Goal: Answer question/provide support

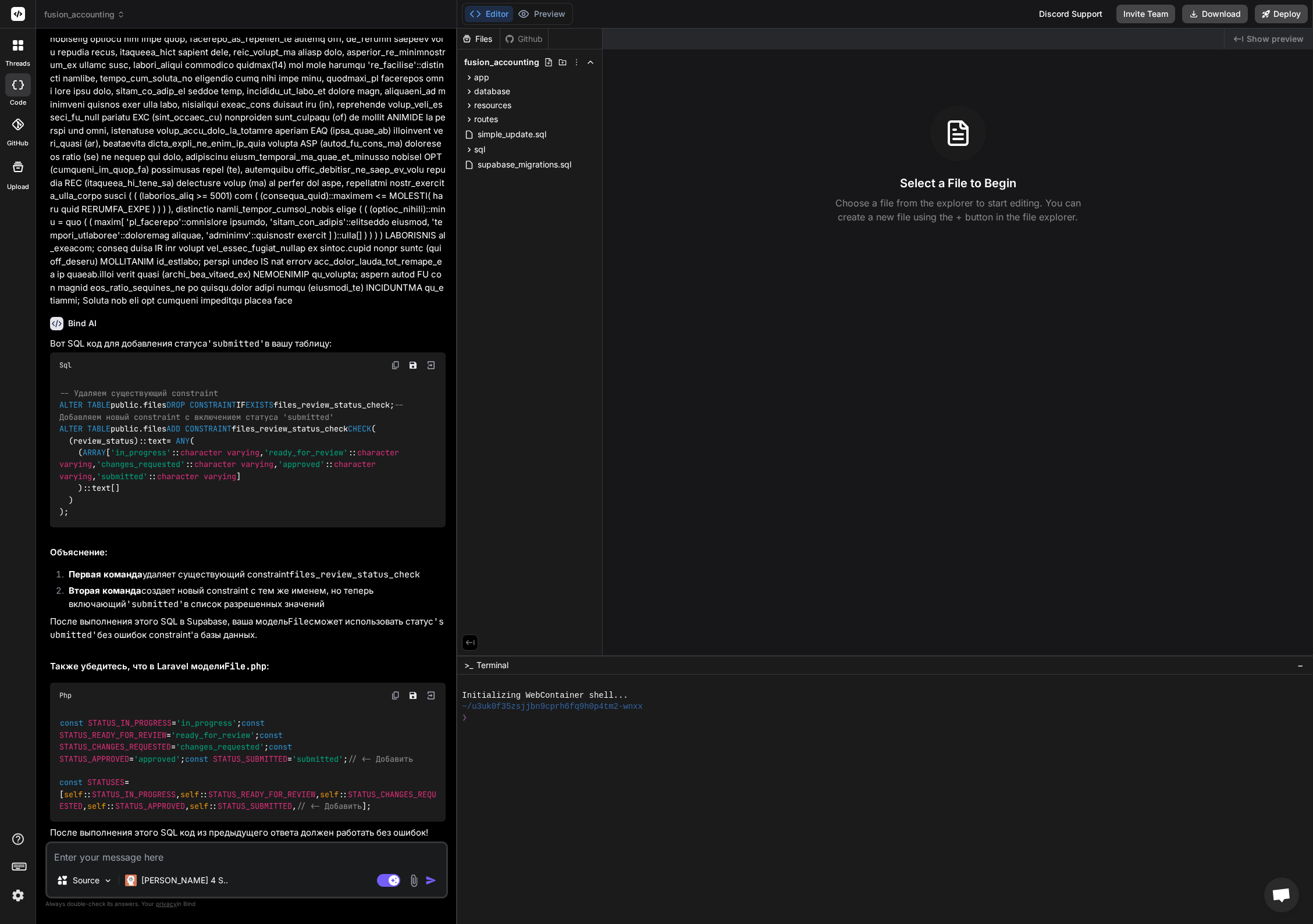
scroll to position [8444, 0]
click at [201, 851] on textarea at bounding box center [246, 853] width 399 height 21
type textarea "с"
type textarea "x"
type textarea "се"
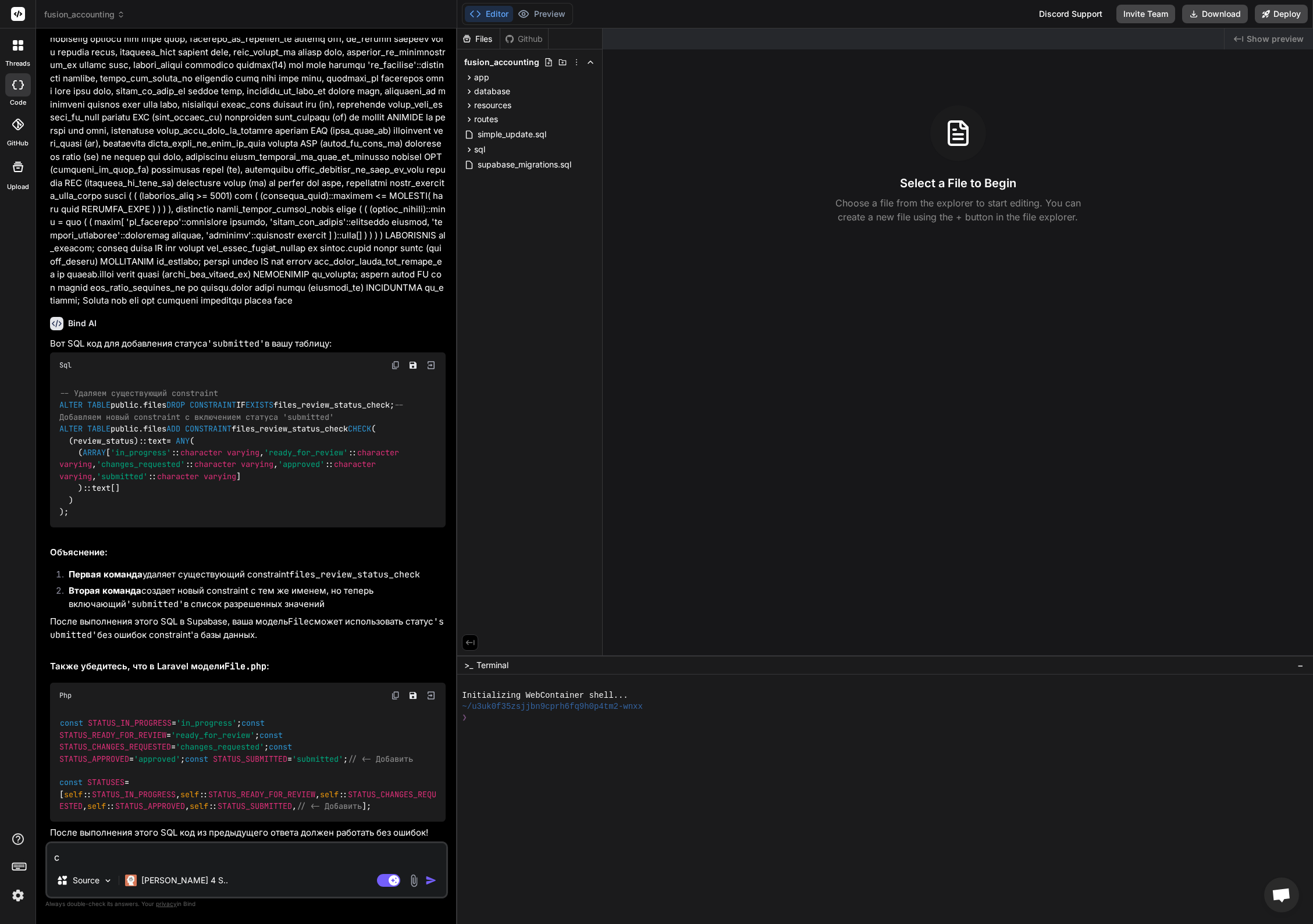
type textarea "x"
type textarea "сей"
type textarea "x"
type textarea "сейч"
type textarea "x"
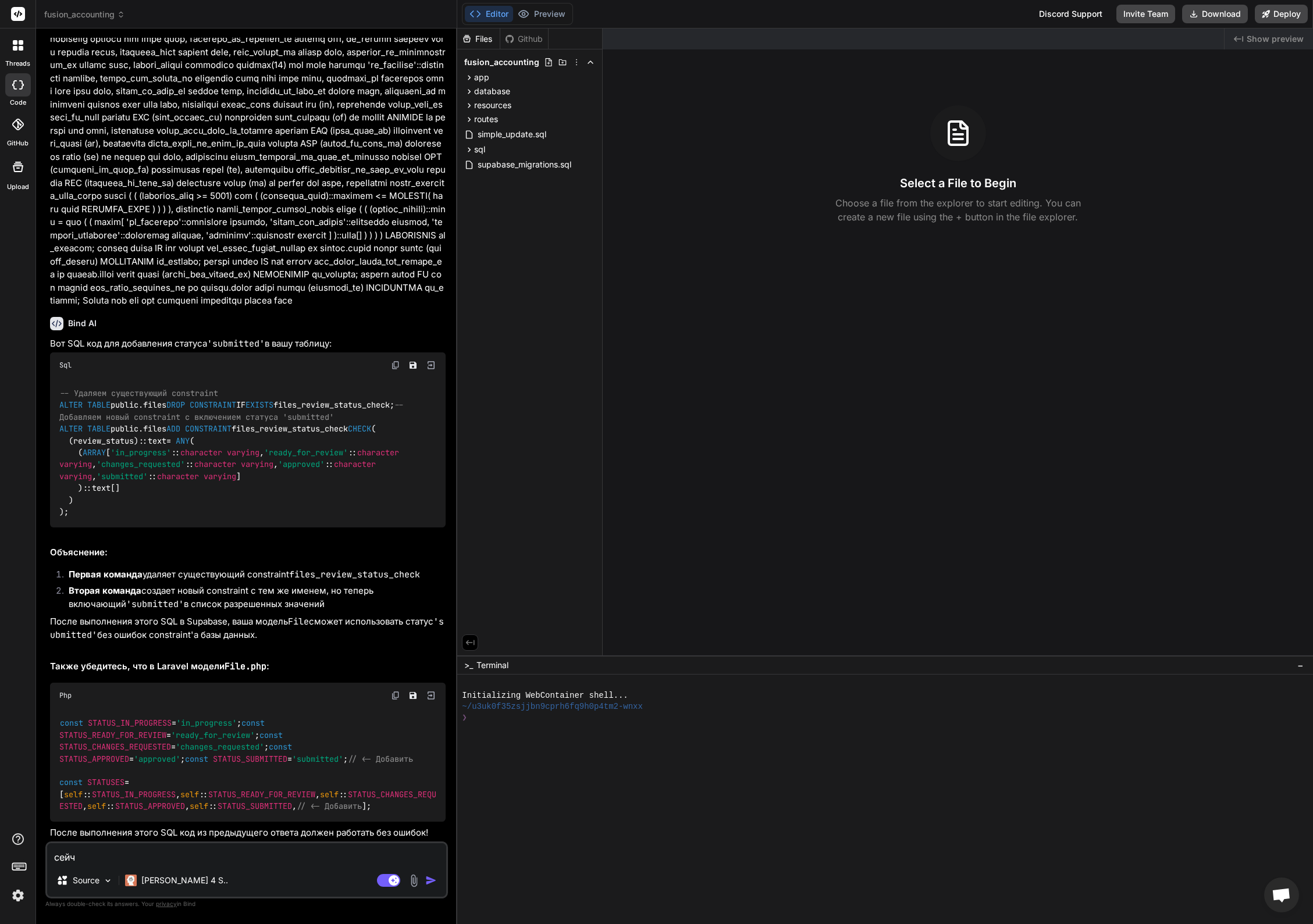
type textarea "сейча"
type textarea "x"
type textarea "сейчас"
type textarea "x"
type textarea "сейчас"
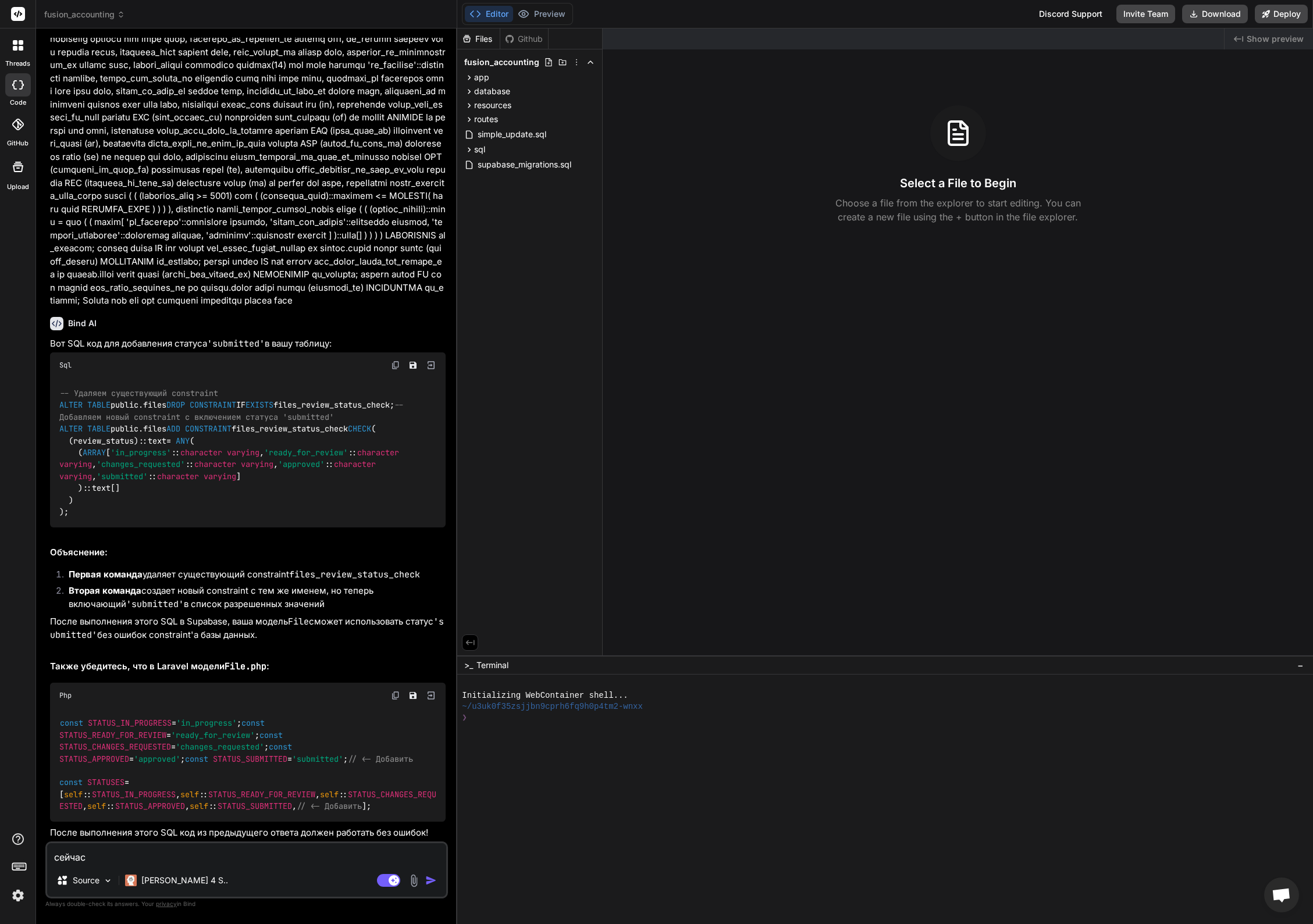
type textarea "x"
type textarea "сейчас в"
type textarea "x"
type textarea "сейчас в"
type textarea "x"
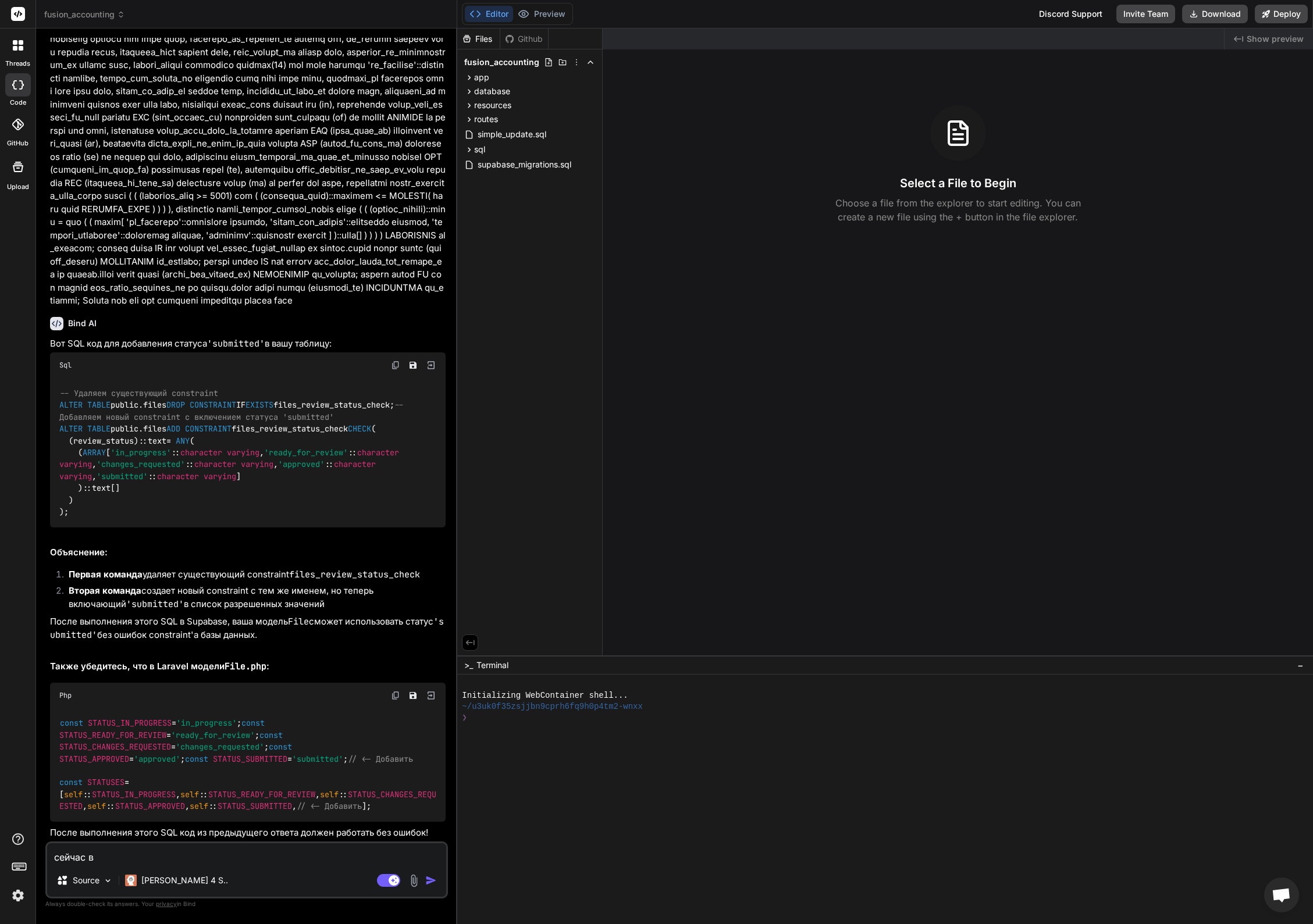
type textarea "сейчас в м"
type textarea "x"
type textarea "сейчас в мо"
type textarea "x"
type textarea "сейчас в моё"
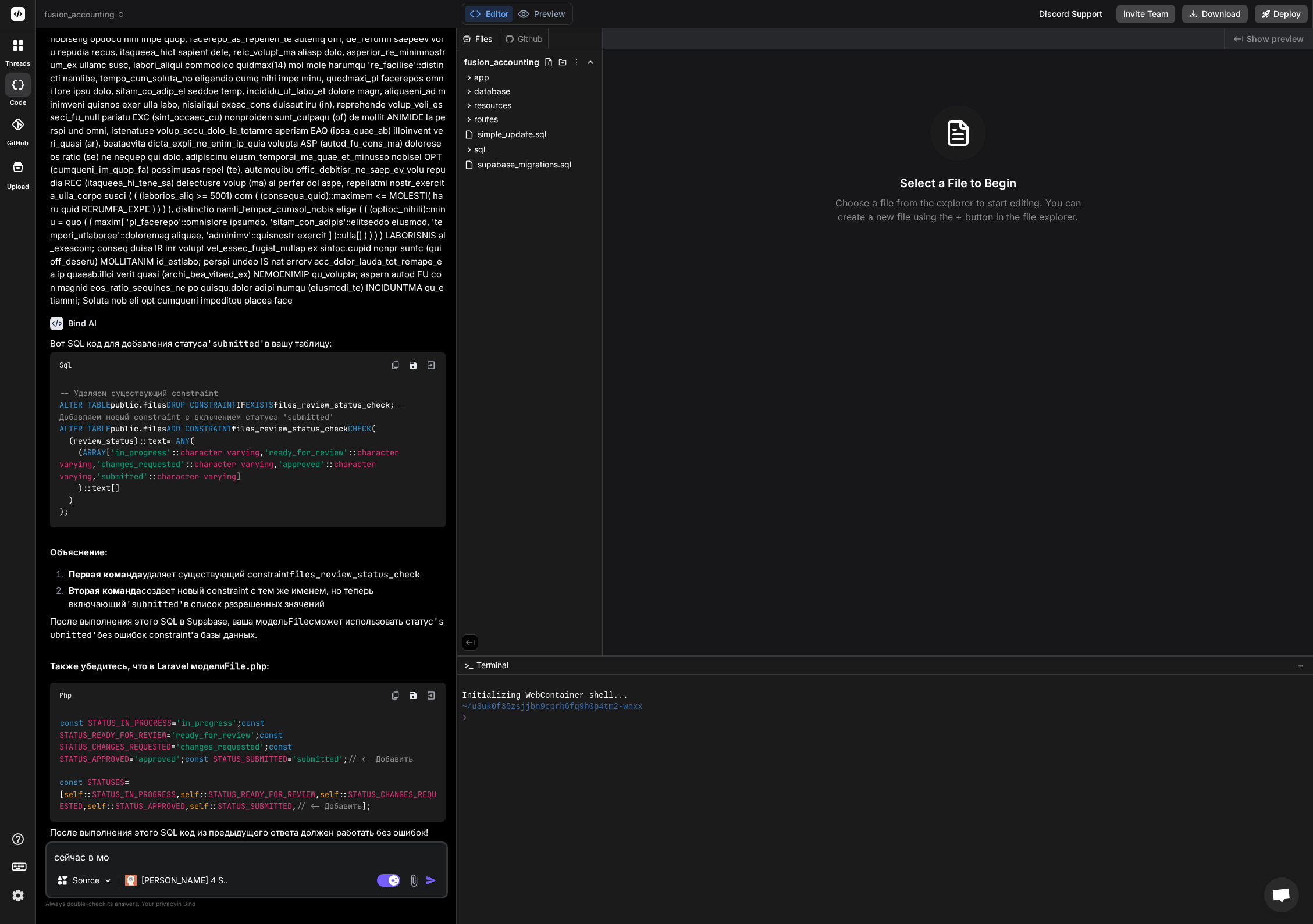
type textarea "x"
type textarea "сейчас в моём"
type textarea "x"
type textarea "сейчас в моём"
type textarea "x"
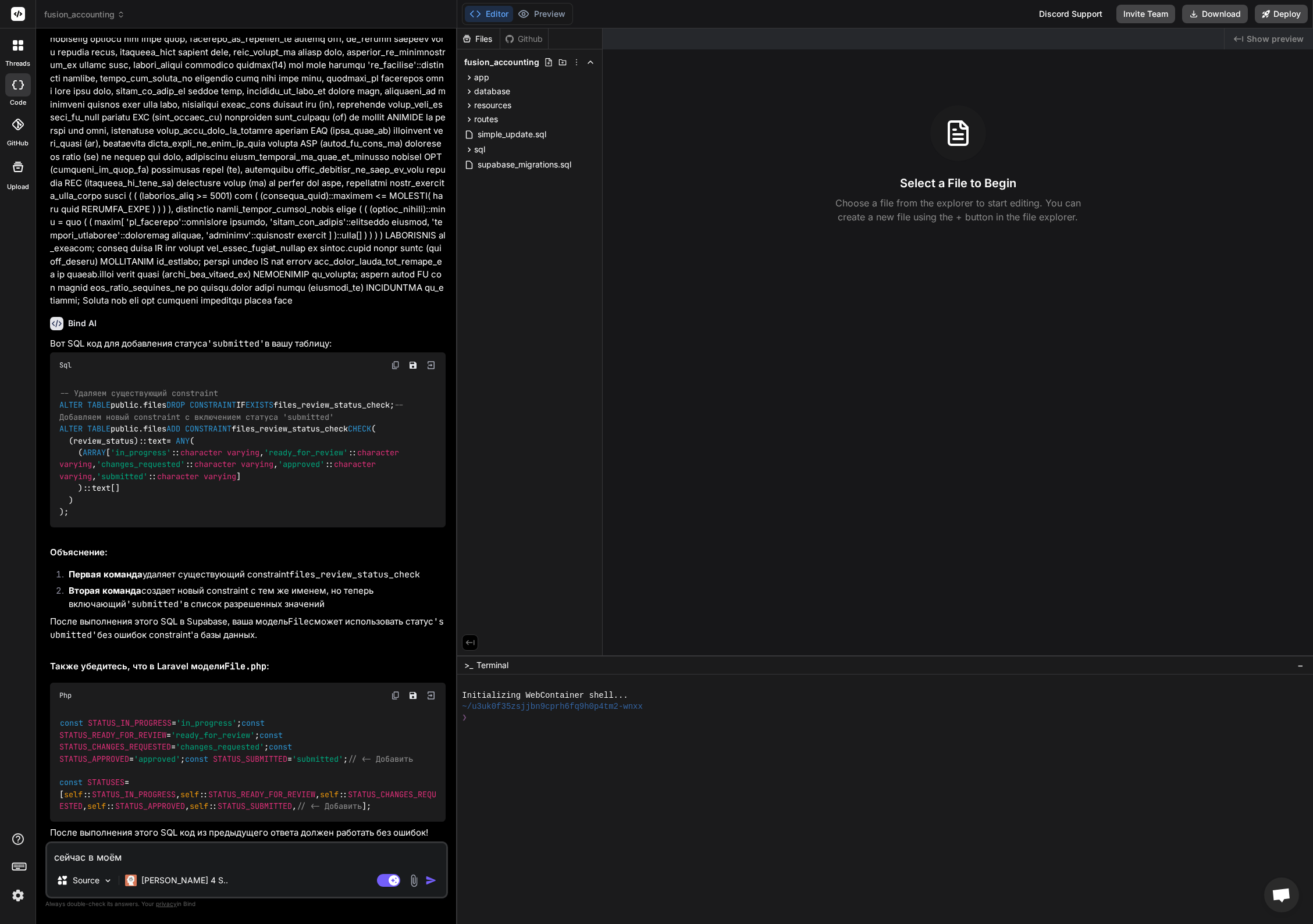
type textarea "сейчас в моём ы"
type textarea "x"
type textarea "сейчас в моём ыр"
type textarea "x"
type textarea "сейчас в моём ыр"
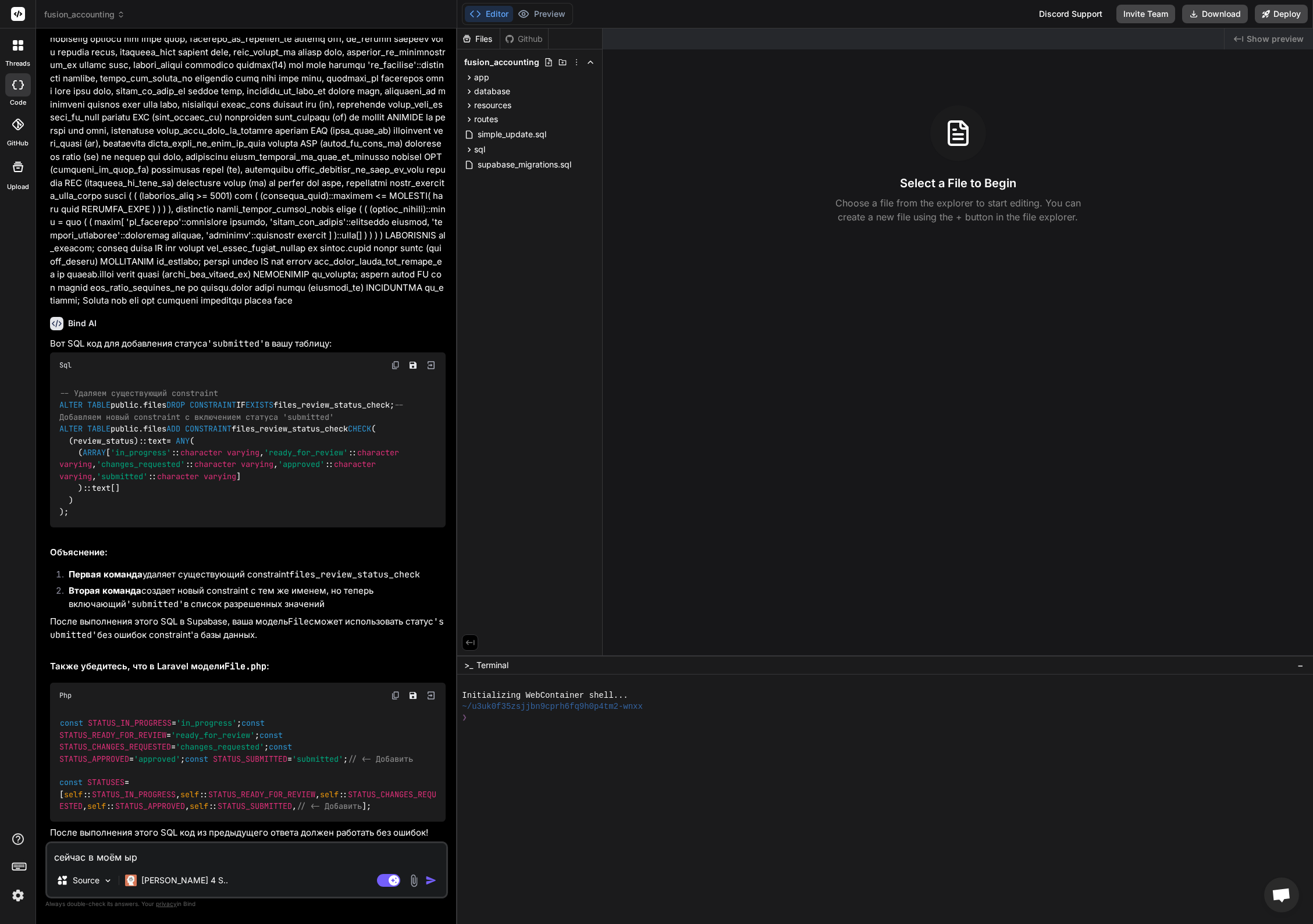
type textarea "x"
type textarea "сейчас в моём sho"
type textarea "x"
type textarea "сейчас в моём show"
type textarea "x"
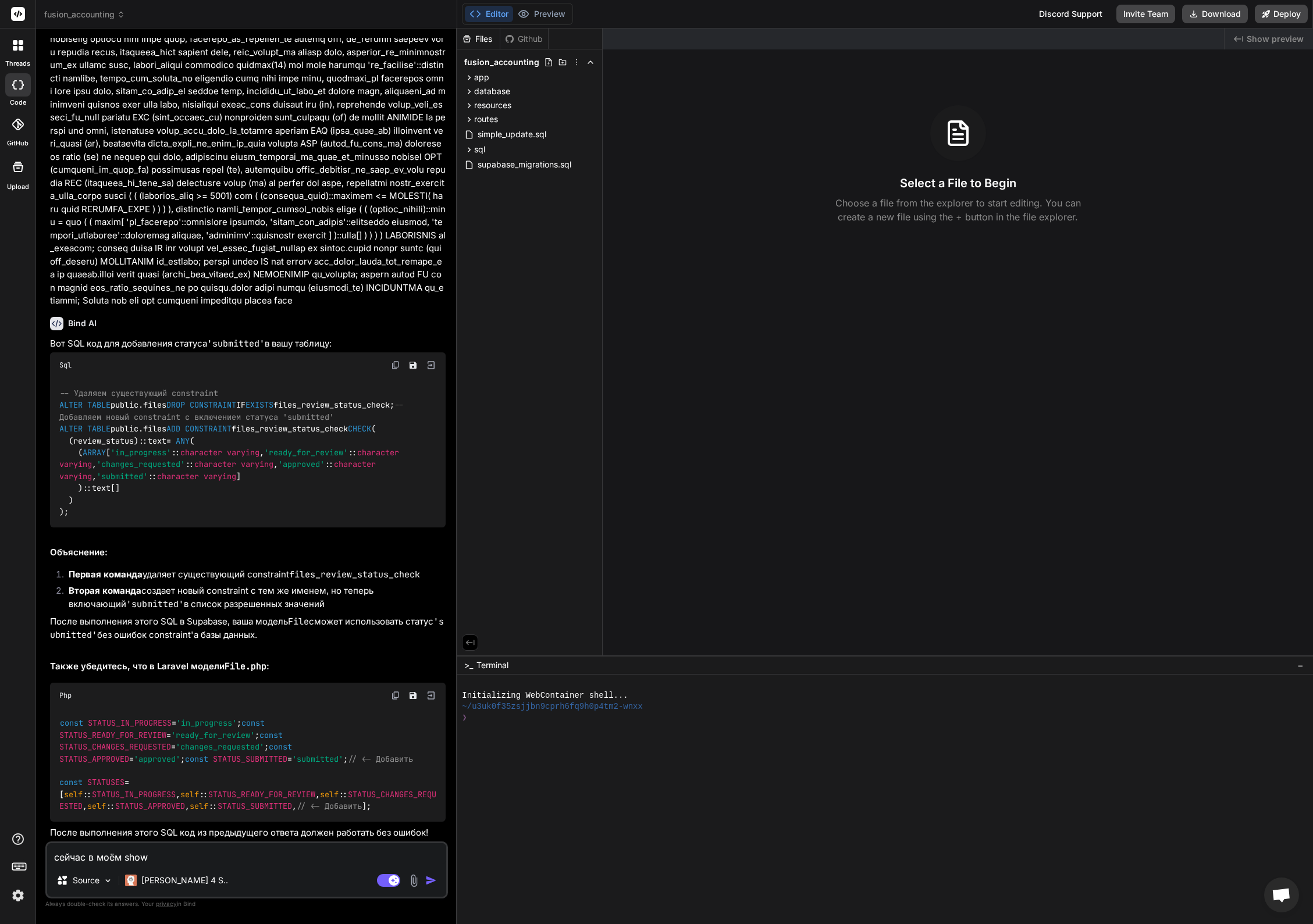
type textarea "сейчас в моём show"
type textarea "x"
type textarea "сейчас в моём show a"
type textarea "x"
type textarea "сейчас в моём show af"
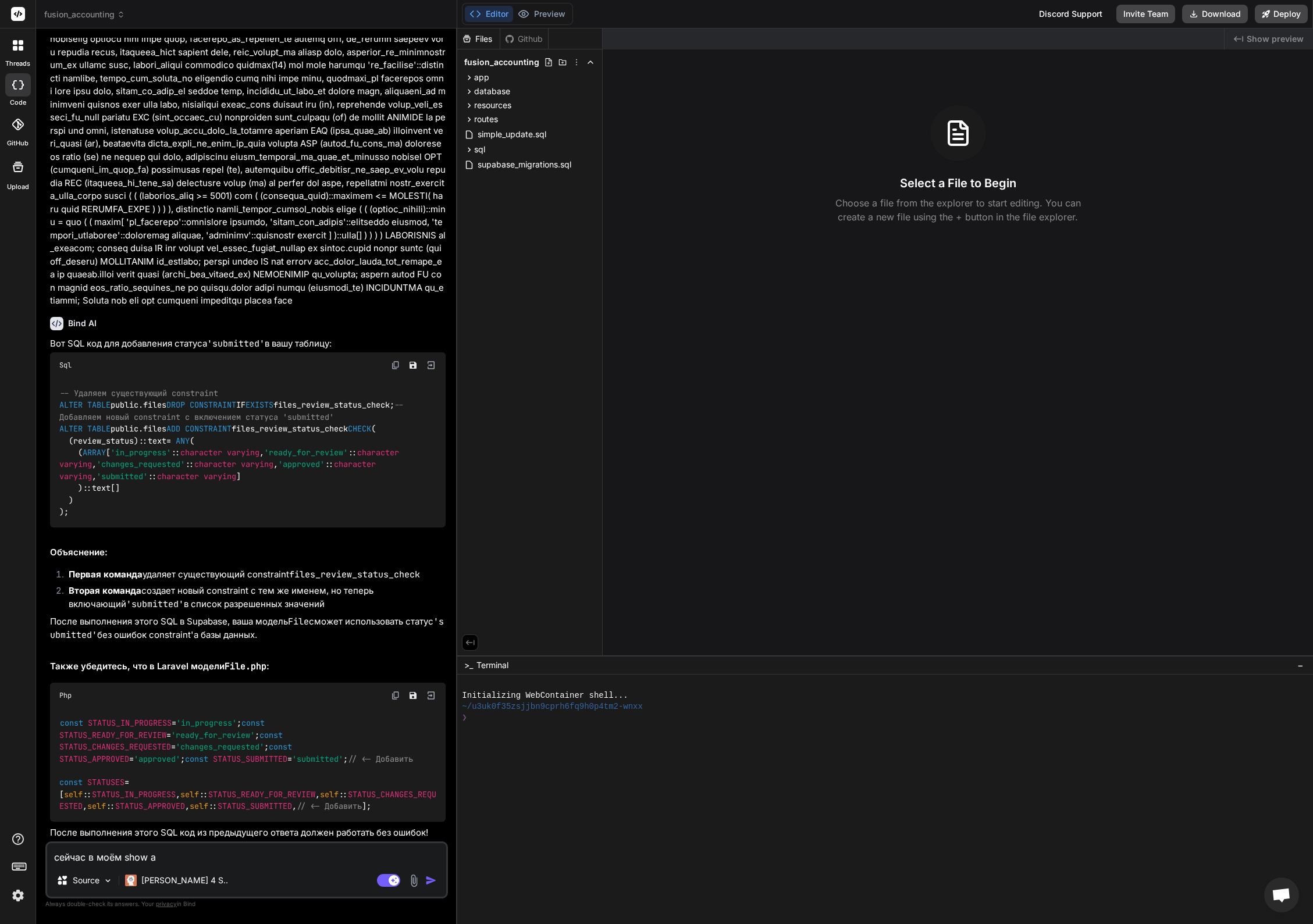
type textarea "x"
type textarea "сейчас в моём show afq"
type textarea "x"
type textarea "сейчас в моём show afqk"
type textarea "x"
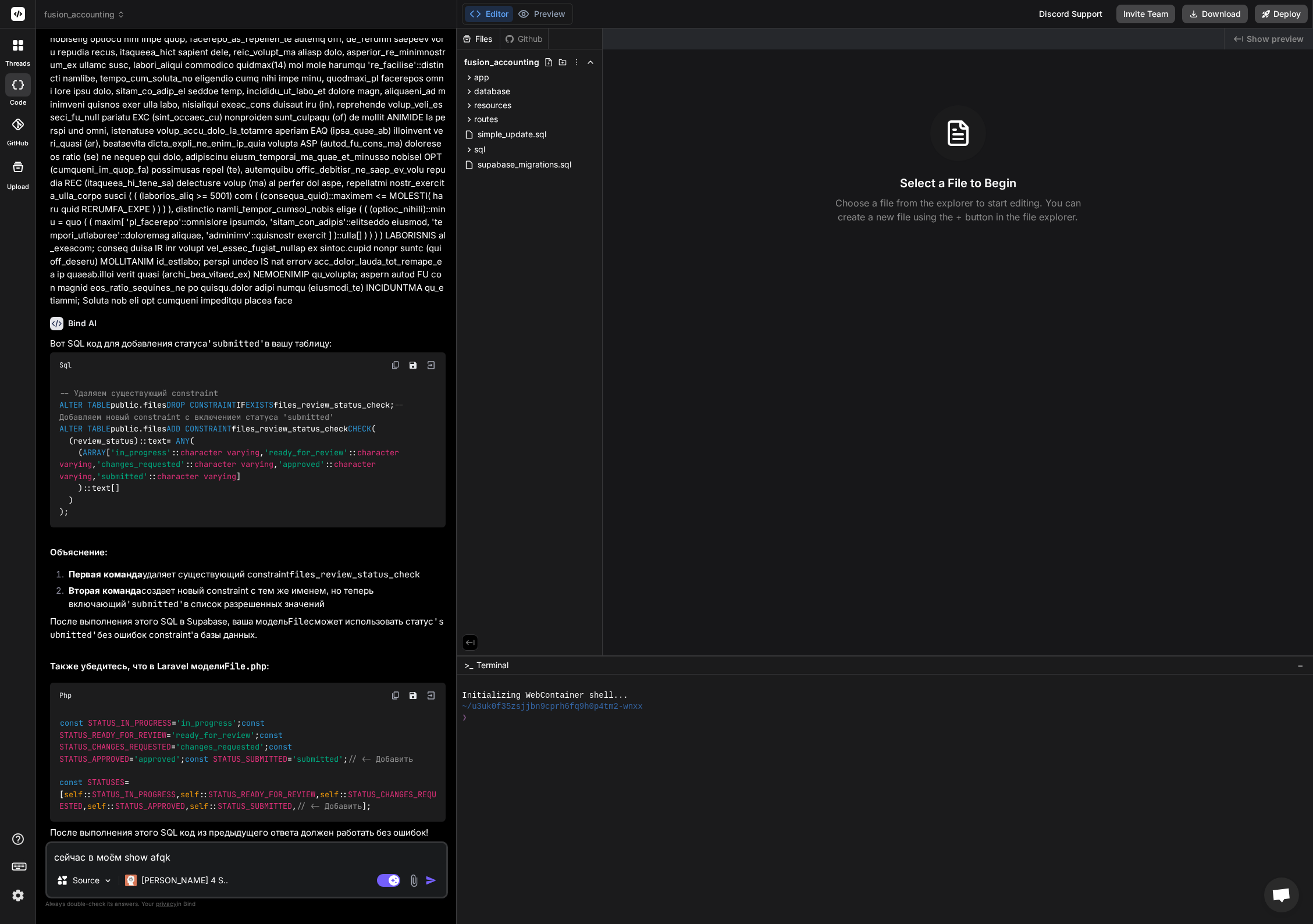
type textarea "сейчас в моём show afqkt"
type textarea "x"
type textarea "сейчас в моём show afqkt"
type textarea "x"
type textarea "сейчас в моём show файле в"
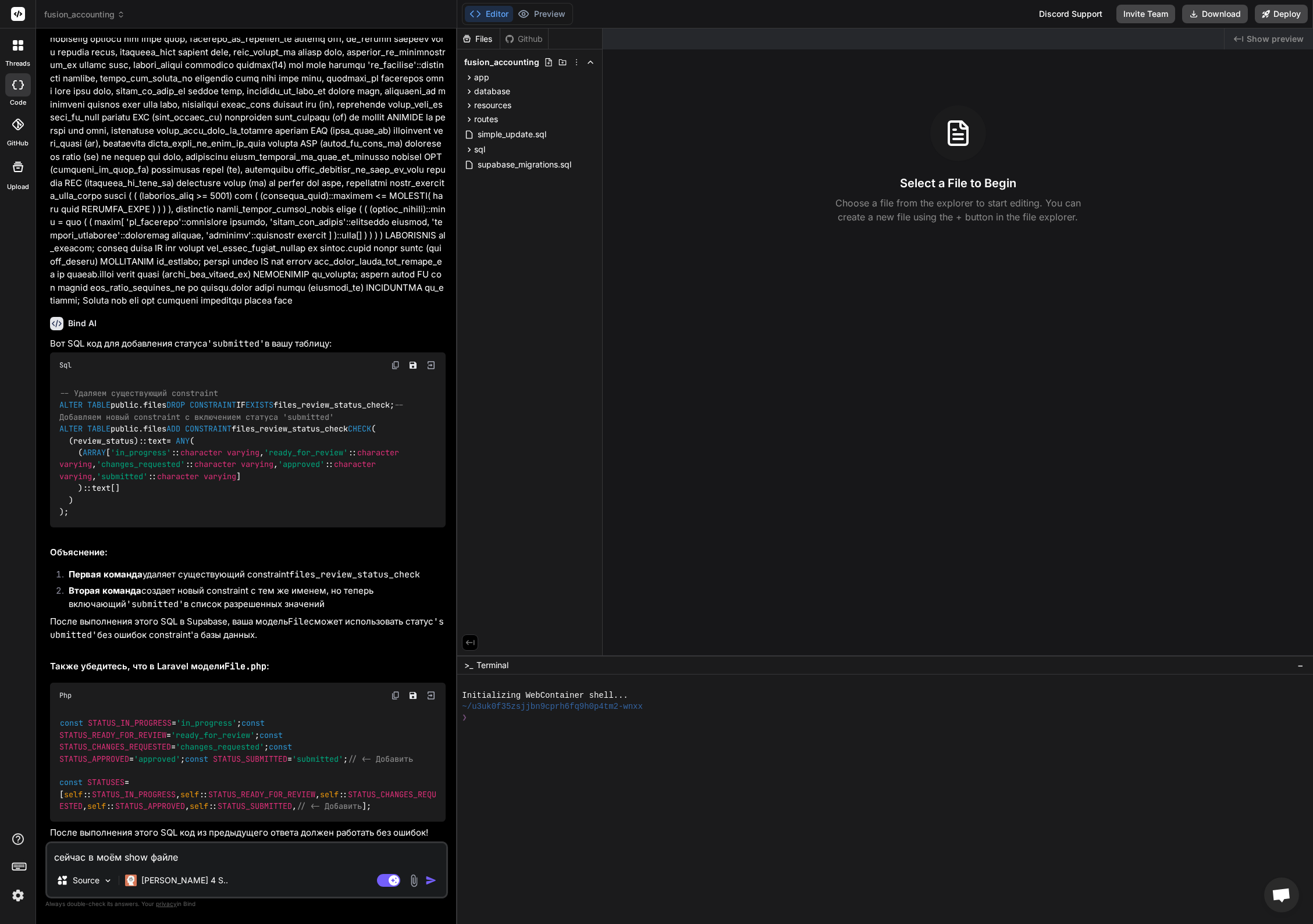
type textarea "x"
type textarea "сейчас в моём show файле в"
type textarea "x"
type textarea "сейчас в моём show файле в т"
type textarea "x"
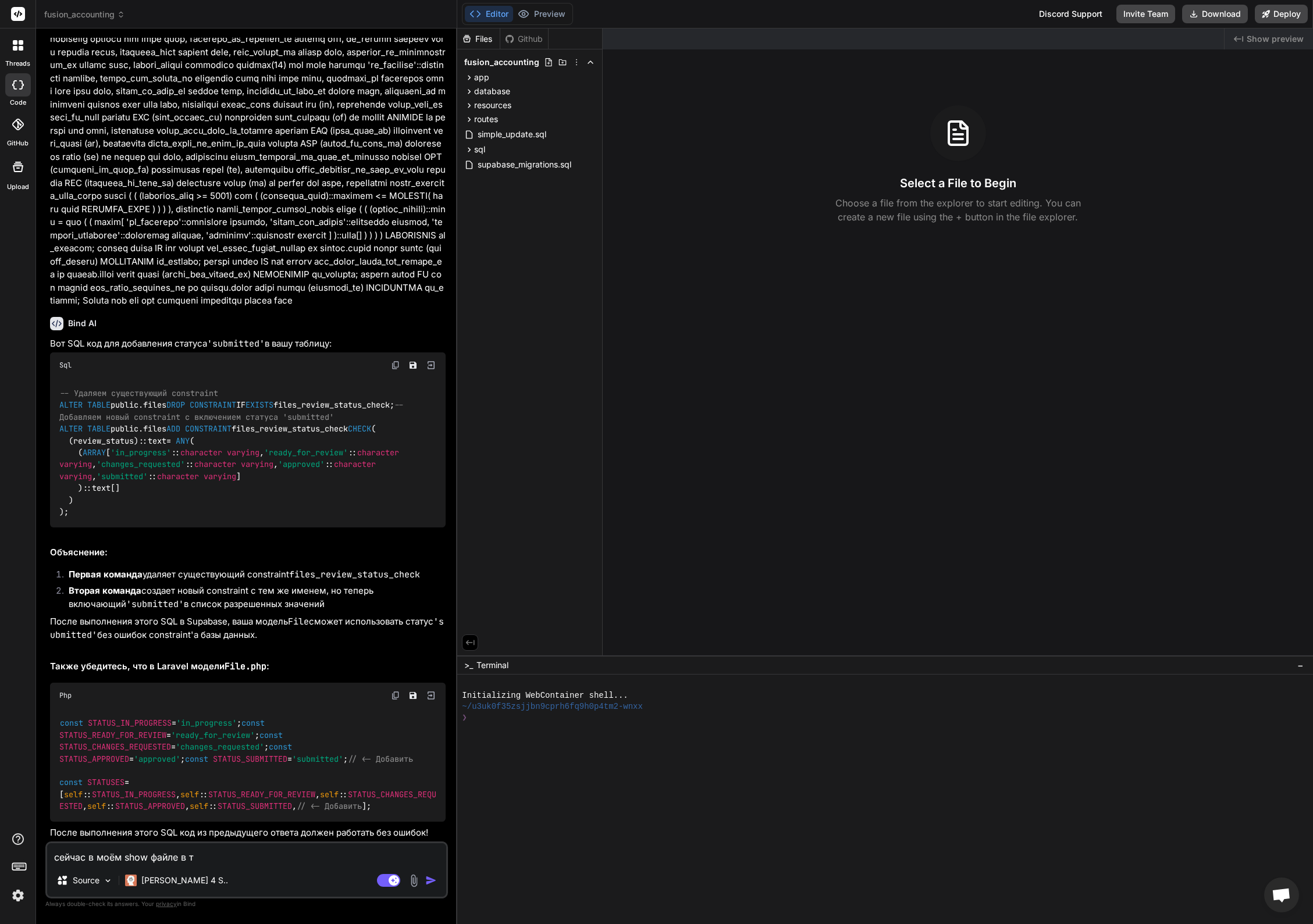
type textarea "сейчас в моём show файле в та"
type textarea "x"
type textarea "сейчас в моём show файле в таб"
type textarea "x"
type textarea "сейчас в моём show файле в табе"
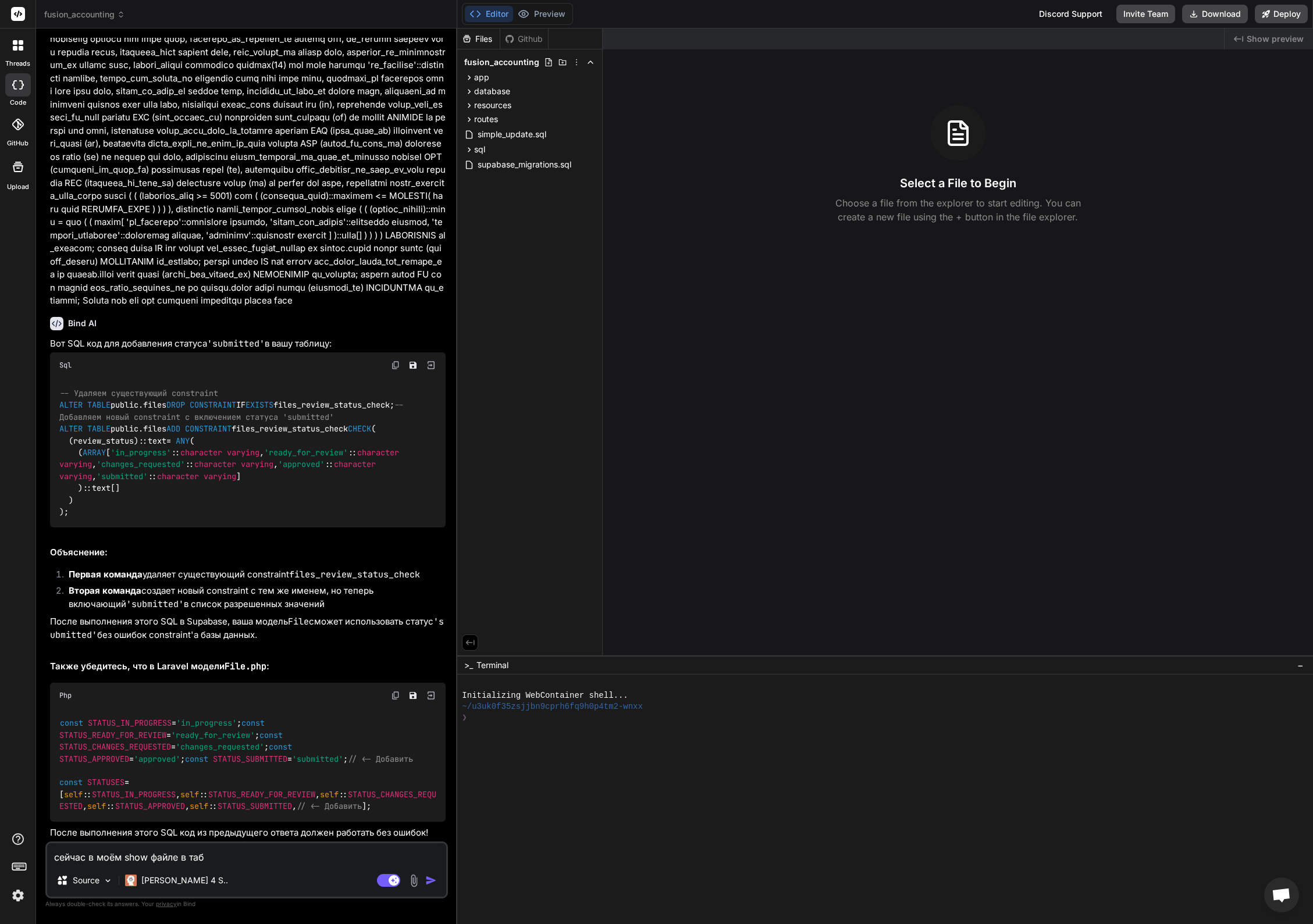
type textarea "x"
type textarea "сейчас в моём show файле в табе"
type textarea "x"
type textarea "сейчас в моём show файле в табе [PERSON_NAME]"
type textarea "x"
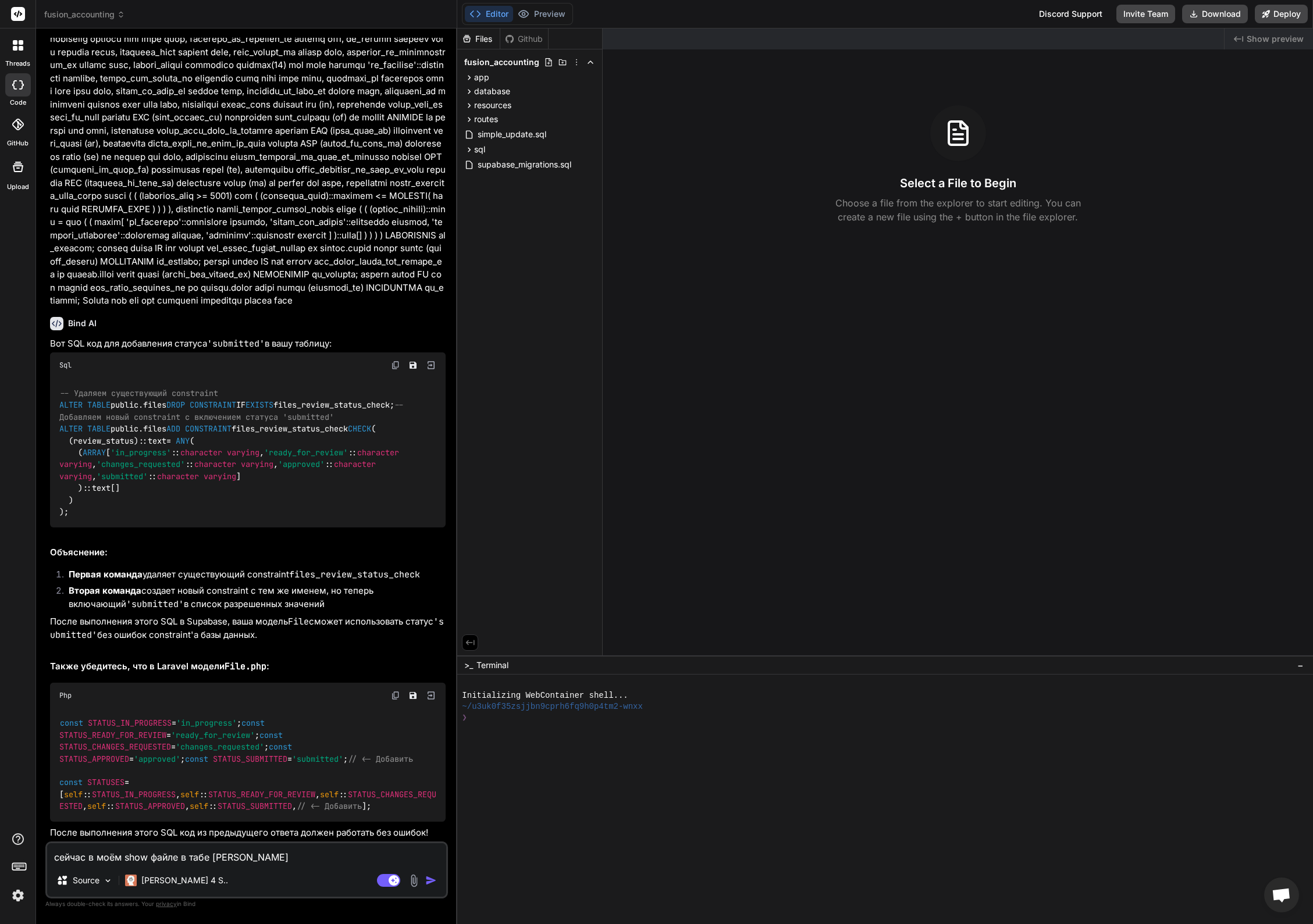
type textarea "сейчас в моём show файле в табе Аш"
type textarea "x"
type textarea "сейчас в моём show файле в табе Ашд"
type textarea "x"
type textarea "сейчас в моём show файле в табе Ашд"
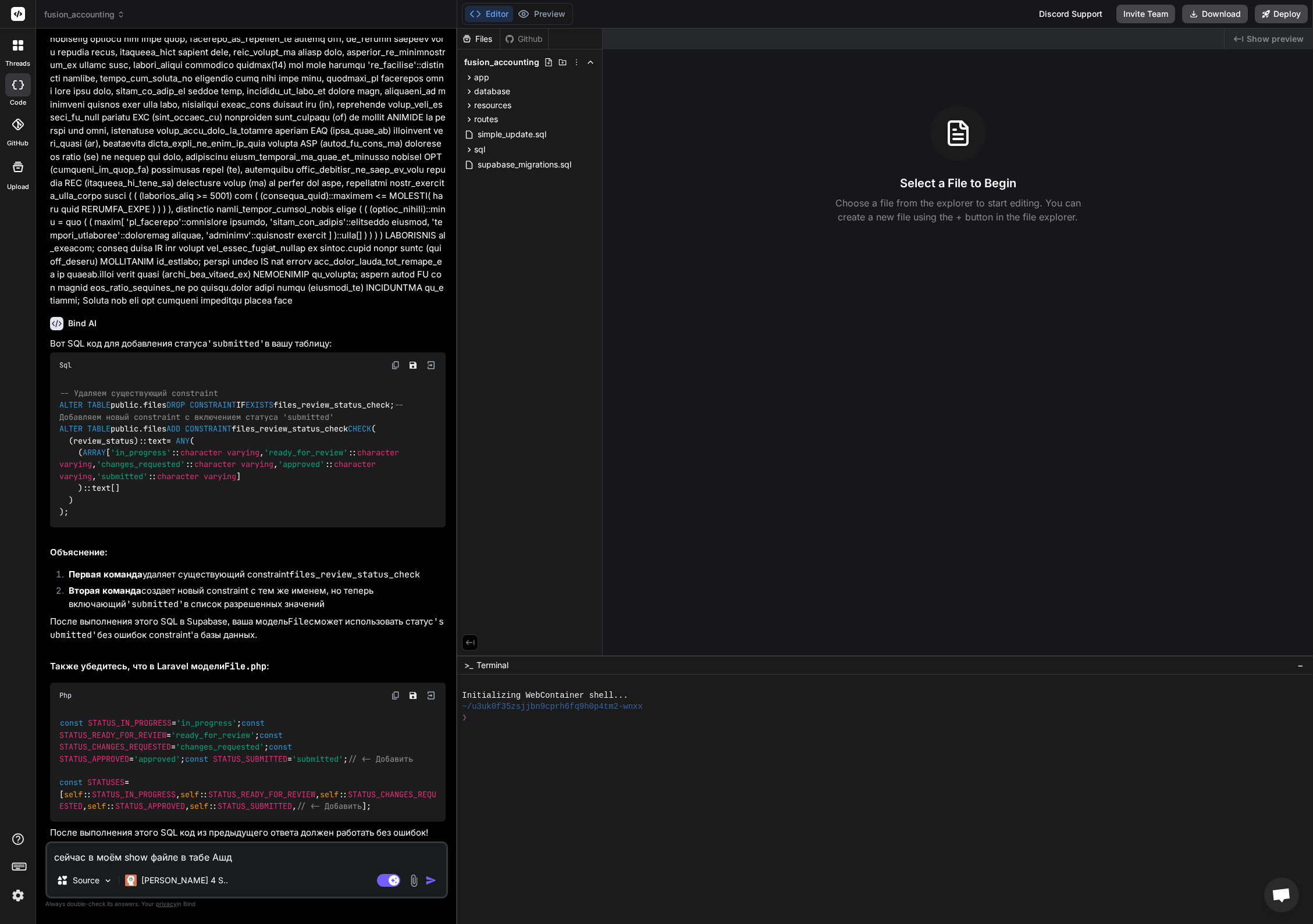
type textarea "x"
type textarea "сейчас в моём show файле в табе File"
type textarea "x"
type textarea "сейчас в моём show файле в табе Files"
type textarea "x"
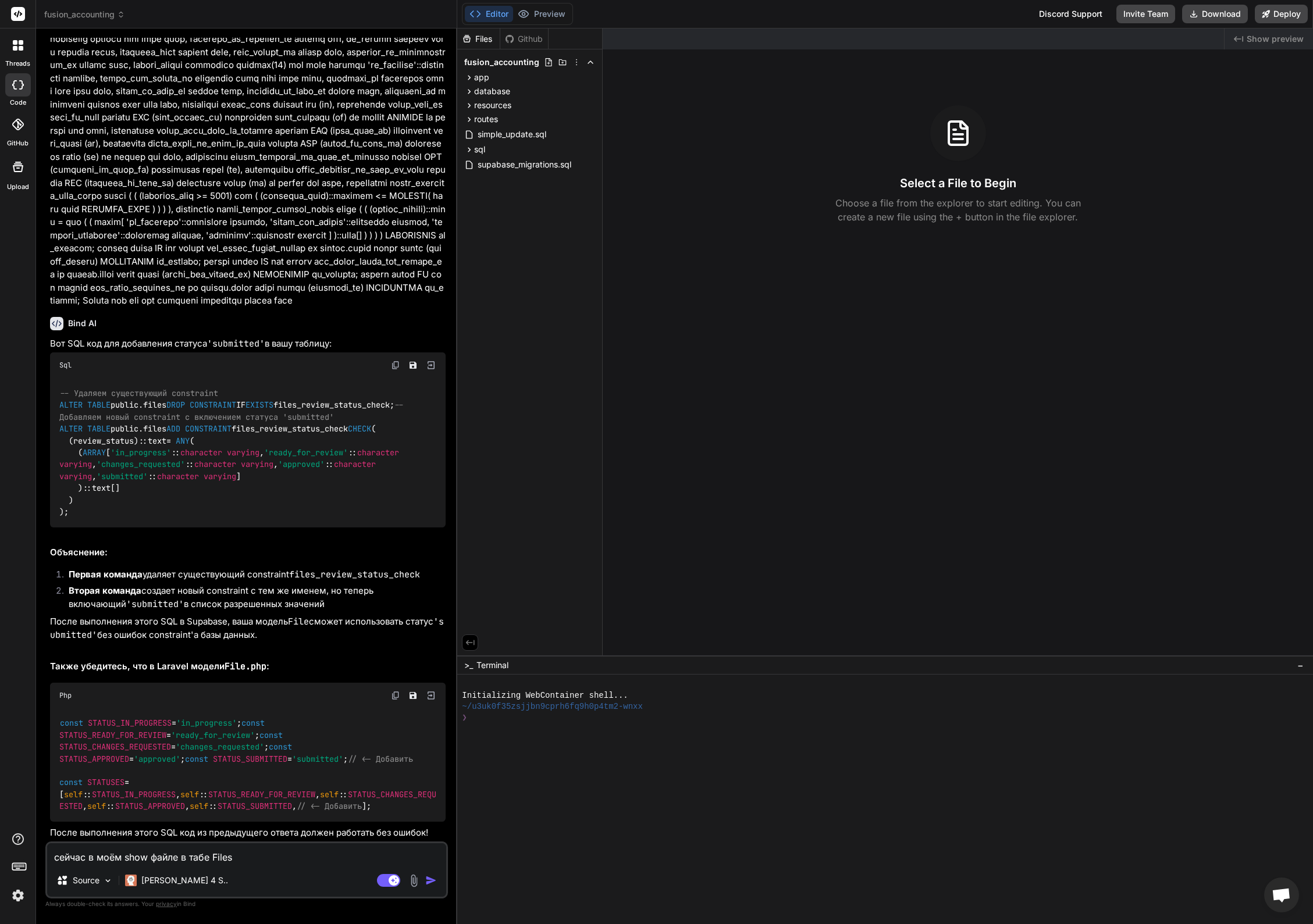
type textarea "сейчас в моём show файле в табе Files"
type textarea "x"
type textarea "сейчас в моём show файле в табе Files g"
type textarea "x"
type textarea "сейчас в моём show файле в табе Files gj"
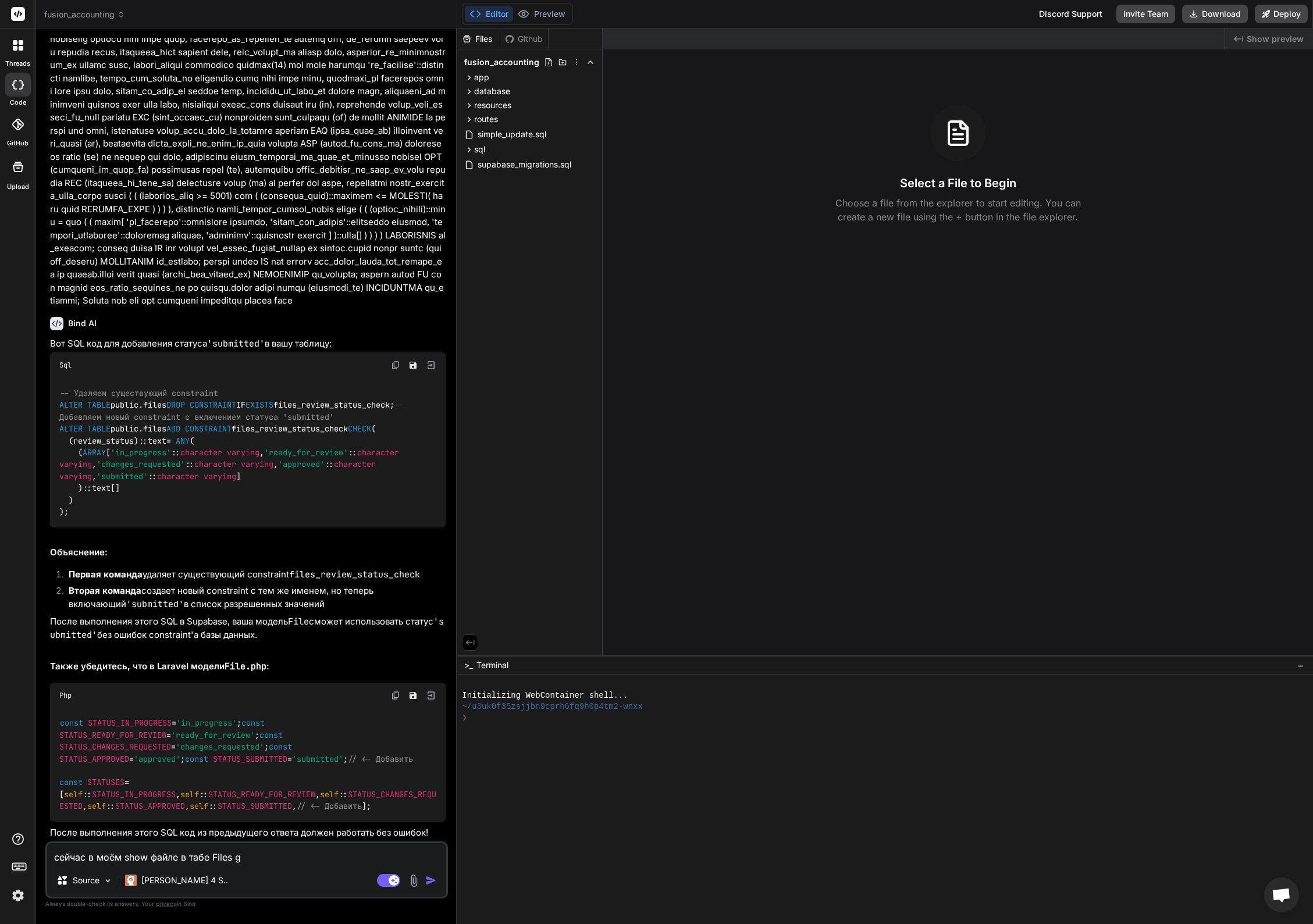
type textarea "x"
type textarea "сейчас в моём show файле в табе Files пок"
type textarea "x"
type textarea "сейчас в моём show файле в табе Files пока"
type textarea "x"
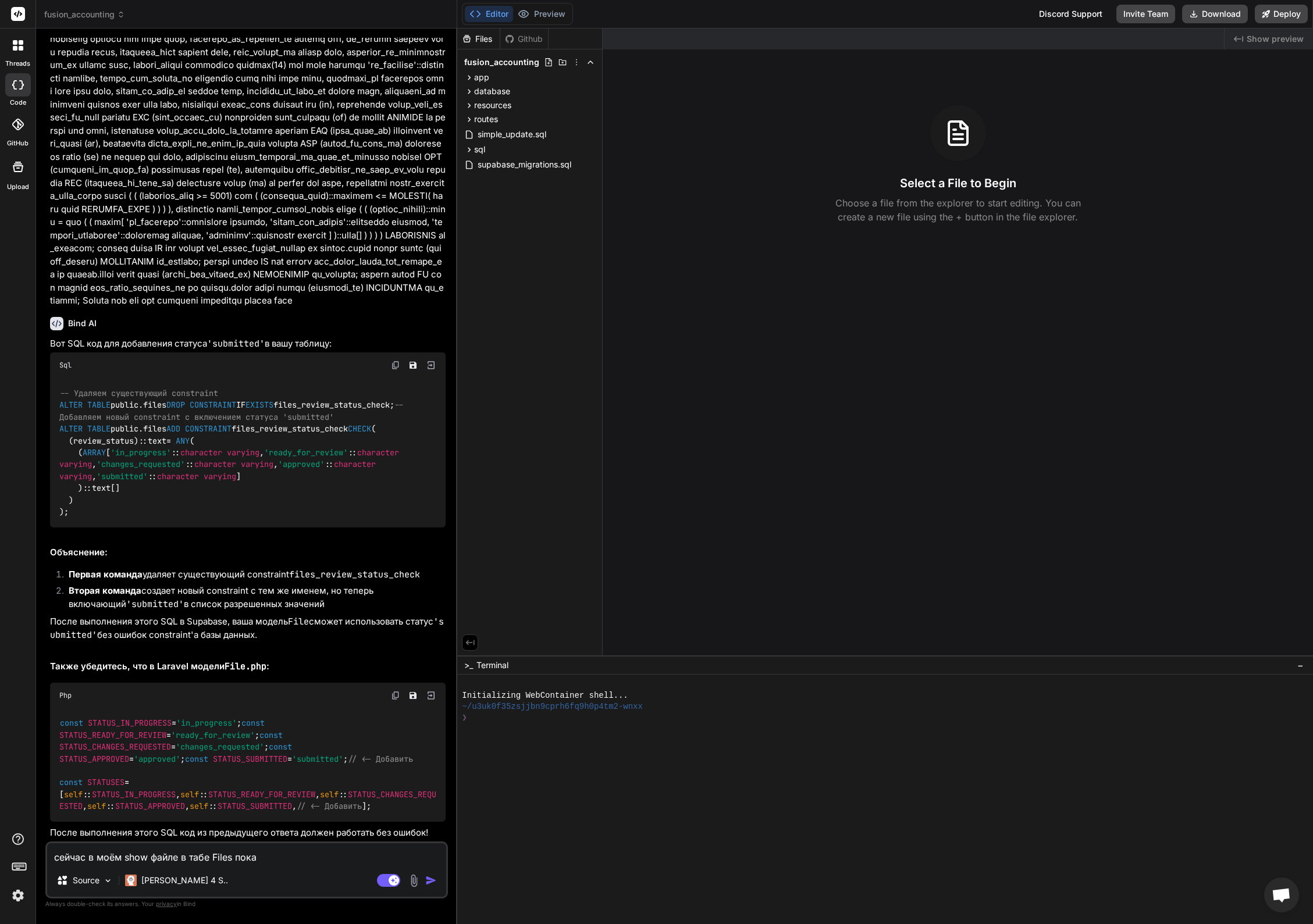
type textarea "сейчас в моём show файле в табе Files показ"
type textarea "x"
type textarea "сейчас в моём show файле в табе Files показы"
type textarea "x"
type textarea "сейчас в моём show файле в табе Files показыв"
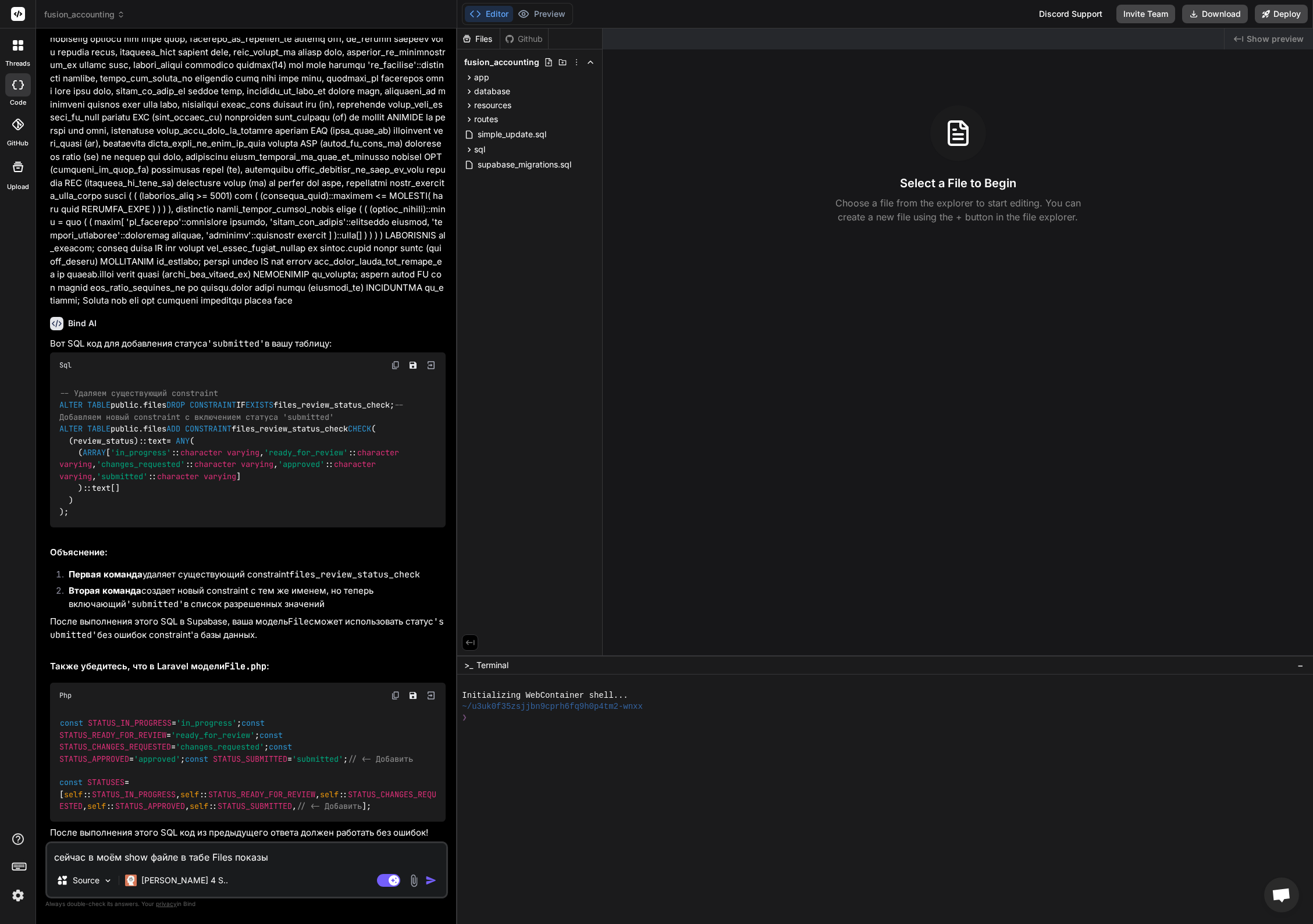
type textarea "x"
type textarea "сейчас в моём show файле в табе Files показыва"
type textarea "x"
type textarea "сейчас в моём show файле в табе Files показыва."
type textarea "x"
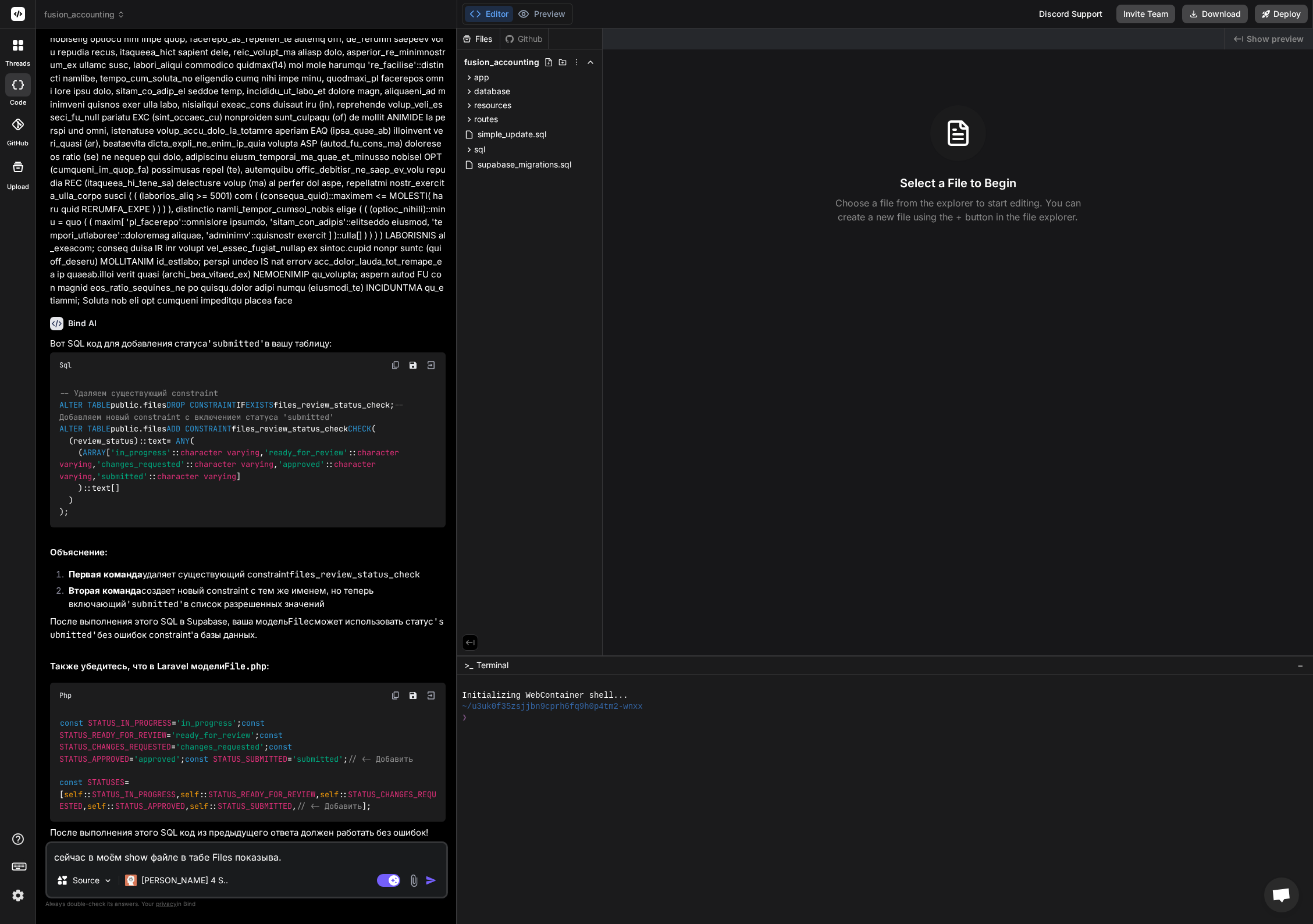
type textarea "сейчас в моём show файле в табе Files показыва.т"
type textarea "x"
type textarea "сейчас в моём show файле в табе Files показыва.тс"
type textarea "x"
type textarea "сейчас в моём show файле в табе Files показыва.тся"
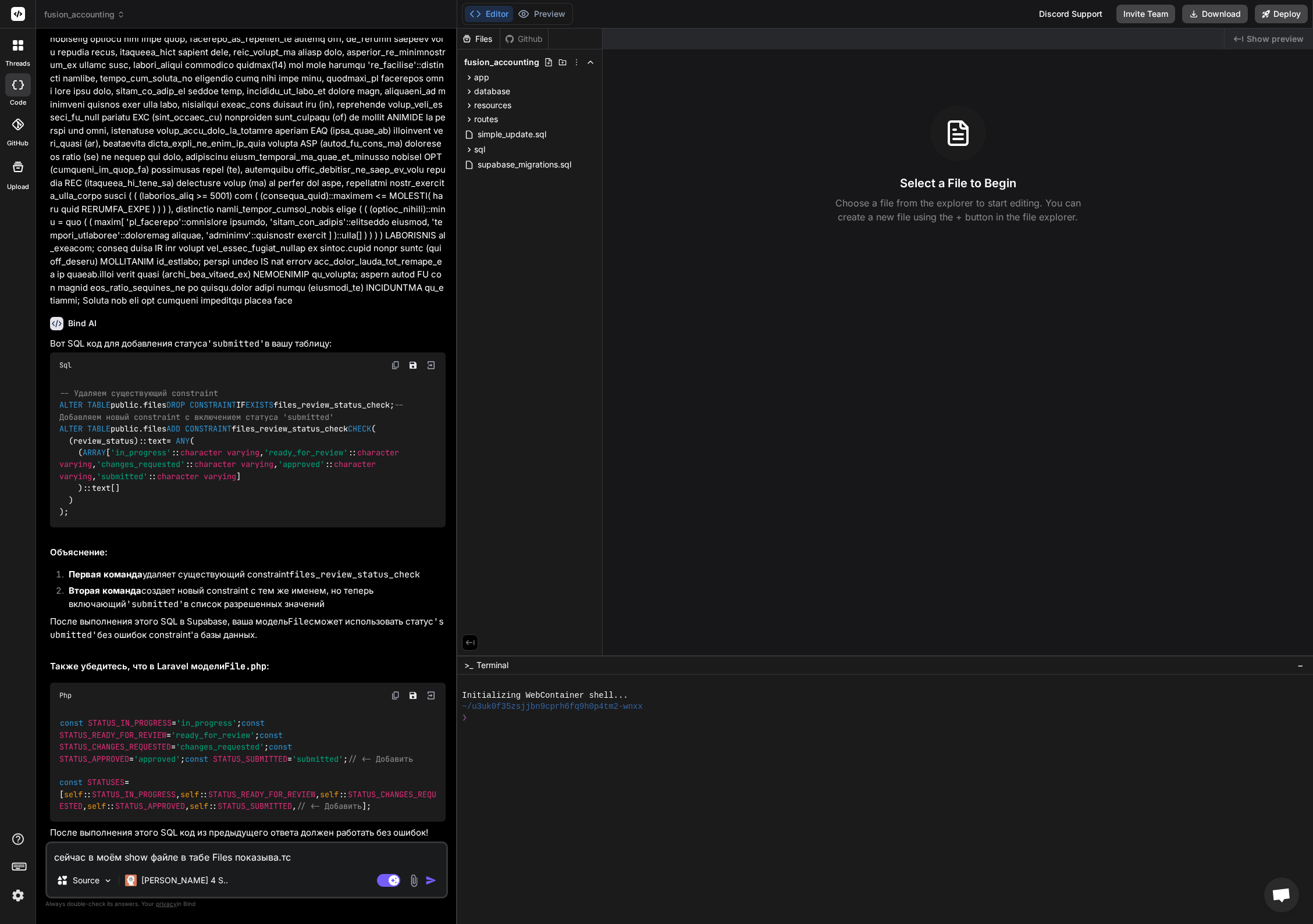
type textarea "x"
type textarea "сейчас в моём show файле в табе Files показыва.тся"
type textarea "x"
type textarea "сейчас в моём show файле в табе Files показыва.тся т"
type textarea "x"
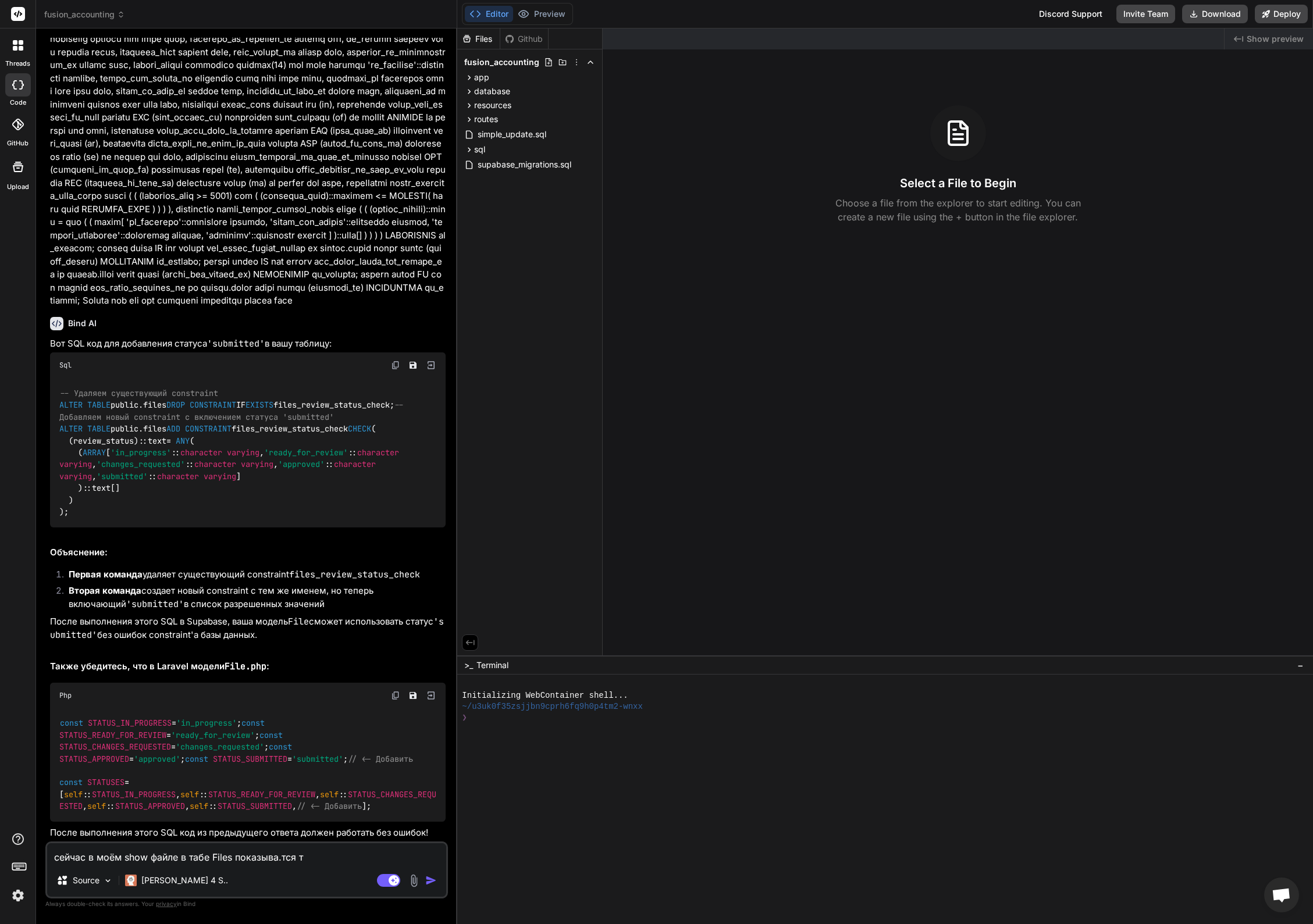
type textarea "сейчас в моём show файле в табе Files показыва.тся то"
type textarea "x"
type textarea "сейчас в моём show файле в табе Files показыва.тся т"
type textarea "x"
type textarea "сейчас в моём show файле в табе Files показыва.тся"
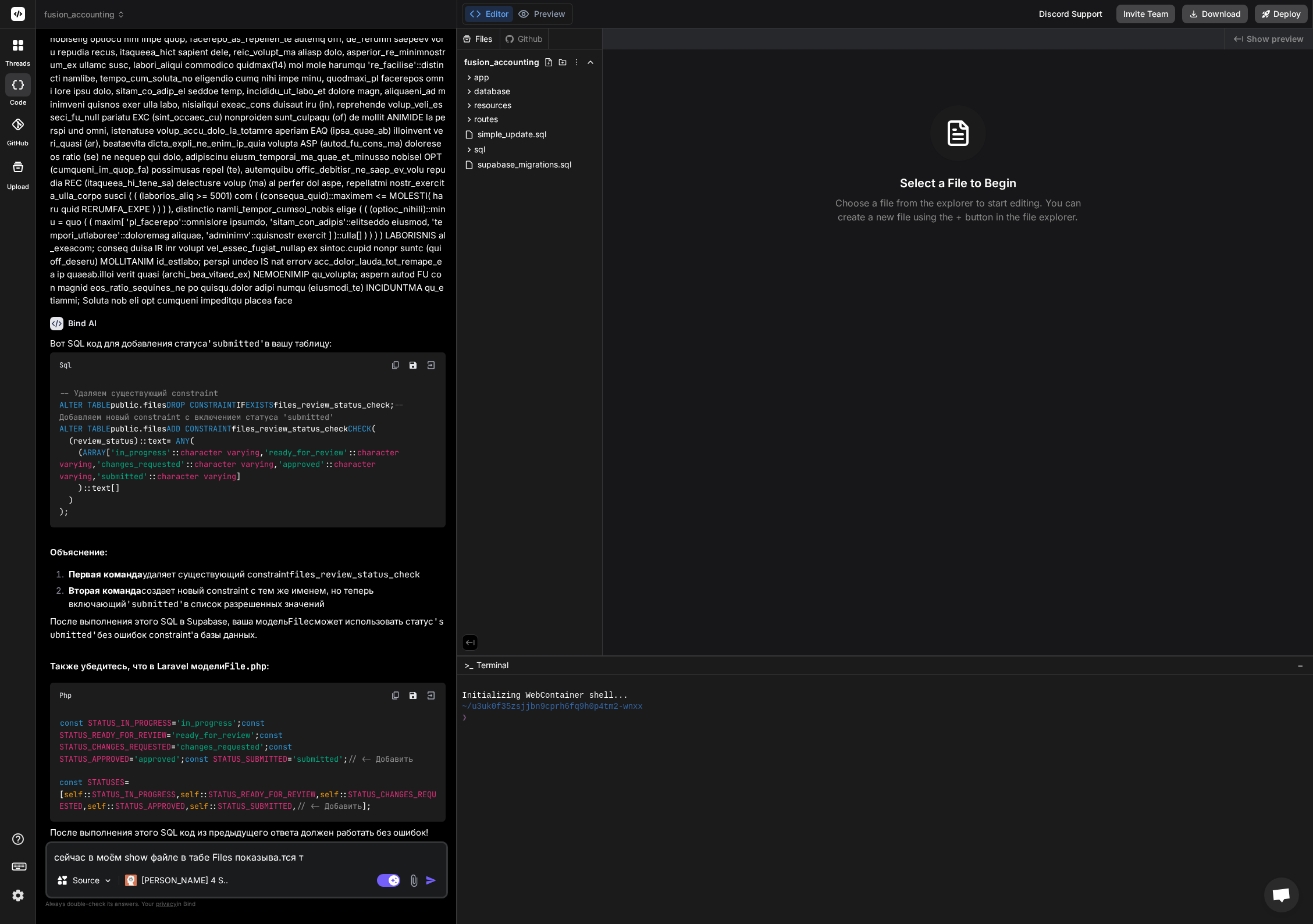
type textarea "x"
type textarea "сейчас в моём show файле в табе Files показыва.тся"
type textarea "x"
type textarea "сейчас в моём show файле в табе Files показыва.тс"
type textarea "x"
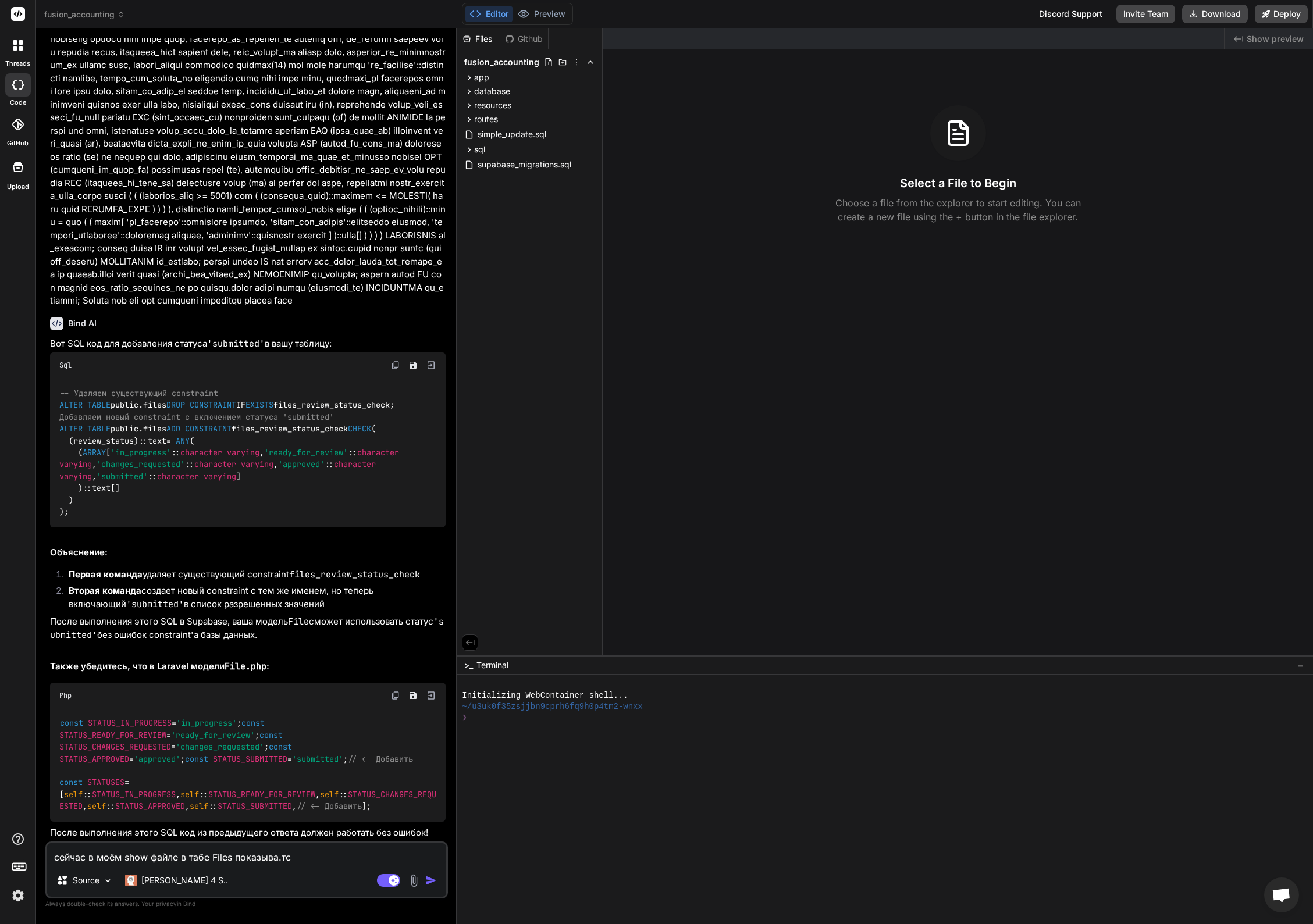
type textarea "сейчас в моём show файле в табе Files показыва.т"
type textarea "x"
type textarea "сейчас в моём show файле в табе Files показыва."
type textarea "x"
type textarea "сейчас в моём show файле в табе Files показыва"
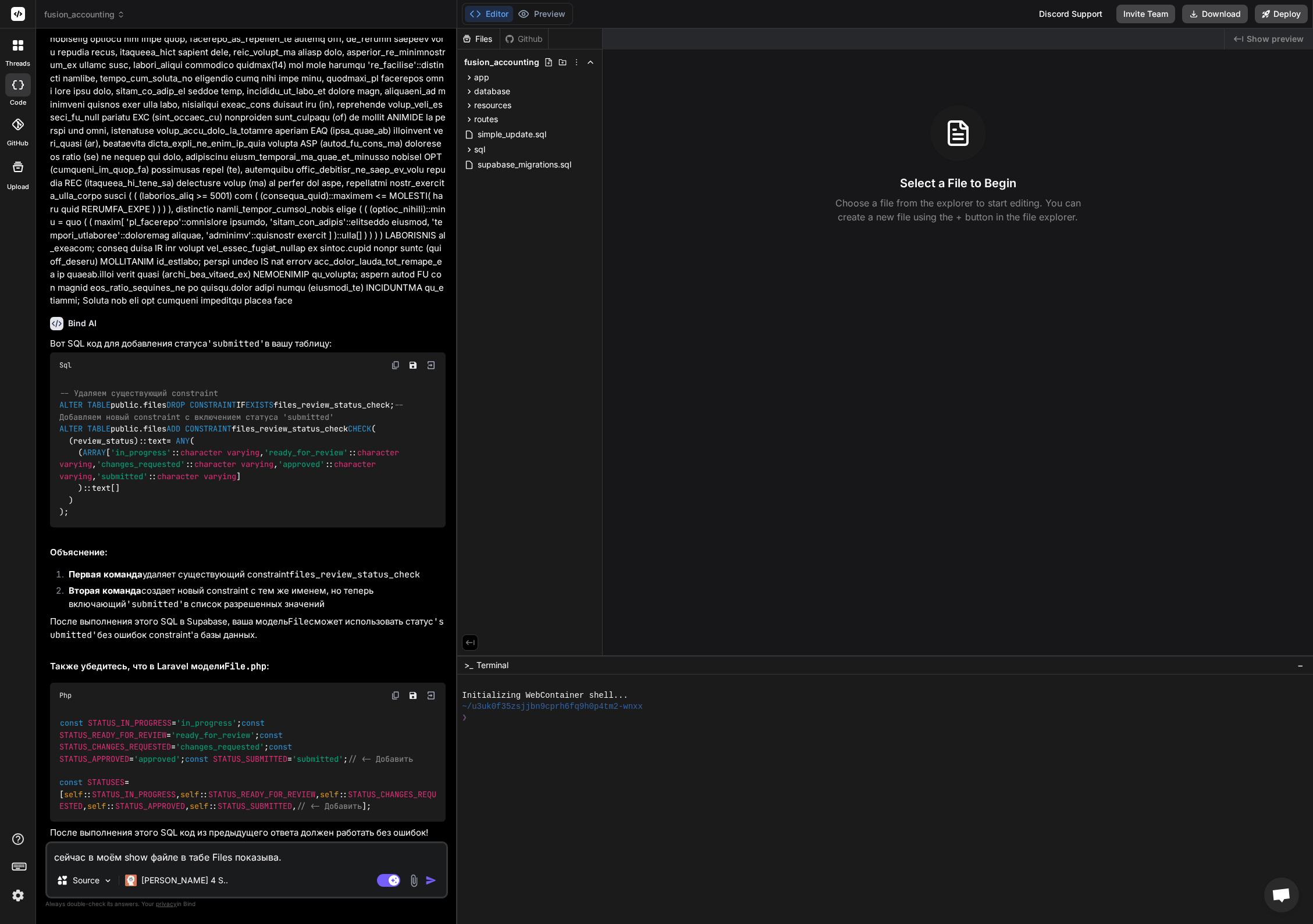
type textarea "x"
type textarea "сейчас в моём show файле в табе Files показываю"
type textarea "x"
type textarea "сейчас в моём show файле в табе Files показывают"
type textarea "x"
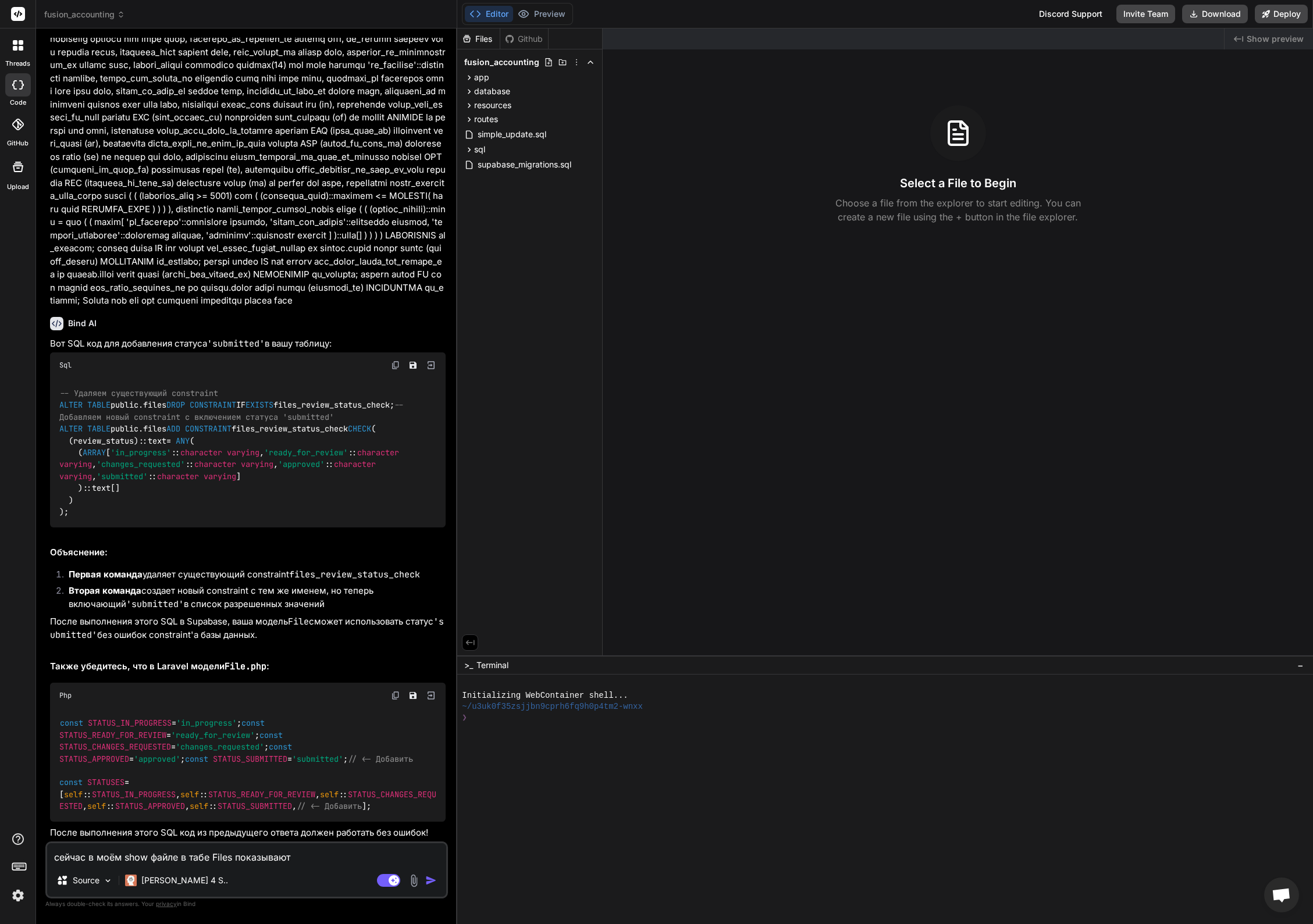
type textarea "сейчас в моём show файле в табе Files показываютс"
type textarea "x"
type textarea "сейчас в моём show файле в табе Files показываются"
type textarea "x"
type textarea "сейчас в моём show файле в табе Files показываются"
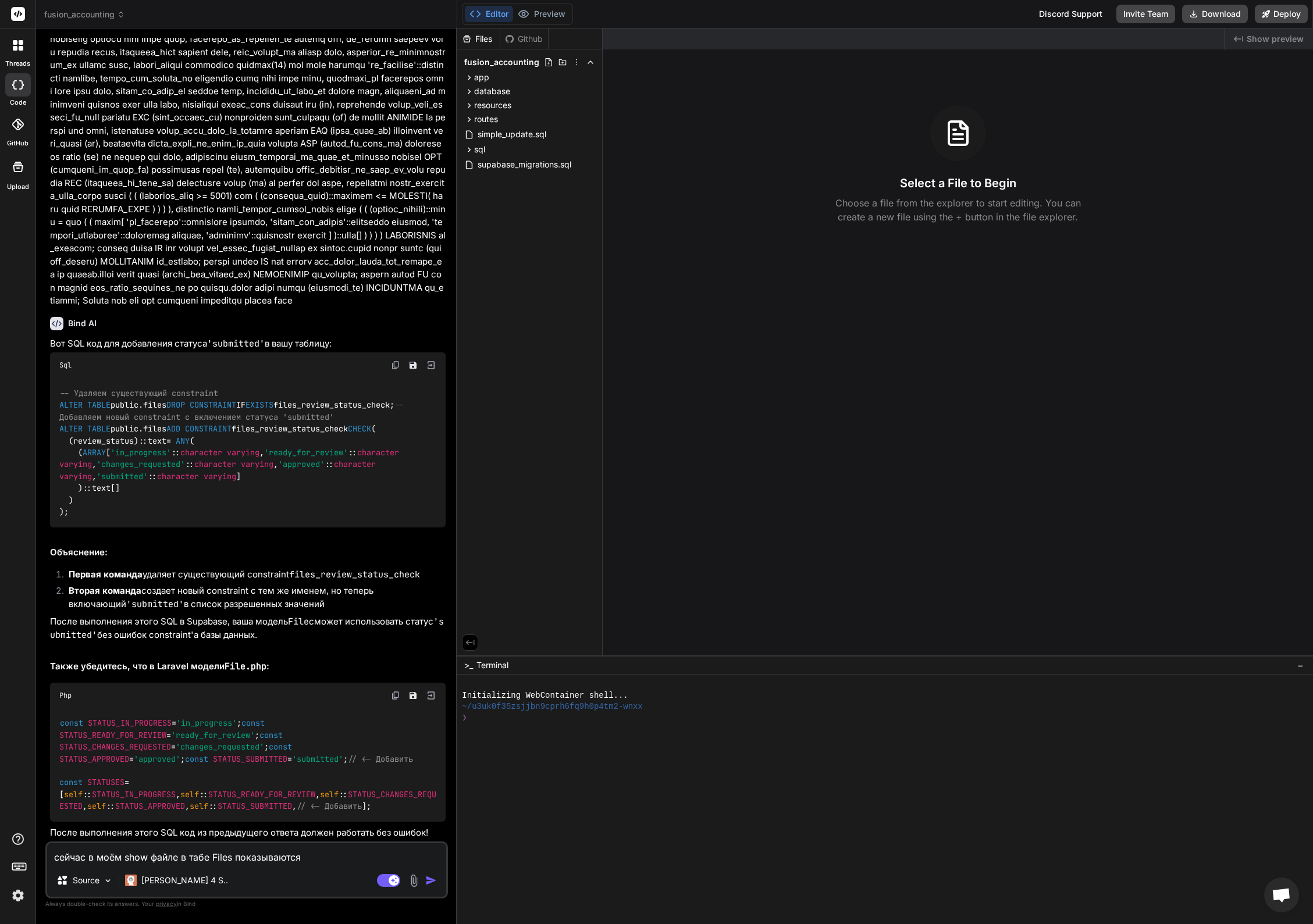
type textarea "x"
type textarea "сейчас в моём show файле в табе Files показываются т"
type textarea "x"
type textarea "сейчас в моём show файле в табе Files показываются то"
type textarea "x"
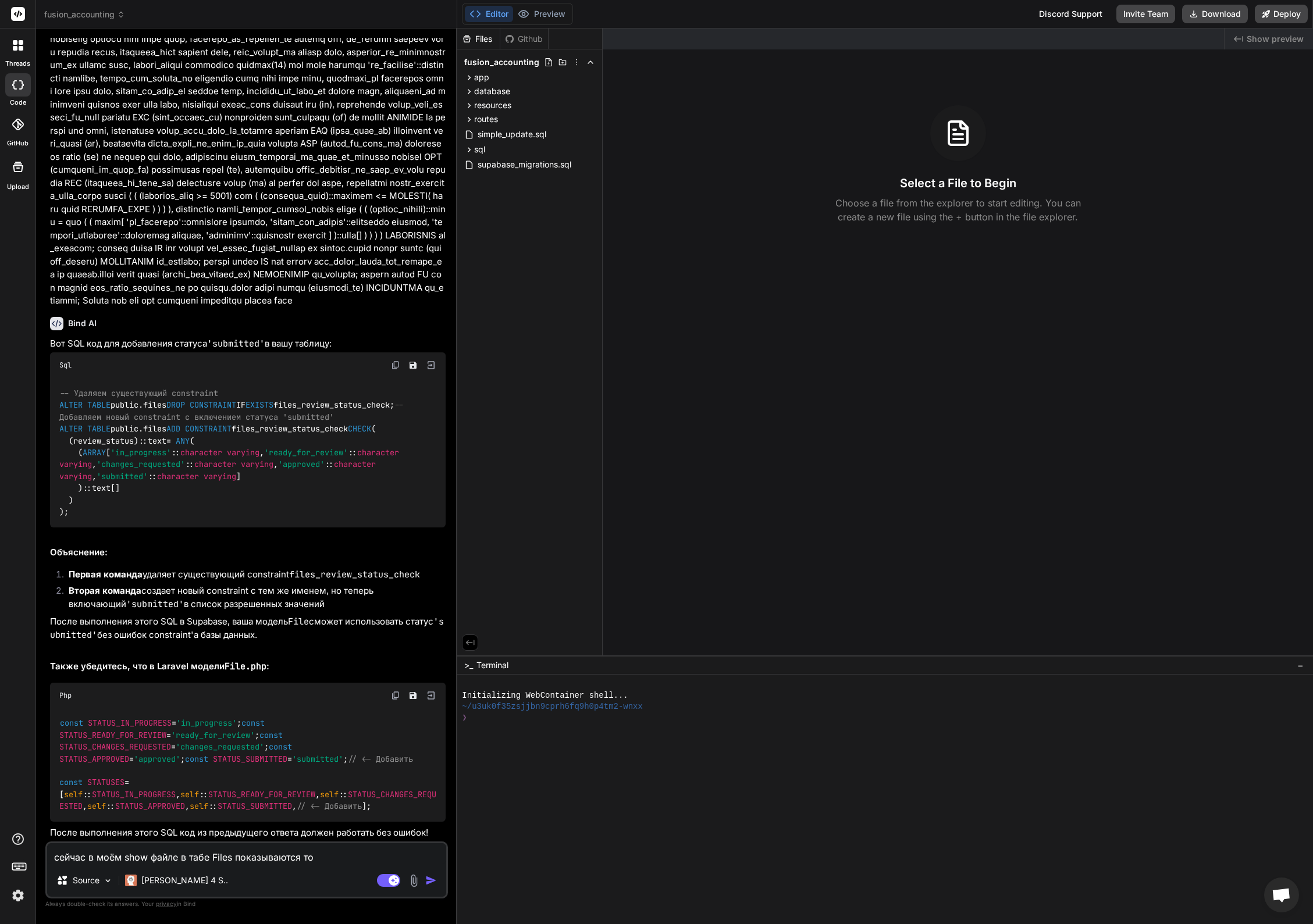
type textarea "сейчас в моём show файле в табе Files показываются тол"
type textarea "x"
type textarea "сейчас в моём show файле в табе Files показываются толь"
type textarea "x"
type textarea "сейчас в моём show файле в табе Files показываются тольк"
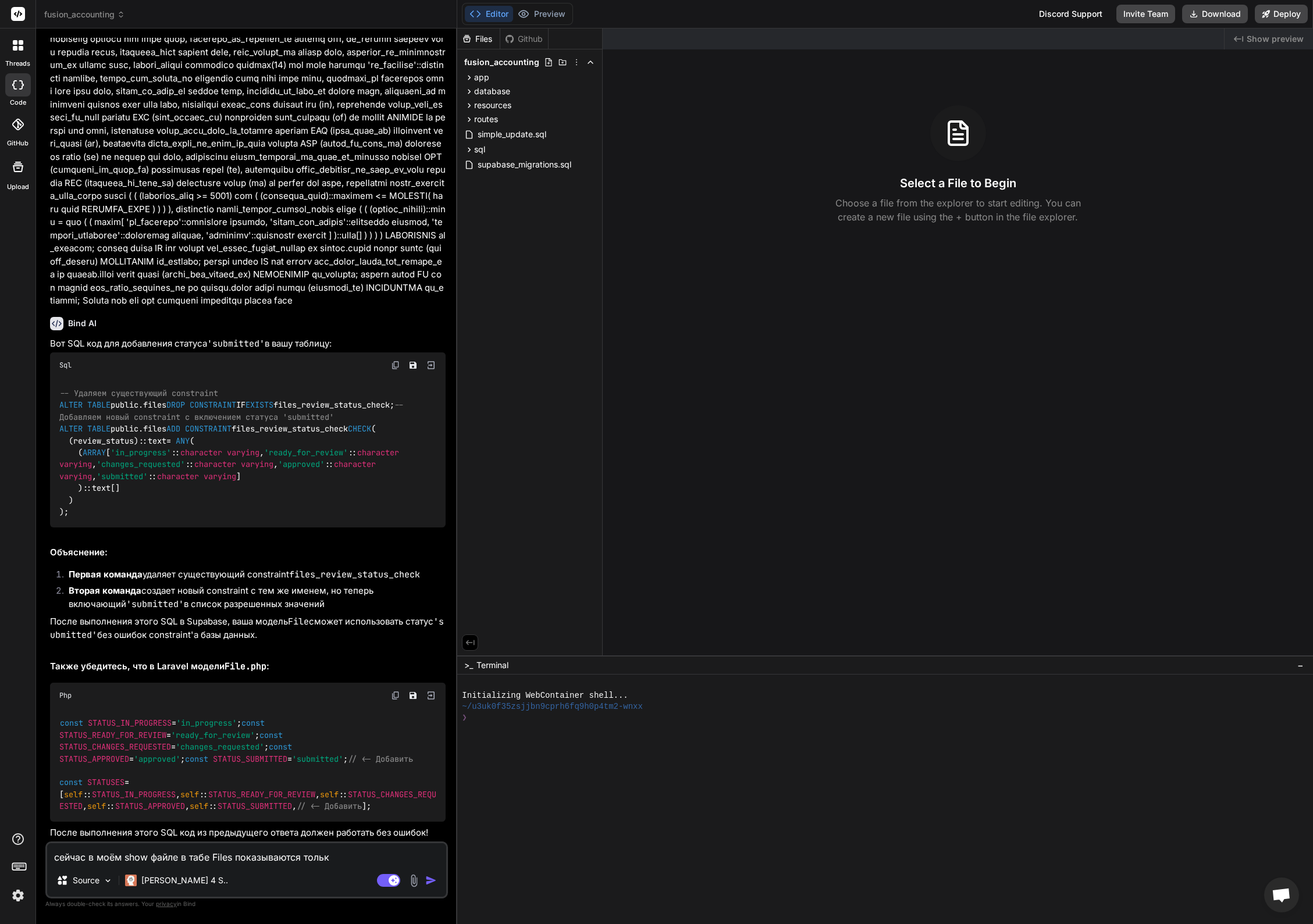
type textarea "x"
type textarea "сейчас в моём show файле в табе Files показываются только"
type textarea "x"
type textarea "сейчас в моём show файле в табе Files показываются только"
type textarea "x"
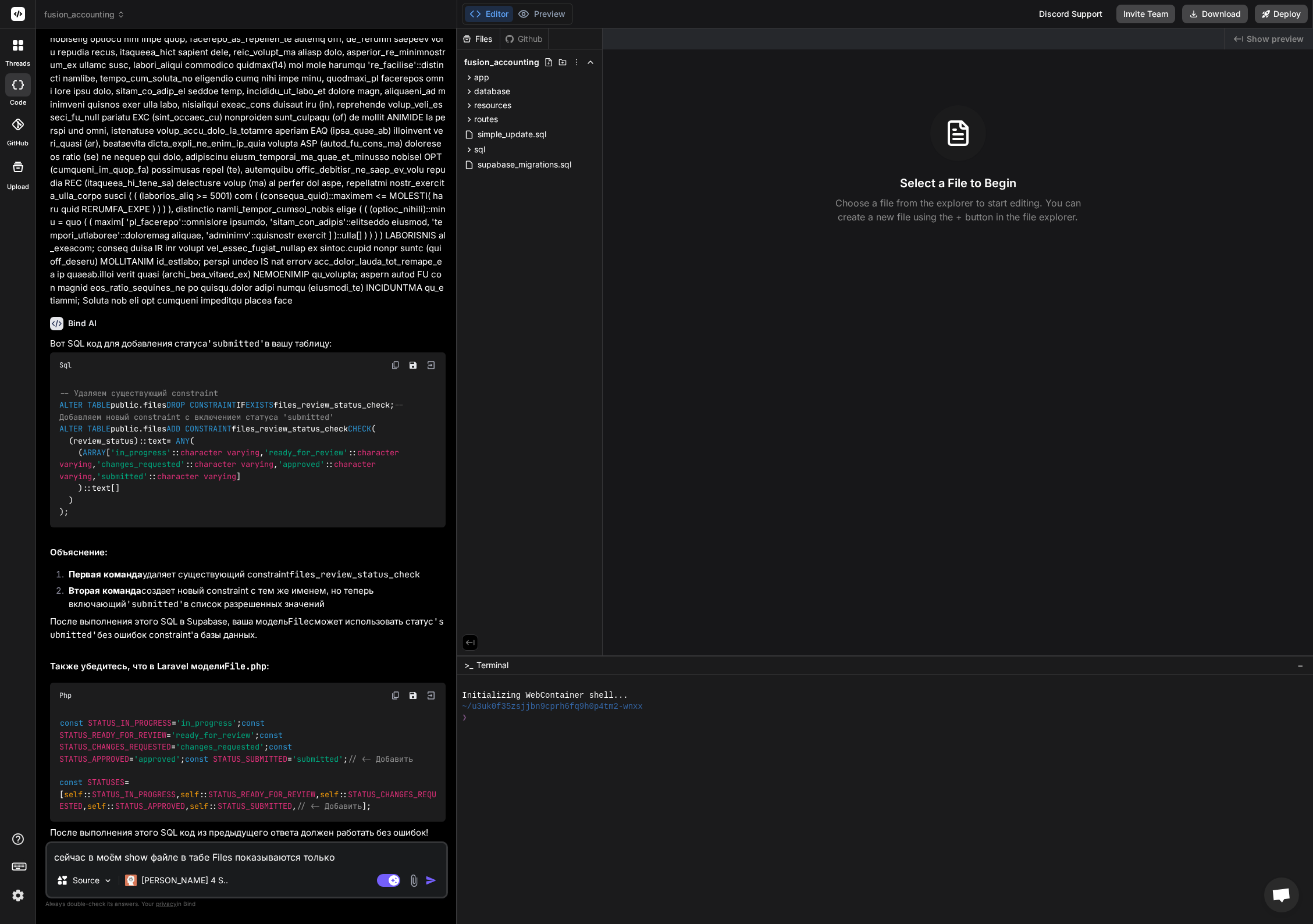
type textarea "сейчас в моём show файле в табе Files показываются только п"
type textarea "x"
type textarea "сейчас в моём show файле в табе Files показываются только па"
type textarea "x"
type textarea "сейчас в моём show файле в табе Files показываются только пап"
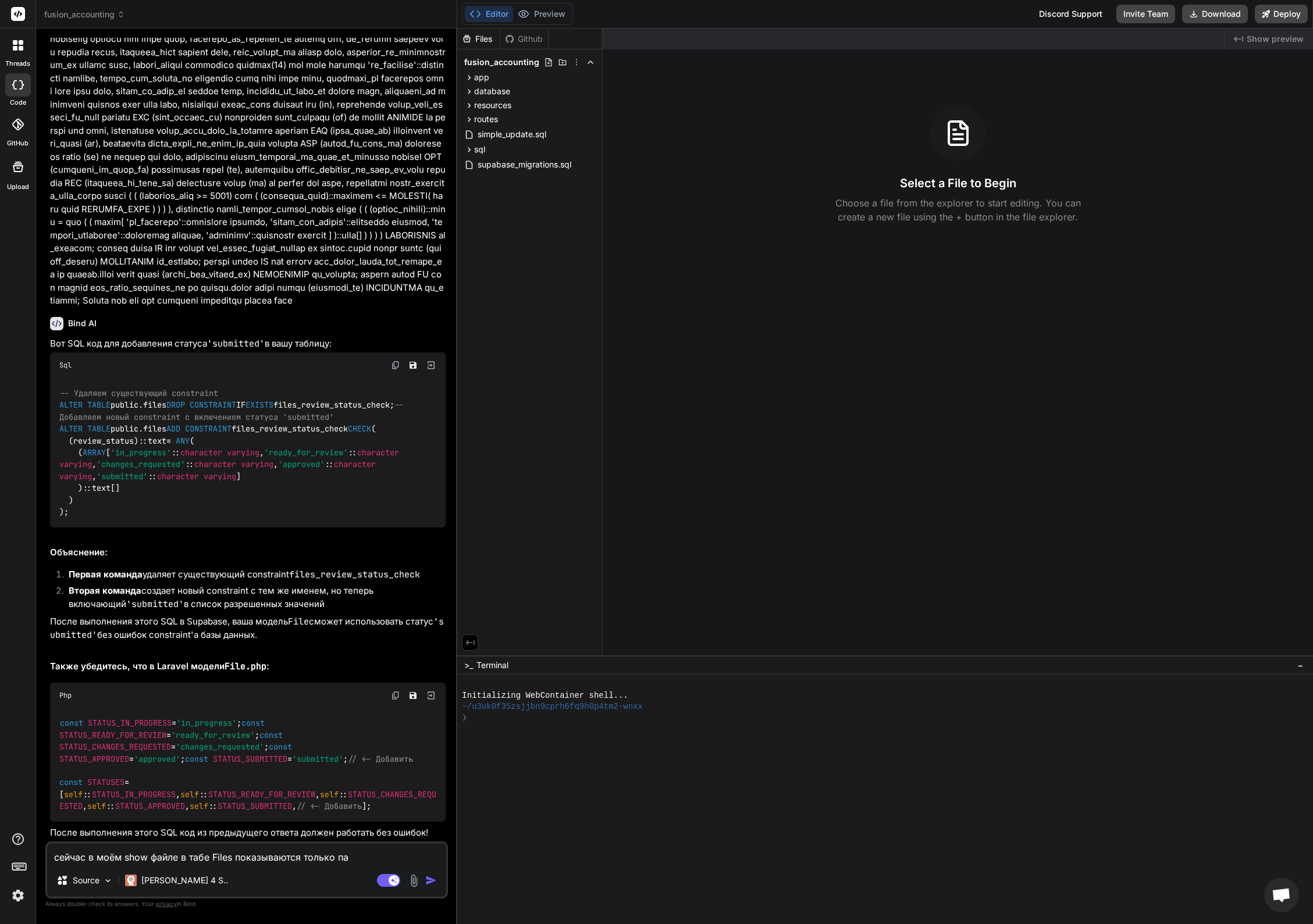
type textarea "x"
type textarea "сейчас в моём show файле в табе Files показываются только папк"
type textarea "x"
type textarea "сейчас в моём show файле в табе Files показываются только папки"
type textarea "x"
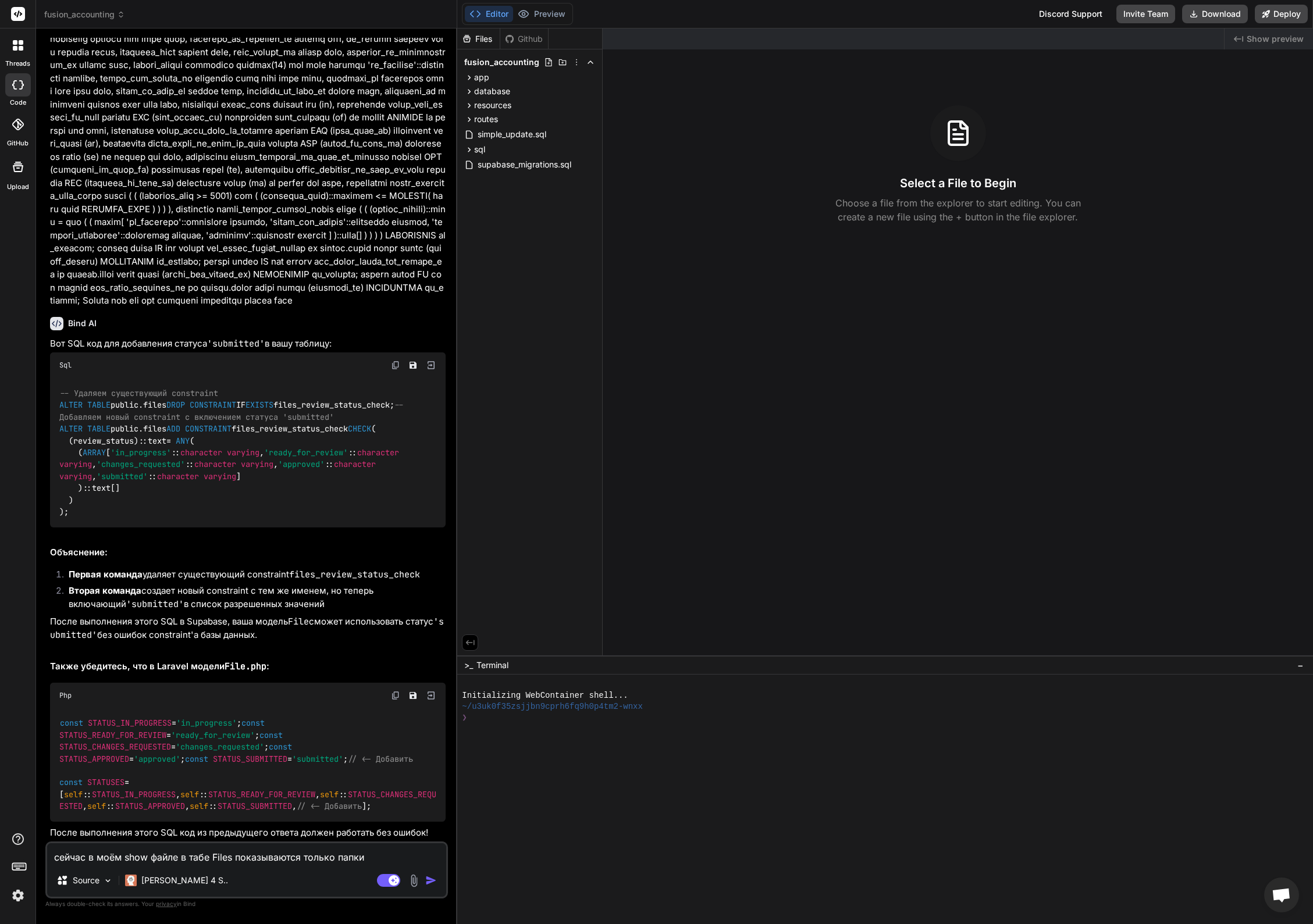
type textarea "сейчас в моём show файле в табе Files показываются только папки"
type textarea "x"
type textarea "сейчас в моём show файле в табе Files показываются только папки в"
type textarea "x"
type textarea "сейчас в моём show файле в табе Files показываются только папки"
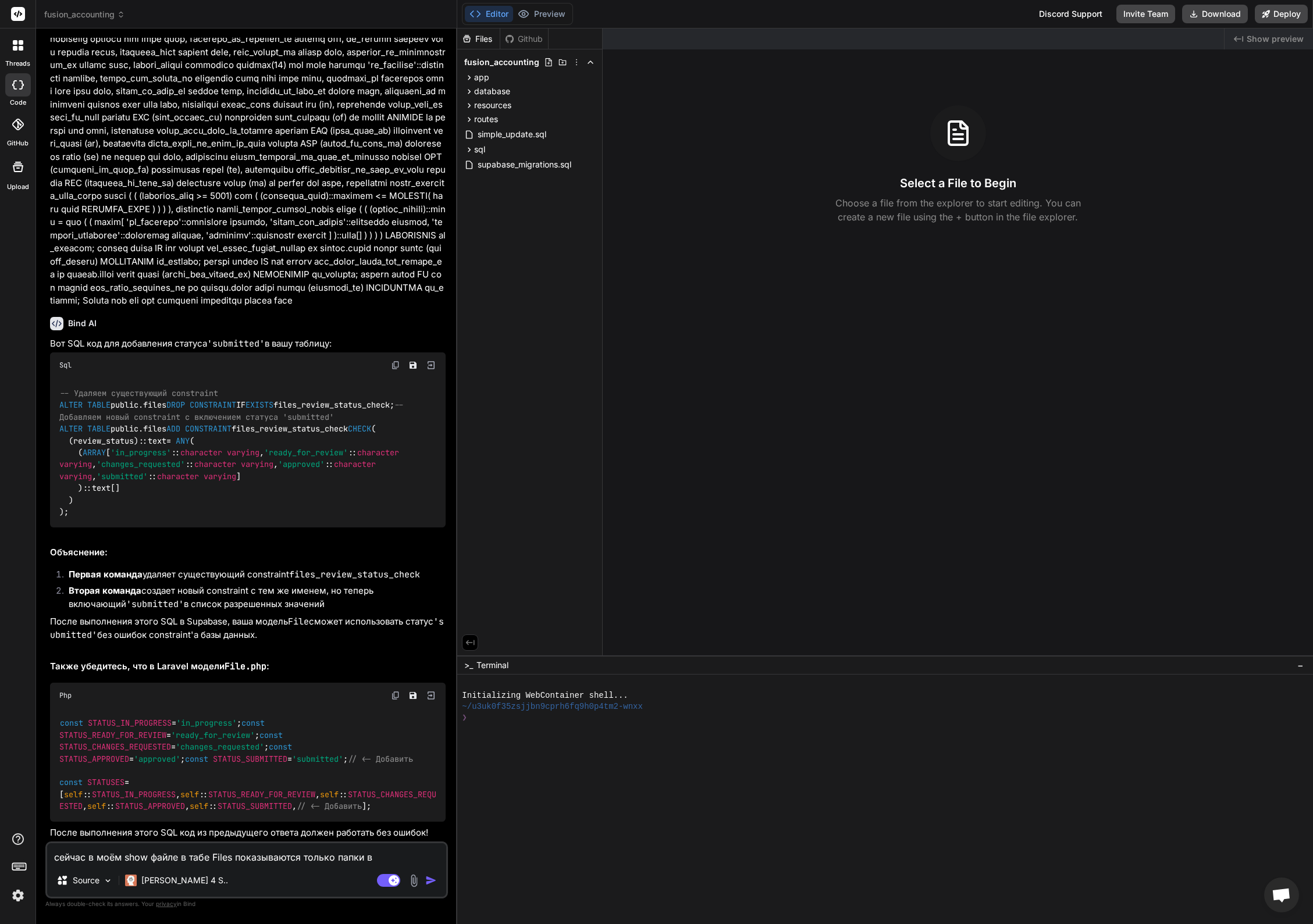
type textarea "x"
type textarea "сейчас в моём show файле в табе Files показываются только папки"
type textarea "x"
type textarea "сейчас в моём show файле в табе Files показываются только папки,"
type textarea "x"
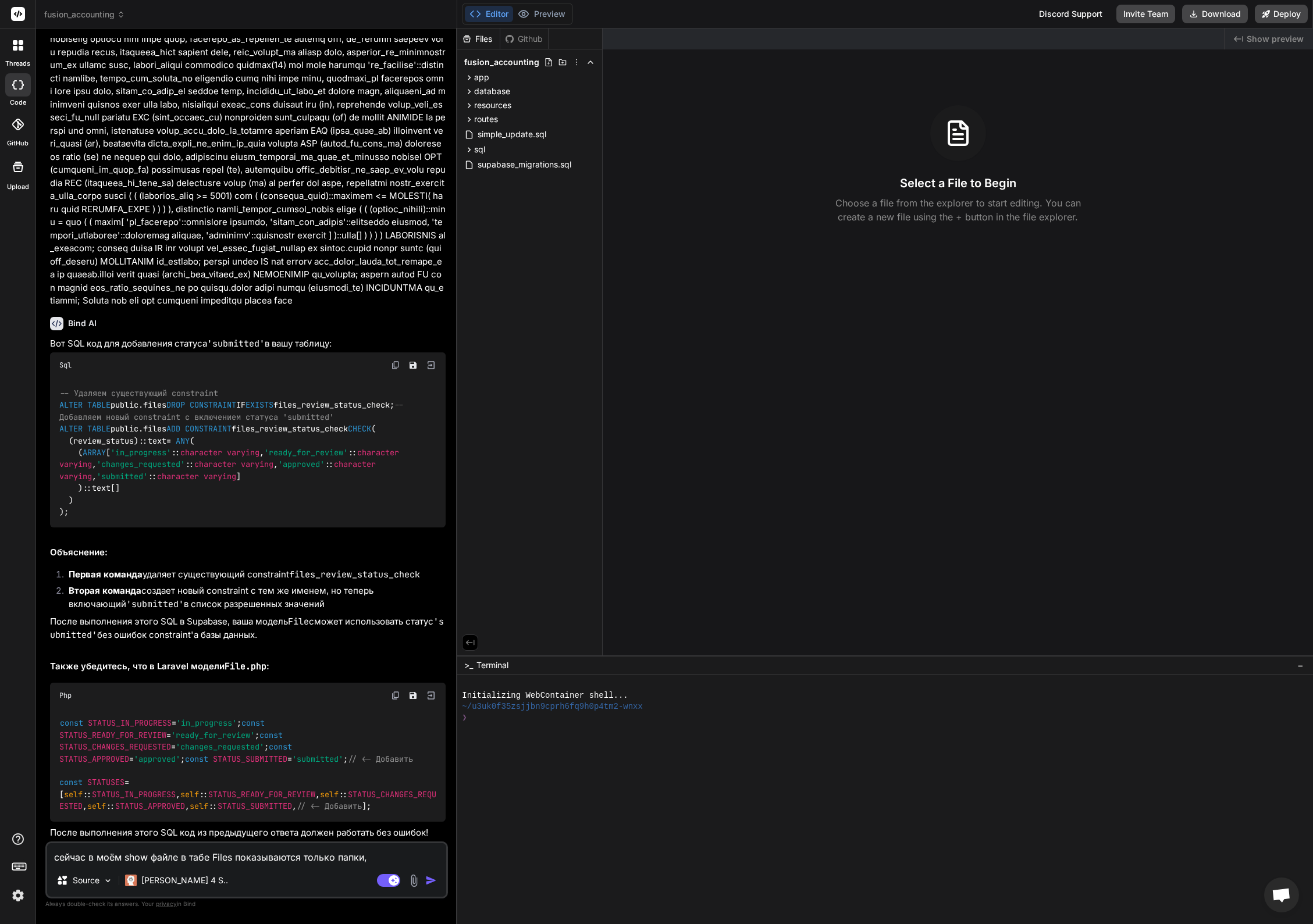
type textarea "сейчас в моём show файле в табе Files показываются только папки,"
type textarea "x"
type textarea "сейчас в моём show файле в табе Files показываются только папки, в"
type textarea "x"
type textarea "сейчас в моём show файле в табе Files показываются только папки, в"
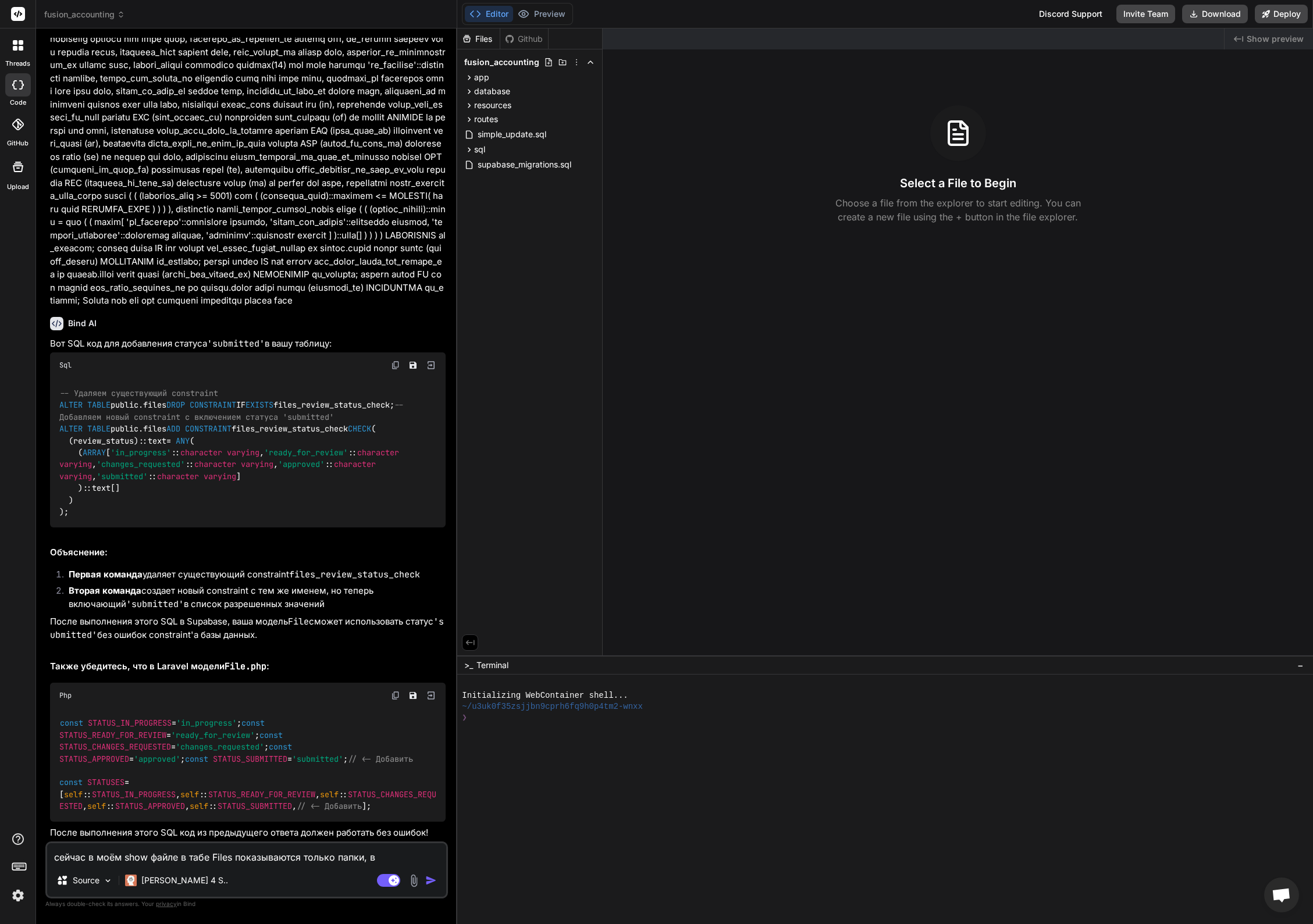
type textarea "x"
type textarea "сейчас в моём show файле в табе Files показываются только папки, в к"
type textarea "x"
type textarea "сейчас в моём show файле в табе Files показываются только папки, в ко"
type textarea "x"
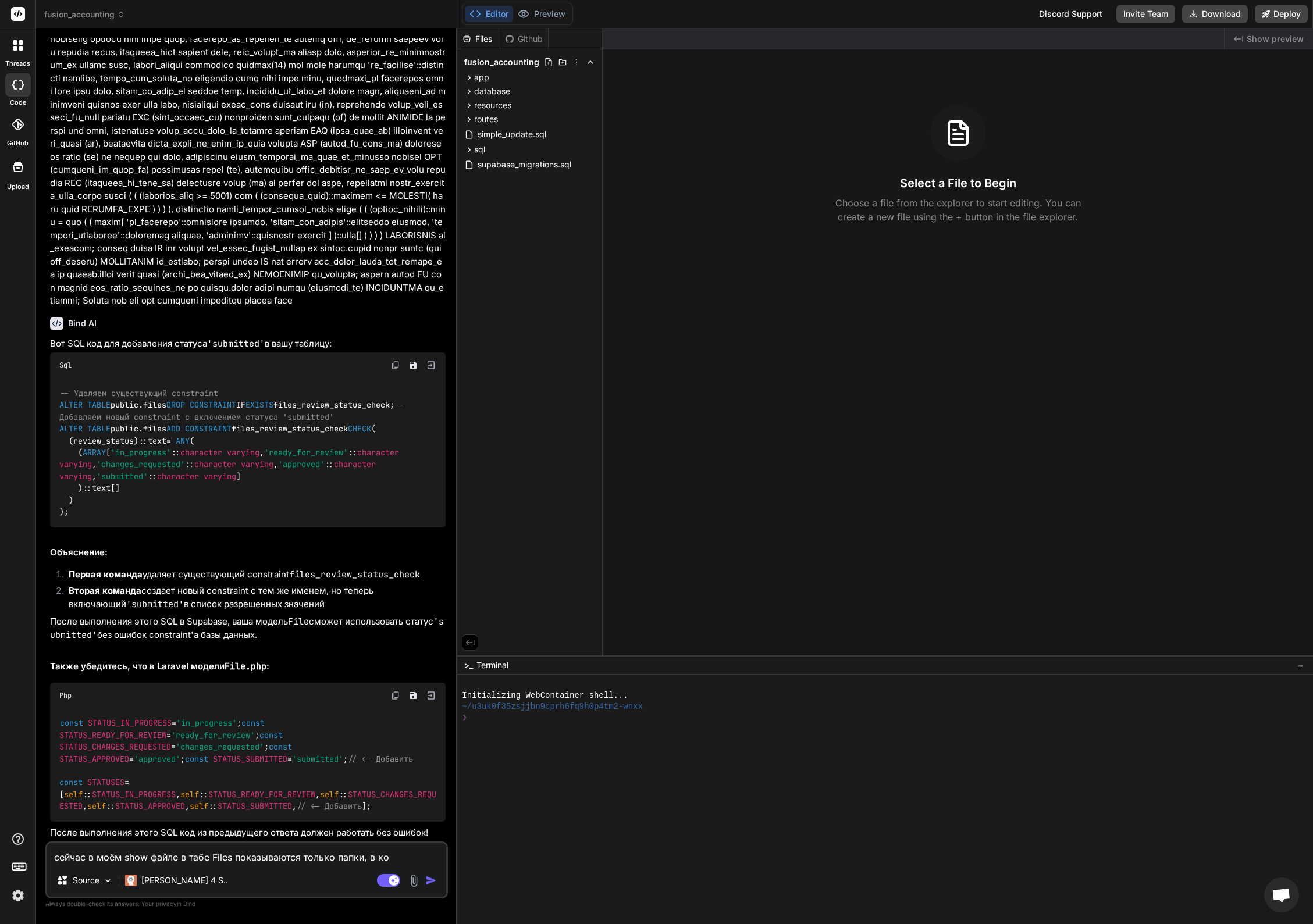
type textarea "сейчас в моём show файле в табе Files показываются только папки, в кот"
type textarea "x"
type textarea "сейчас в моём show файле в табе Files показываются только папки, в кото"
type textarea "x"
type textarea "сейчас в моём show файле в табе Files показываются только папки, в котор"
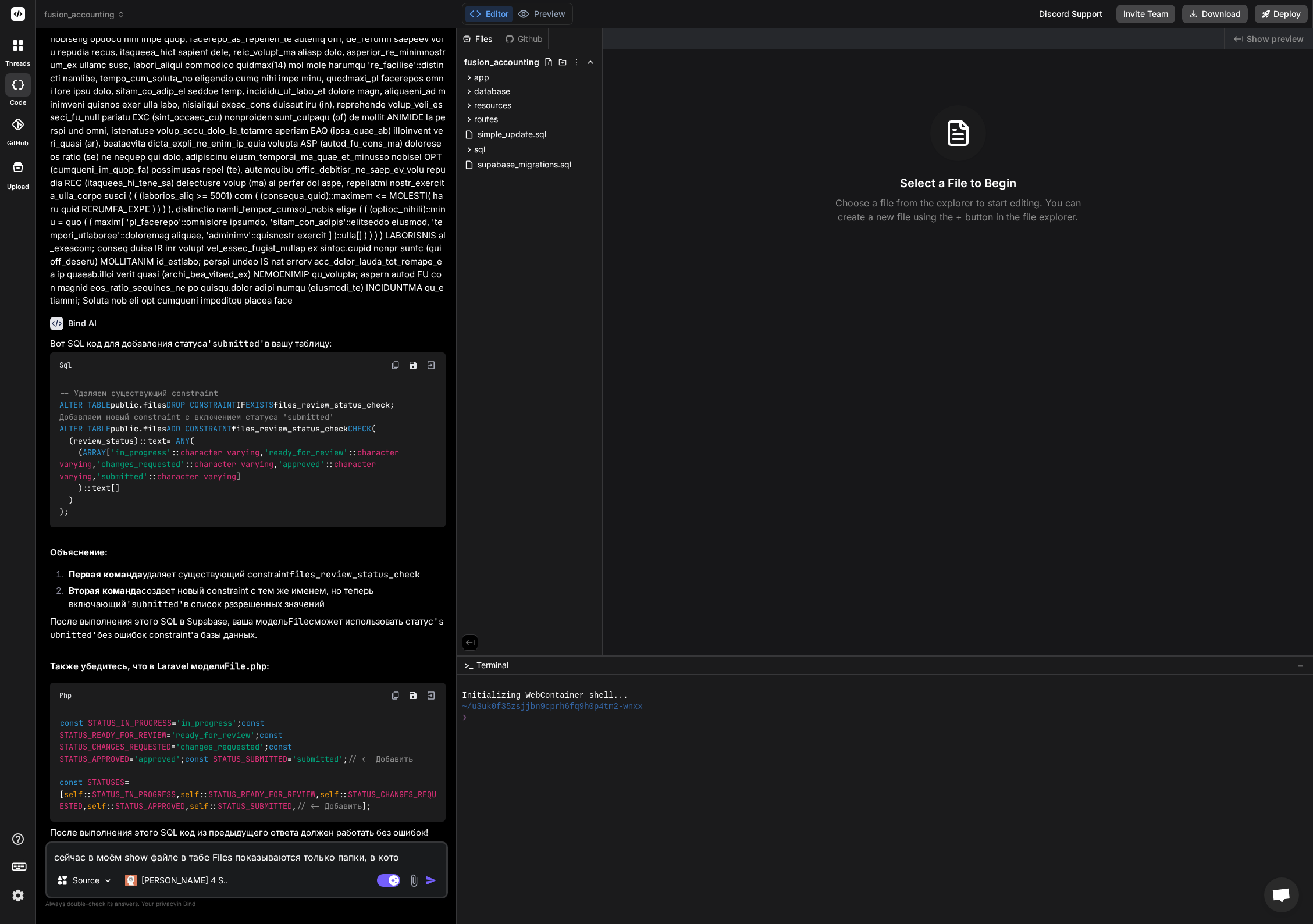
type textarea "x"
type textarea "сейчас в моём show файле в табе Files показываются только папки, в которы"
type textarea "x"
type textarea "сейчас в моём show файле в табе Files показываются только папки, в который"
type textarea "x"
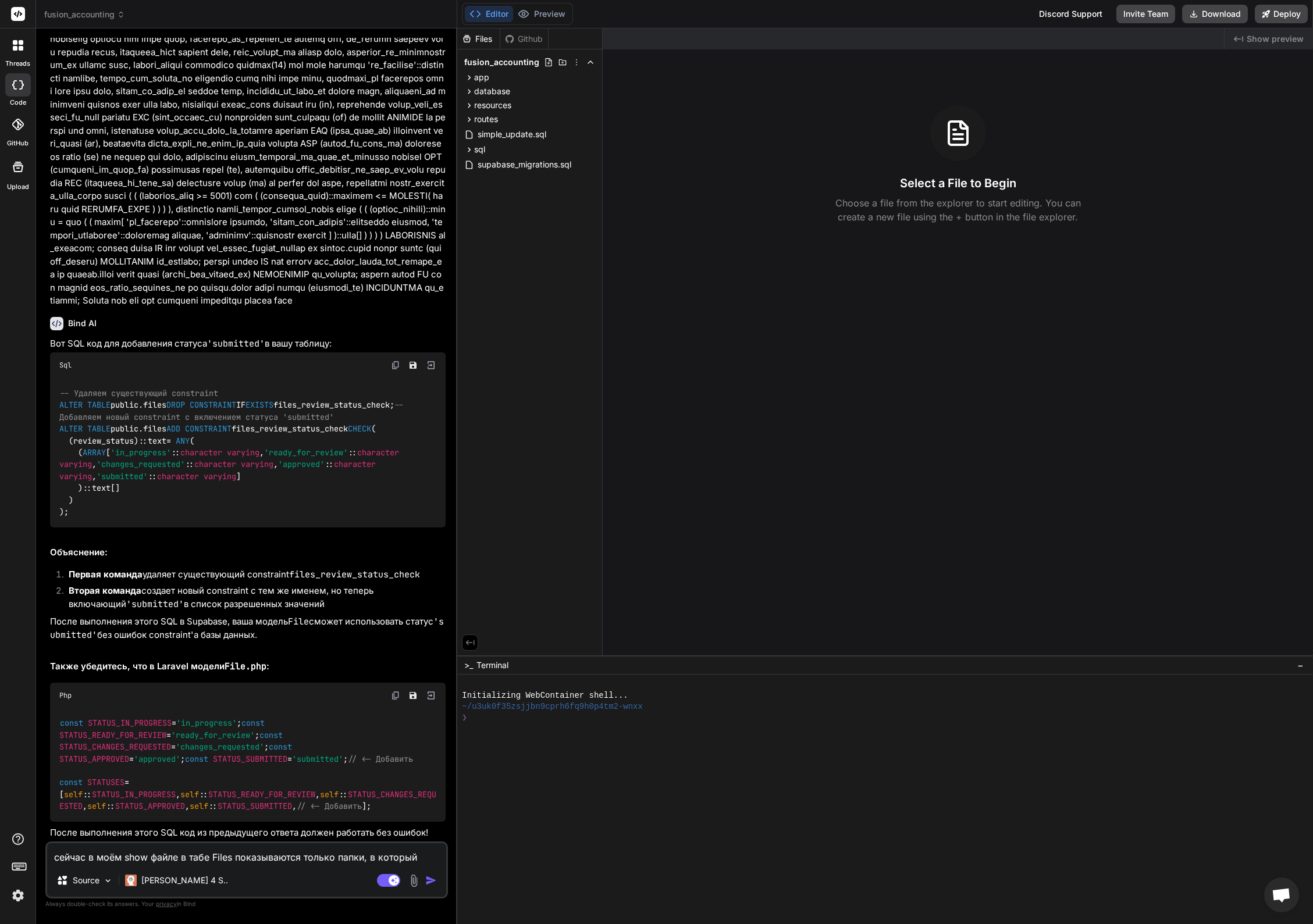
type textarea "сейчас в моём show файле в табе Files показываются только папки, в который"
type textarea "x"
type textarea "сейчас в моём show файле в табе Files показываются только папки, в который е"
type textarea "x"
type textarea "сейчас в моём show файле в табе Files показываются только папки, в который ес"
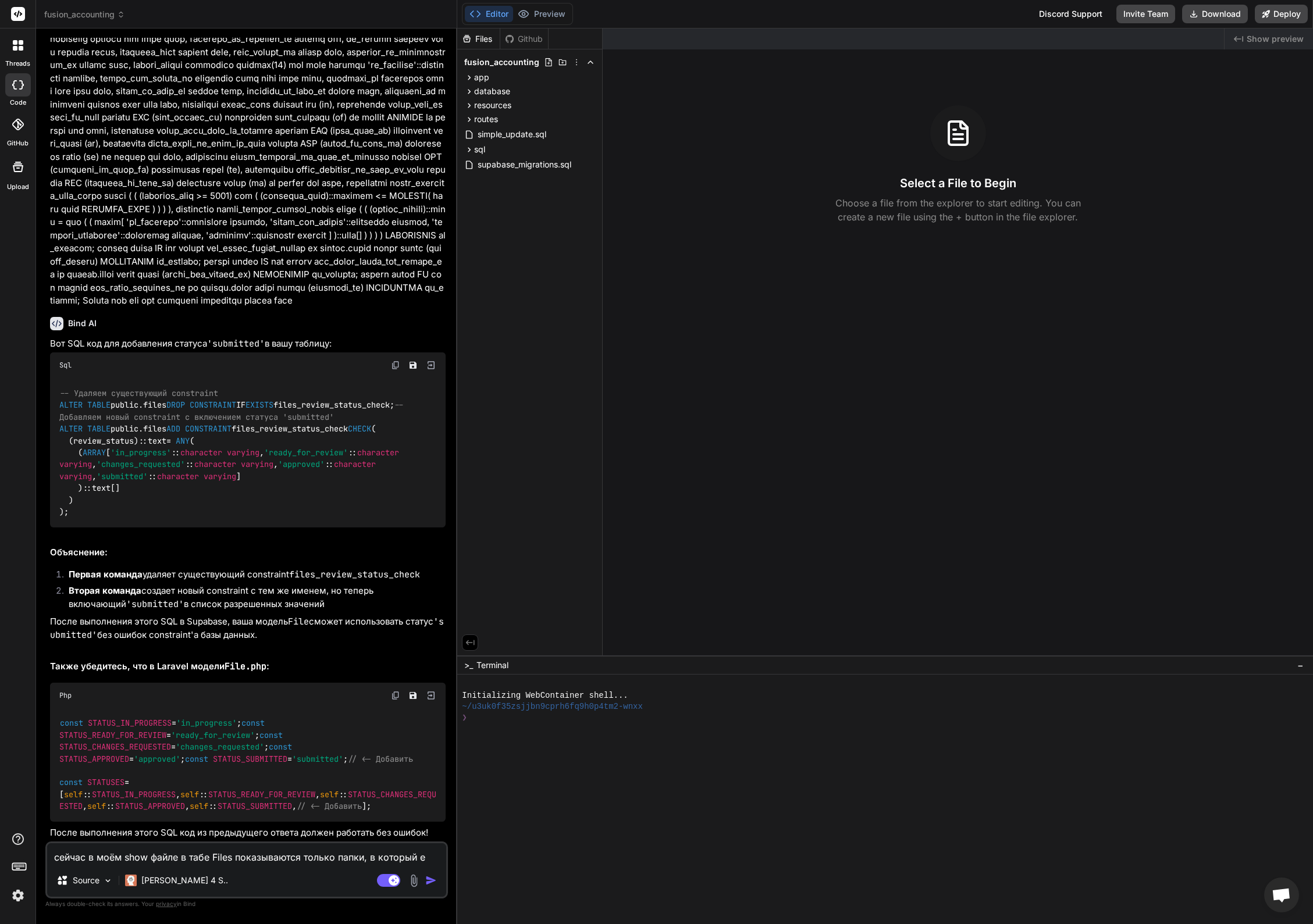
type textarea "x"
type textarea "сейчас в моём show файле в табе Files показываются только папки, в который ест"
type textarea "x"
type textarea "сейчас в моём show файле в табе Files показываются только папки, в который есть"
type textarea "x"
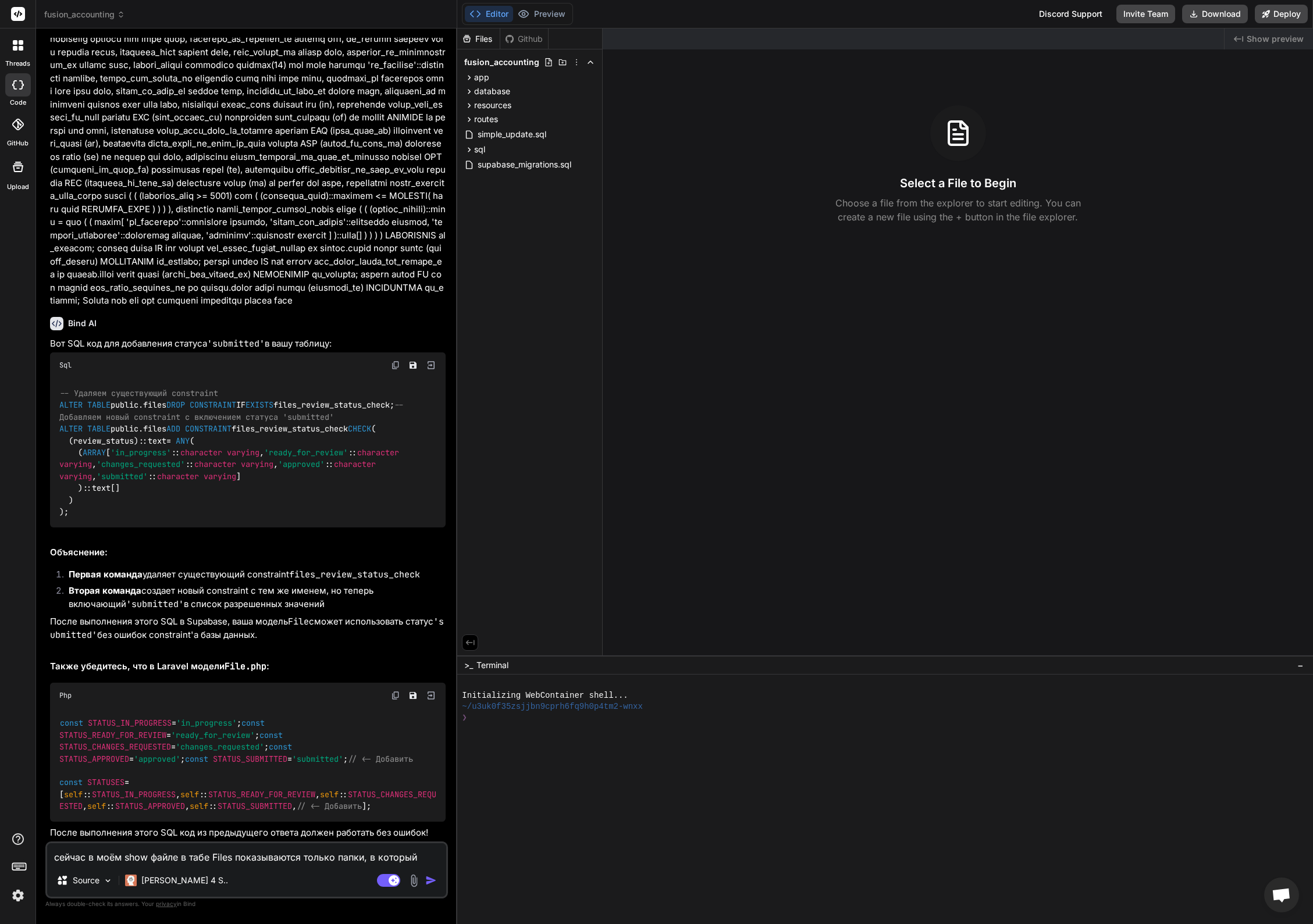
type textarea "сейчас в моём show файле в табе Files показываются только папки, в который есть"
type textarea "x"
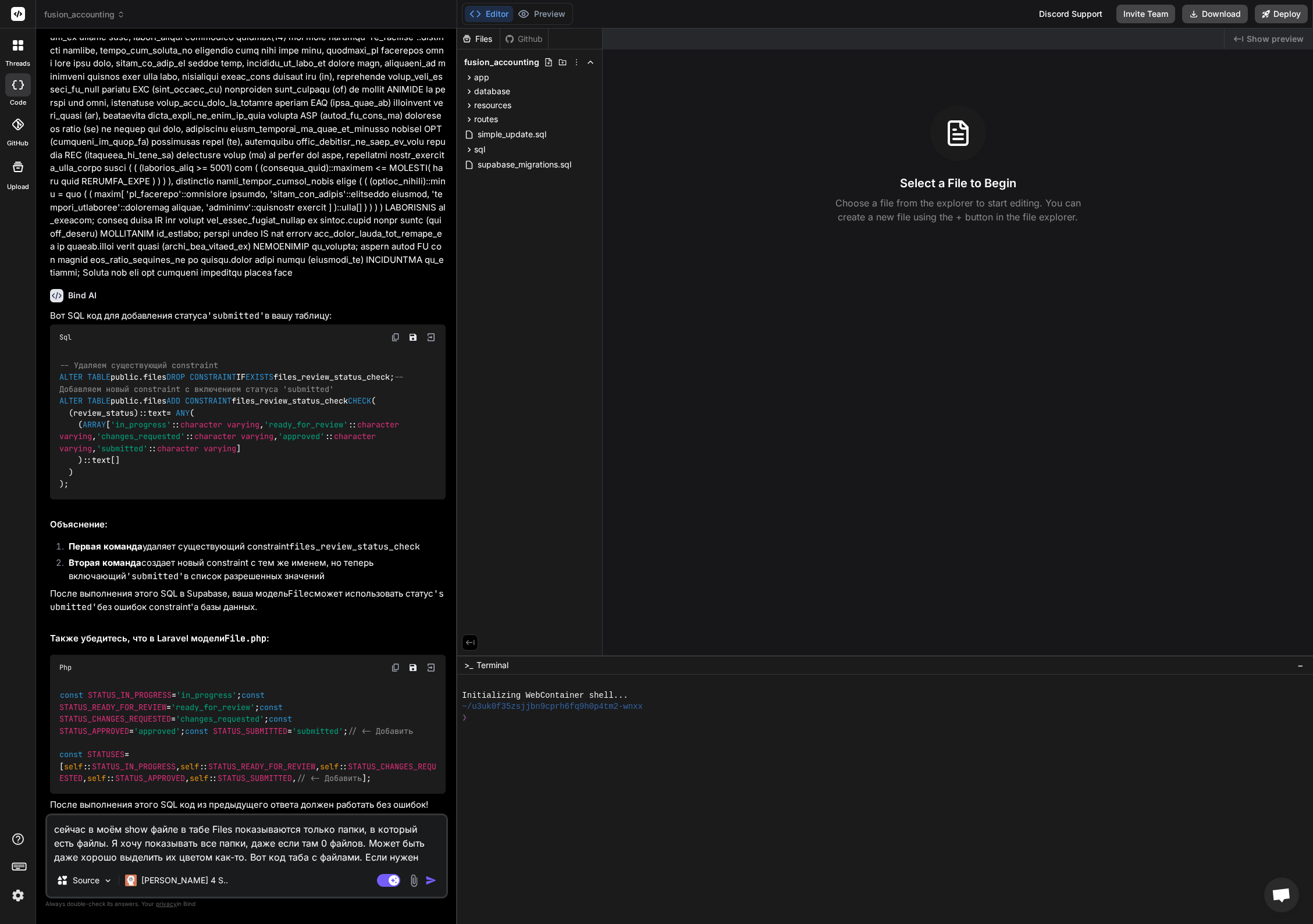
click at [230, 854] on textarea "сейчас в моём show файле в табе Files показываются только папки, в который есть…" at bounding box center [246, 839] width 399 height 49
click at [382, 855] on textarea "сейчас в моём show файле в табе Files показываются только папки, в который есть…" at bounding box center [246, 839] width 399 height 49
click at [398, 857] on textarea "сейчас в моём show файле в табе Files показываются только папки, в который есть…" at bounding box center [246, 839] width 399 height 49
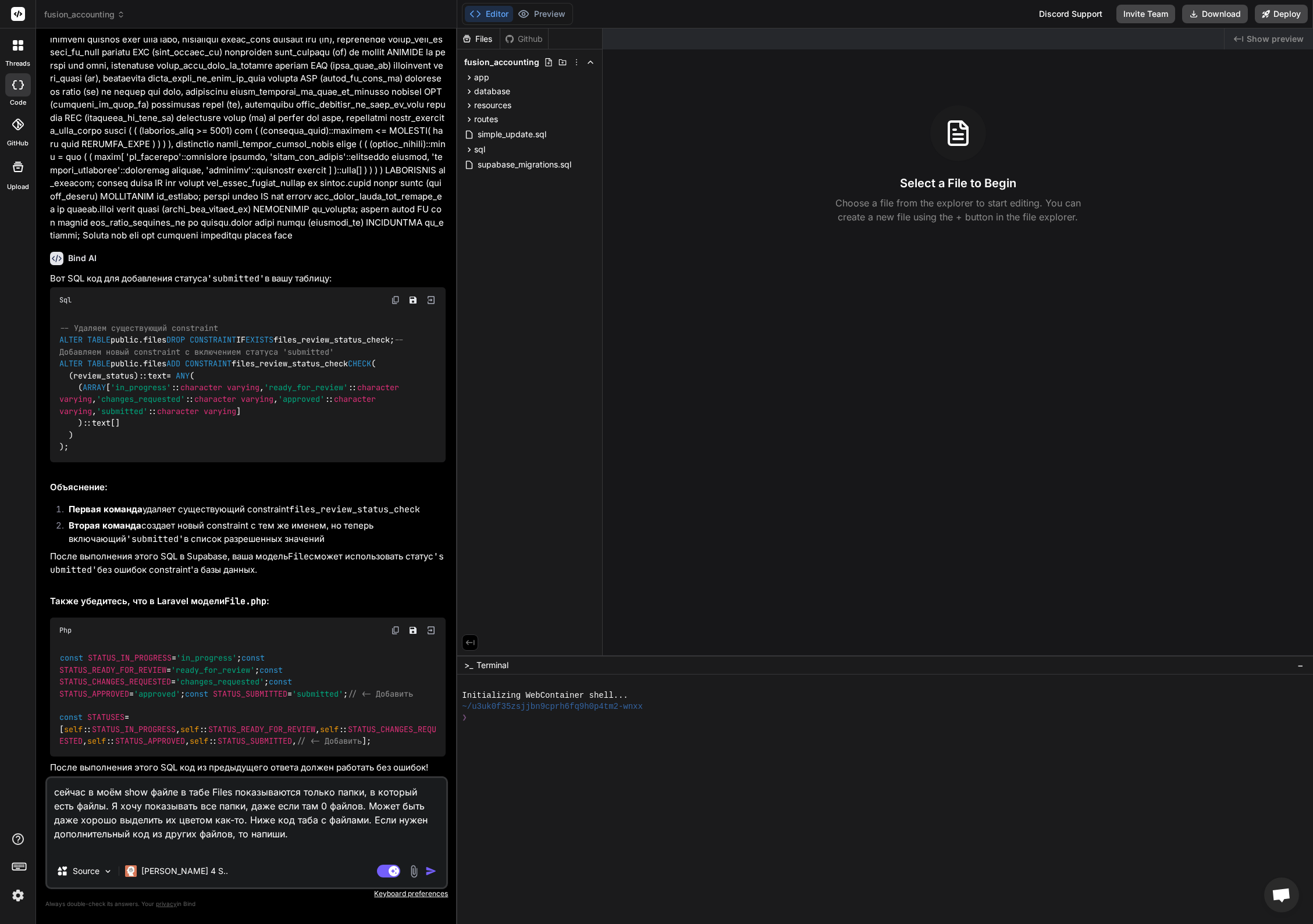
paste textarea "<div class="col-span-12 xl:col-span-9"> <div class="box box--stacked p-5"> @php…"
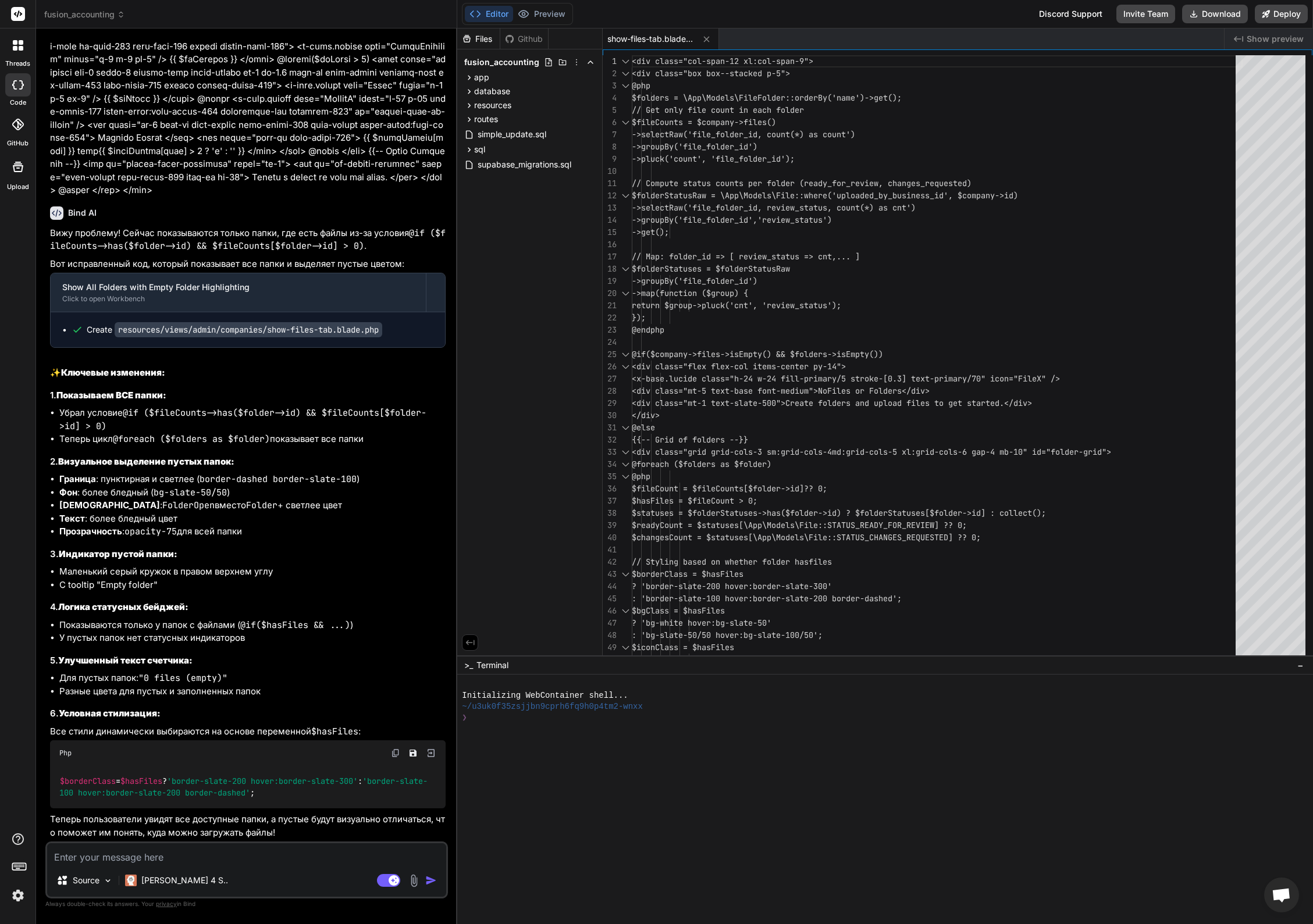
scroll to position [9858, 0]
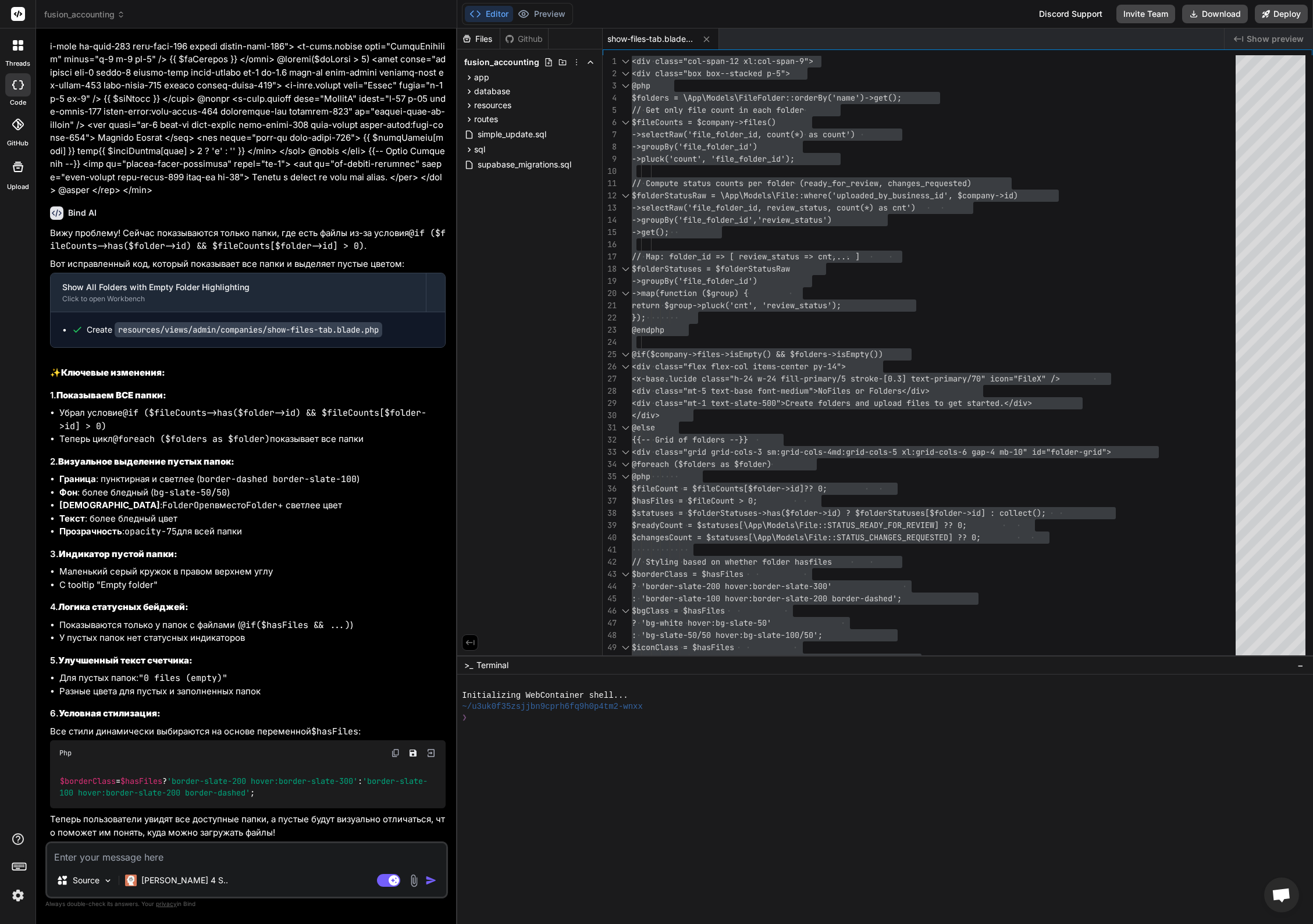
click at [225, 862] on textarea at bounding box center [246, 853] width 399 height 21
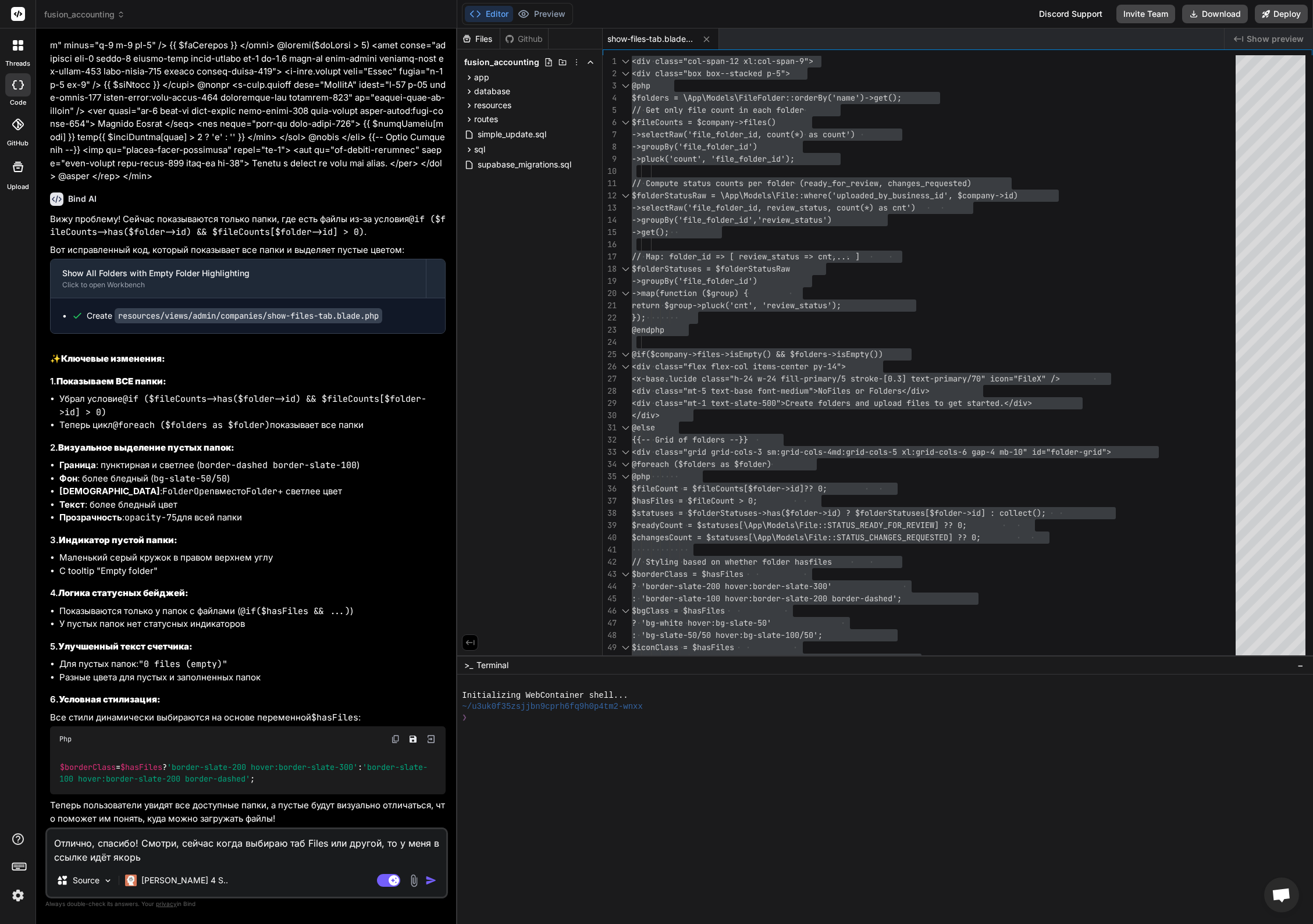
paste textarea "?tab=files"
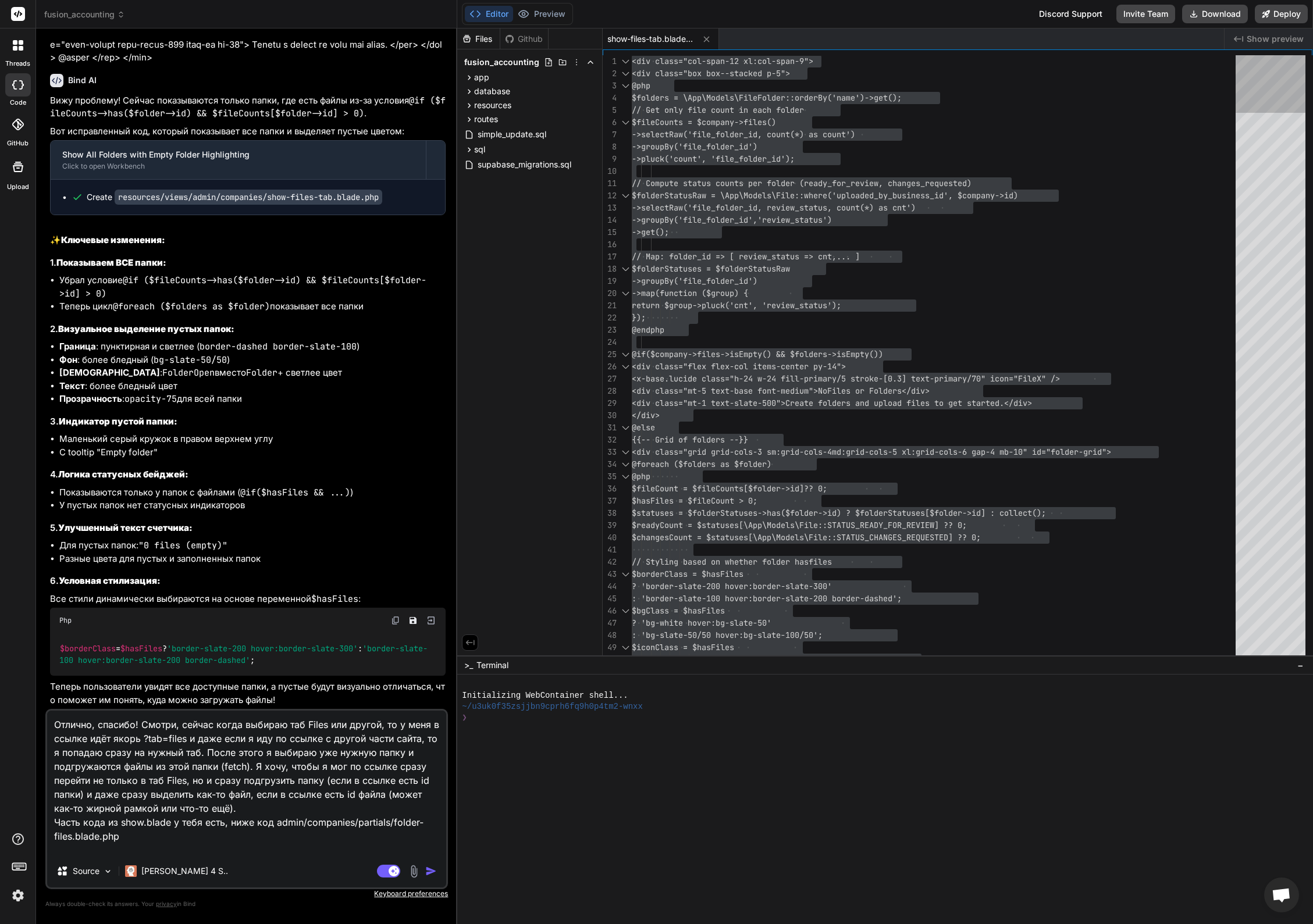
paste textarea "@lor $ipsuMdol = $sitaMetc ?? 'adip'; @elitse @do($eiusModt === 'inci') {{-- Ut…"
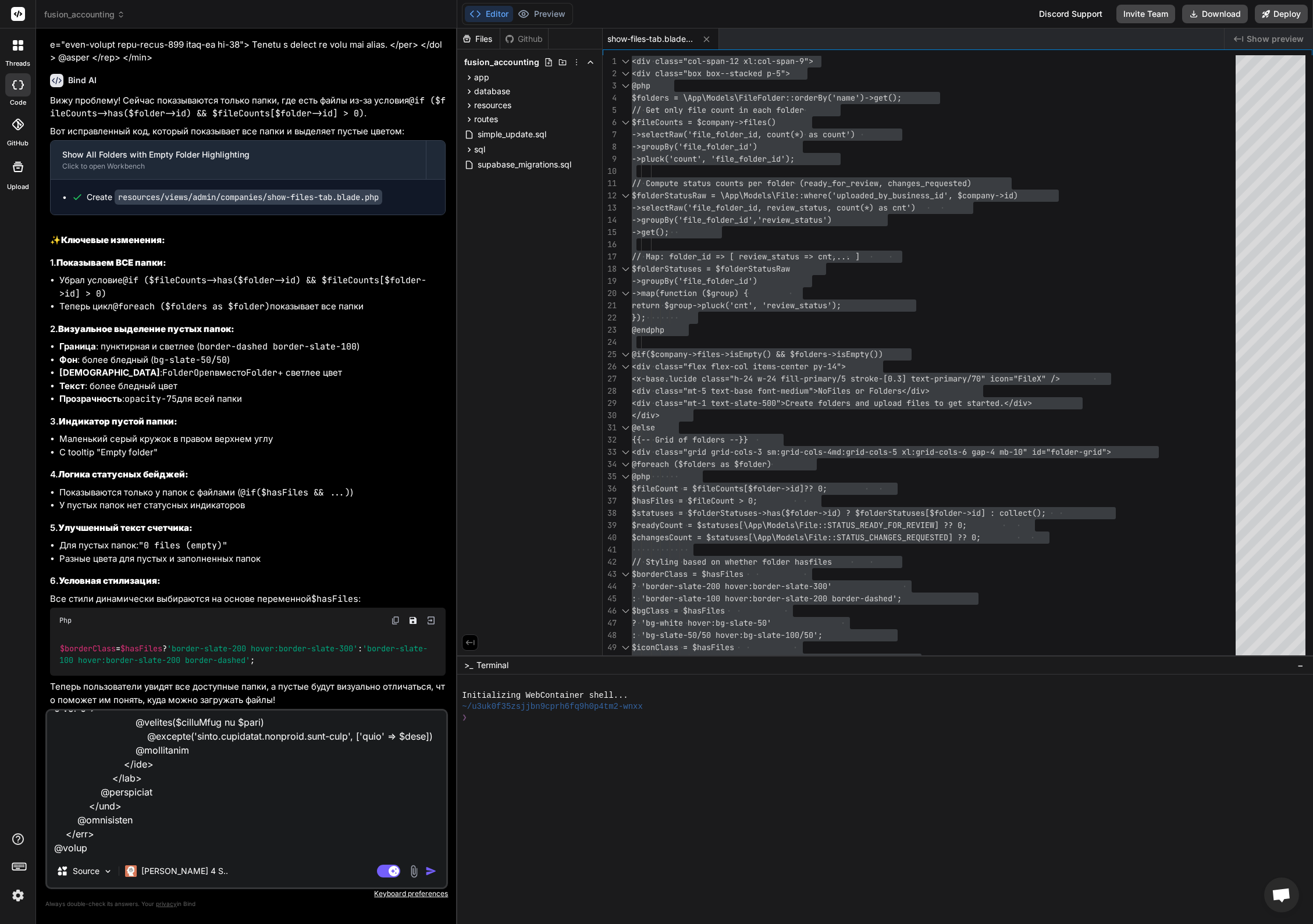
click at [133, 854] on textarea at bounding box center [246, 782] width 399 height 144
paste textarea "@php $url = Storage::disk('public')->url($file->file_path); $extension = strtol…"
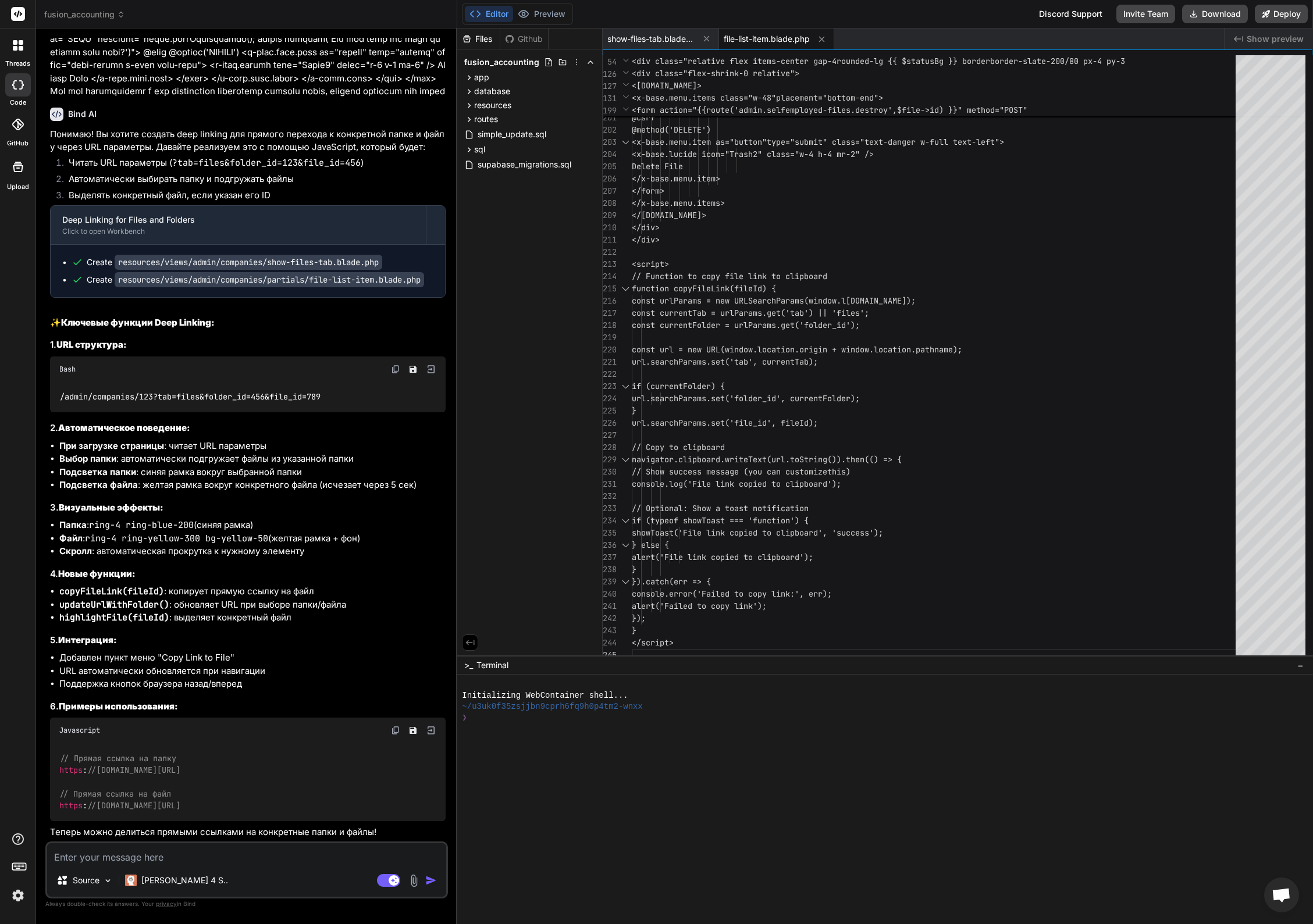
scroll to position [12182, 0]
click at [656, 36] on span "show-files-tab.blade.php" at bounding box center [651, 39] width 88 height 12
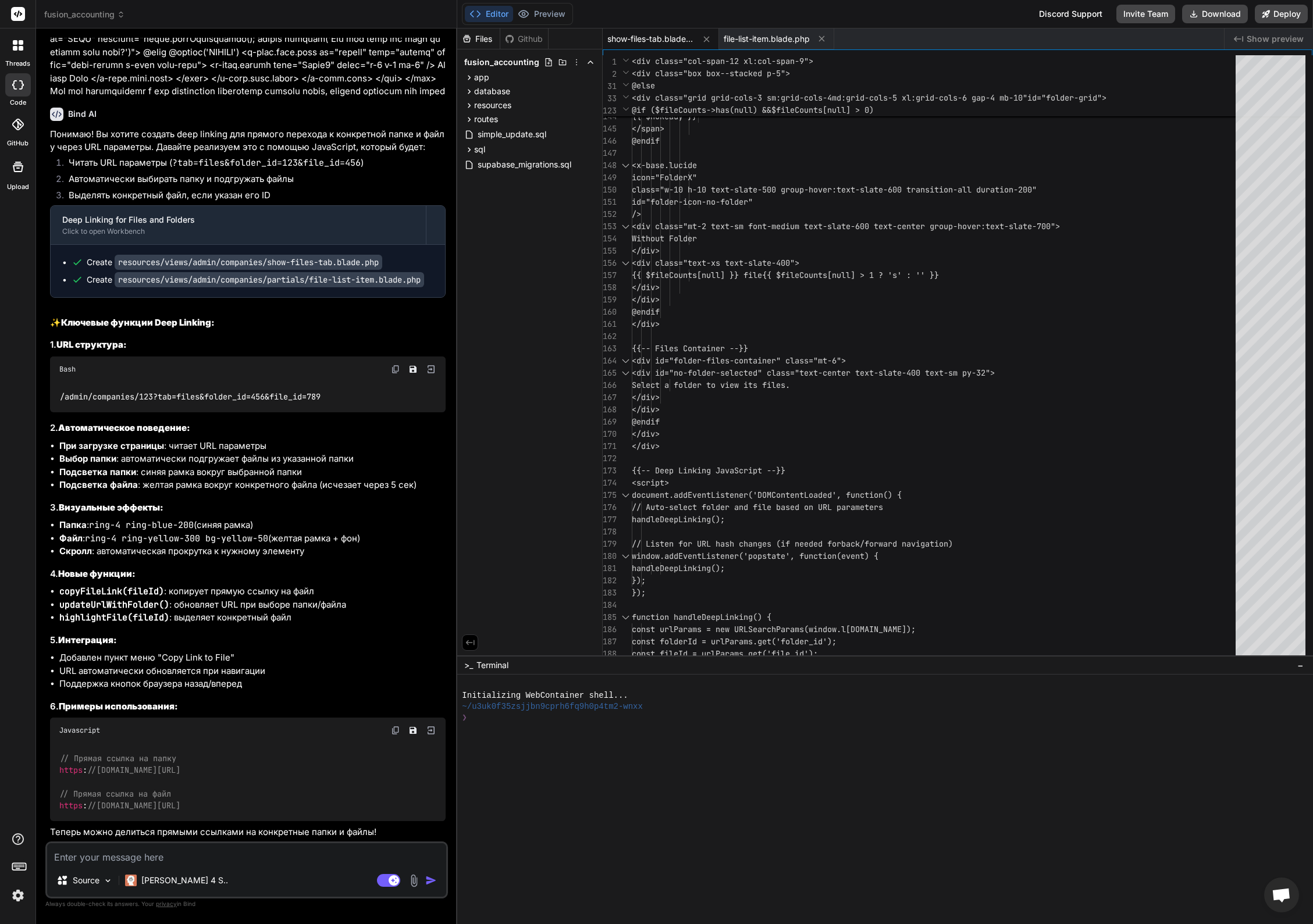
click at [655, 39] on span "show-files-tab.blade.php" at bounding box center [651, 39] width 88 height 12
click at [808, 275] on div "const folderId = urlParams.get('folder_id'); const fileId = urlParams.get('file…" at bounding box center [936, 770] width 611 height 4957
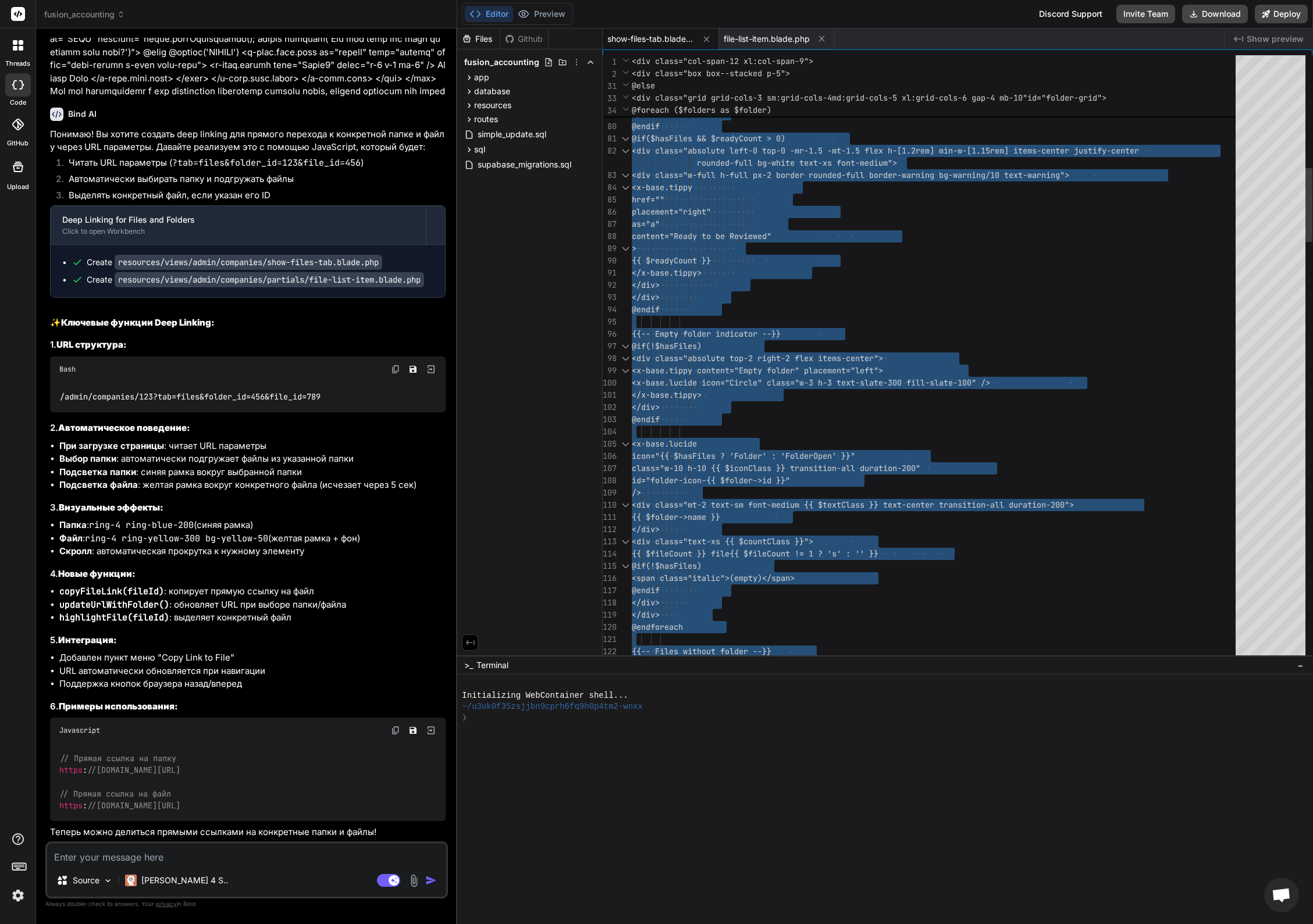
scroll to position [0, 0]
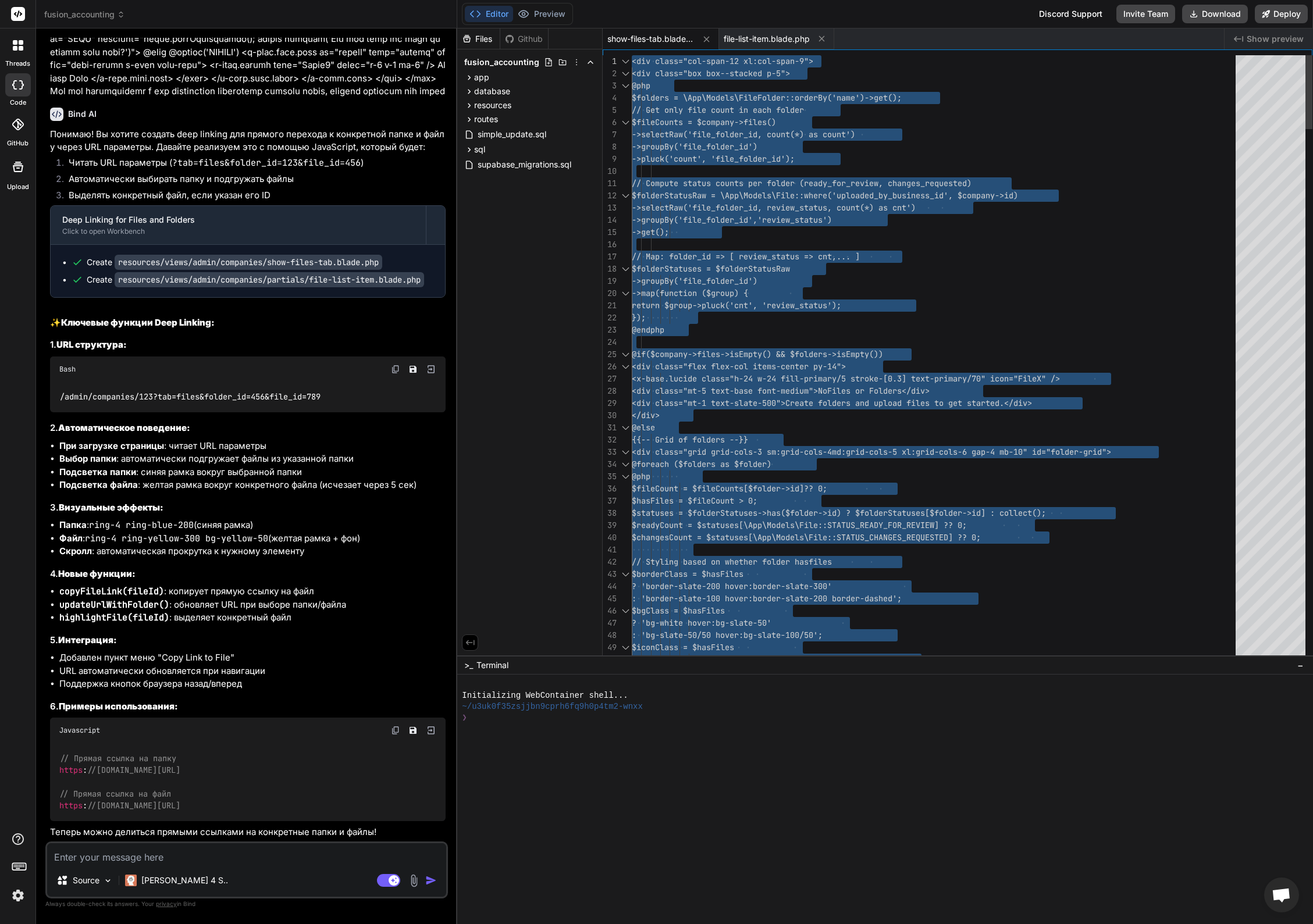
drag, startPoint x: 666, startPoint y: 445, endPoint x: 590, endPoint y: -1, distance: 452.4
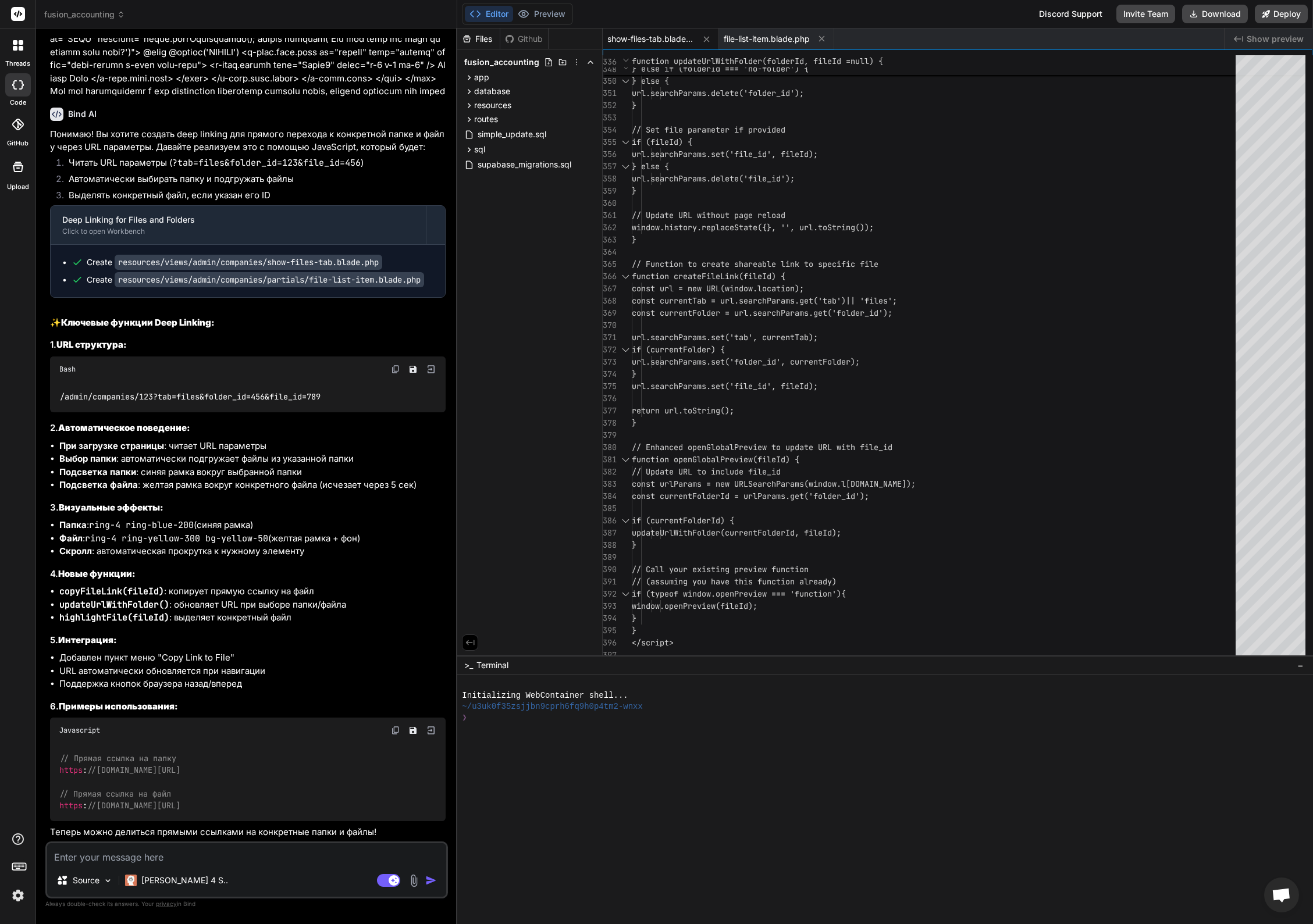
click at [163, 860] on textarea at bounding box center [246, 853] width 399 height 21
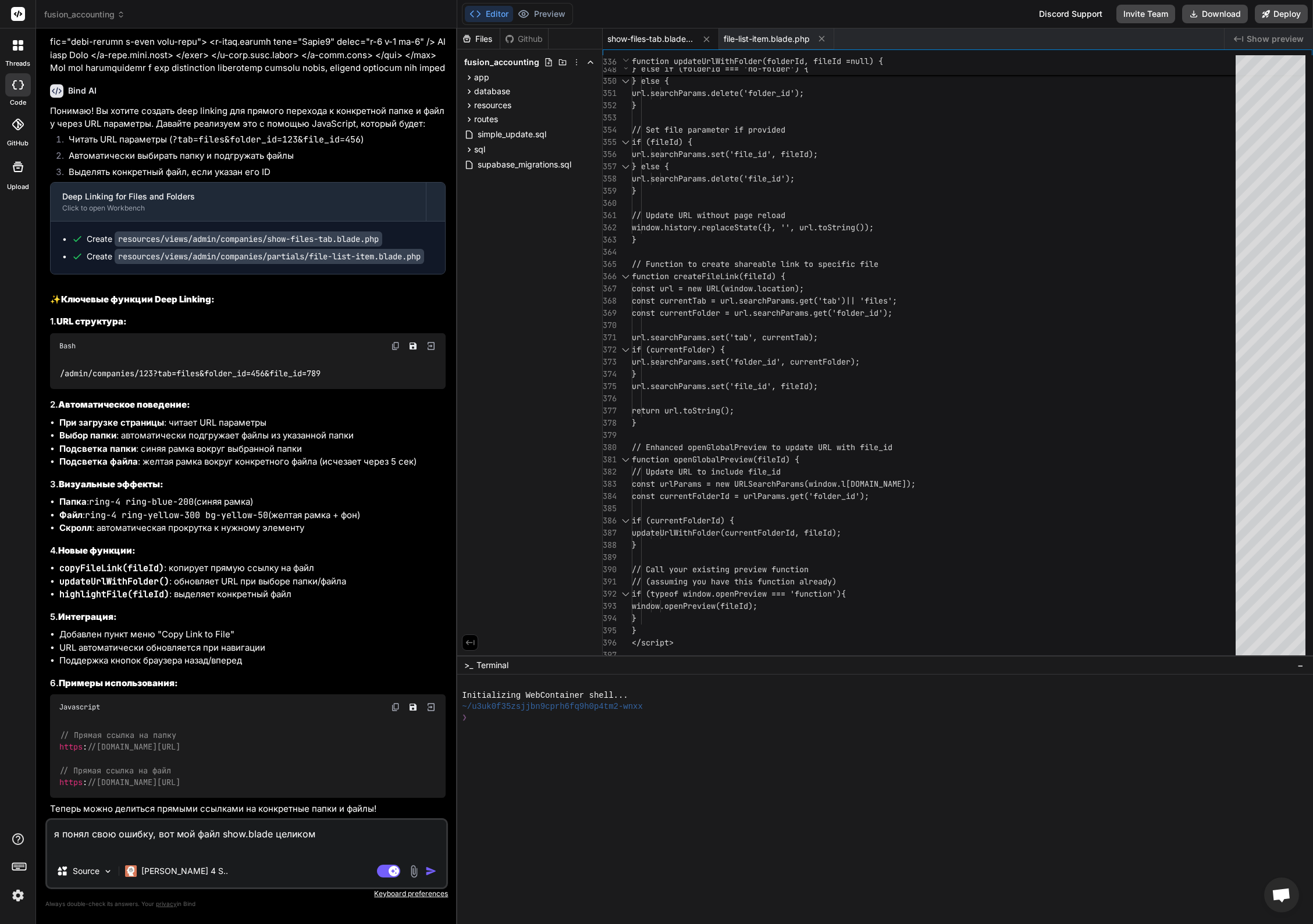
paste textarea "@extends('../themes/hook') @section('subhead') <title>Company: {{ $company->nam…"
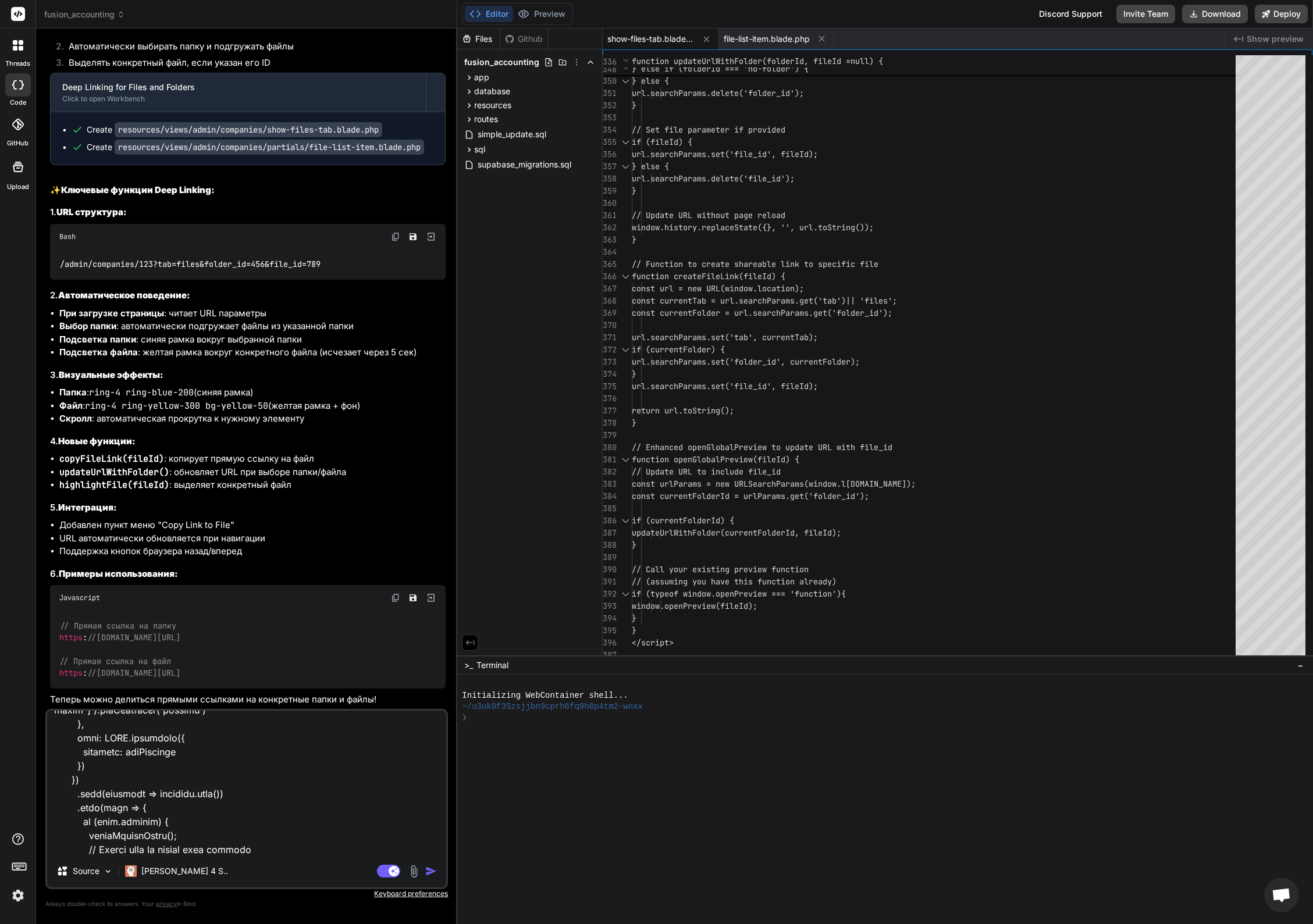
scroll to position [34604, 0]
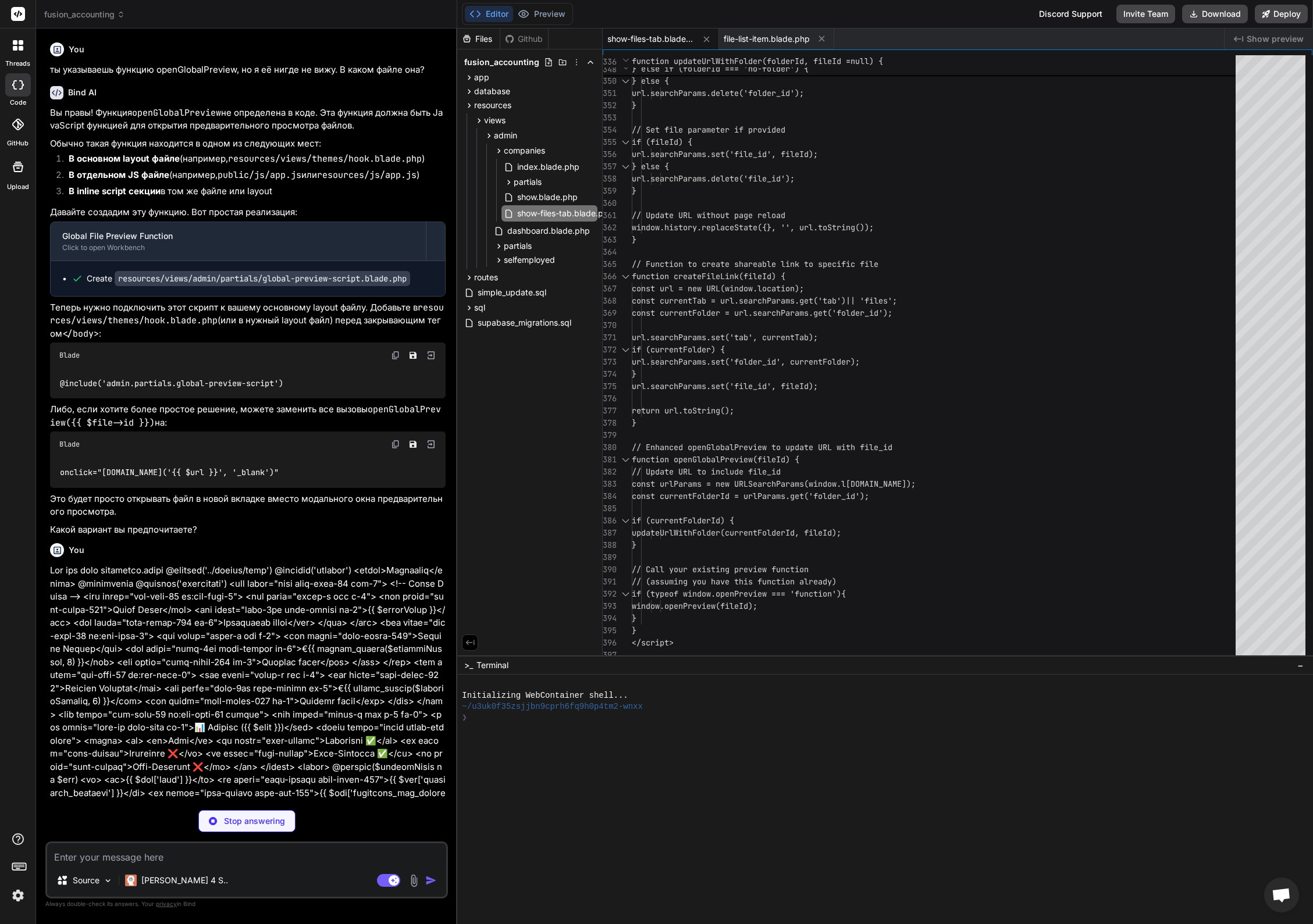
scroll to position [22388, 0]
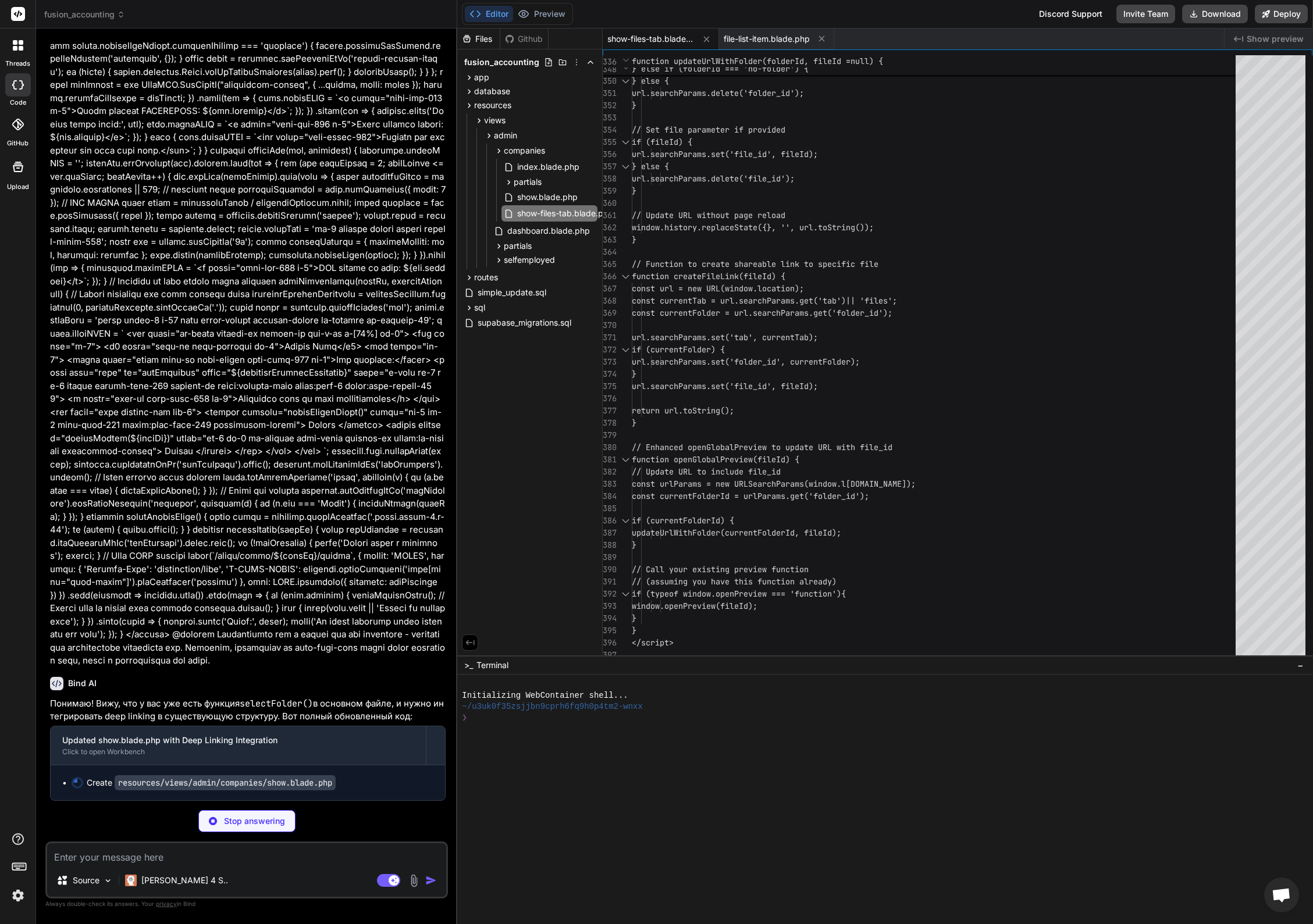
type textarea "x"
type textarea "console.error('Failed to copy link:', err); alert('Failed to copy link'); }); }…"
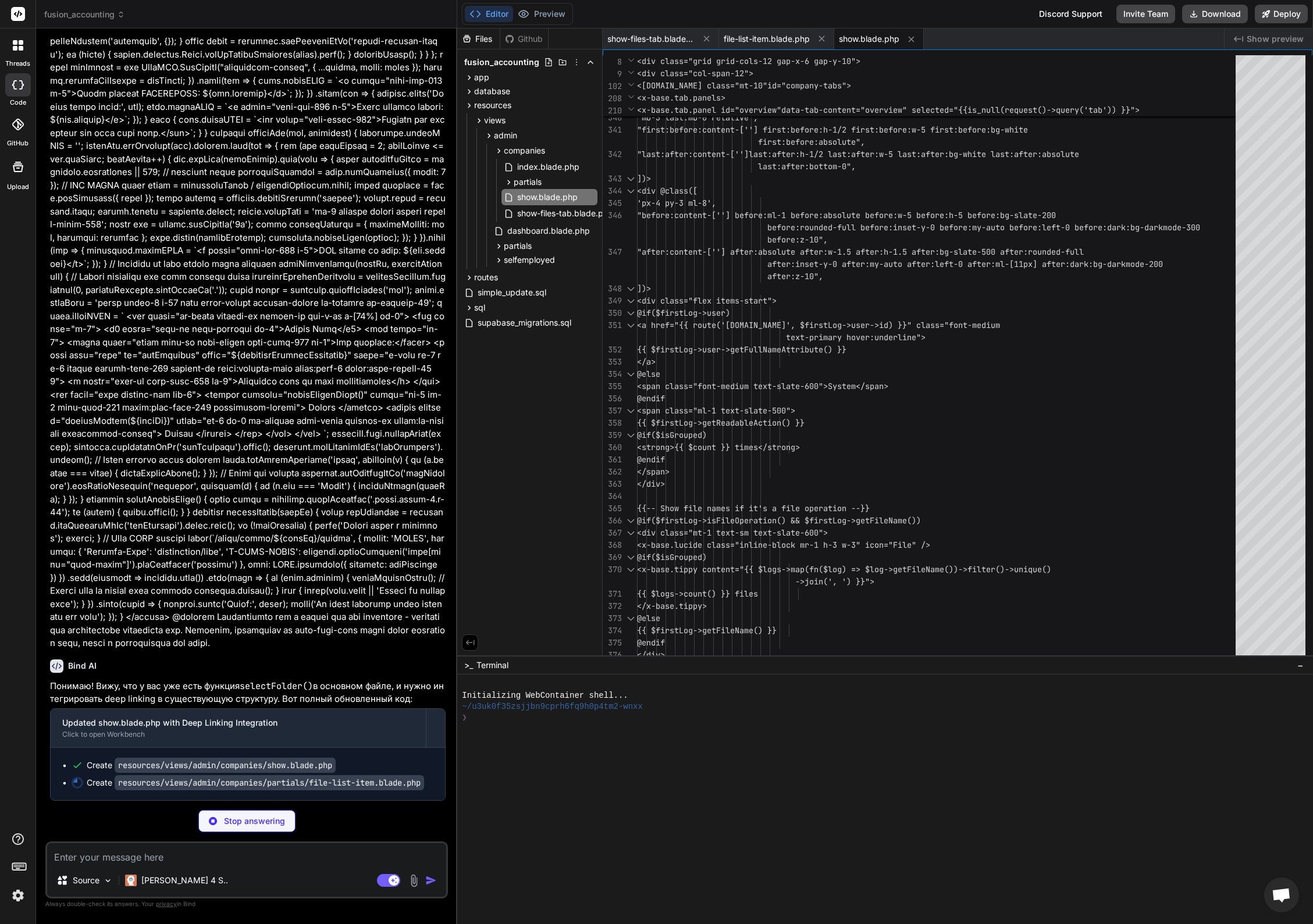
scroll to position [22417, 0]
type textarea "x"
type textarea "before:rounded-full before:inset-y-0 before:my-auto before:left-0 before:dark:b…"
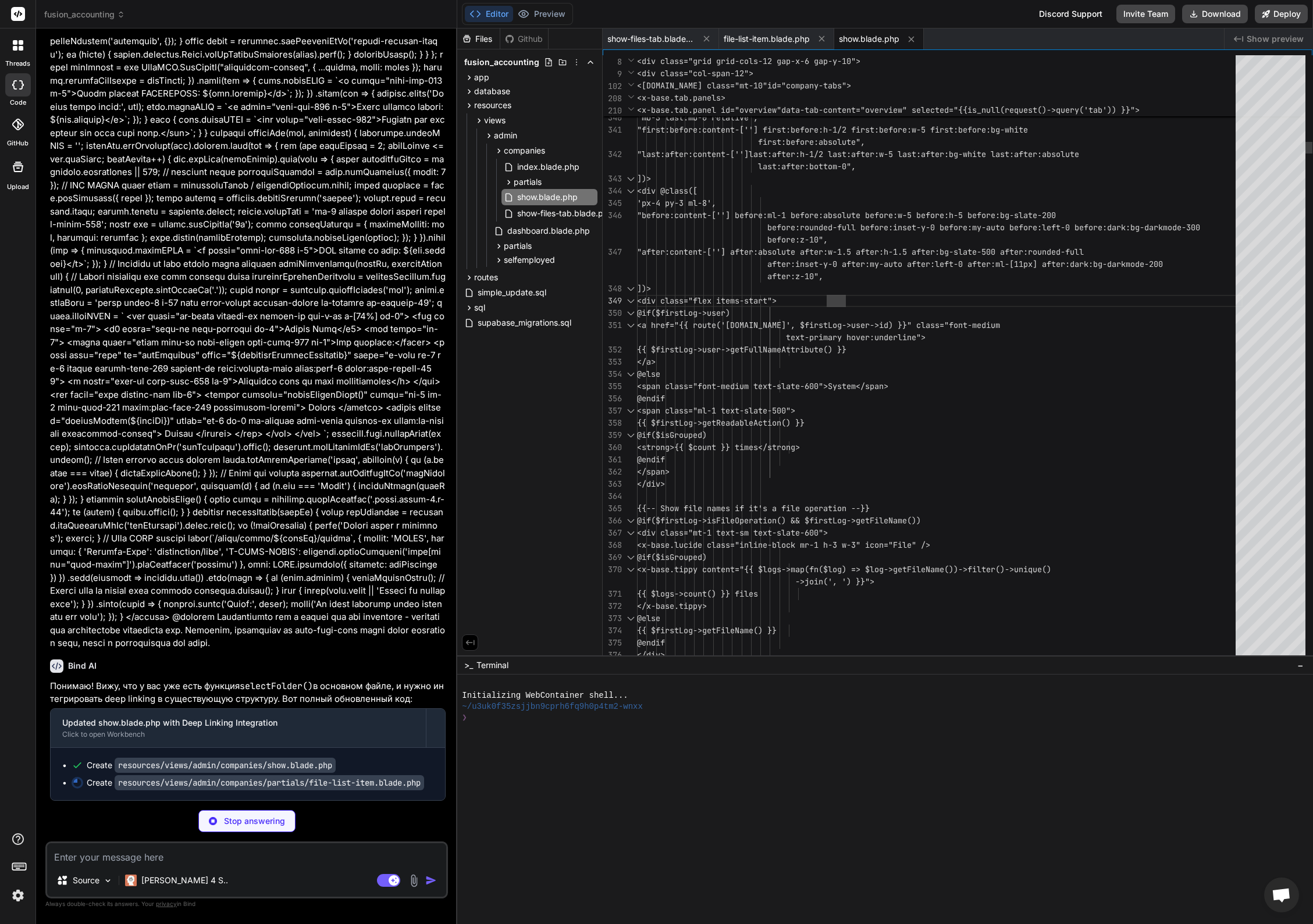
type textarea "x"
type textarea "@extends('../themes/hook') @section('subhead') <title>Company: {{ $company->nam…"
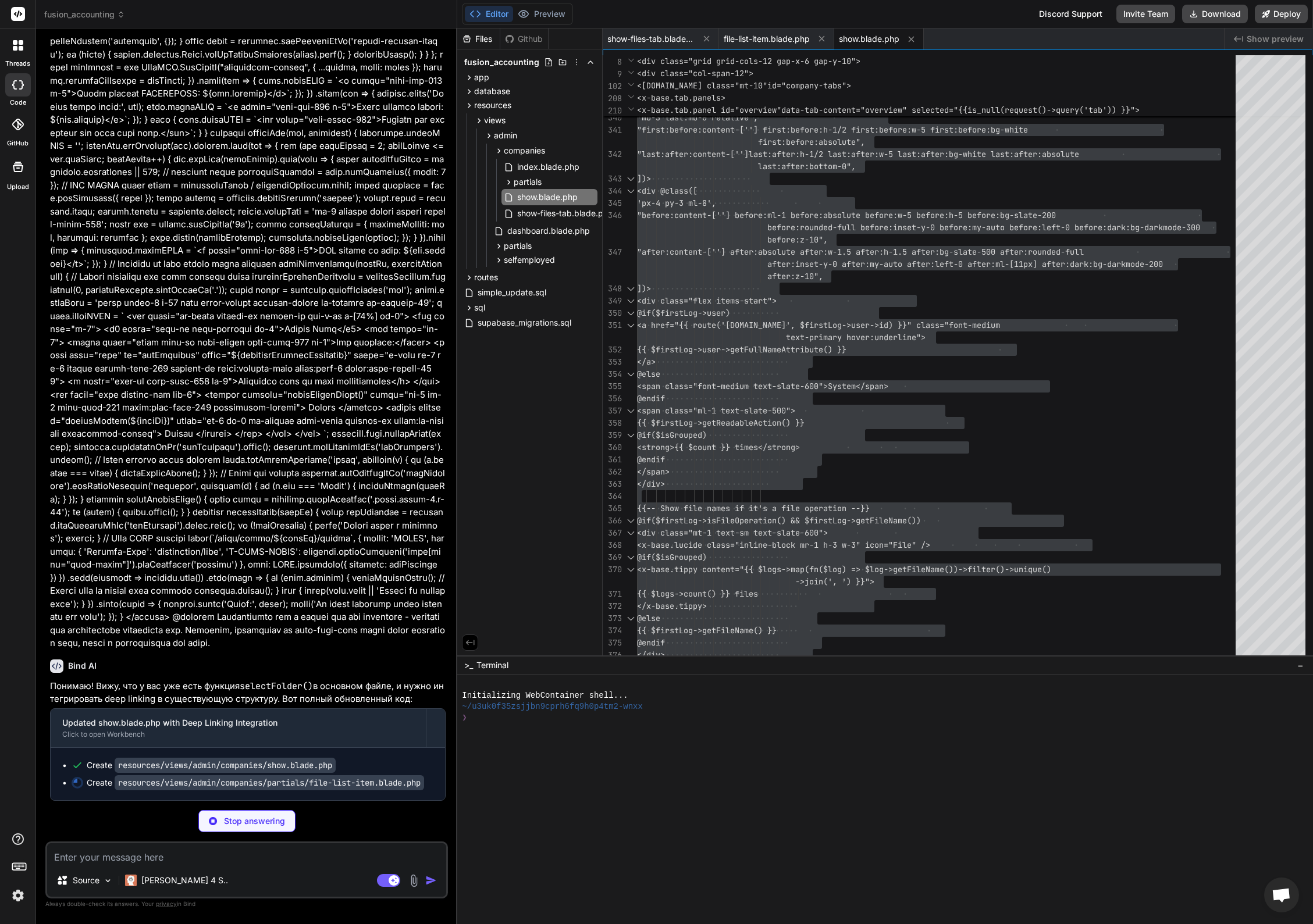
type textarea "x"
type textarea "</div> </div>"
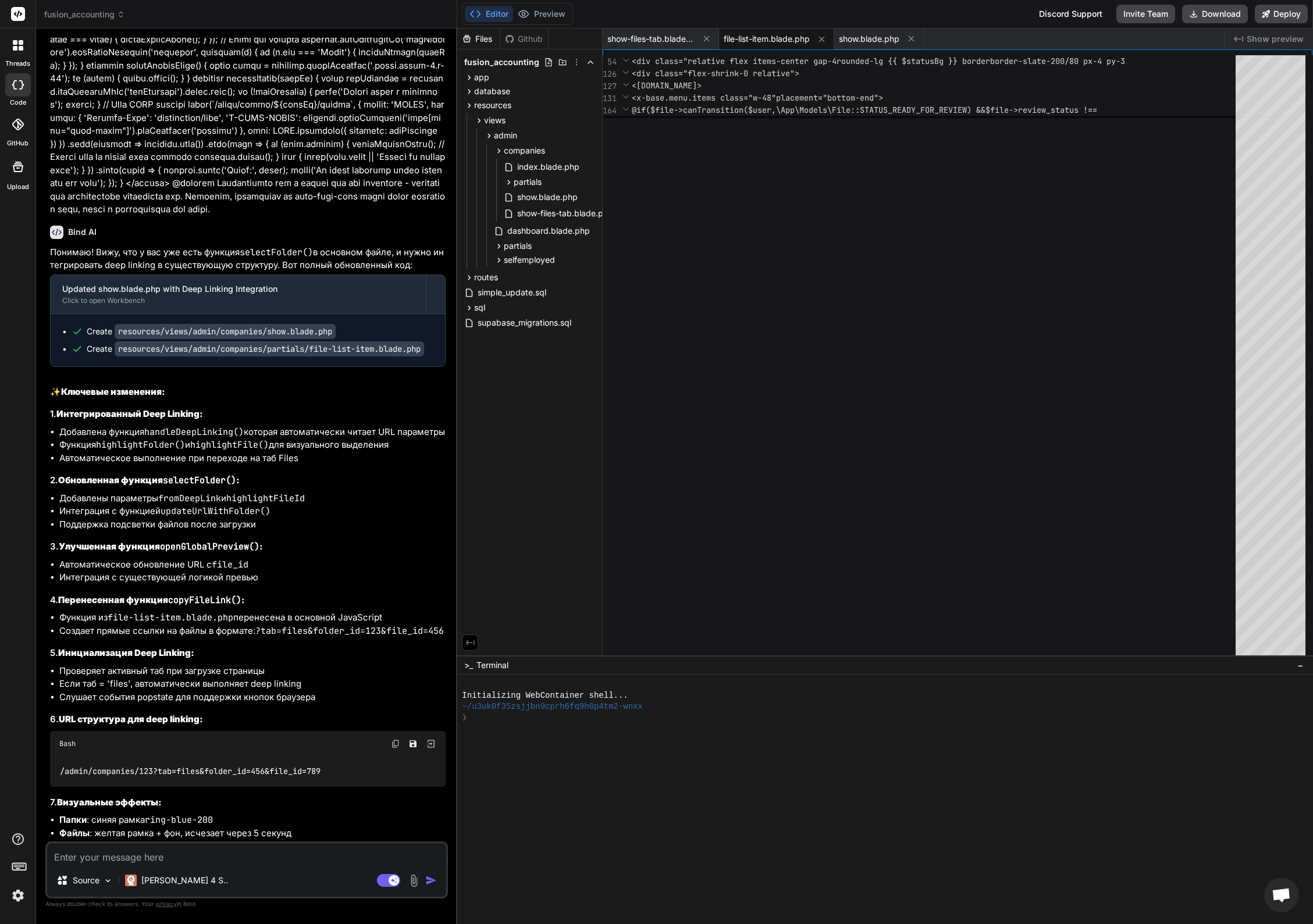
type textarea "x"
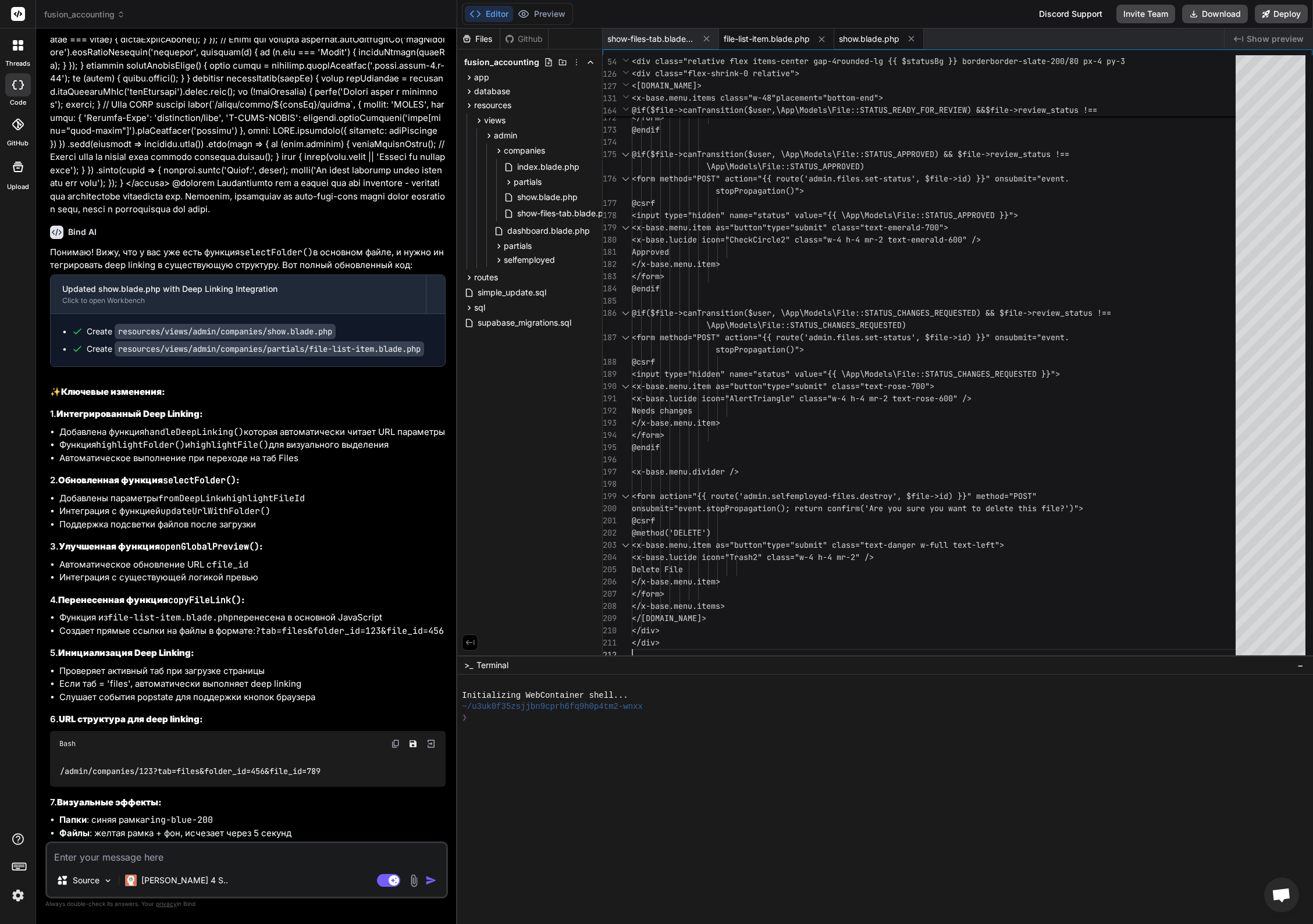
click at [883, 36] on span "show.blade.php" at bounding box center [869, 39] width 61 height 12
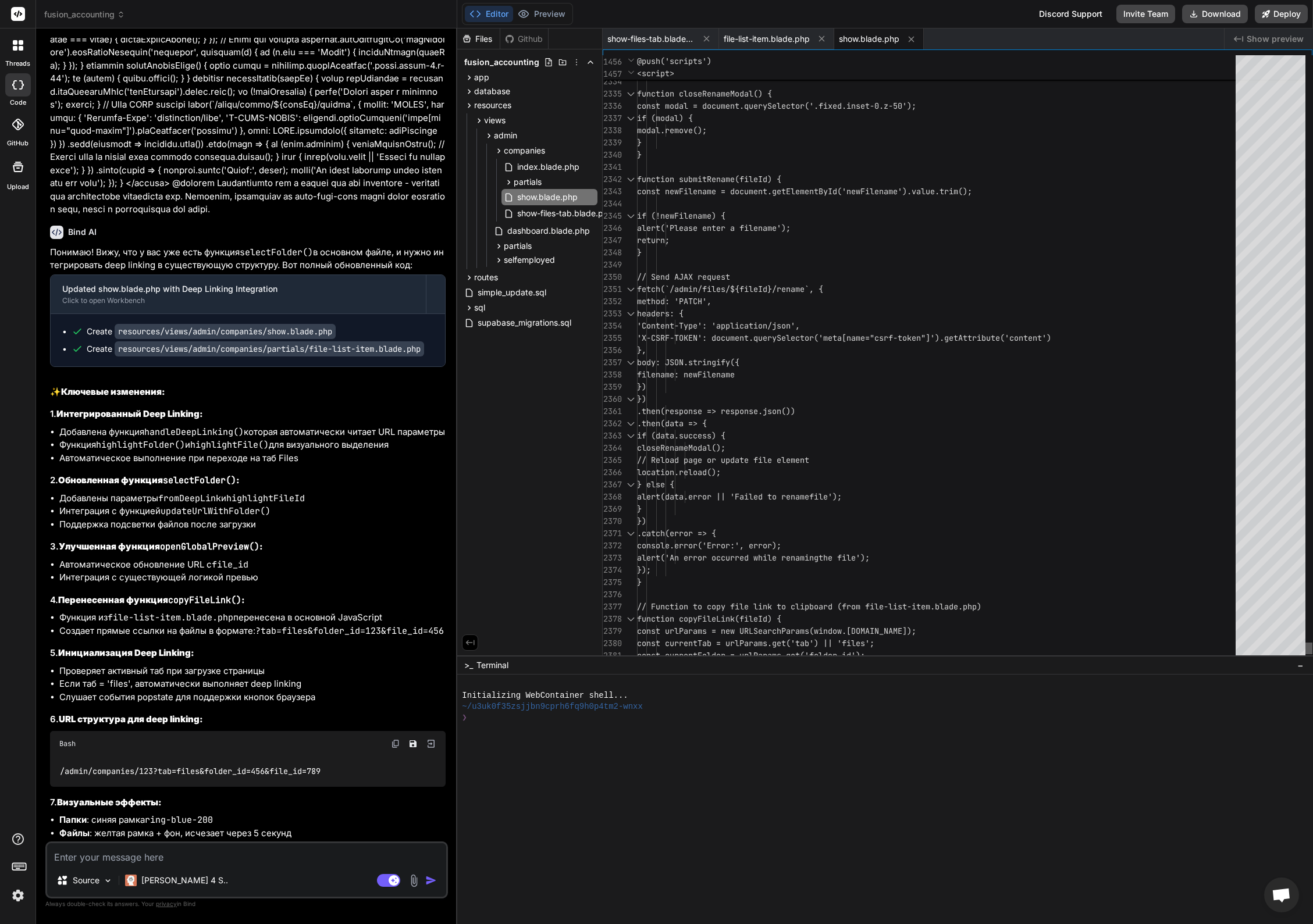
scroll to position [73, 0]
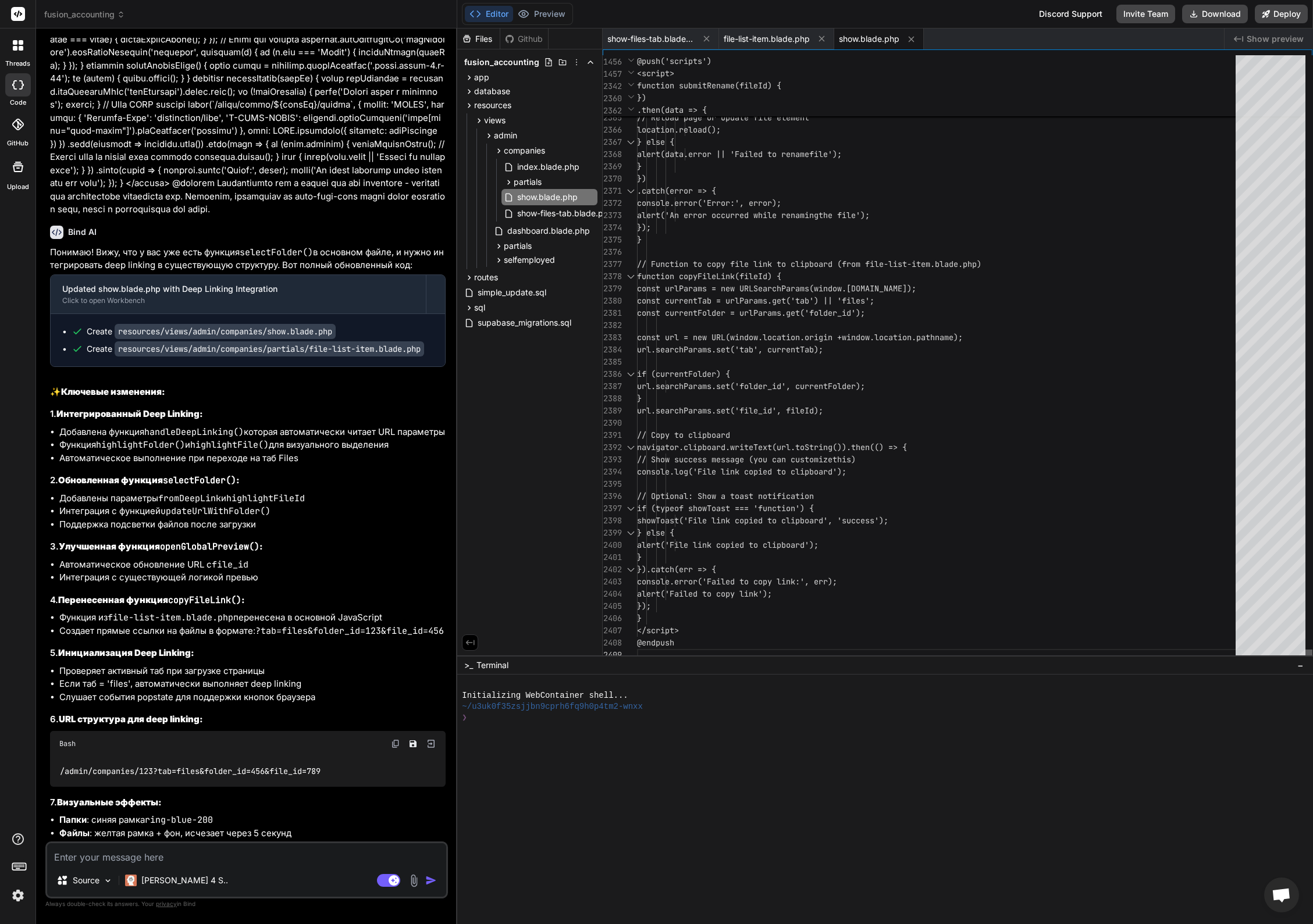
click at [1312, 661] on div at bounding box center [1308, 655] width 7 height 12
click at [765, 33] on span "file-list-item.blade.php" at bounding box center [767, 39] width 86 height 12
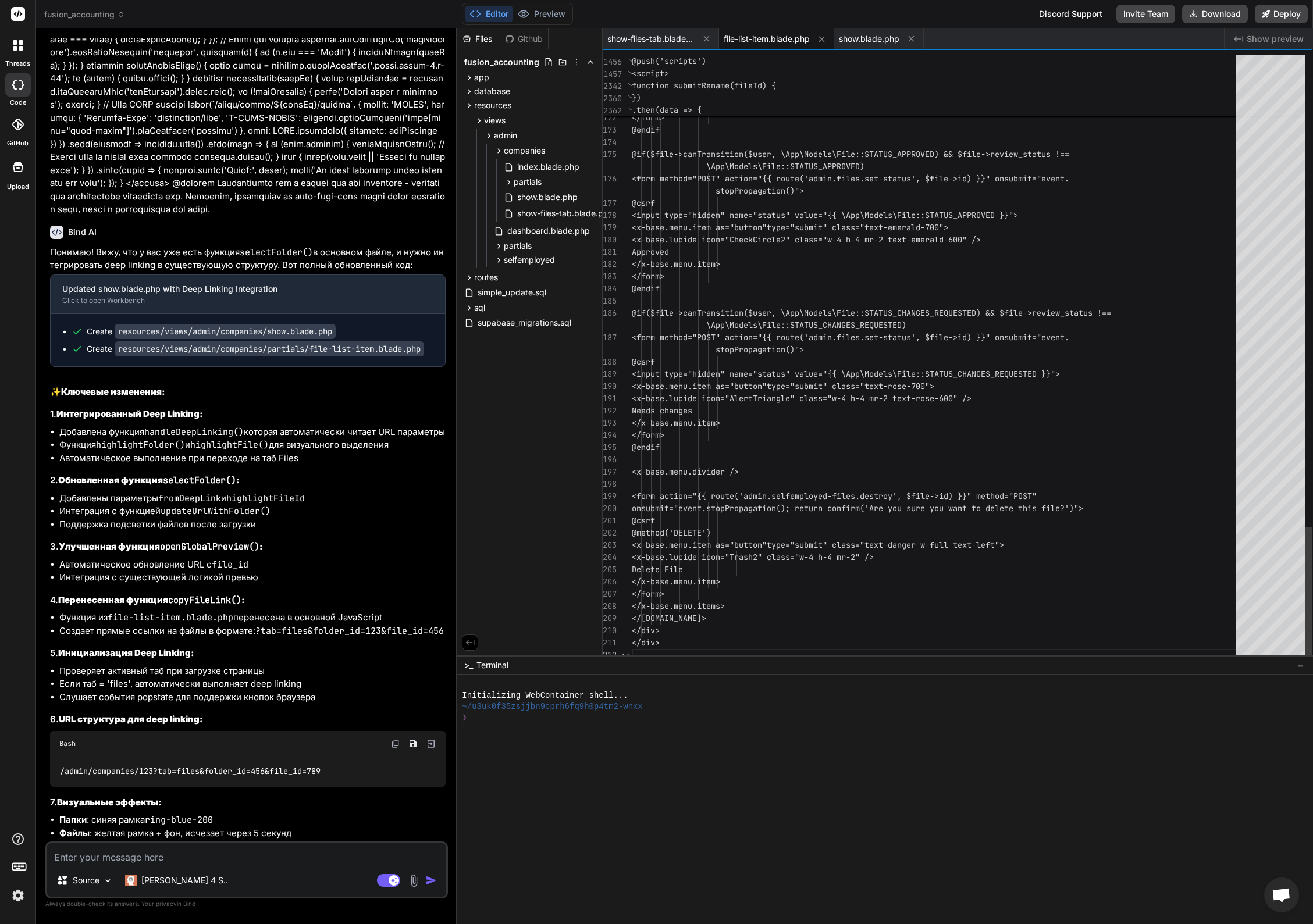
scroll to position [25, 0]
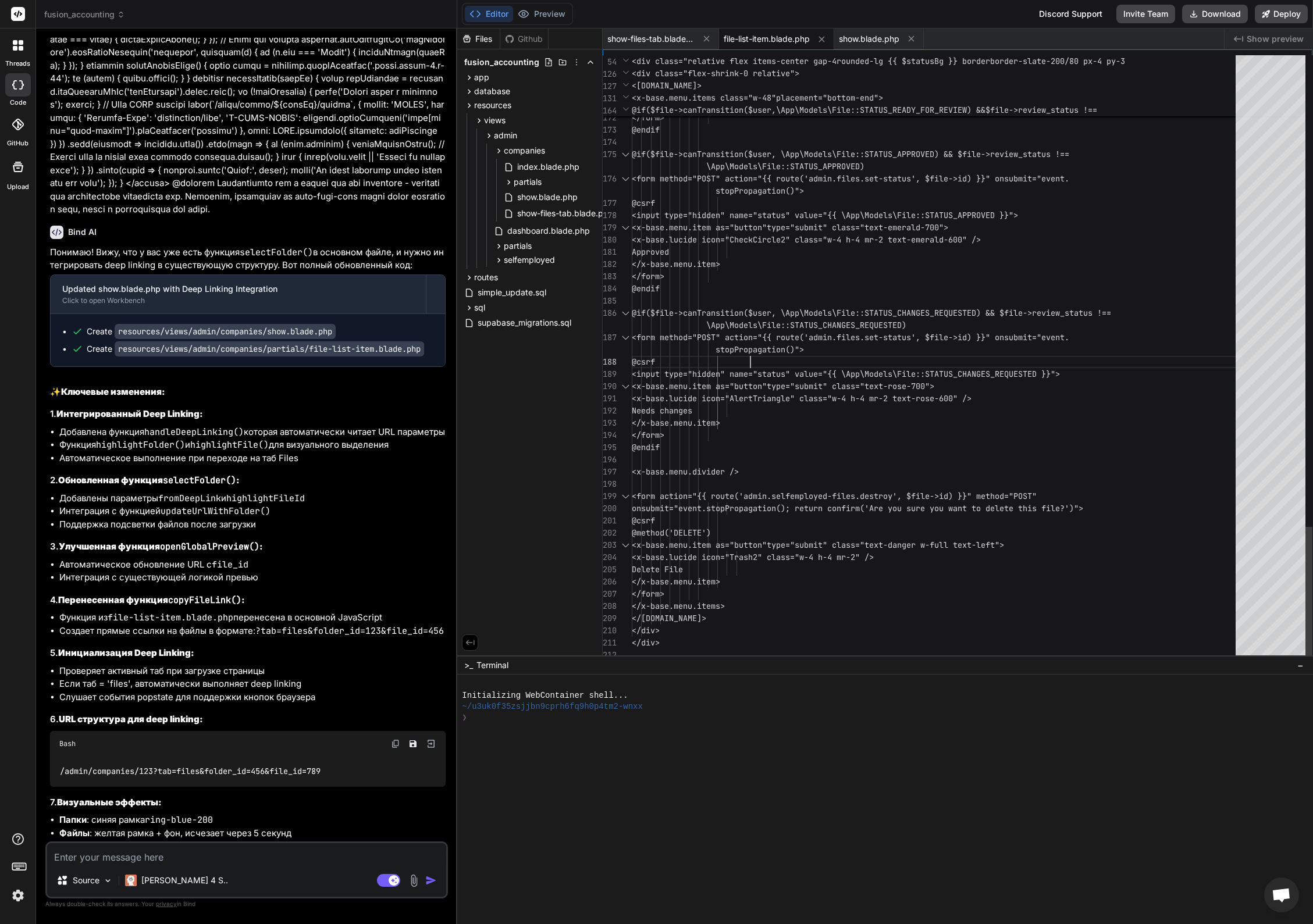
type textarea "@php $url = Storage::disk('public')->url($file->file_path); $extension = strtol…"
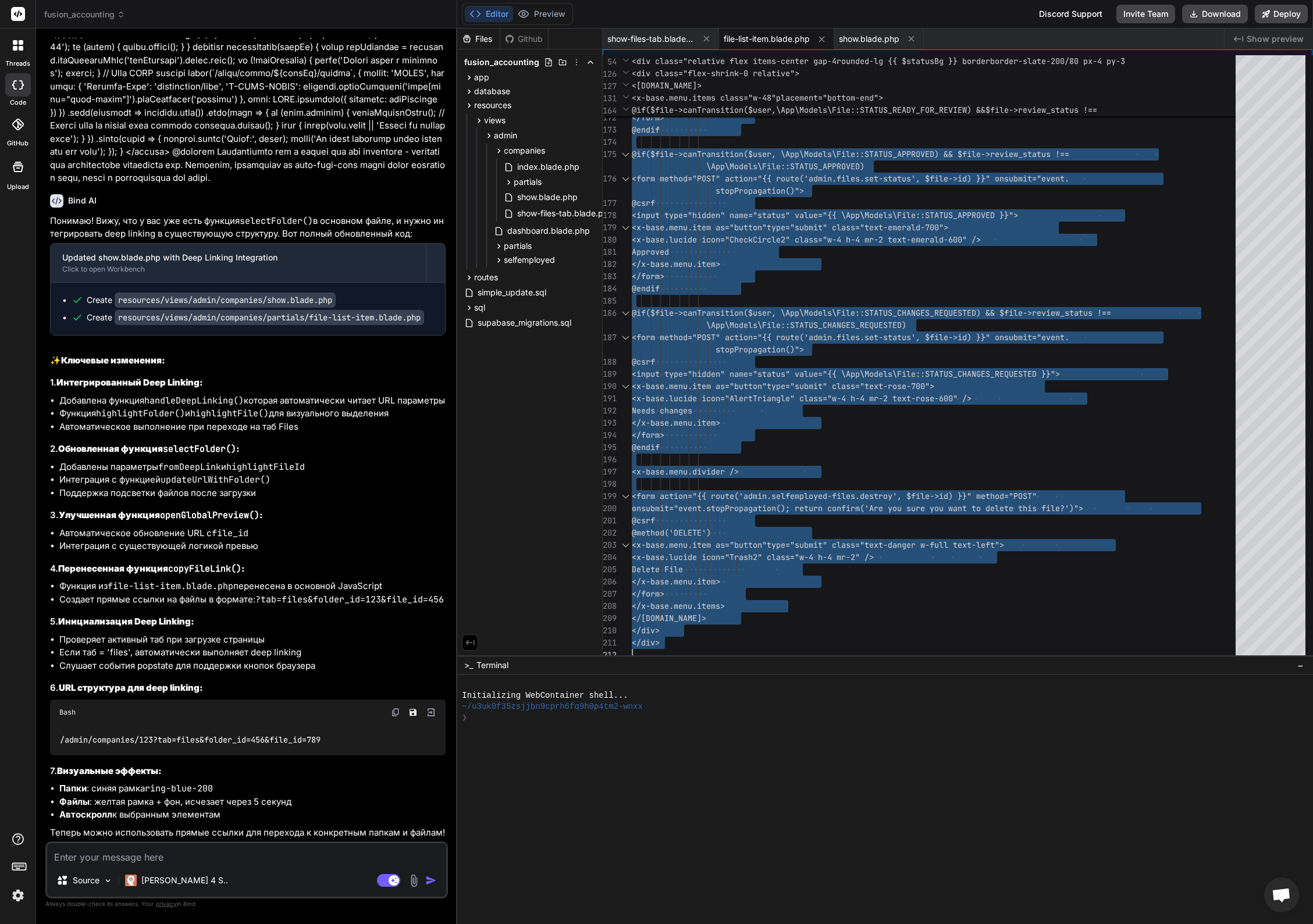
scroll to position [22896, 0]
click at [415, 883] on img at bounding box center [413, 880] width 14 height 14
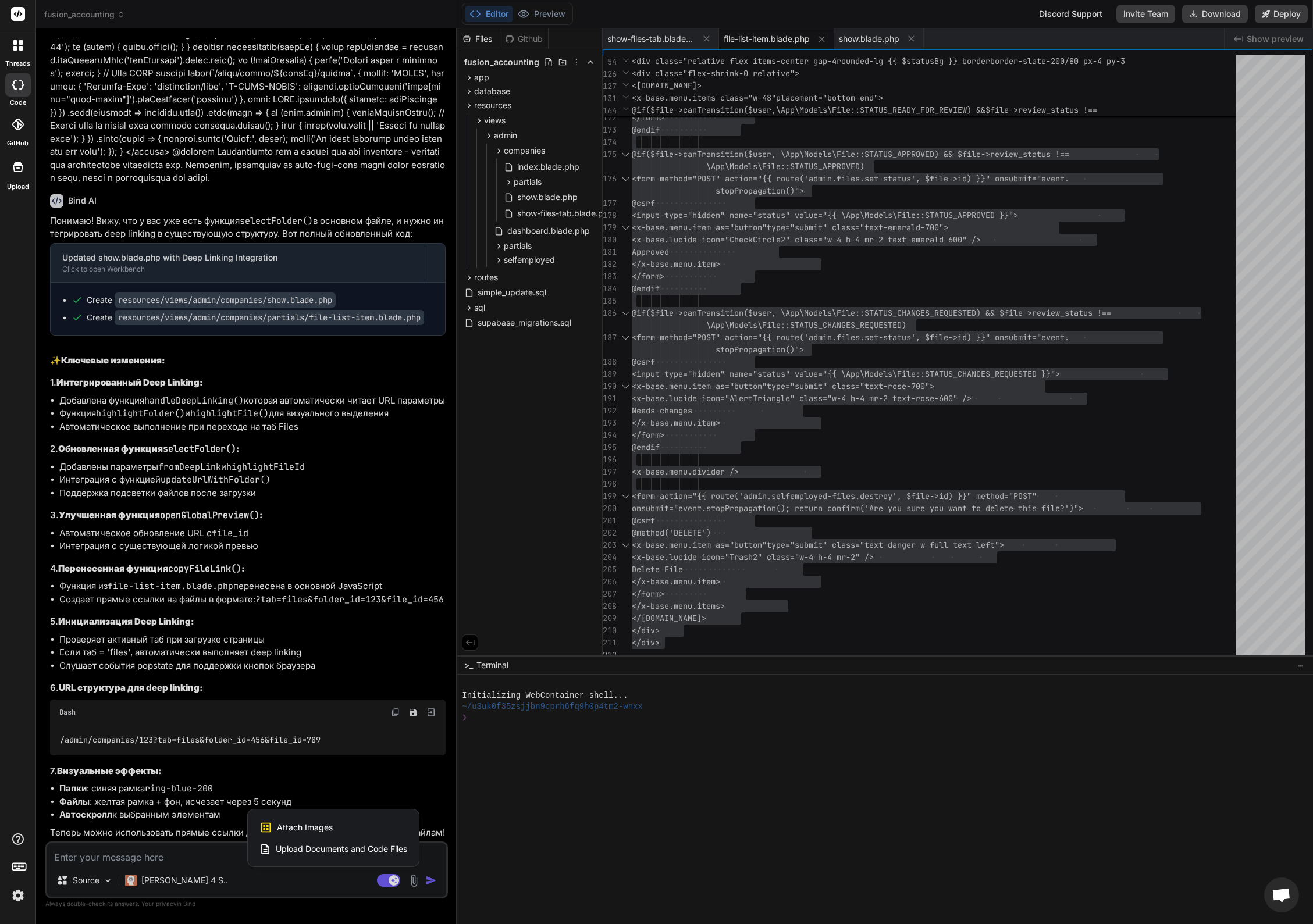
click at [325, 825] on span "Attach Images" at bounding box center [305, 827] width 56 height 12
type textarea "x"
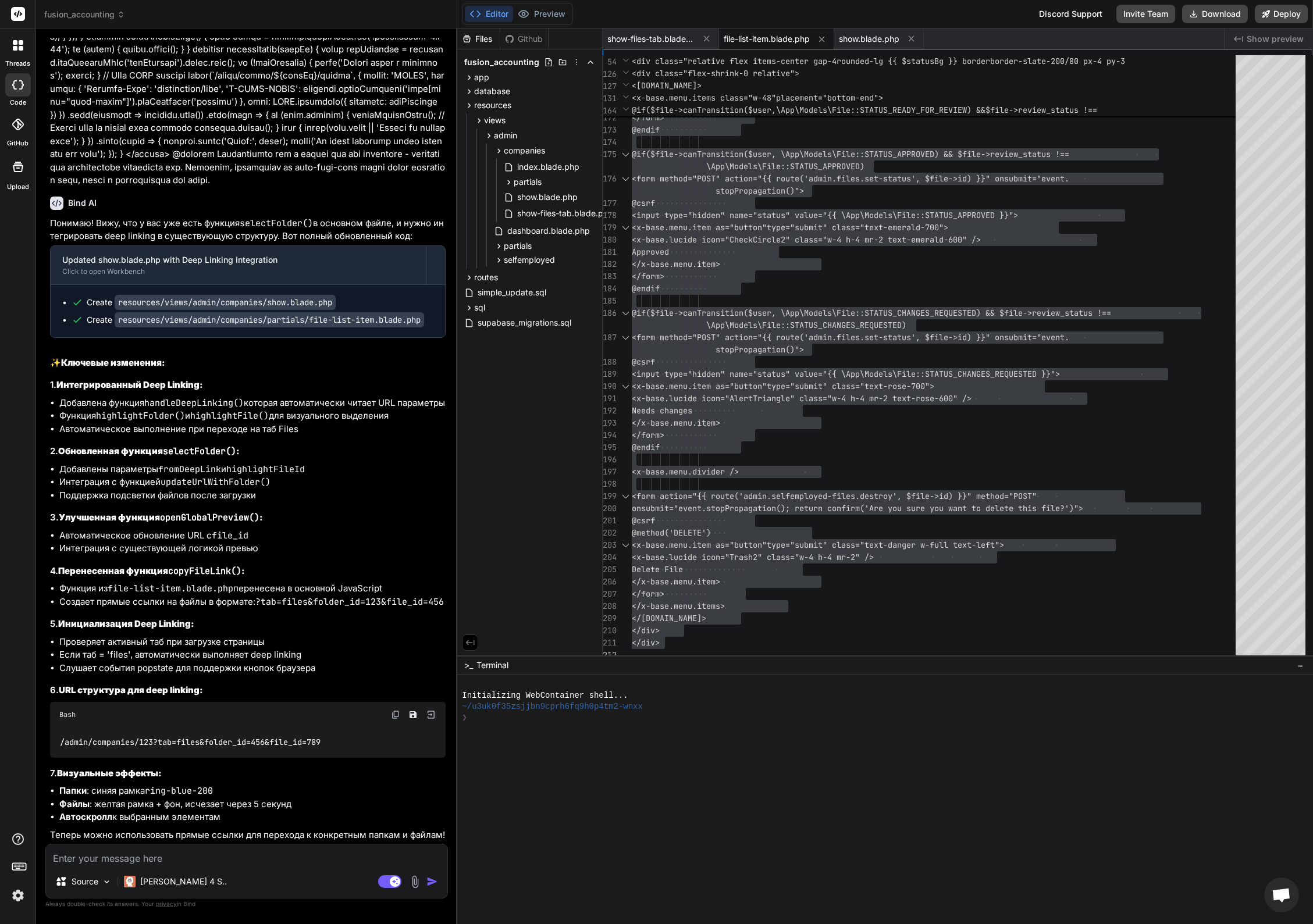
type input "C:\fakepath\CleanShot 2025-10-15 at 07.14.48@2x.jpg"
type textarea "x"
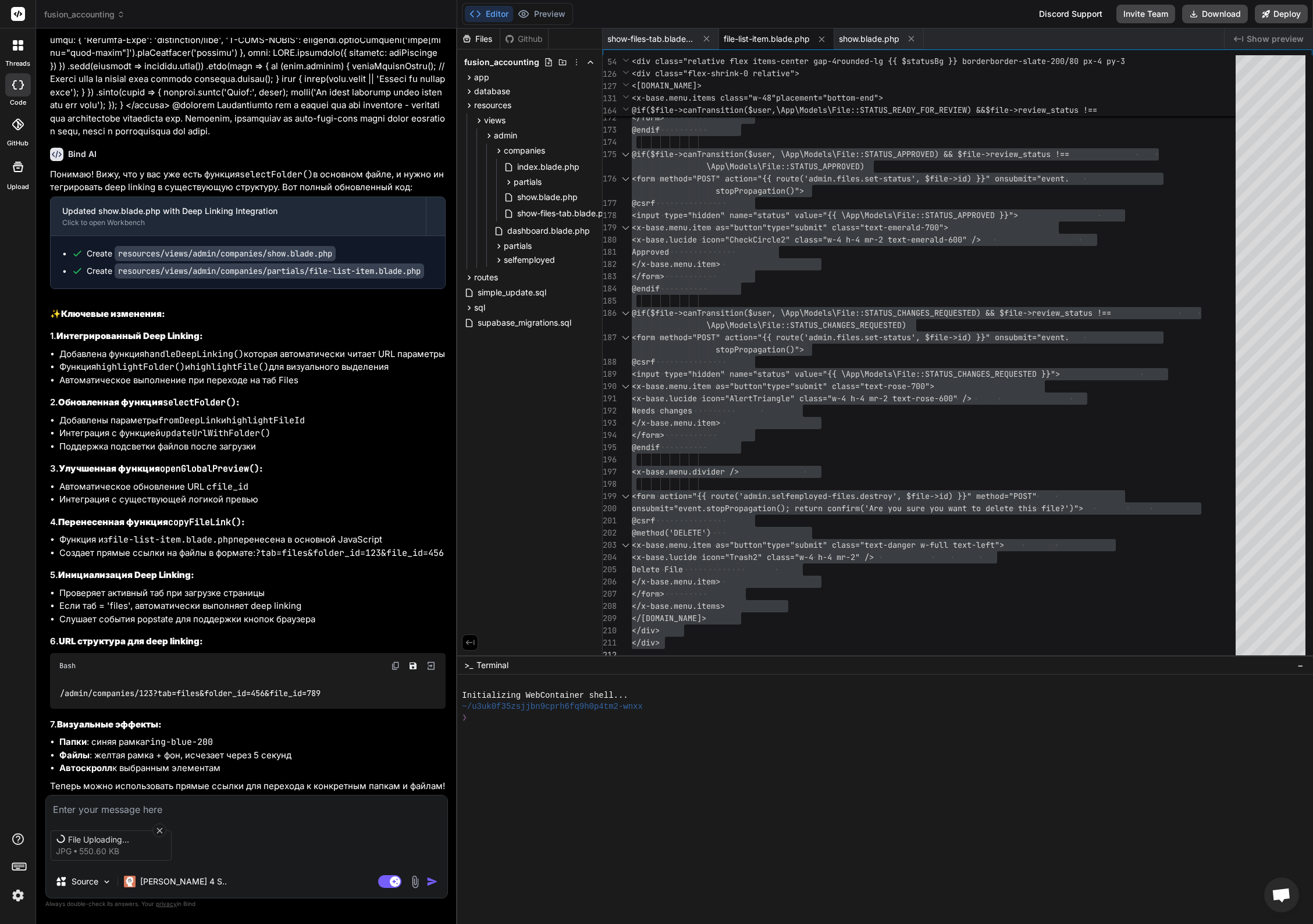
click at [95, 810] on textarea at bounding box center [247, 805] width 401 height 21
type textarea "О"
type textarea "x"
type textarea "Ош"
type textarea "x"
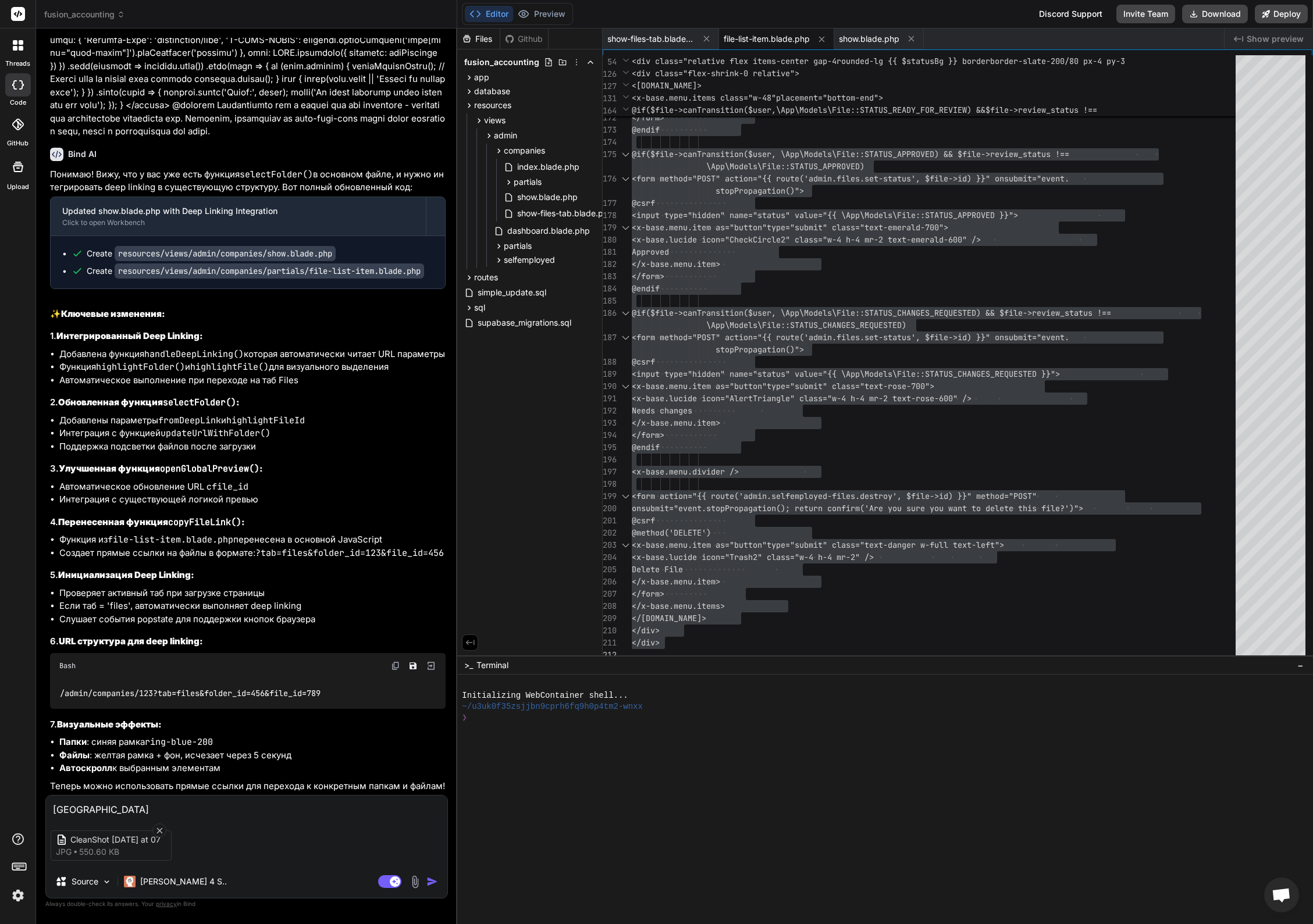
type textarea "Оши"
type textarea "x"
type textarea "Ошиб"
type textarea "x"
type textarea "Ошибк"
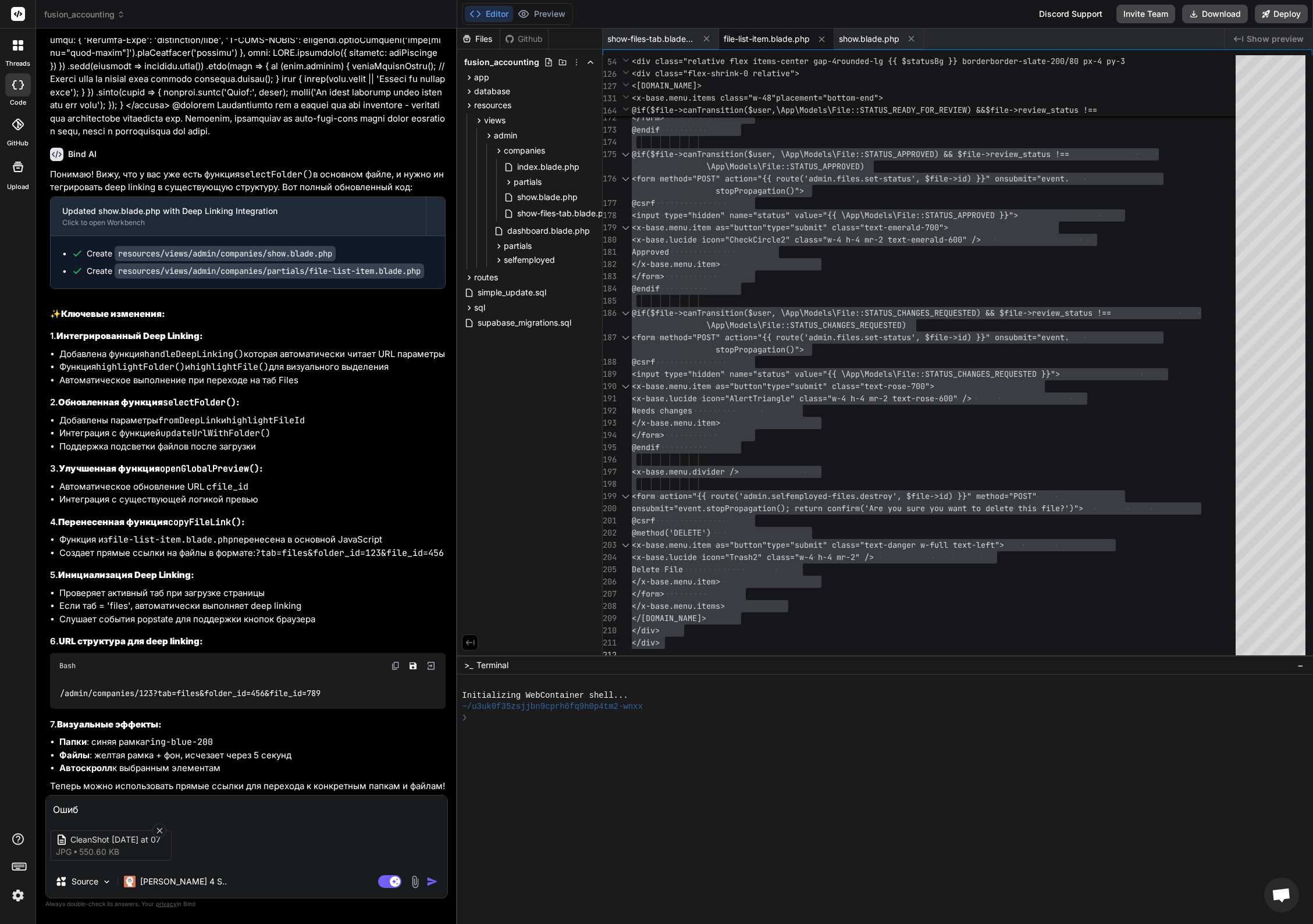
type textarea "x"
type textarea "Ошибка"
type textarea "x"
type textarea "Ошибка"
click at [433, 879] on img "button" at bounding box center [432, 881] width 12 height 12
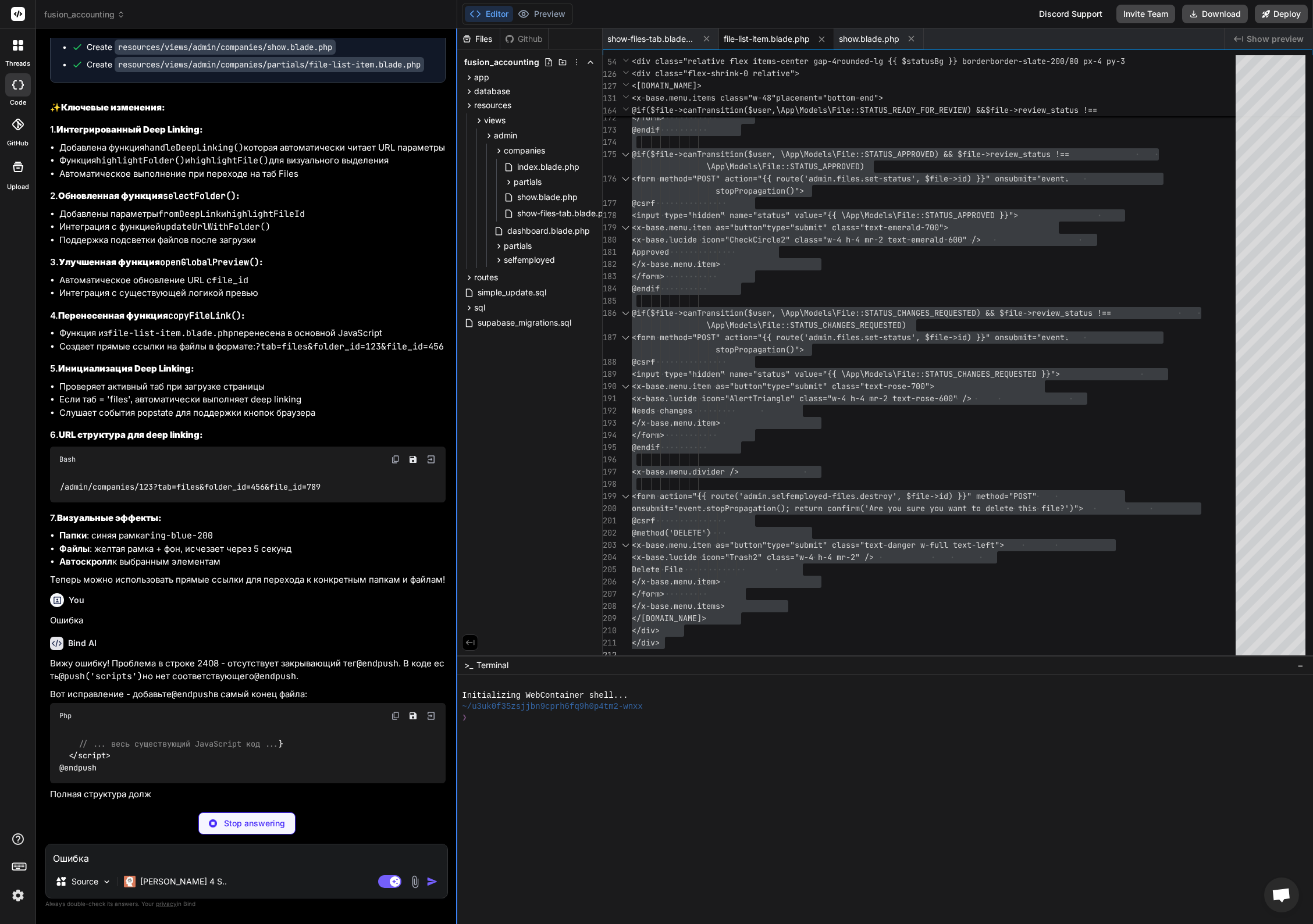
scroll to position [23110, 0]
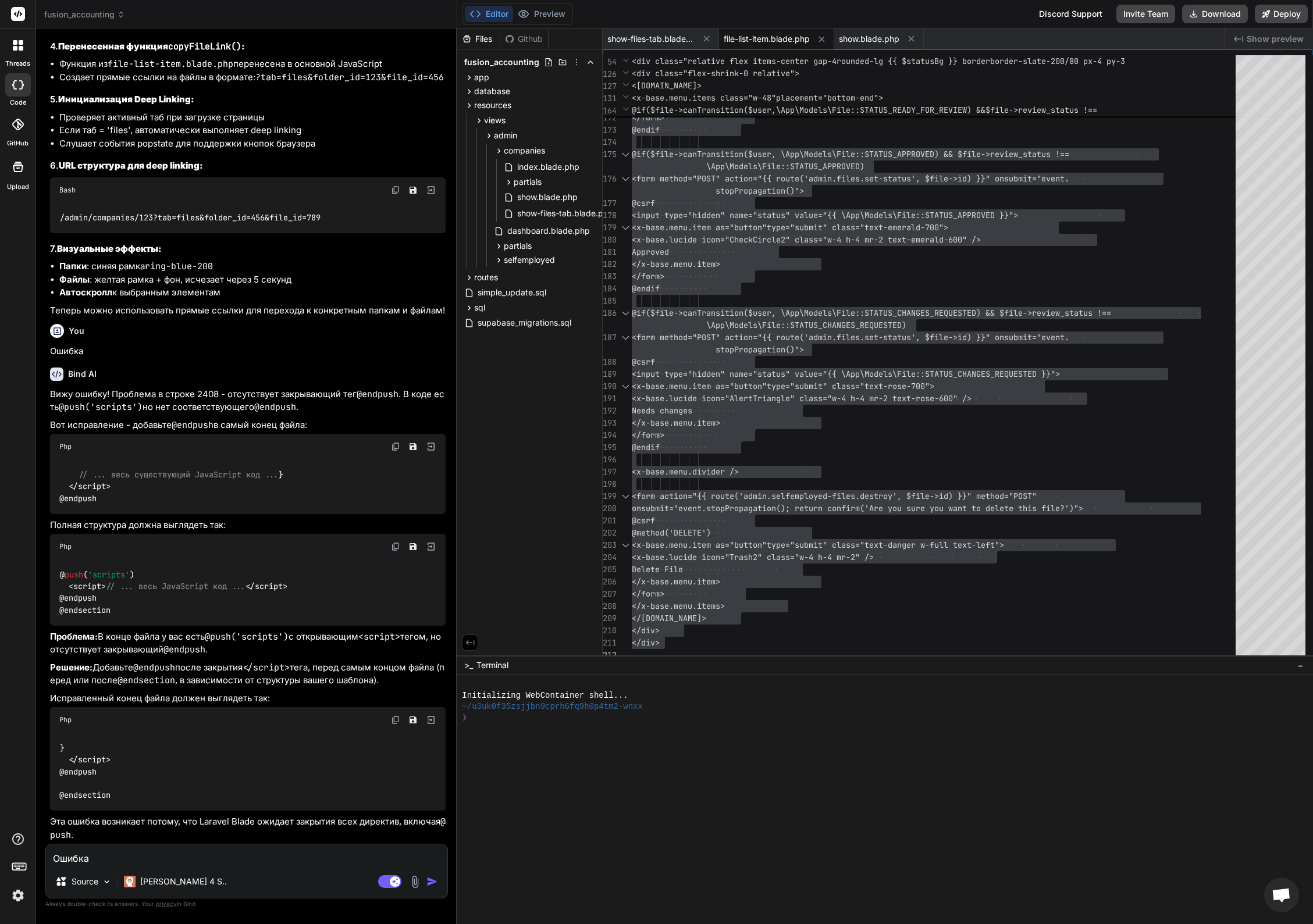
type textarea "x"
click at [858, 35] on span "show.blade.php" at bounding box center [869, 39] width 61 height 12
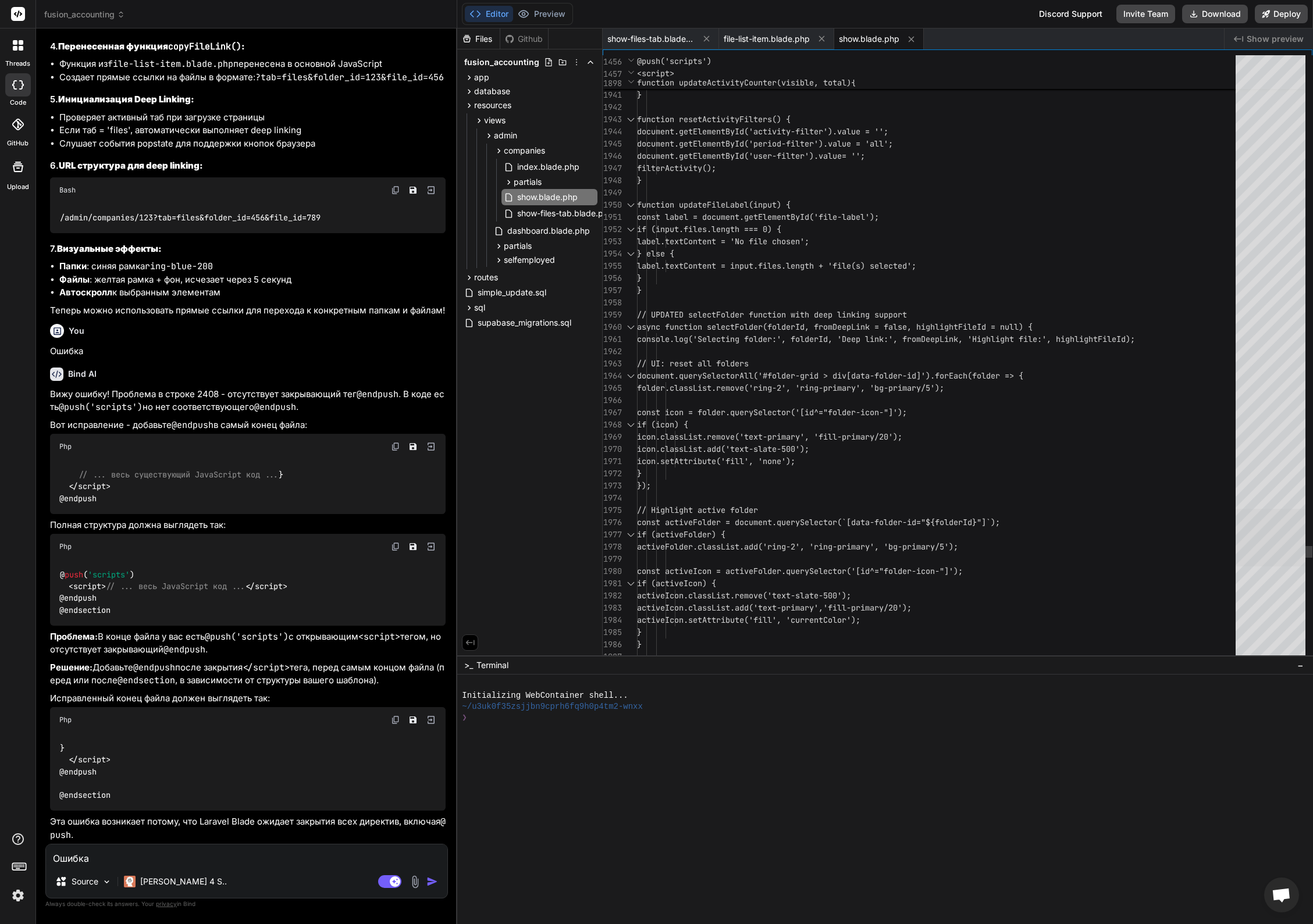
scroll to position [73, 0]
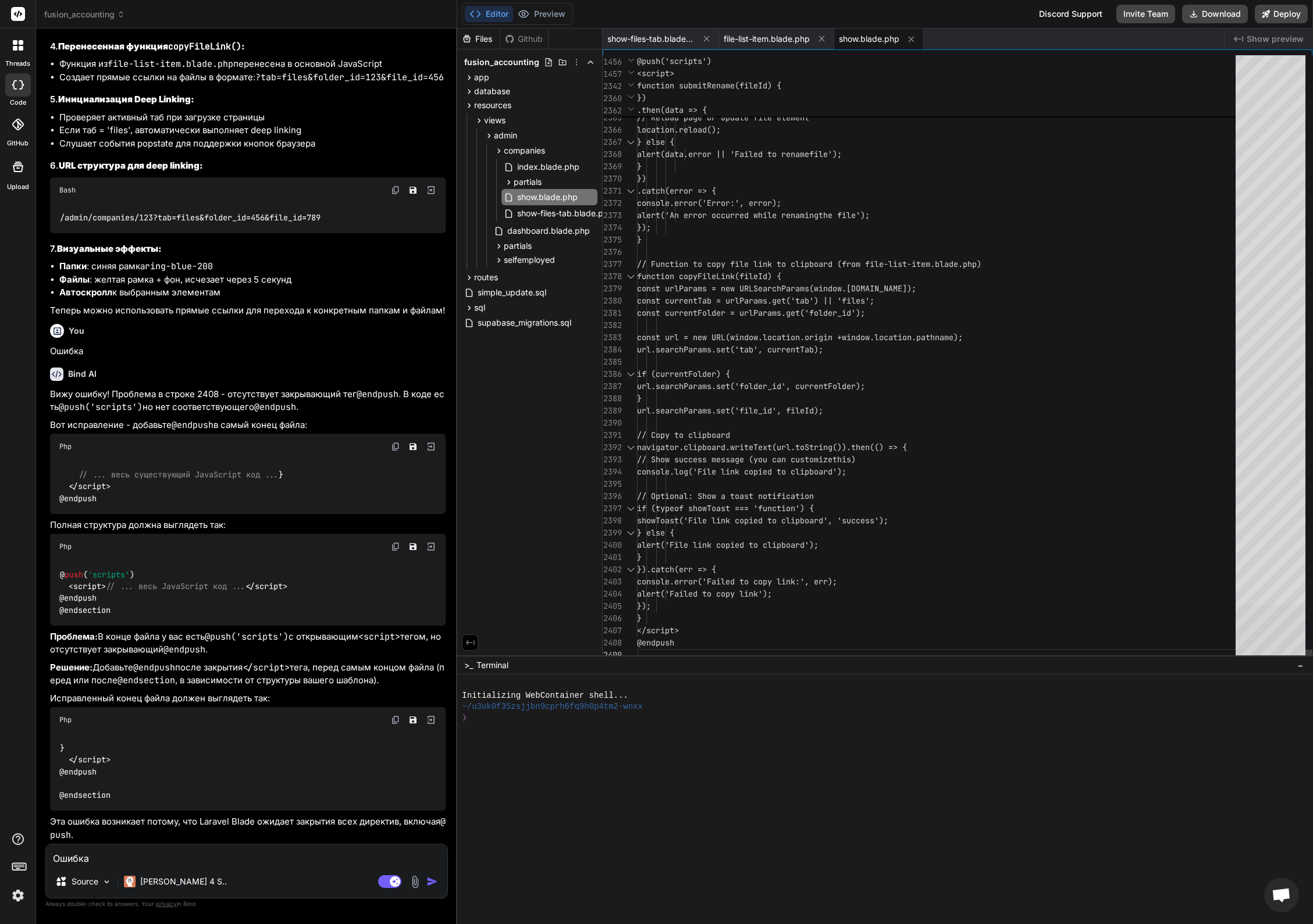
click at [1305, 662] on div at bounding box center [1271, 634] width 70 height 57
type textarea "@extends('../themes/hook') @section('subhead') <title>Company: {{ $company->nam…"
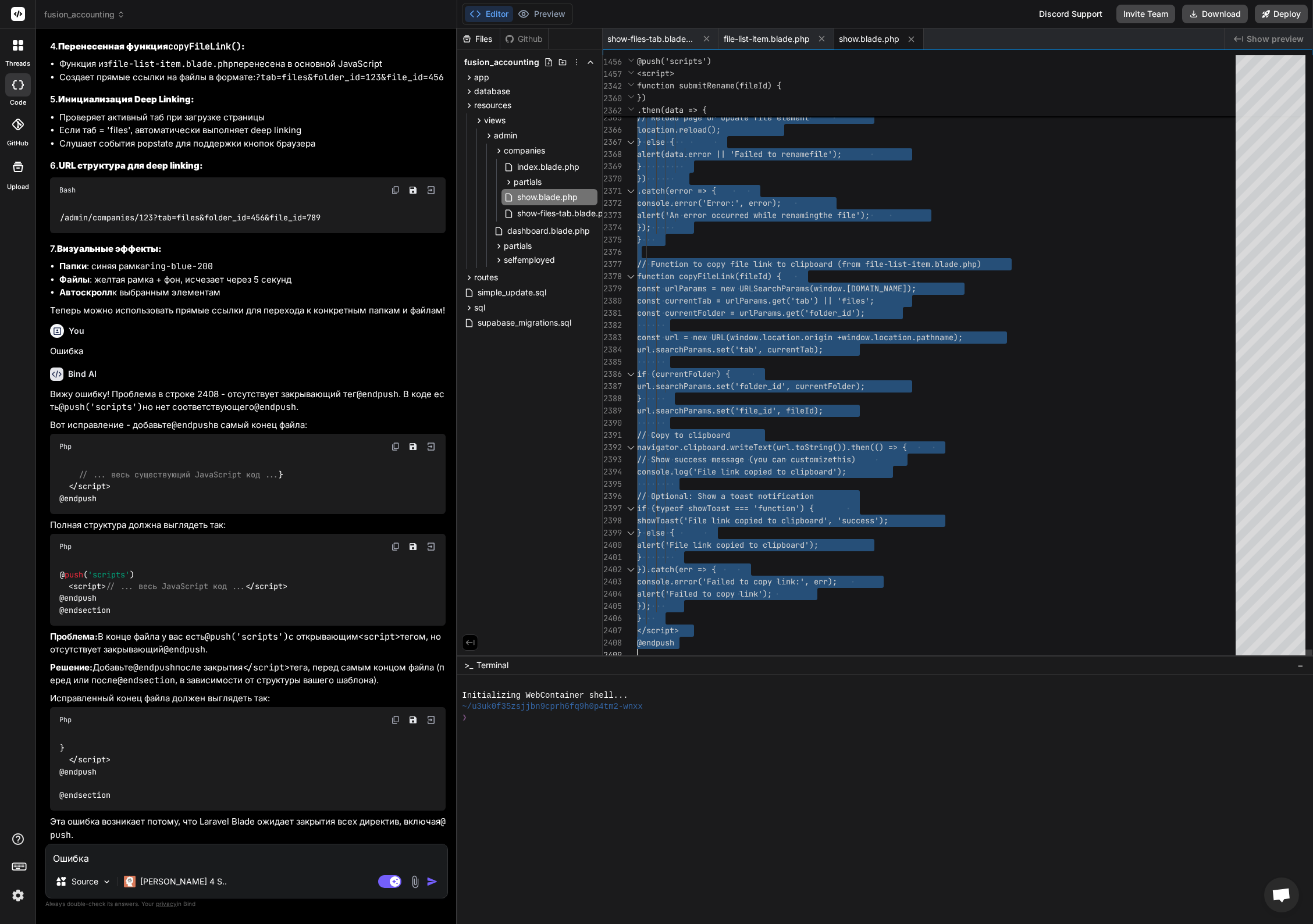
scroll to position [0, 0]
click at [193, 860] on textarea "Ошибка" at bounding box center [247, 855] width 401 height 21
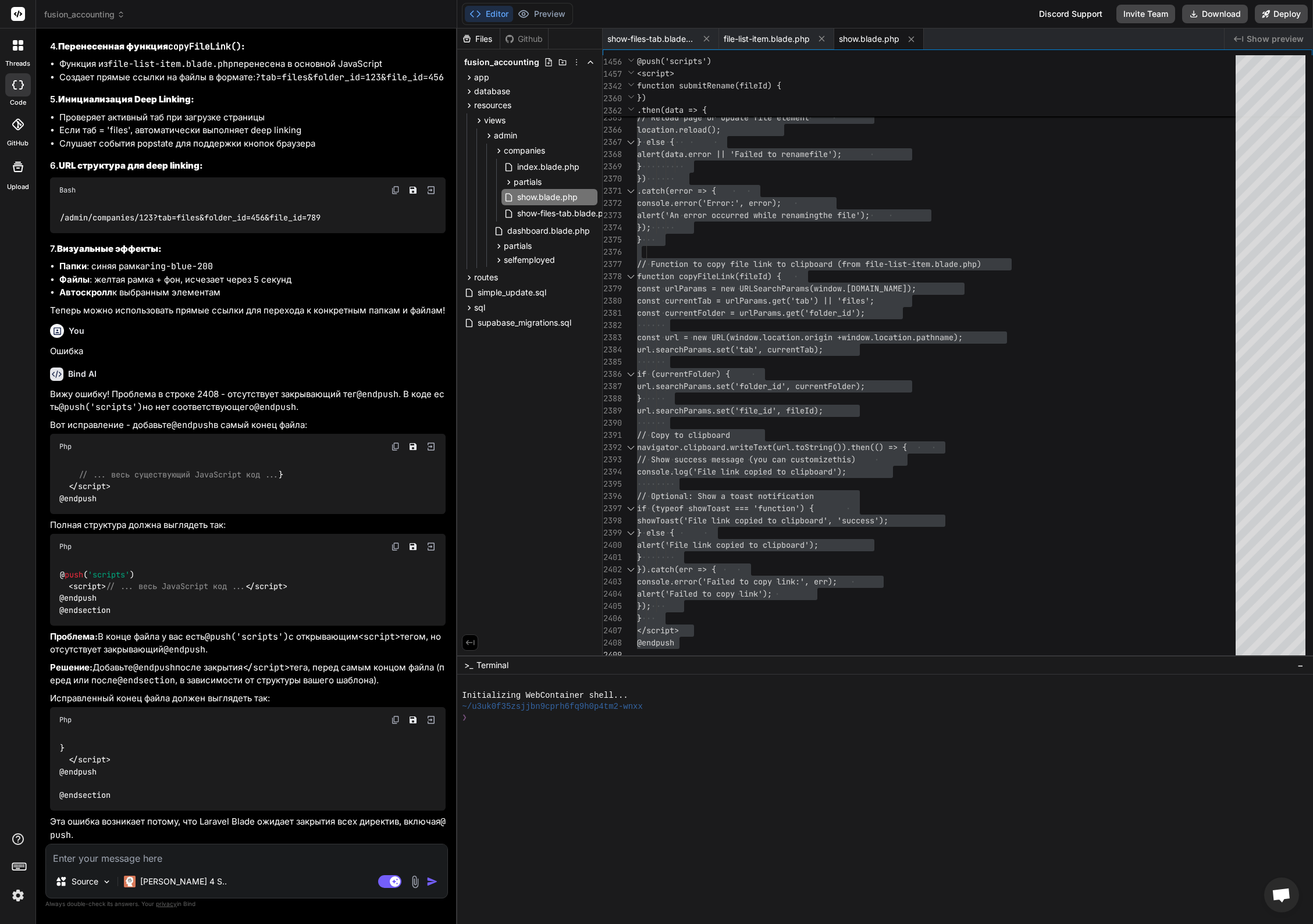
type textarea "l"
type textarea "x"
type textarea "ld"
type textarea "x"
type textarea "ldt"
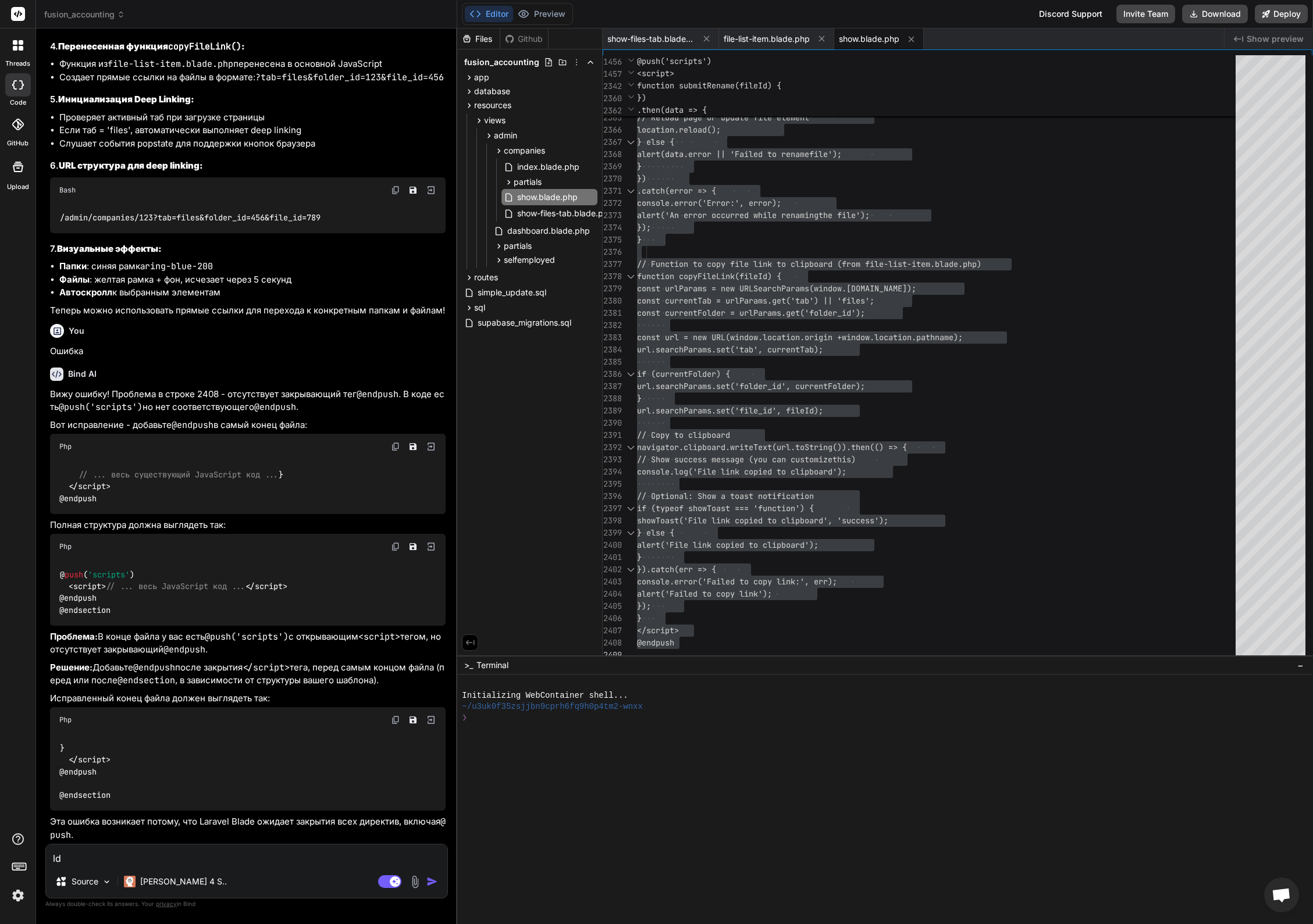
type textarea "x"
type textarea "ldt"
type textarea "x"
type textarea "l"
type textarea "д"
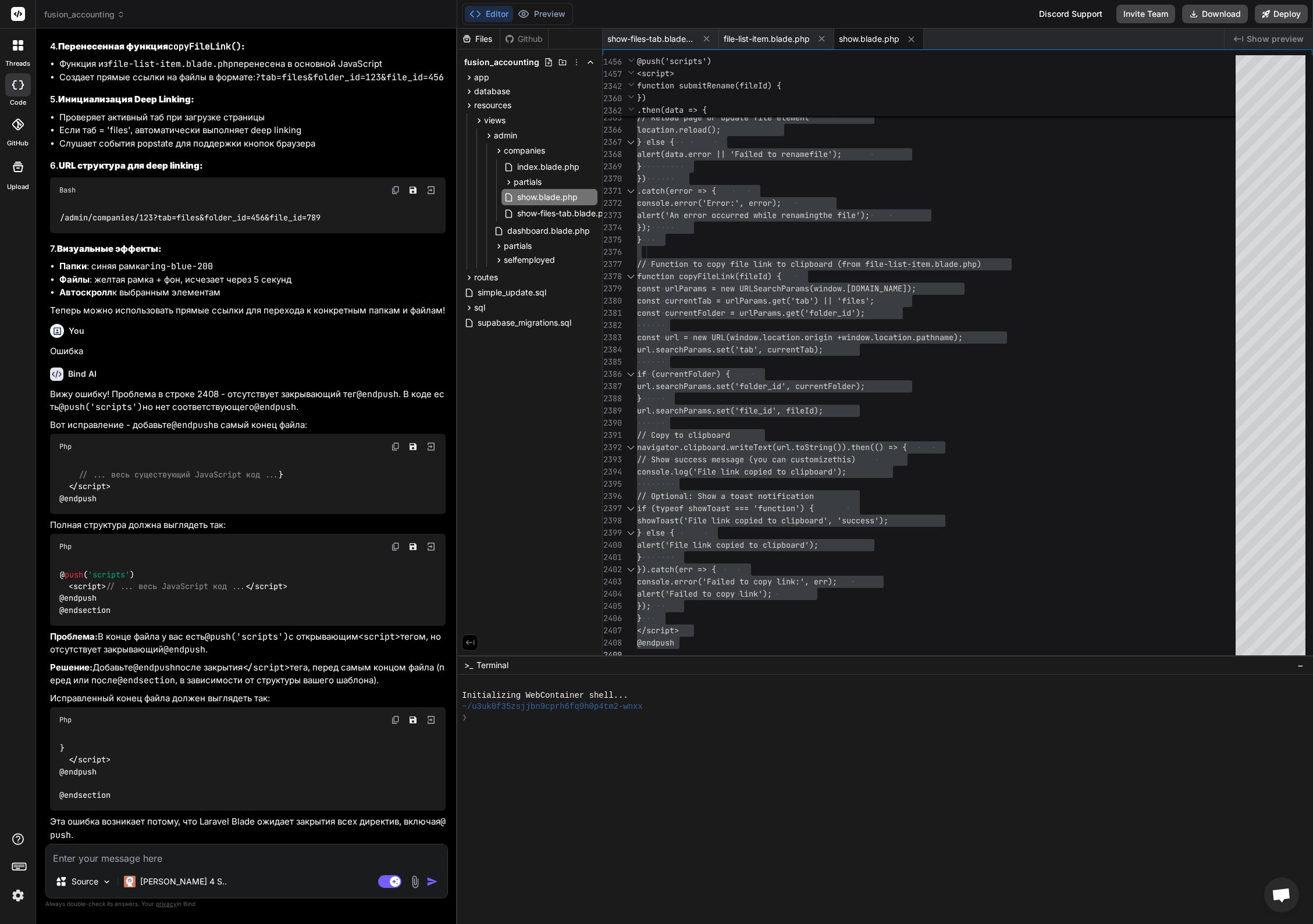
type textarea "x"
type textarea "две"
type textarea "x"
type textarea "две о"
type textarea "x"
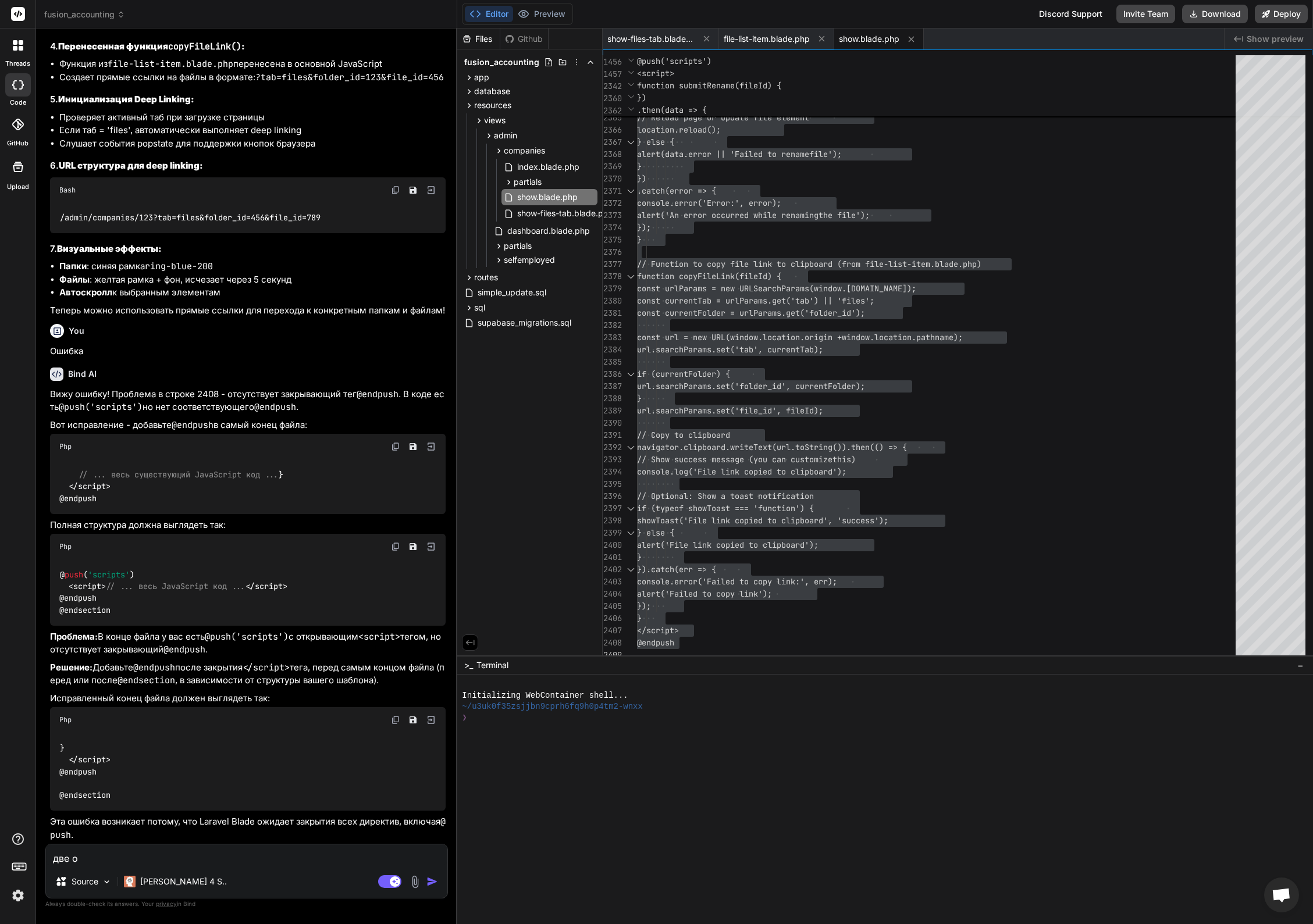
type textarea "две ош"
type textarea "x"
type textarea "две оши"
type textarea "x"
type textarea "две ошиб"
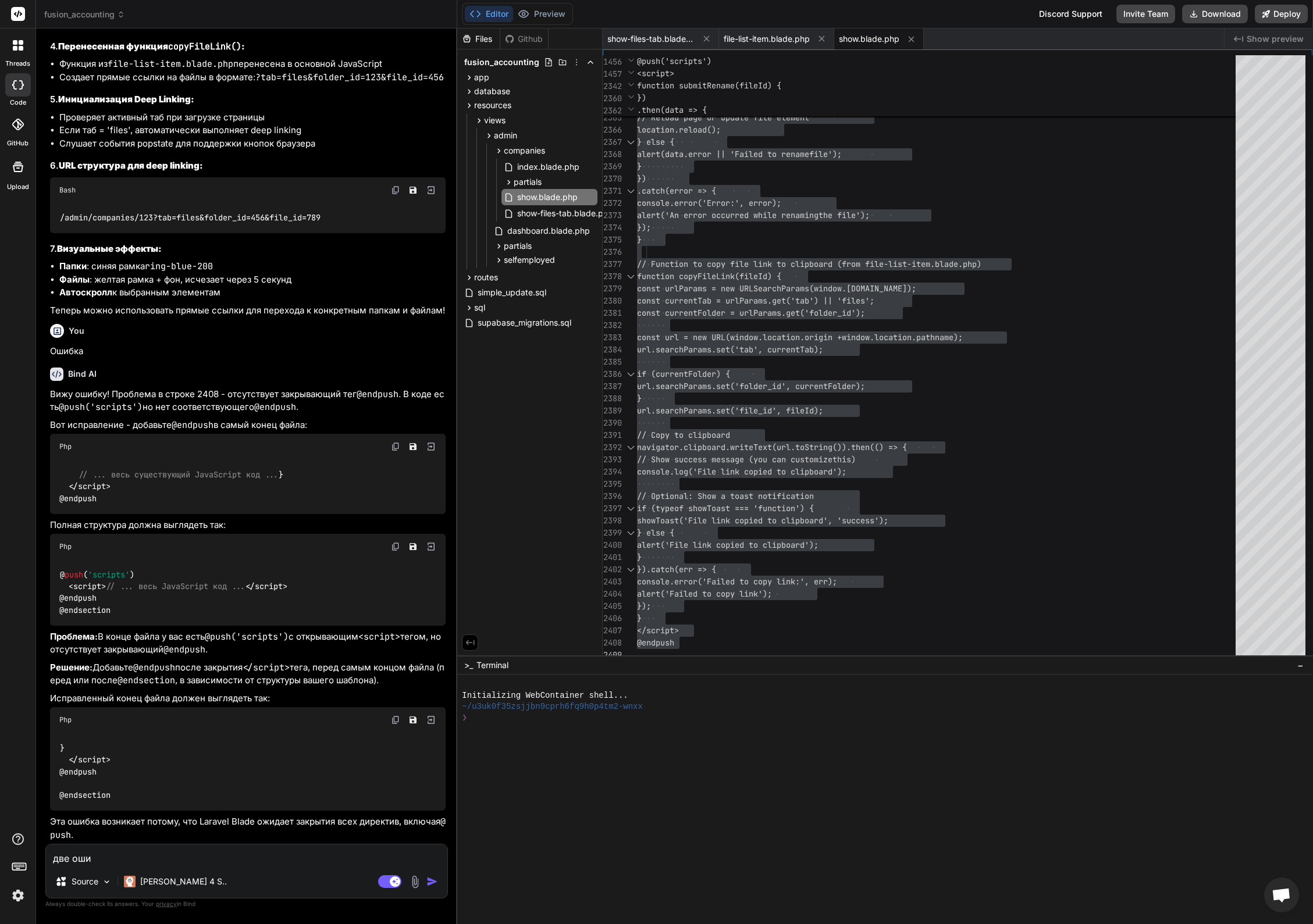
type textarea "x"
type textarea "две ошибк"
type textarea "x"
type textarea "две ошибки"
type textarea "x"
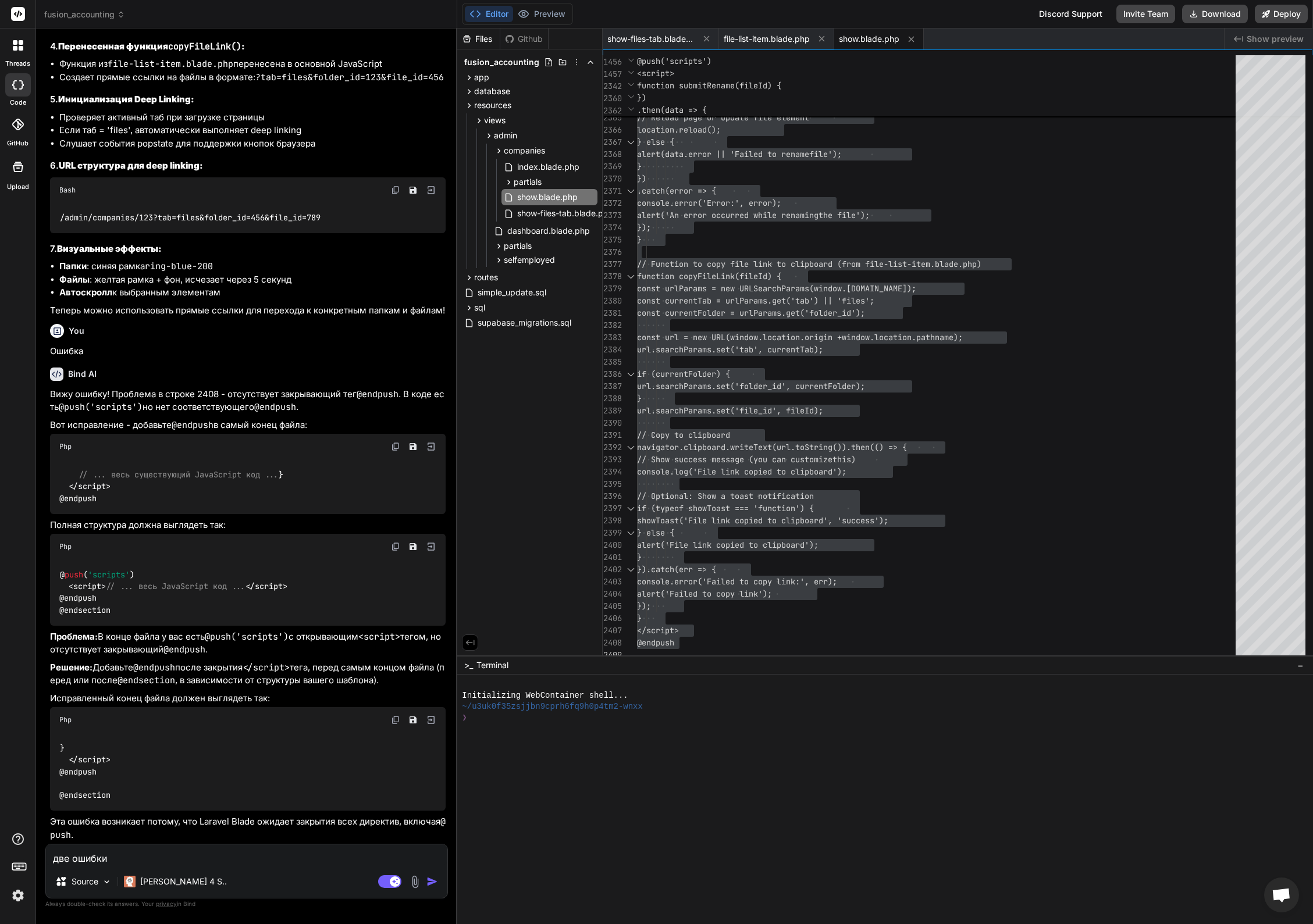
type textarea "две ошибки"
type textarea "x"
type textarea "две ошибки -"
type textarea "x"
type textarea "две ошибки -"
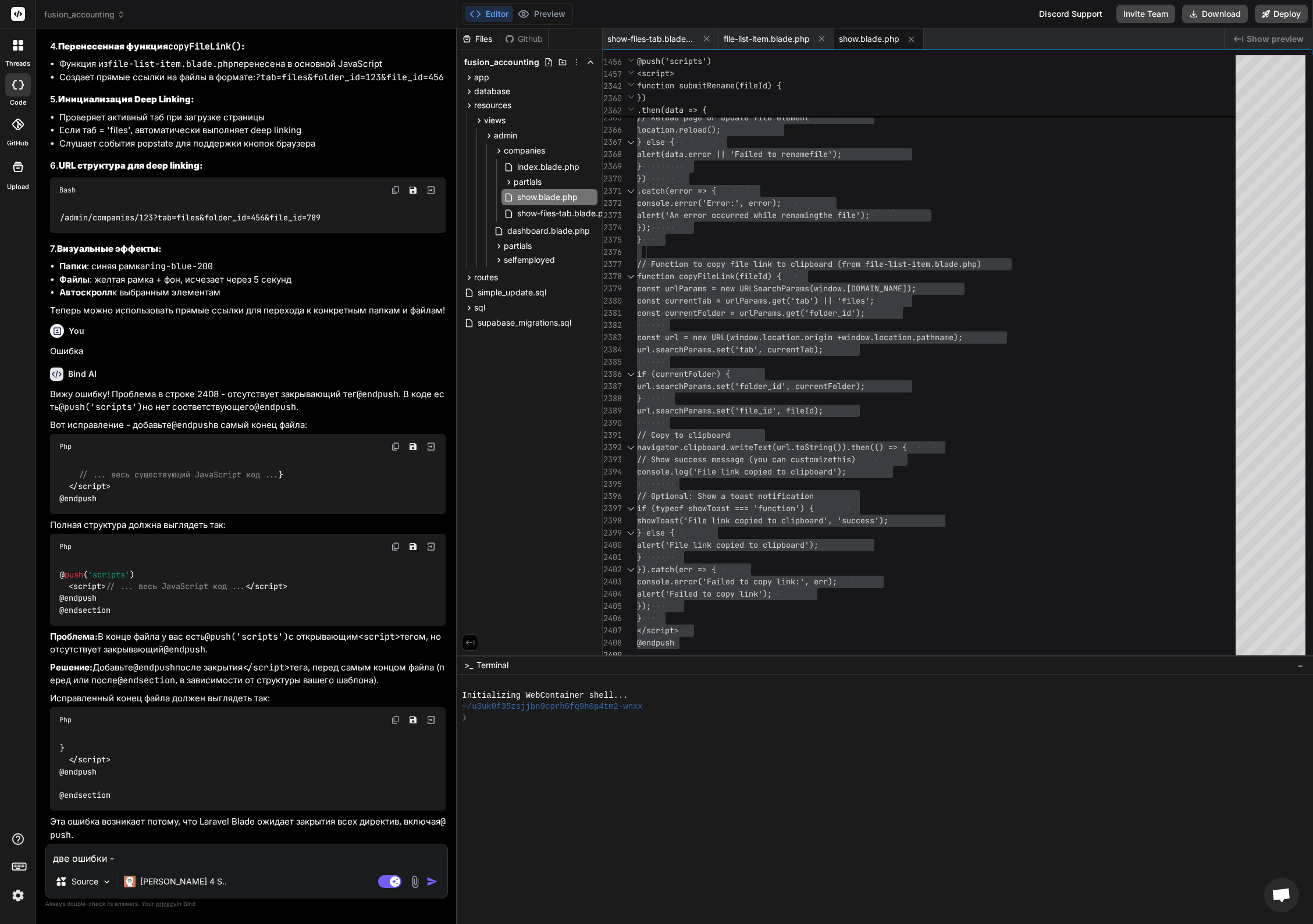
type textarea "x"
type textarea "две ошибки - п"
type textarea "x"
type textarea "две ошибки - пе"
type textarea "x"
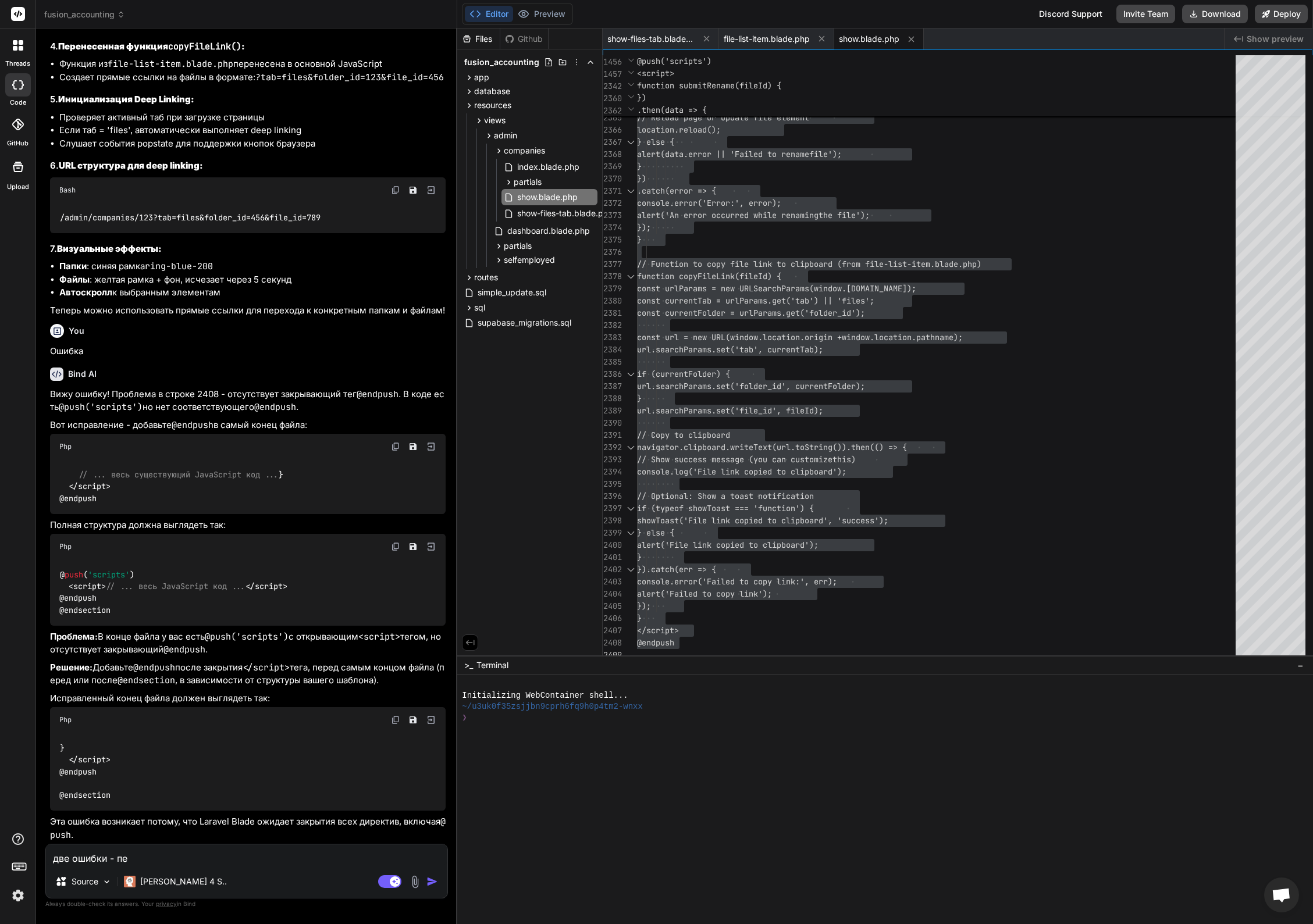
type textarea "две ошибки - пер"
type textarea "x"
type textarea "две ошибки - перв"
type textarea "x"
type textarea "две ошибки - перва"
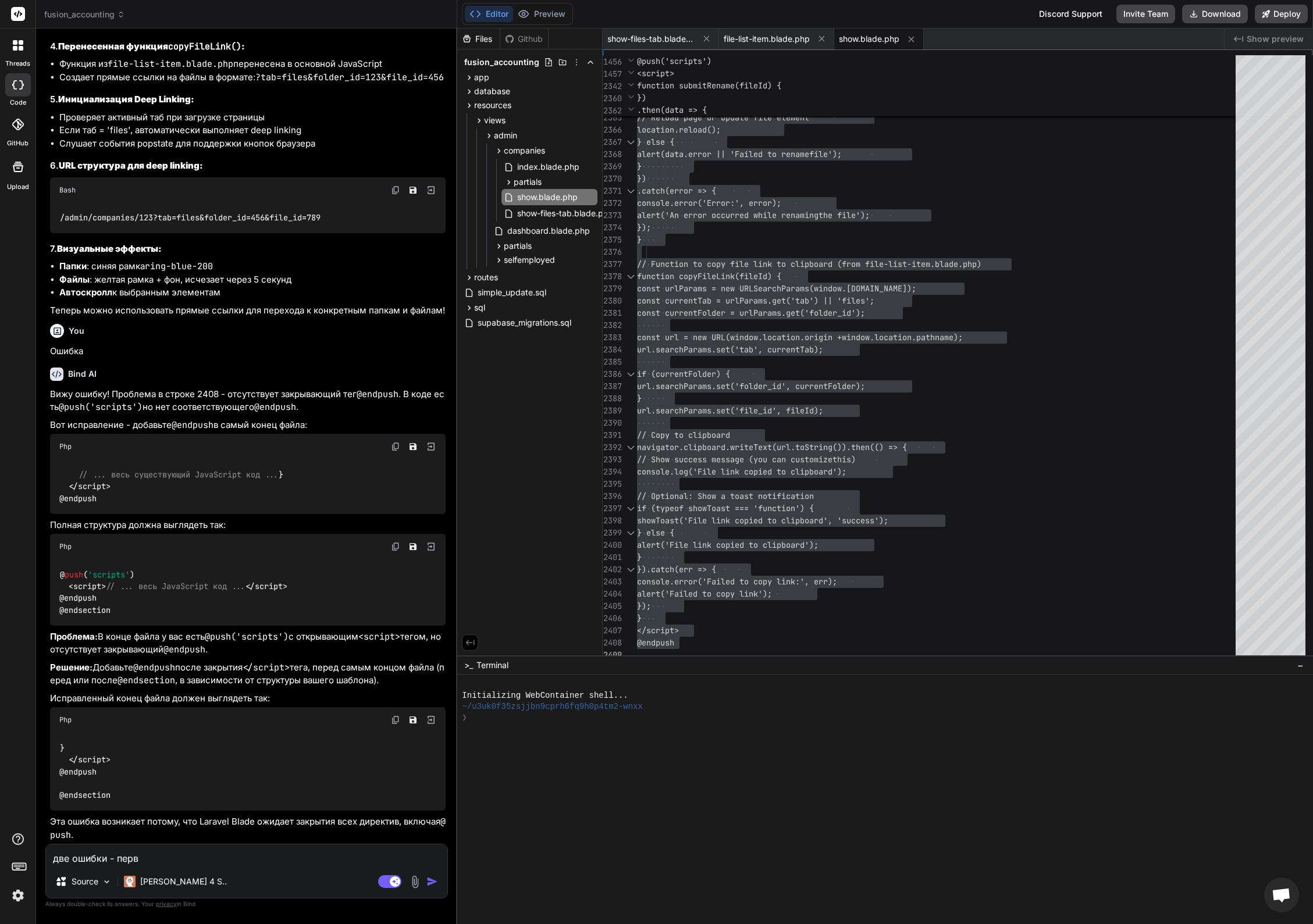
type textarea "x"
type textarea "две ошибки - первая"
type textarea "x"
type textarea "две ошибки - первая"
type textarea "x"
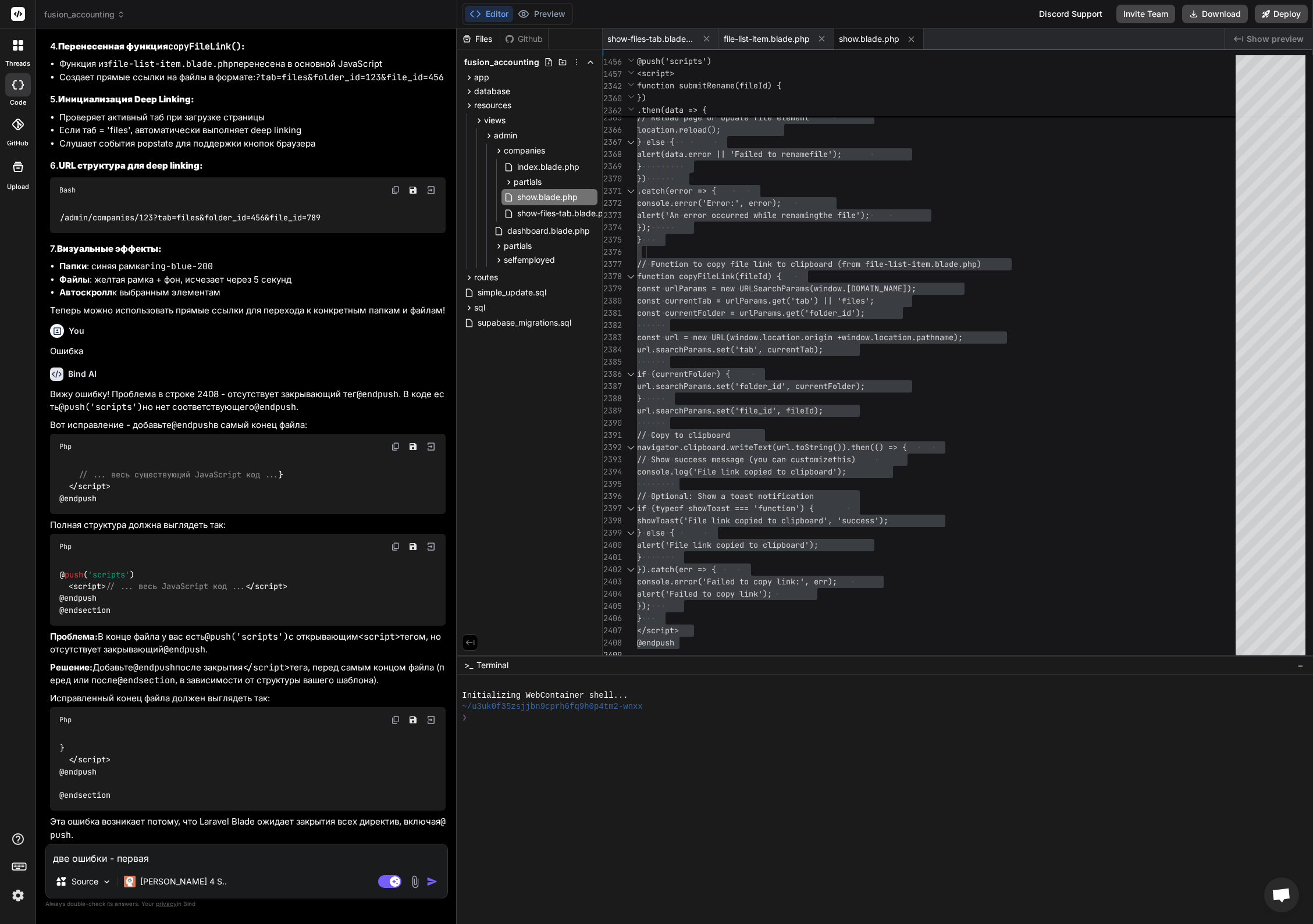
type textarea "две ошибки - первая в"
type textarea "x"
type textarea "две ошибки - первая в"
type textarea "x"
type textarea "две ошибки - первая в с"
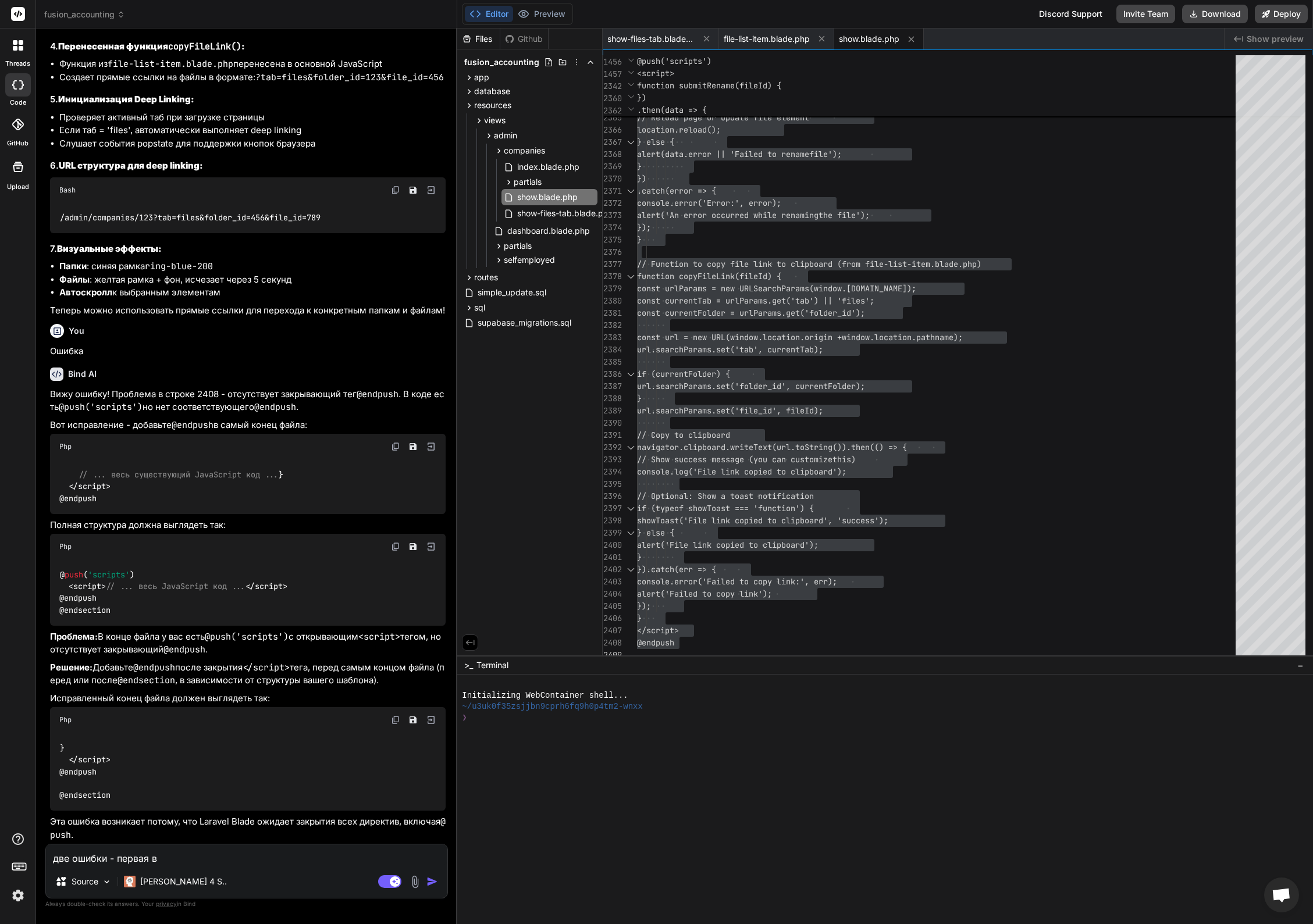
type textarea "x"
type textarea "две ошибки - первая в ск"
type textarea "x"
type textarea "две ошибки - первая в скр"
type textarea "x"
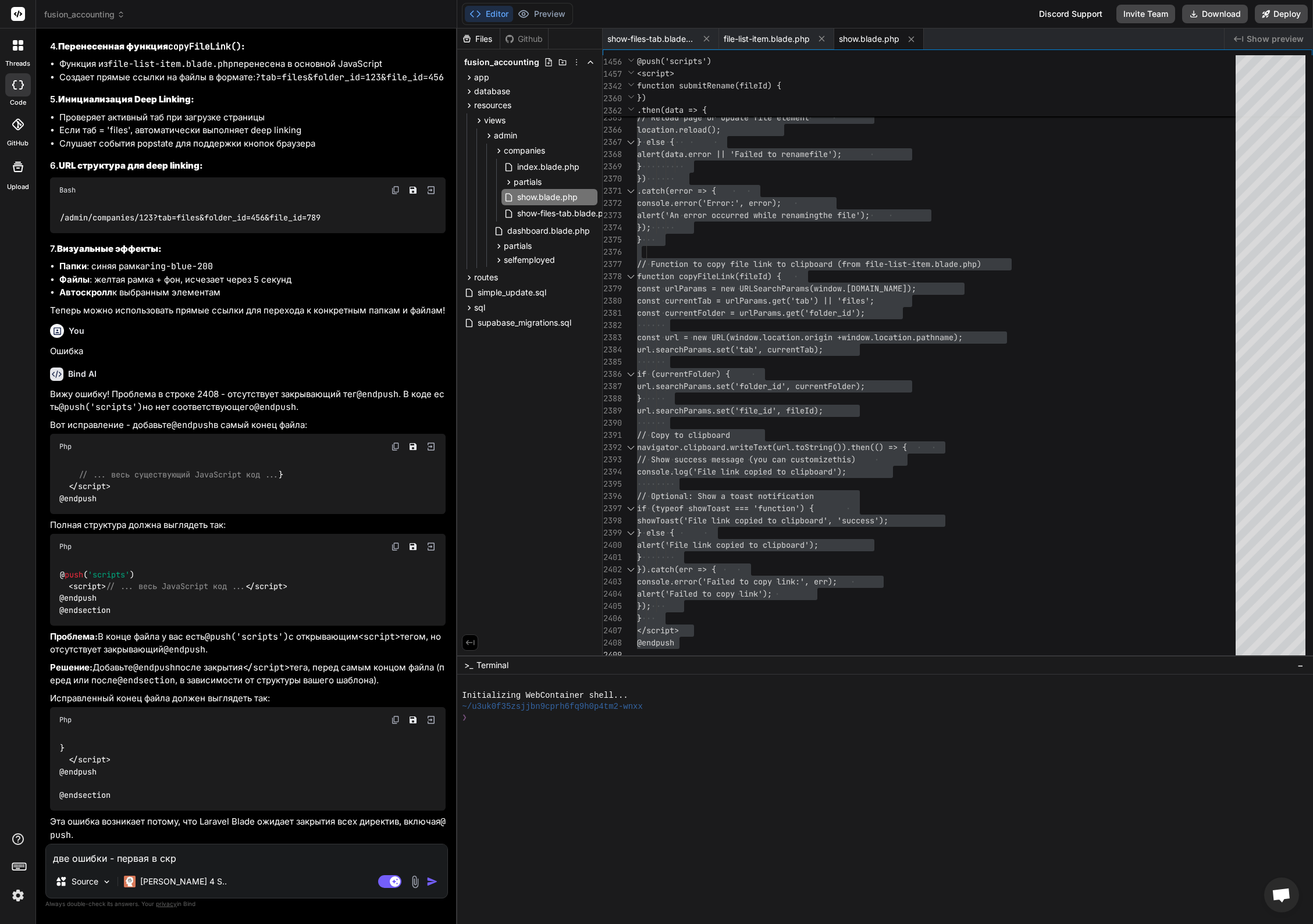
type textarea "две ошибки - первая в скри"
type textarea "x"
type textarea "две ошибки - первая в скрин"
type textarea "x"
type textarea "две ошибки - первая в скринш"
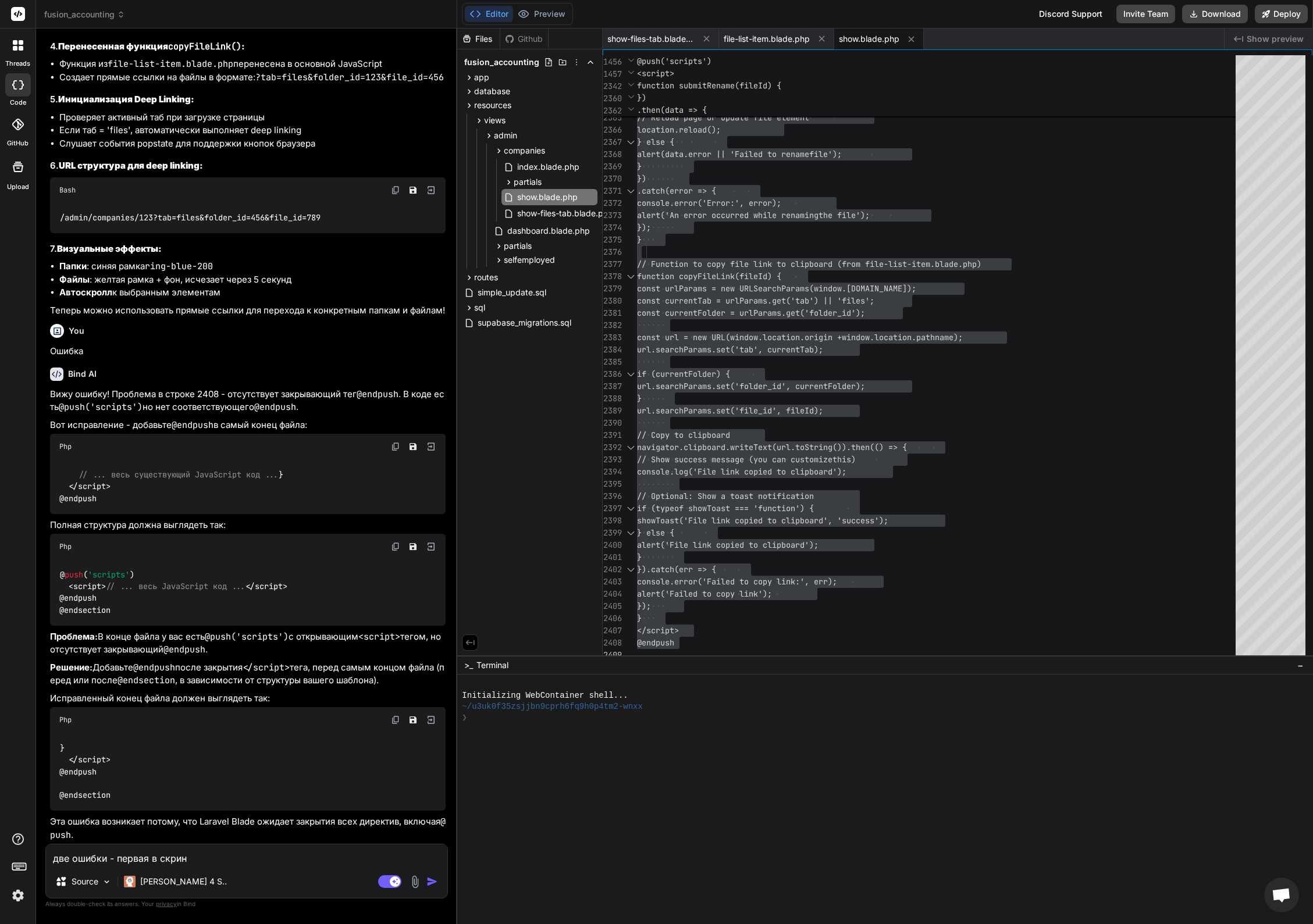
type textarea "x"
type textarea "две ошибки - первая в скриншо"
type textarea "x"
type textarea "две ошибки - первая в скриншот"
type textarea "x"
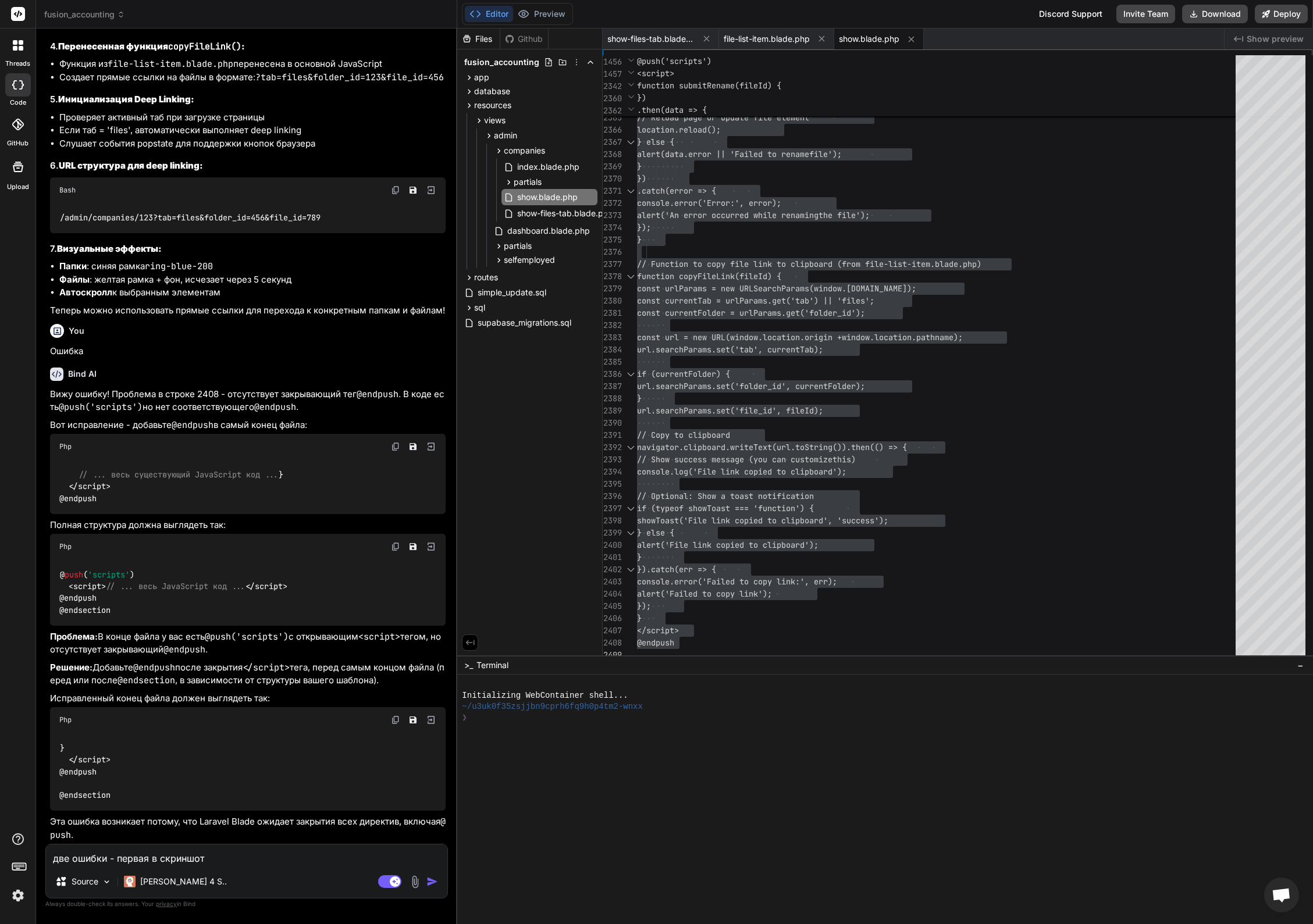
type textarea "две ошибки - первая в скриншоте"
type textarea "x"
type textarea "две ошибки - первая в скриншоте."
type textarea "x"
type textarea "две ошибки - первая в скриншоте."
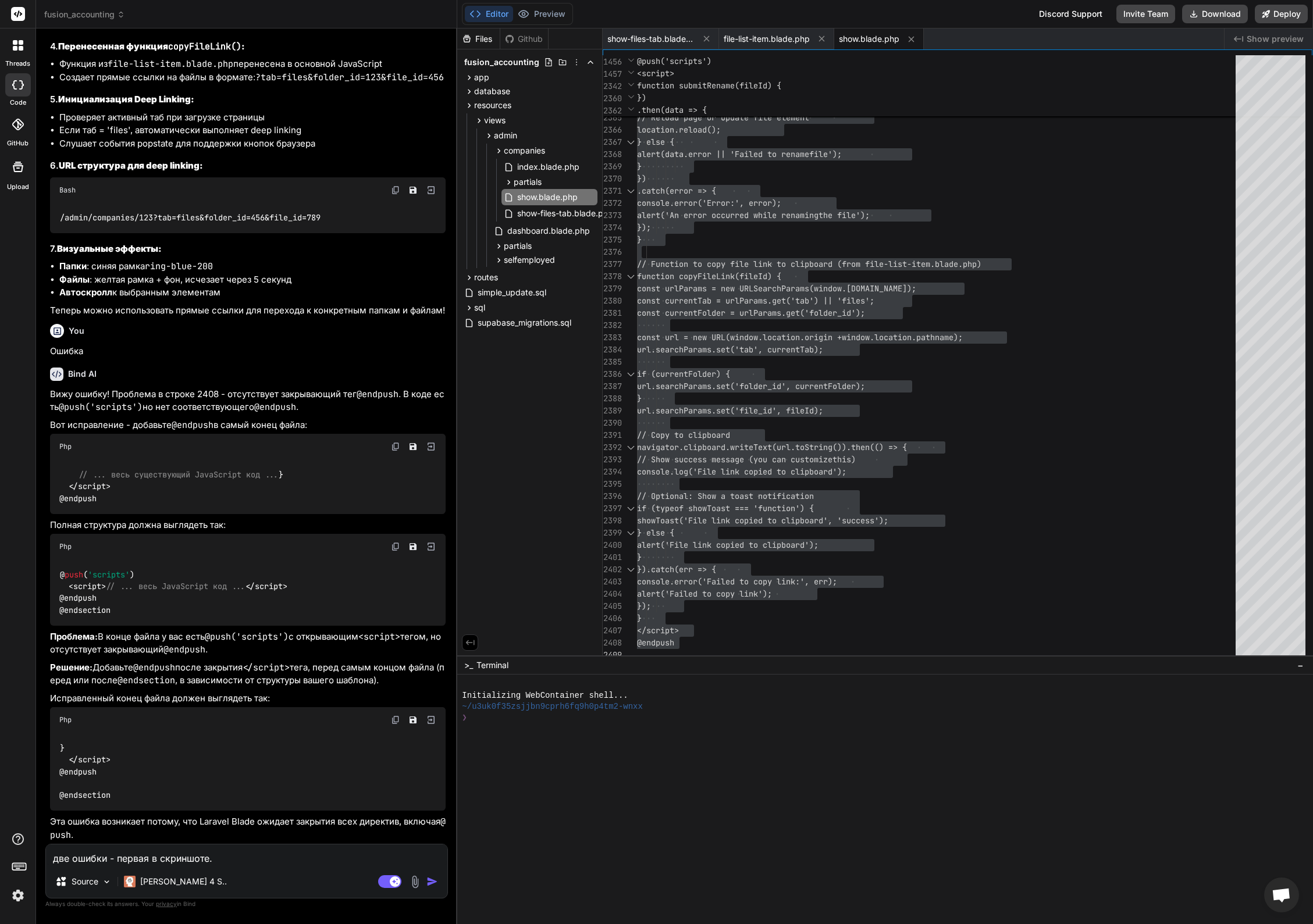
type textarea "x"
type textarea "две ошибки - первая в скриншоте. В"
type textarea "x"
type textarea "две ошибки - первая в скриншоте. Вт"
type textarea "x"
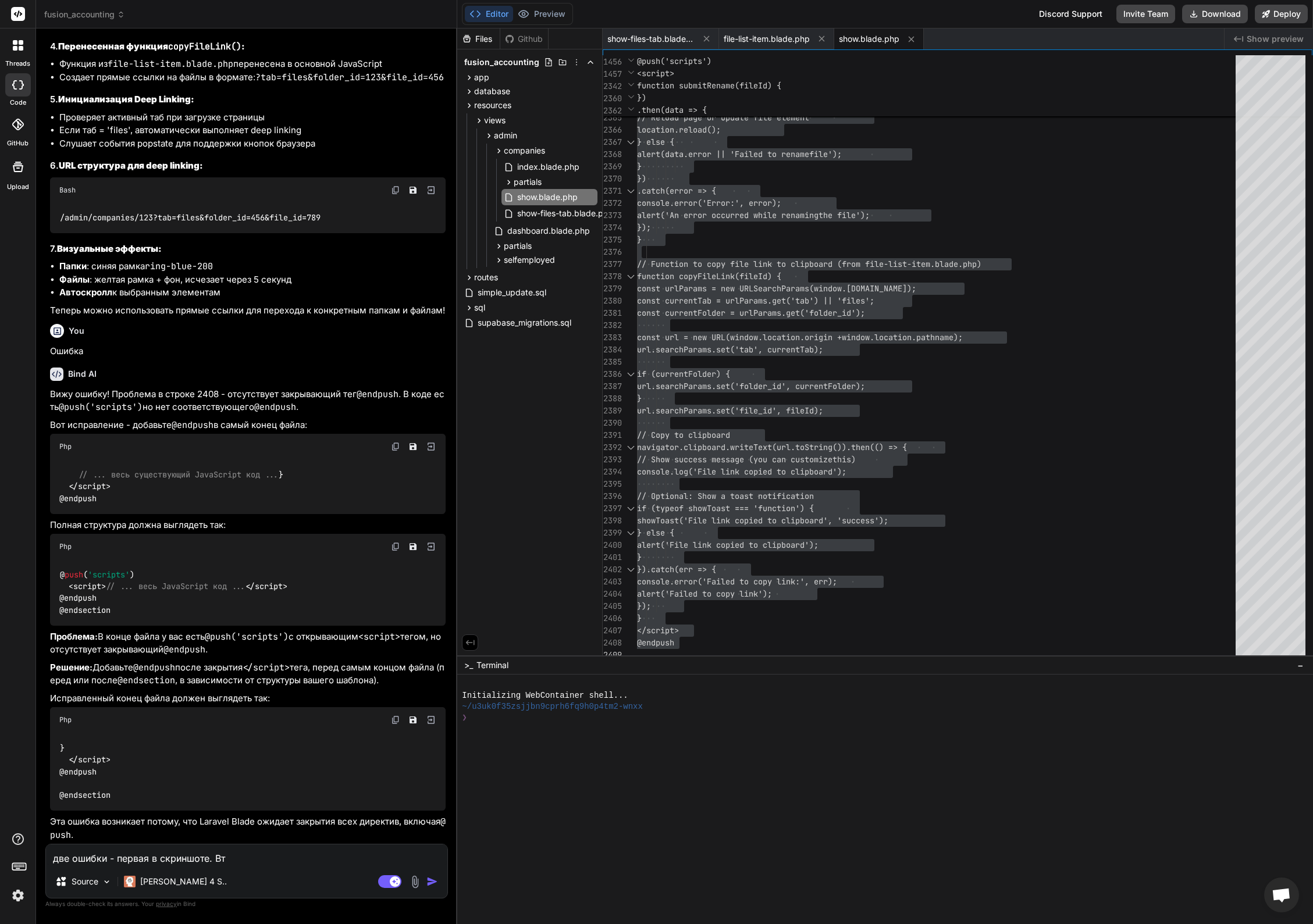
type textarea "две ошибки - первая в скриншоте. Вто"
type textarea "x"
type textarea "две ошибки - первая в скриншоте. Втор"
type textarea "x"
type textarea "две ошибки - первая в скриншоте. Вторп"
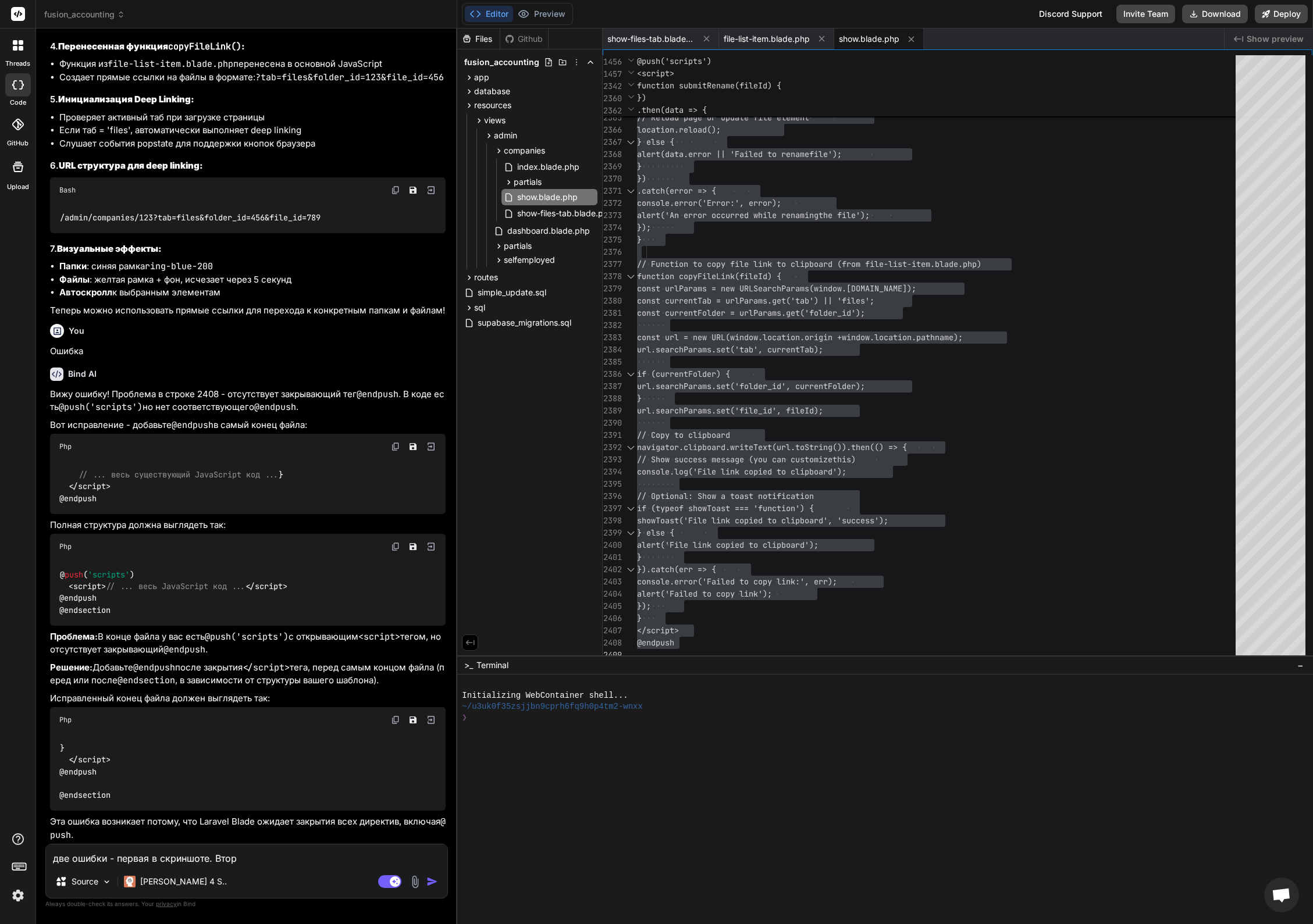
type textarea "x"
type textarea "две ошибки - первая в скриншоте. Вторпч"
type textarea "x"
type textarea "две ошибки - первая в скриншоте. Вторп"
type textarea "x"
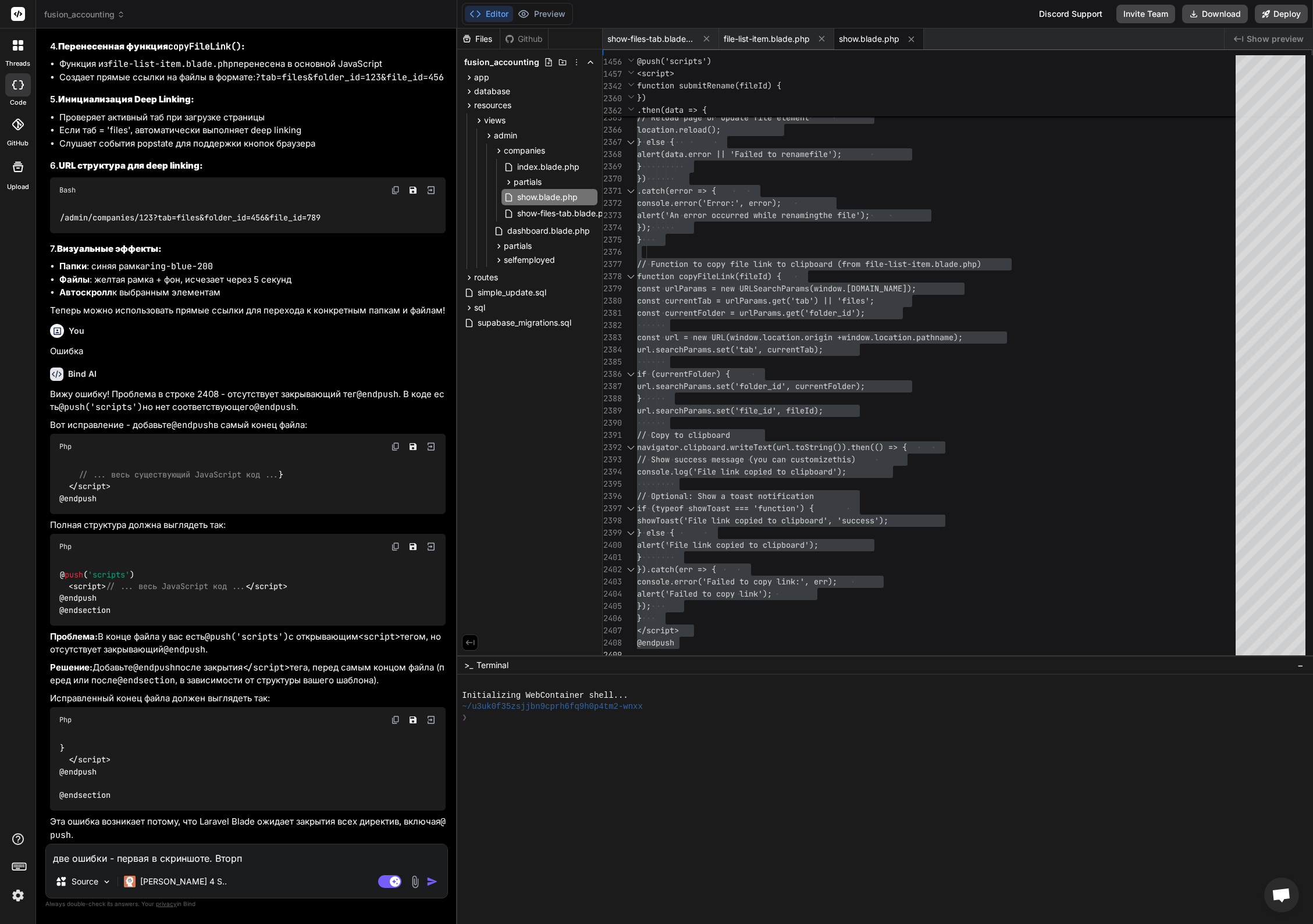
type textarea "две ошибки - первая в скриншоте. Втор"
type textarea "x"
type textarea "две ошибки - первая в скриншоте. Втора"
type textarea "x"
type textarea "две ошибки - первая в скриншоте. Вторая"
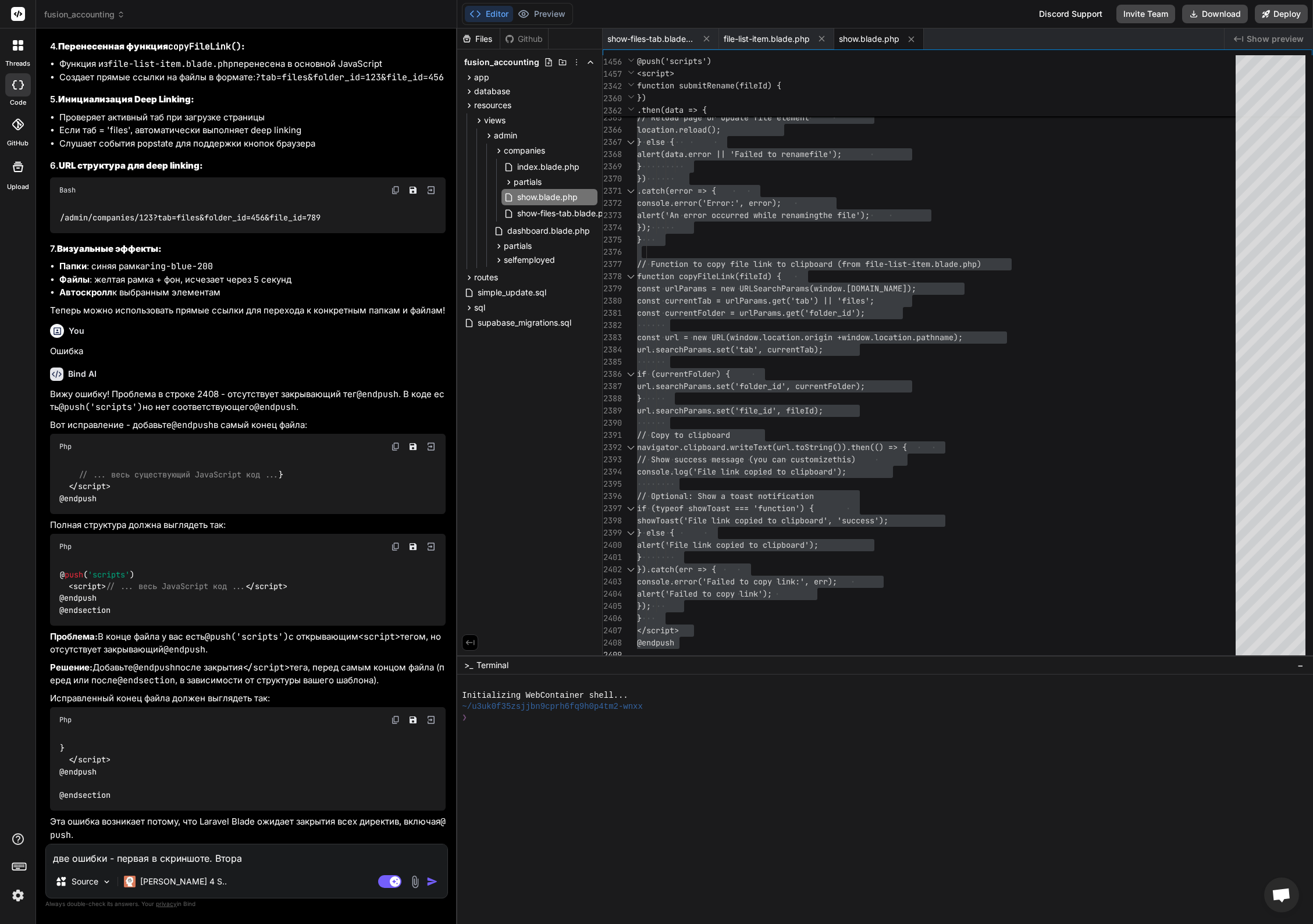
type textarea "x"
type textarea "две ошибки - первая в скриншоте. Вторая"
type textarea "x"
type textarea "две ошибки - первая в скриншоте. Вторая -"
type textarea "x"
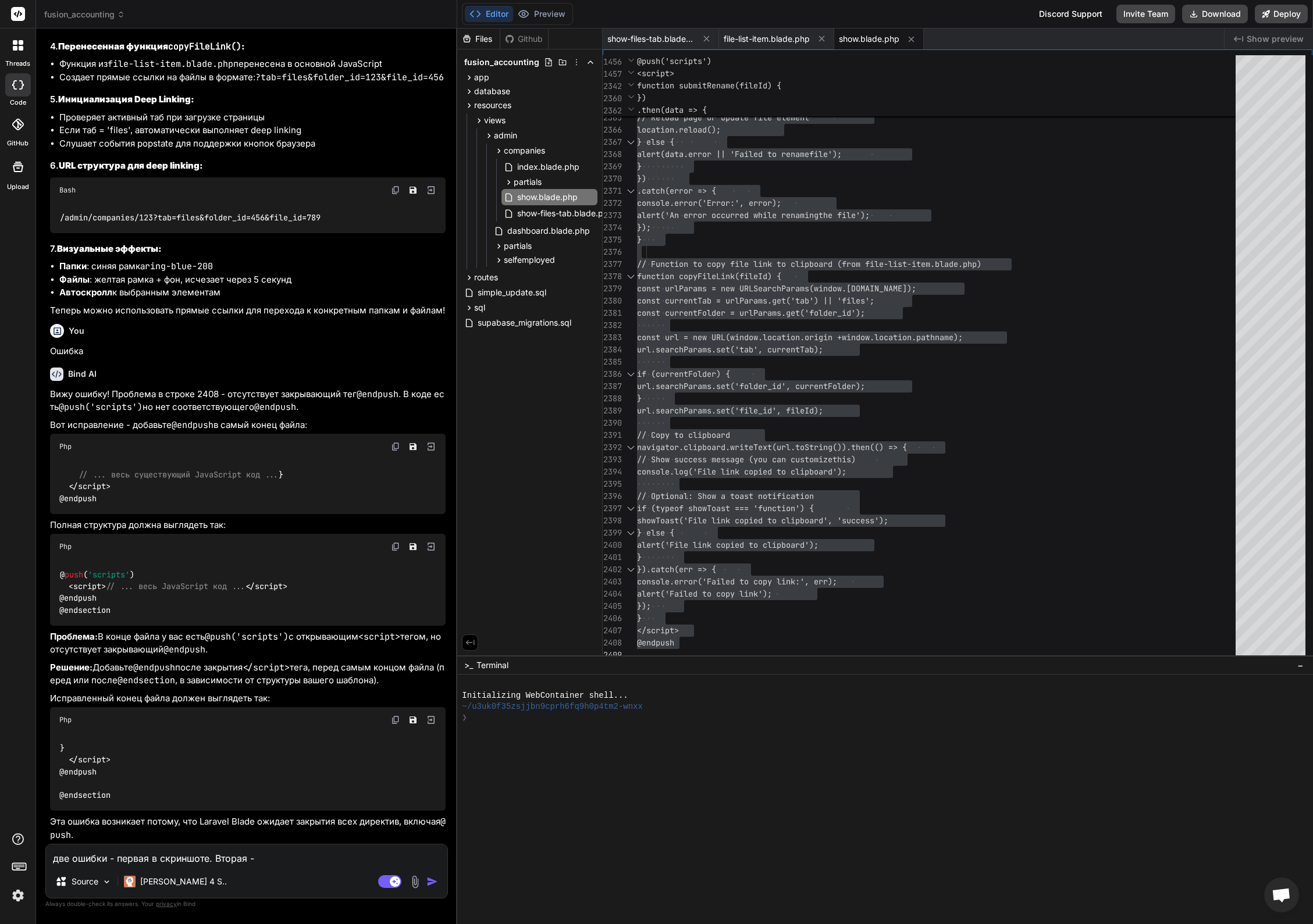
type textarea "две ошибки - первая в скриншоте. Вторая -"
type textarea "x"
type textarea "две ошибки - первая в скриншоте. Вторая - д"
type textarea "x"
type textarea "две ошибки - первая в скриншоте. Вторая - да"
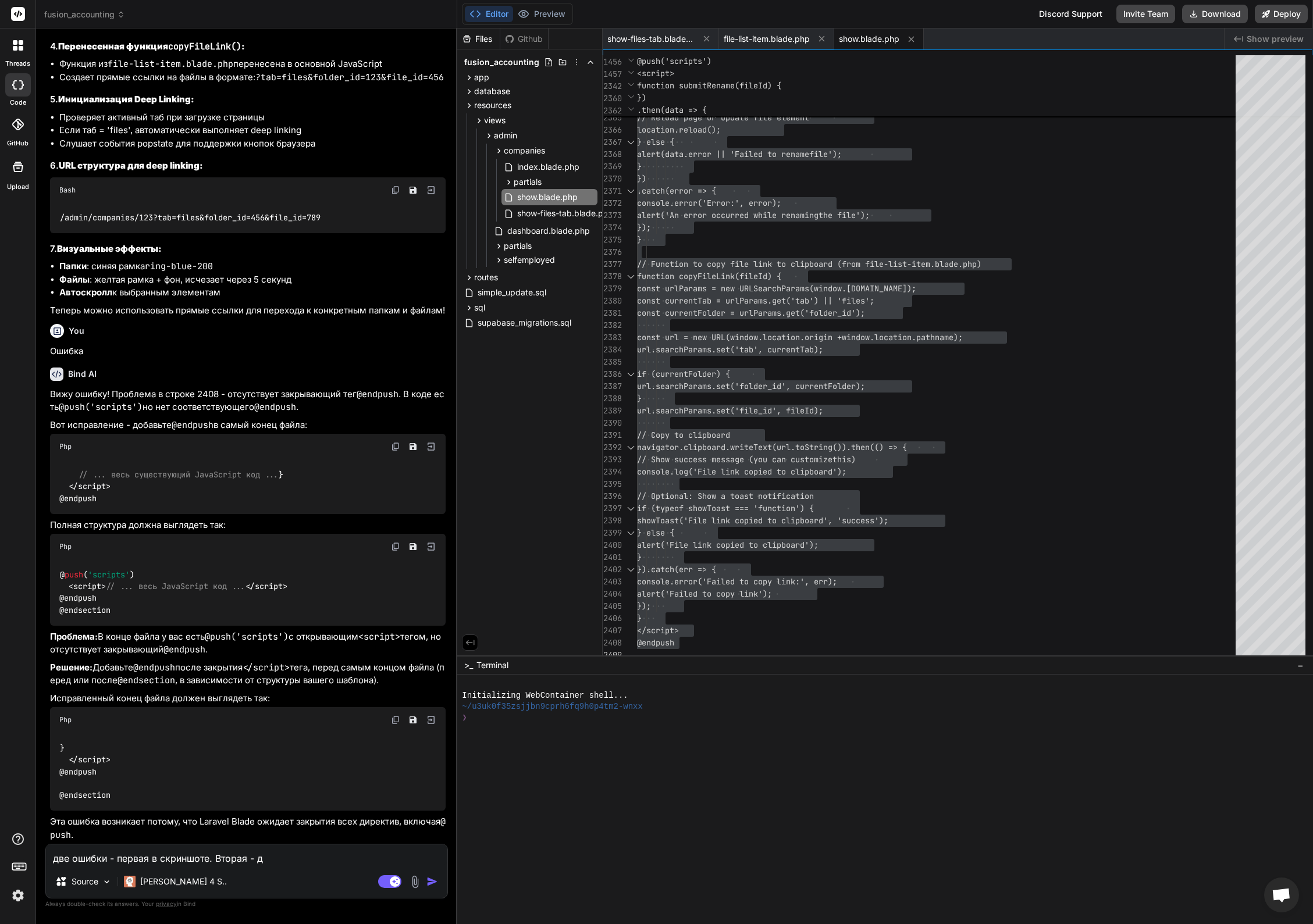
type textarea "x"
type textarea "две ошибки - первая в скриншоте. Вторая - даж"
type textarea "x"
type textarea "две ошибки - первая в скриншоте. Вторая - даже"
type textarea "x"
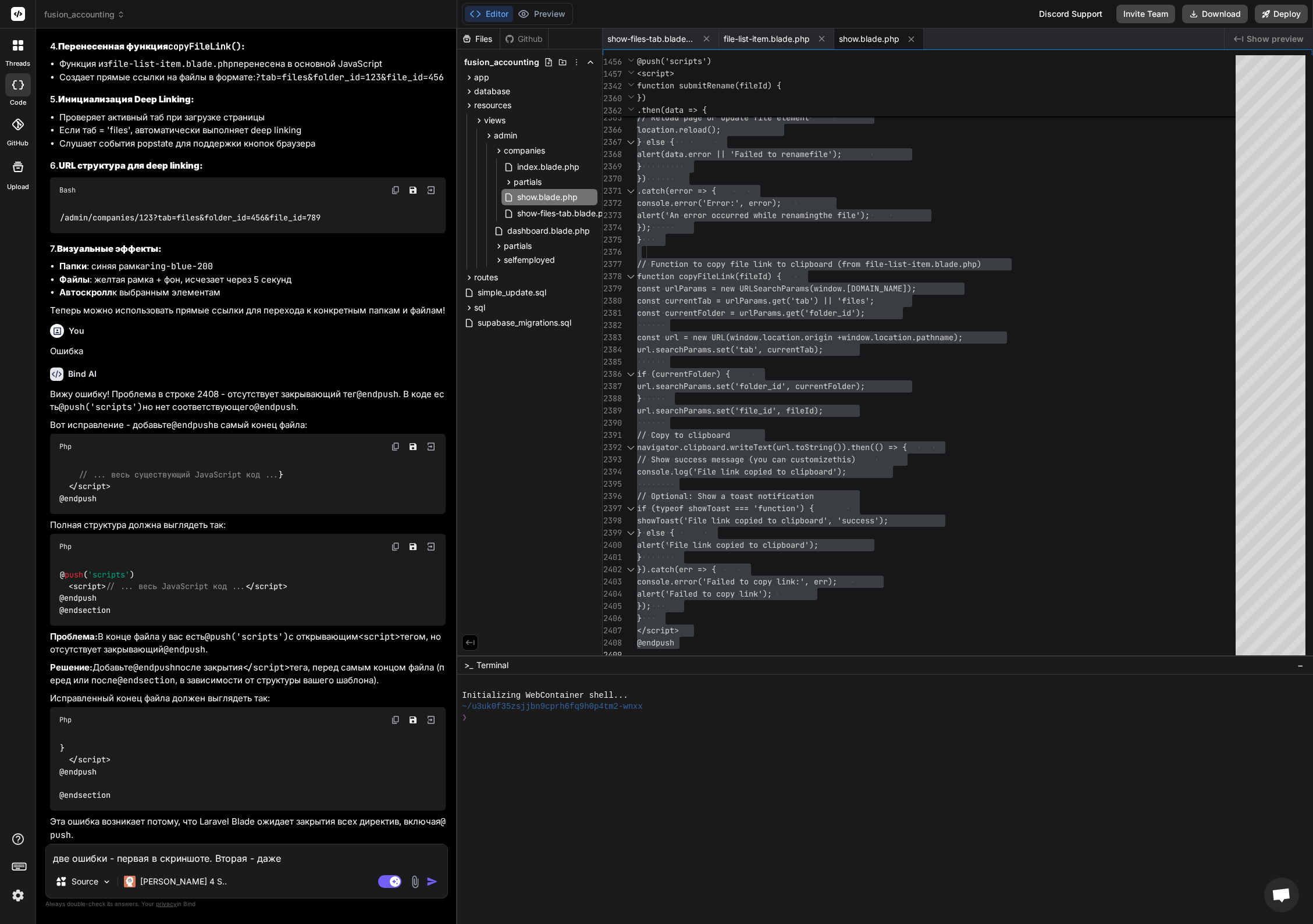
type textarea "две ошибки - первая в скриншоте. Вторая - даже"
type textarea "x"
type textarea "две ошибки - первая в скриншоте. Вторая - даже я"
type textarea "x"
type textarea "две ошибки - первая в скриншоте. Вторая - даже я"
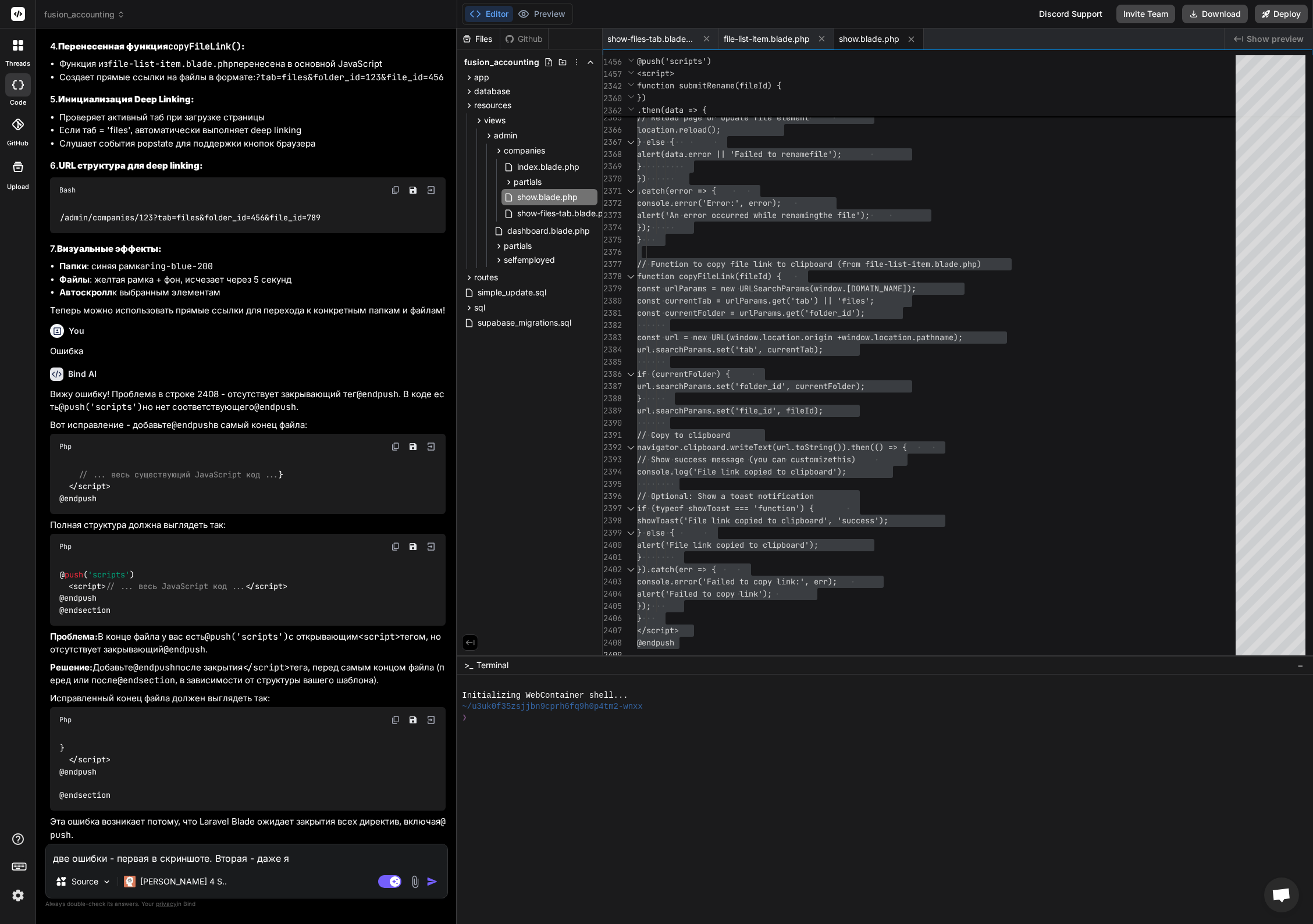
type textarea "x"
type textarea "две ошибки - первая в скриншоте. Вторая - даже я"
type textarea "x"
type textarea "две ошибки - первая в скриншоте. Вторая - даже"
type textarea "x"
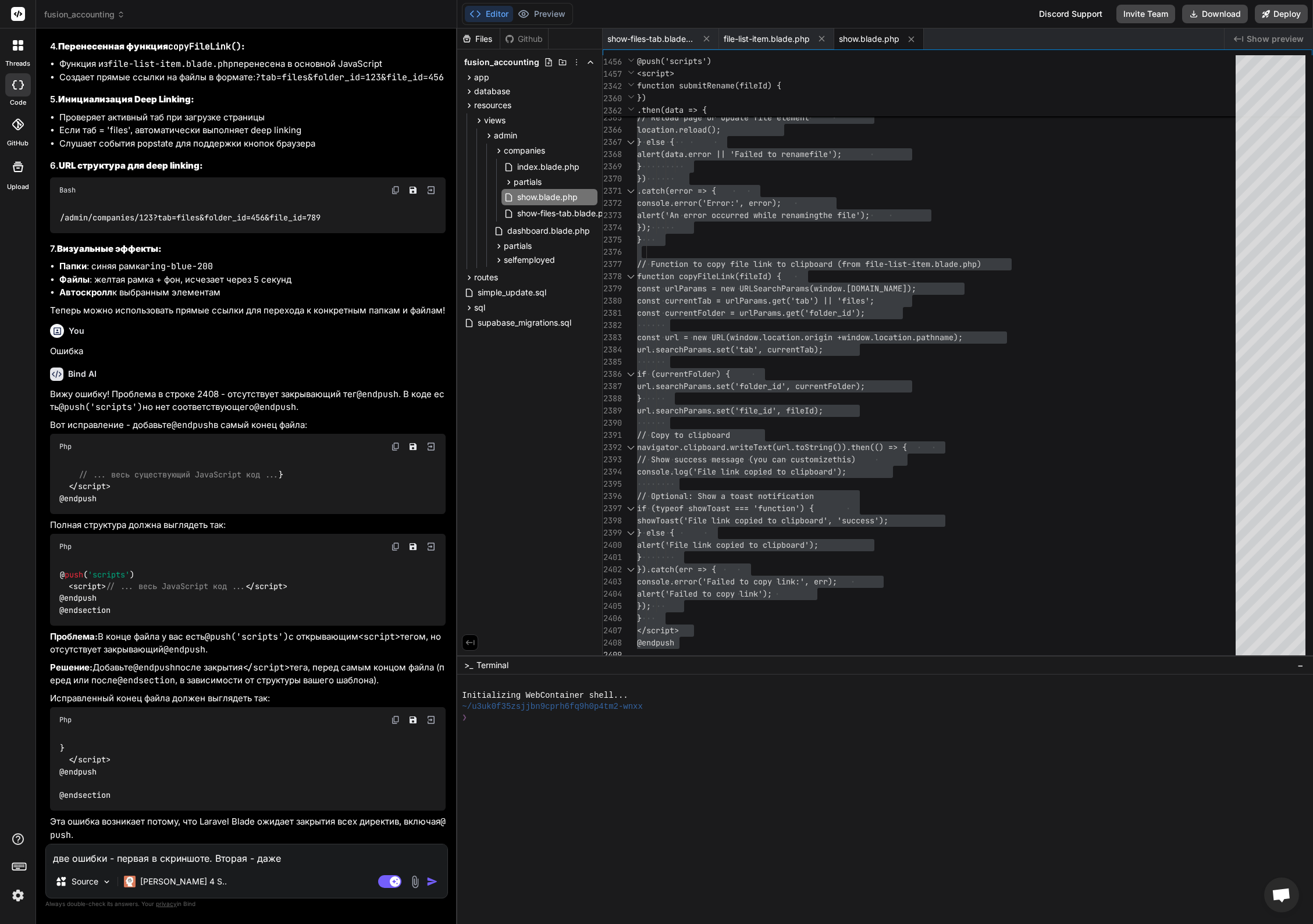
type textarea "две ошибки - первая в скриншоте. Вторая - даже е"
type textarea "x"
type textarea "две ошибки - первая в скриншоте. Вторая - даже ес"
type textarea "x"
type textarea "две ошибки - первая в скриншоте. Вторая - даже есл"
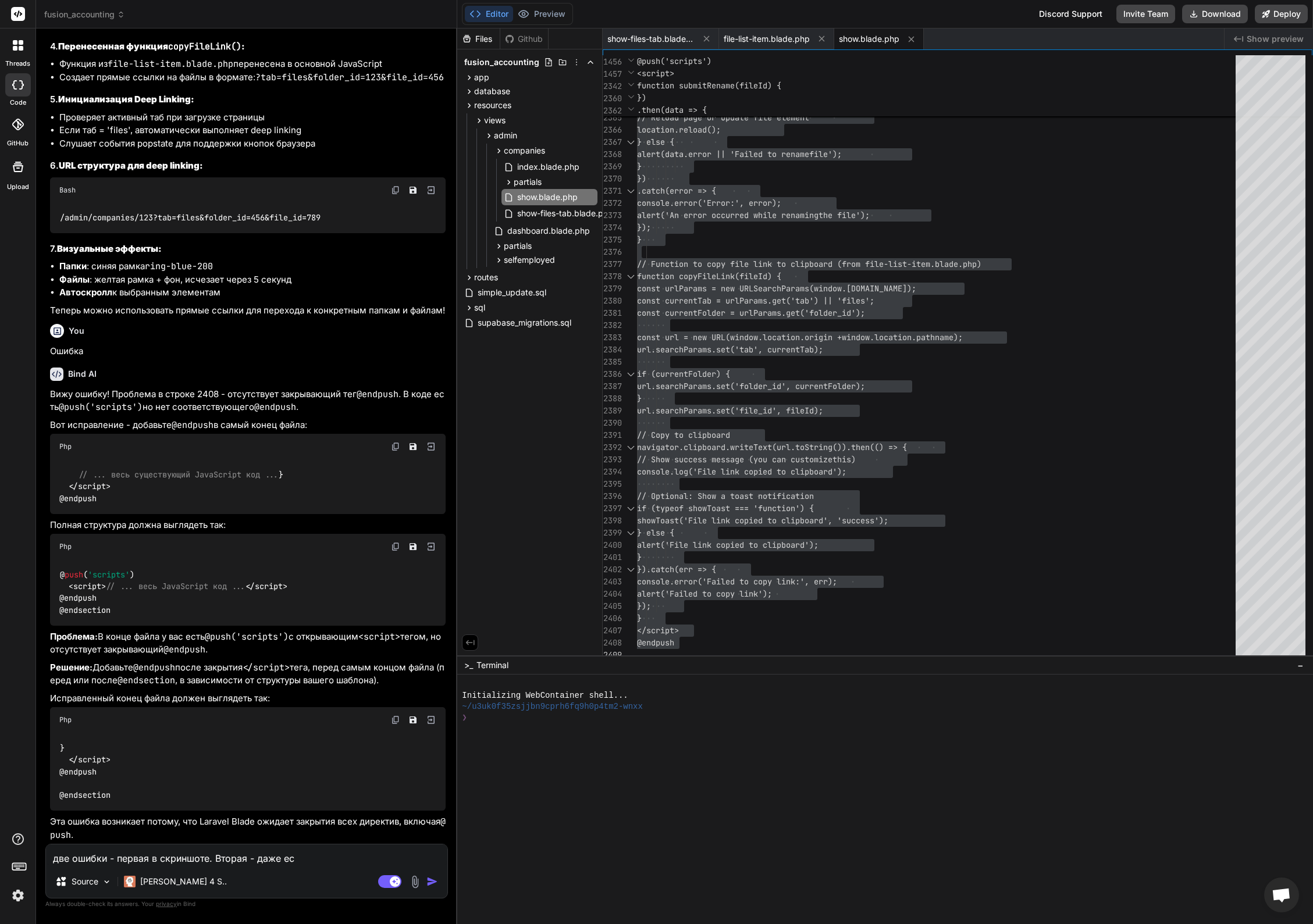
type textarea "x"
type textarea "две ошибки - первая в скриншоте. Вторая - даже если"
type textarea "x"
type textarea "две ошибки - первая в скриншоте. Вторая - даже если"
type textarea "x"
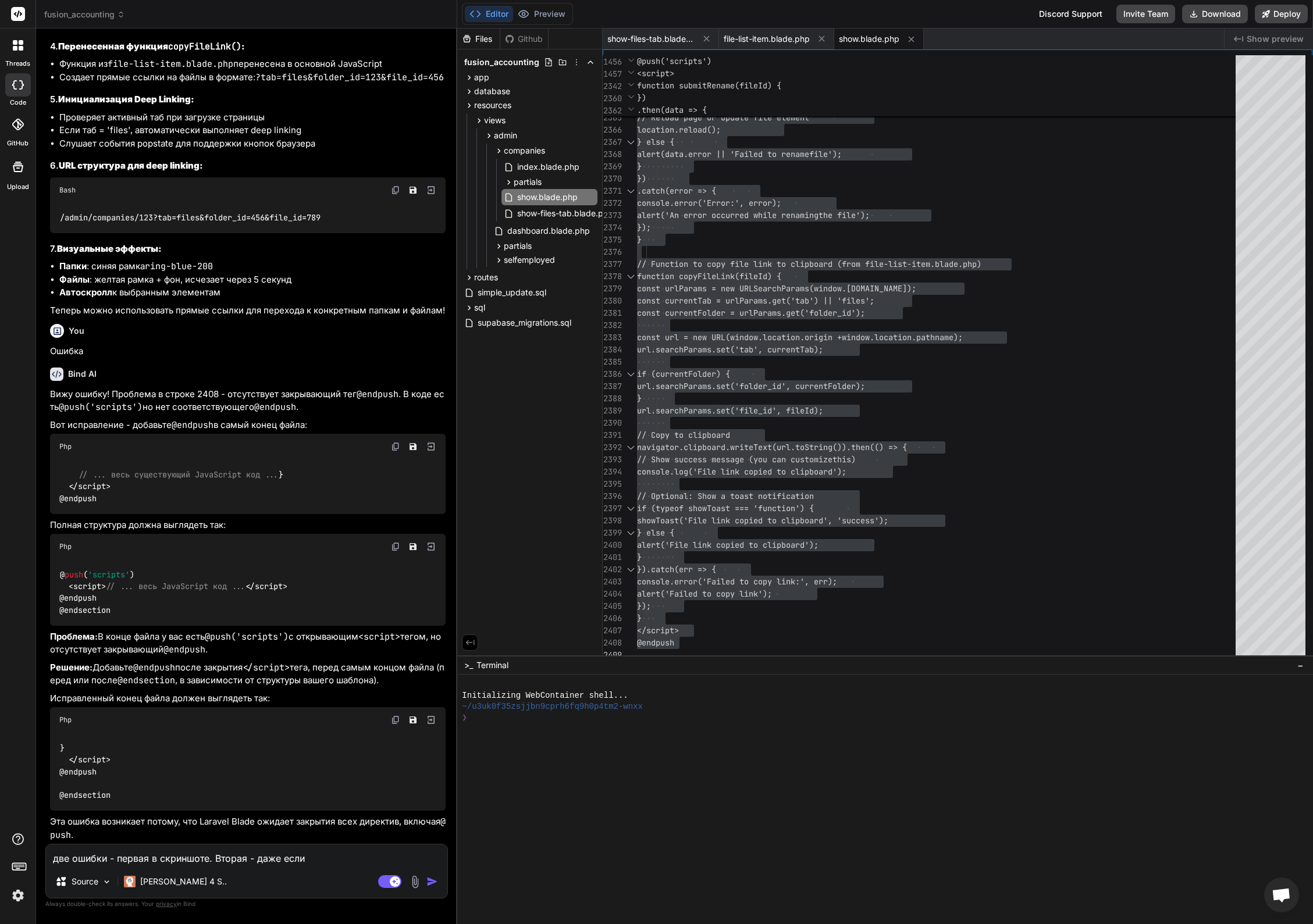
type textarea "две ошибки - первая в скриншоте. Вторая - даже если я"
type textarea "x"
type textarea "две ошибки - первая в скриншоте. Вторая - даже если я"
type textarea "x"
type textarea "две ошибки - первая в скриншоте. Вторая - даже если я в"
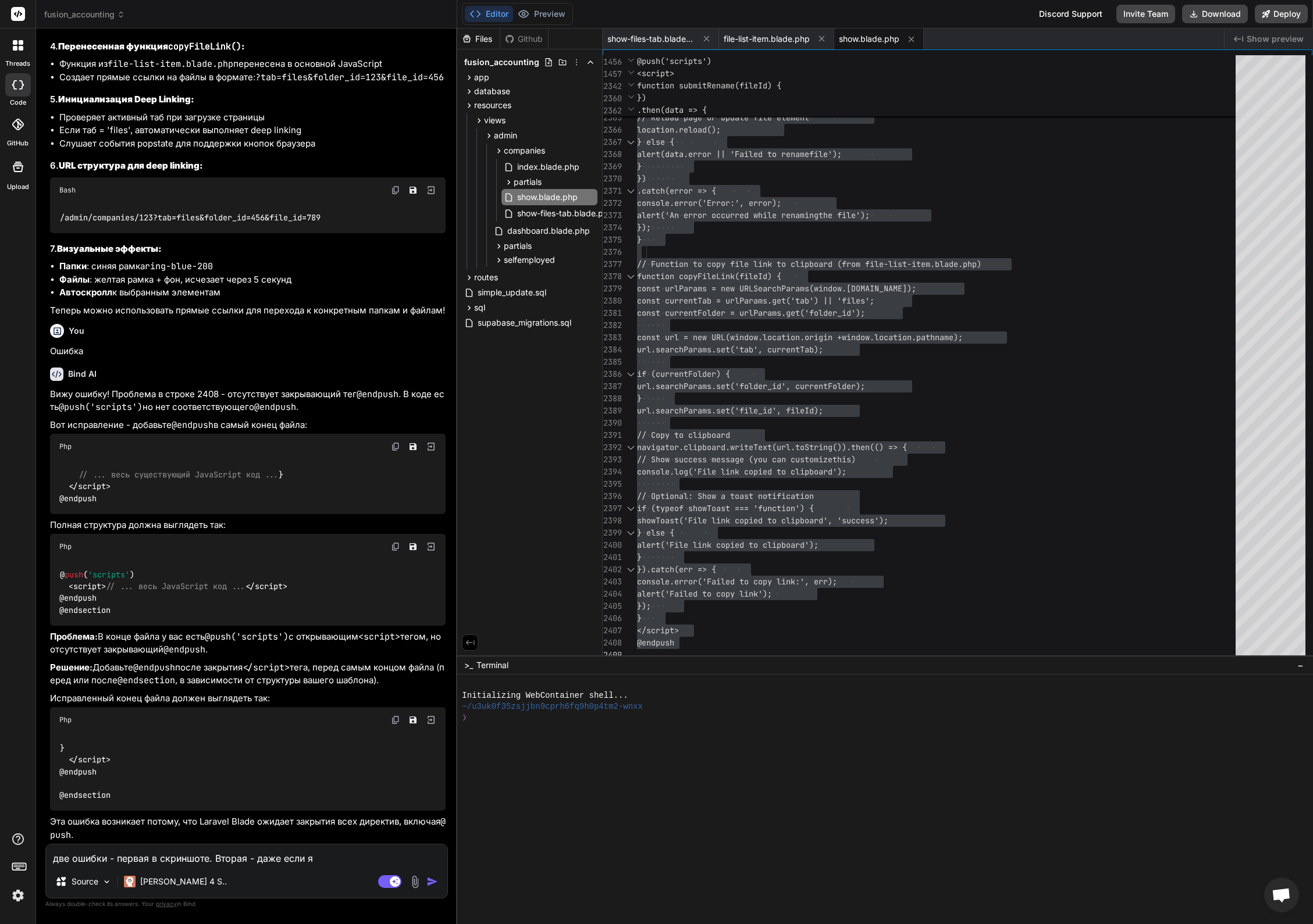
type textarea "x"
type textarea "две ошибки - первая в скриншоте. Вторая - даже если я в"
type textarea "x"
type textarea "две ошибки - первая в скриншоте. Вторая - даже если я в с"
type textarea "x"
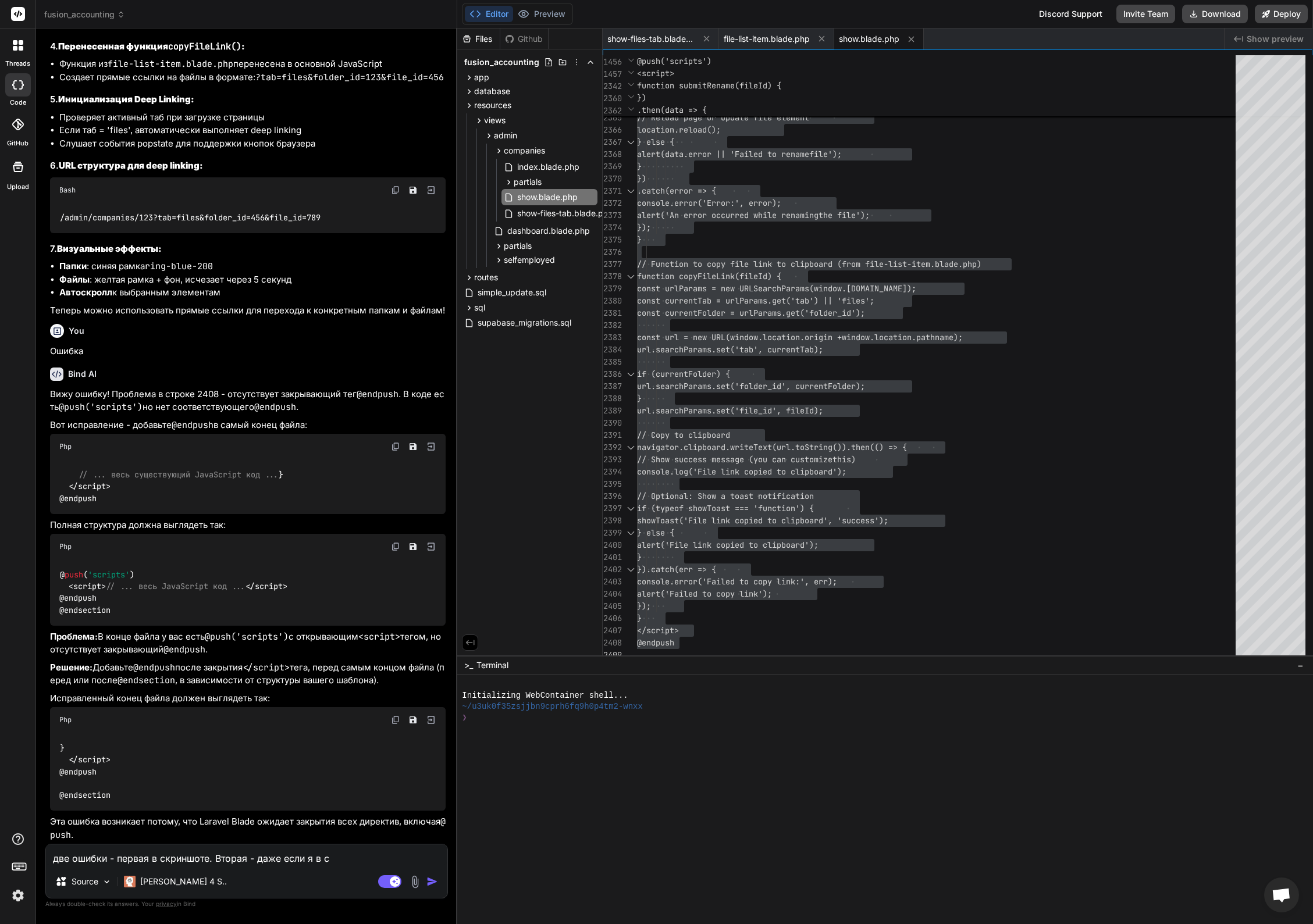
type textarea "две ошибки - первая в скриншоте. Вторая - даже если я в сс"
type textarea "x"
type textarea "две ошибки - первая в скриншоте. Вторая - даже если я в ссы"
type textarea "x"
type textarea "две ошибки - первая в скриншоте. Вторая - даже если я в ссыл"
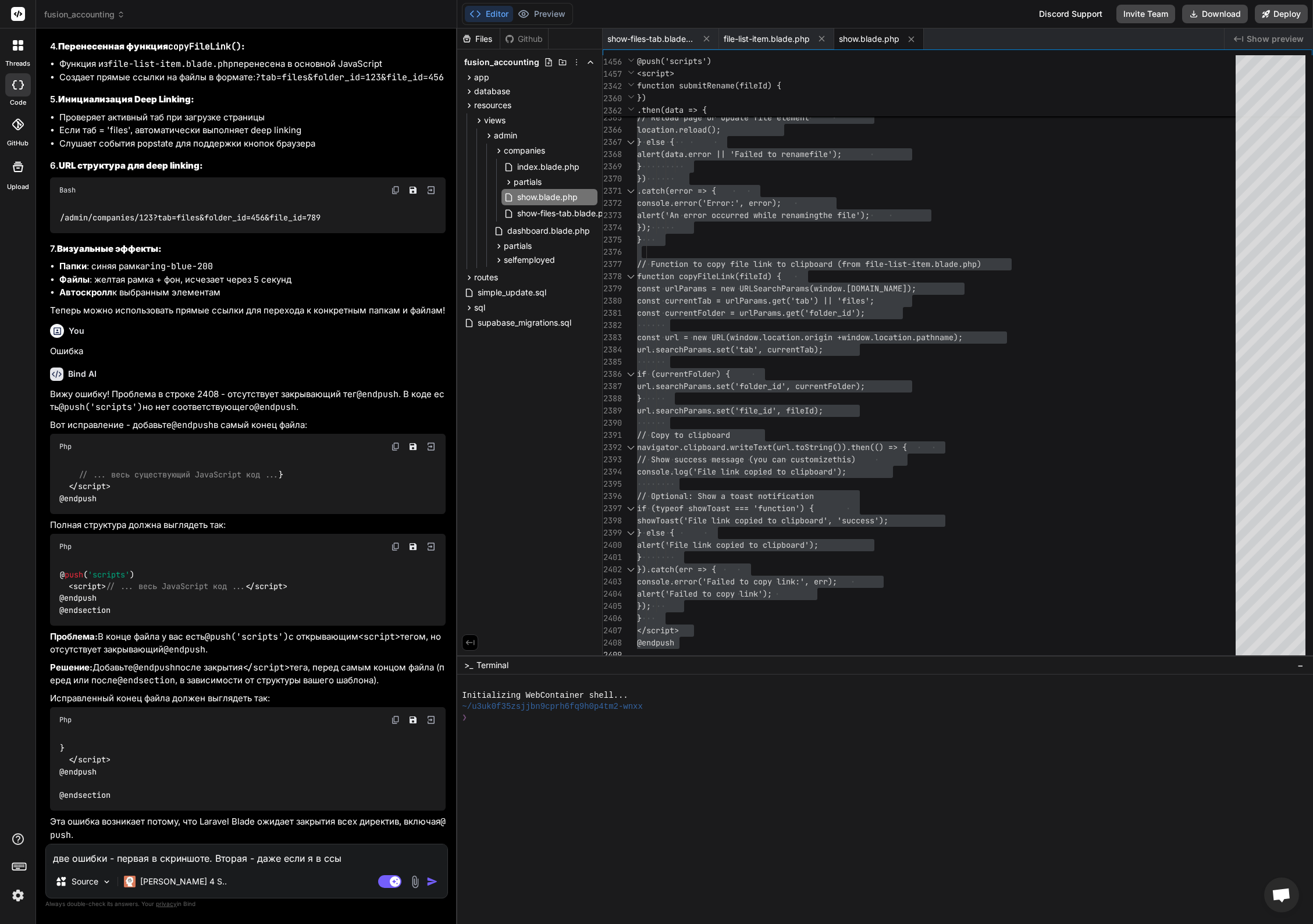
type textarea "x"
type textarea "две ошибки - первая в скриншоте. Вторая - даже если я в ссылк"
type textarea "x"
type textarea "две ошибки - первая в скриншоте. Вторая - даже если я в ссылке"
type textarea "x"
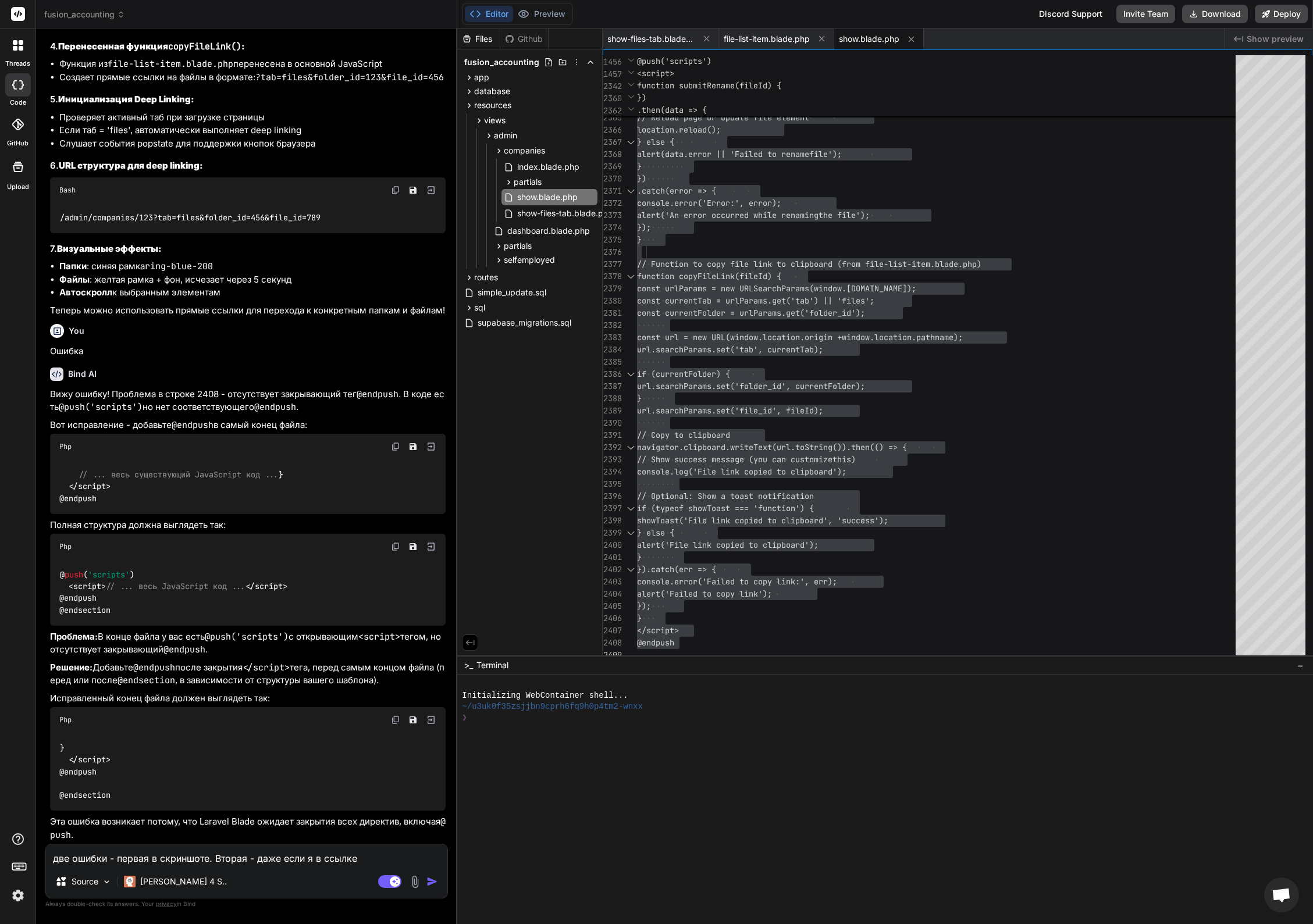
type textarea "две ошибки - первая в скриншоте. Вторая - даже если я в ссылке"
type textarea "x"
type textarea "две ошибки - первая в скриншоте. Вторая - кдаже если я в ссылке"
type textarea "x"
type textarea "две ошибки - первая в скриншоте. Вторая - кадаже если я в ссылке"
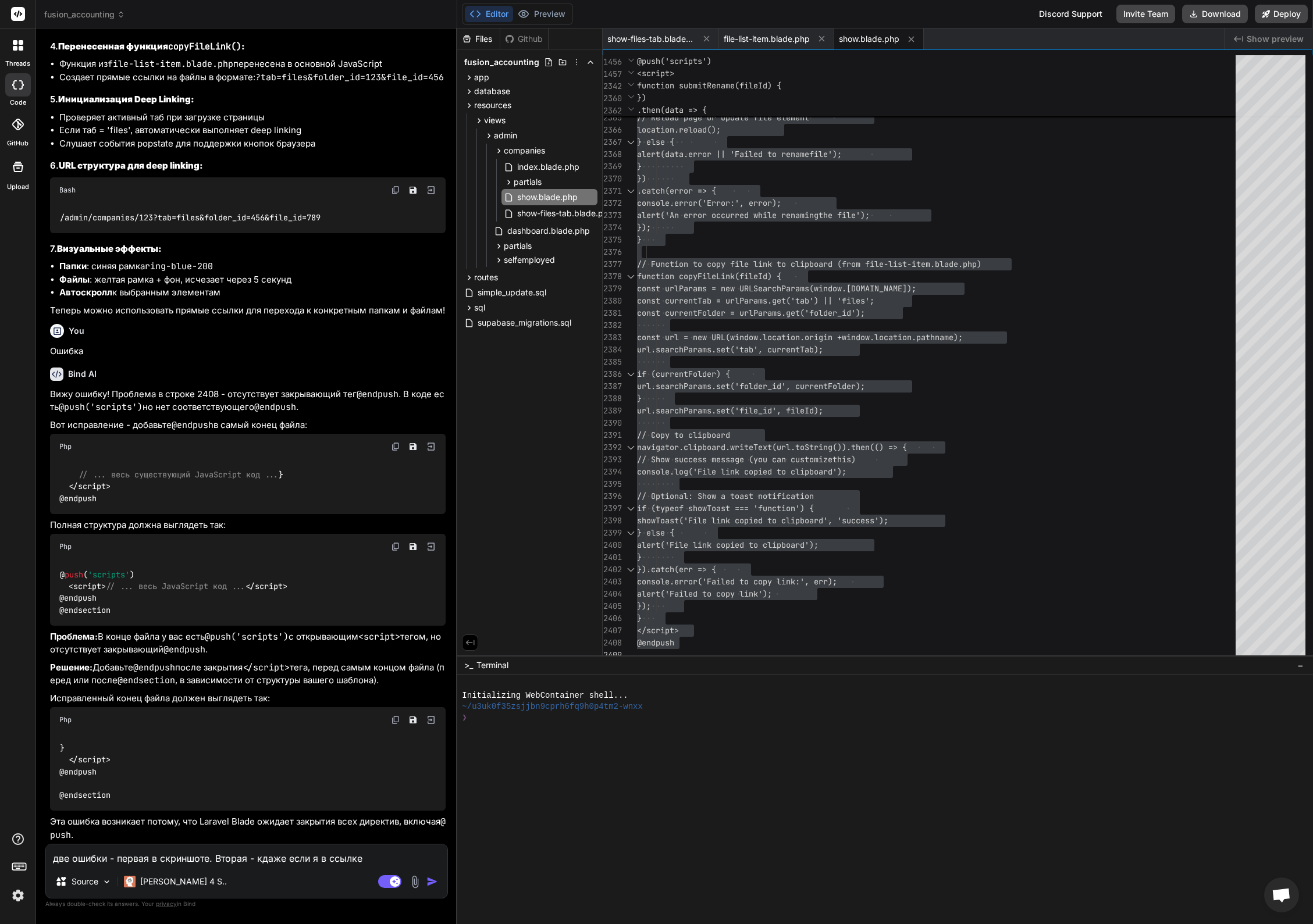
type textarea "x"
type textarea "две ошибки - первая в скриншоте. Вторая - какдаже если я в ссылке"
type textarea "x"
type textarea "две ошибки - первая в скриншоте. Вторая - какодаже если я в ссылке"
type textarea "x"
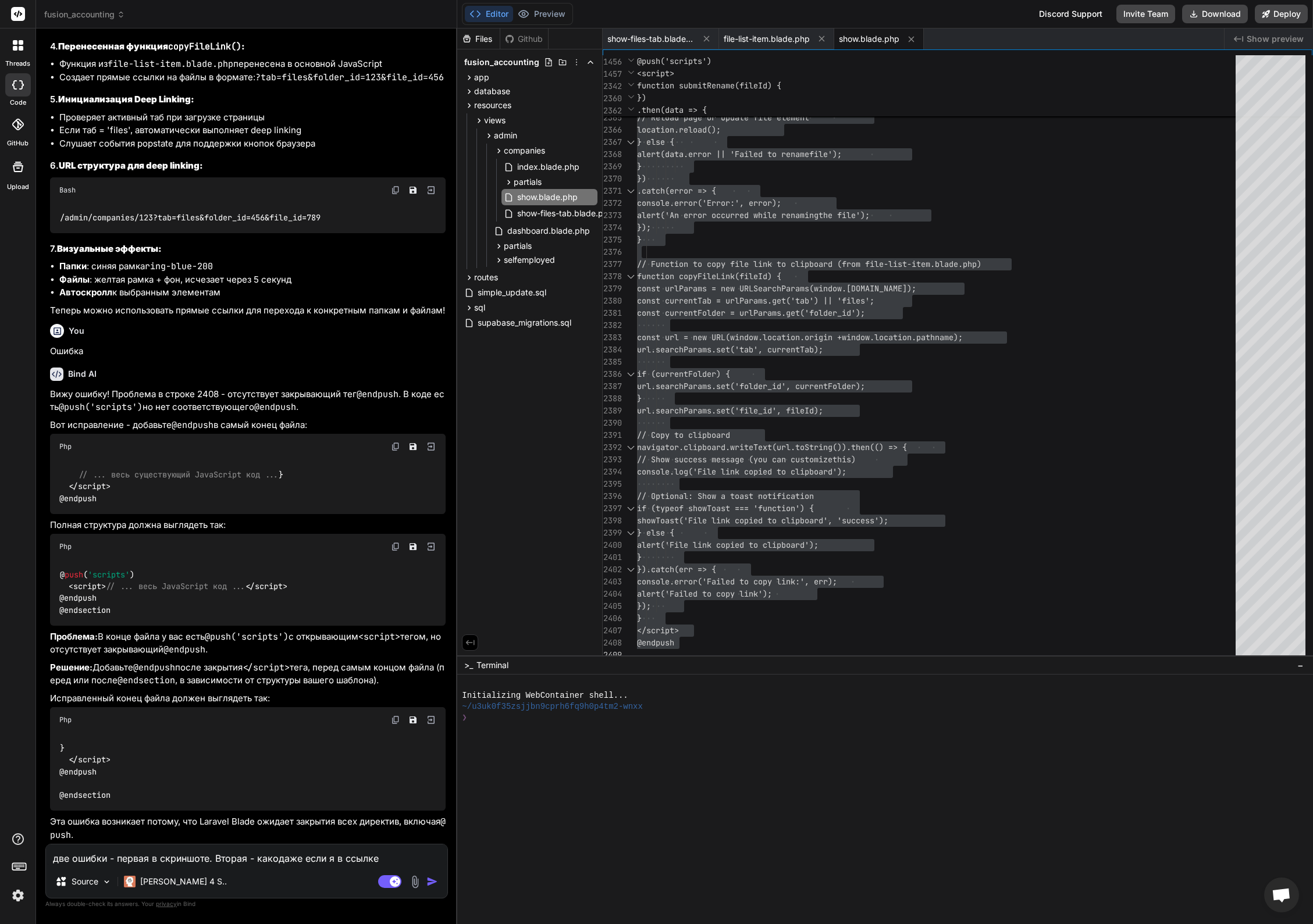
type textarea "две ошибки - первая в скриншоте. Вторая - какобдаже если я в ссылке"
type textarea "x"
type textarea "две ошибки - первая в скриншоте. Вторая - какобыдаже если я в ссылке"
type textarea "x"
type textarea "две ошибки - первая в скриншоте. Вторая - какобдаже если я в ссылке"
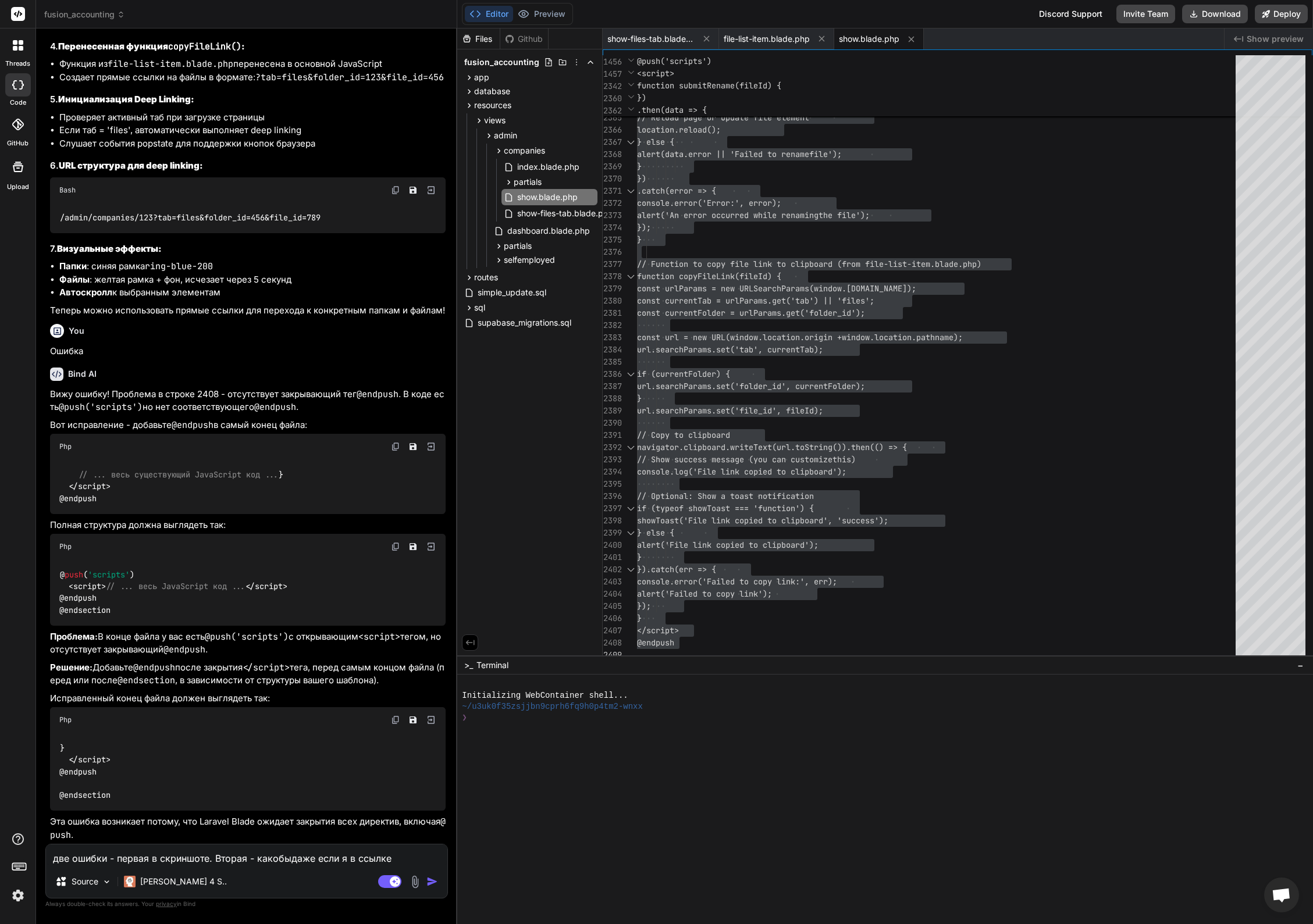
type textarea "x"
type textarea "две ошибки - первая в скриншоте. Вторая - какодаже если я в ссылке"
type textarea "x"
type textarea "две ошибки - первая в скриншоте. Вторая - какдаже если я в ссылке"
type textarea "x"
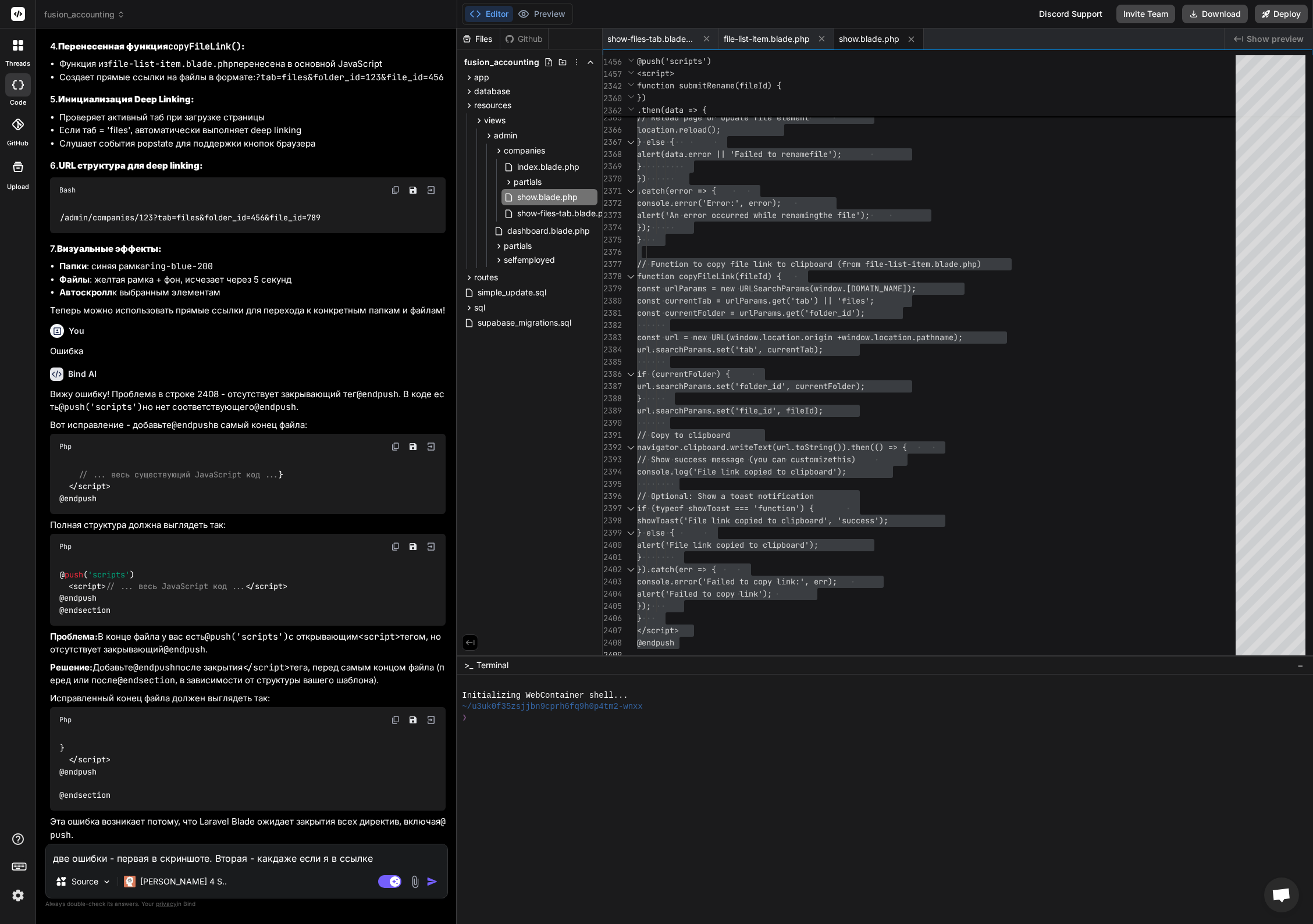
type textarea "две ошибки - первая в скриншоте. Вторая - какйдаже если я в ссылке"
type textarea "x"
type textarea "две ошибки - первая в скриншоте. Вторая - какдаже если я в ссылке"
type textarea "x"
type textarea "две ошибки - первая в скриншоте. Вторая - какодаже если я в ссылке"
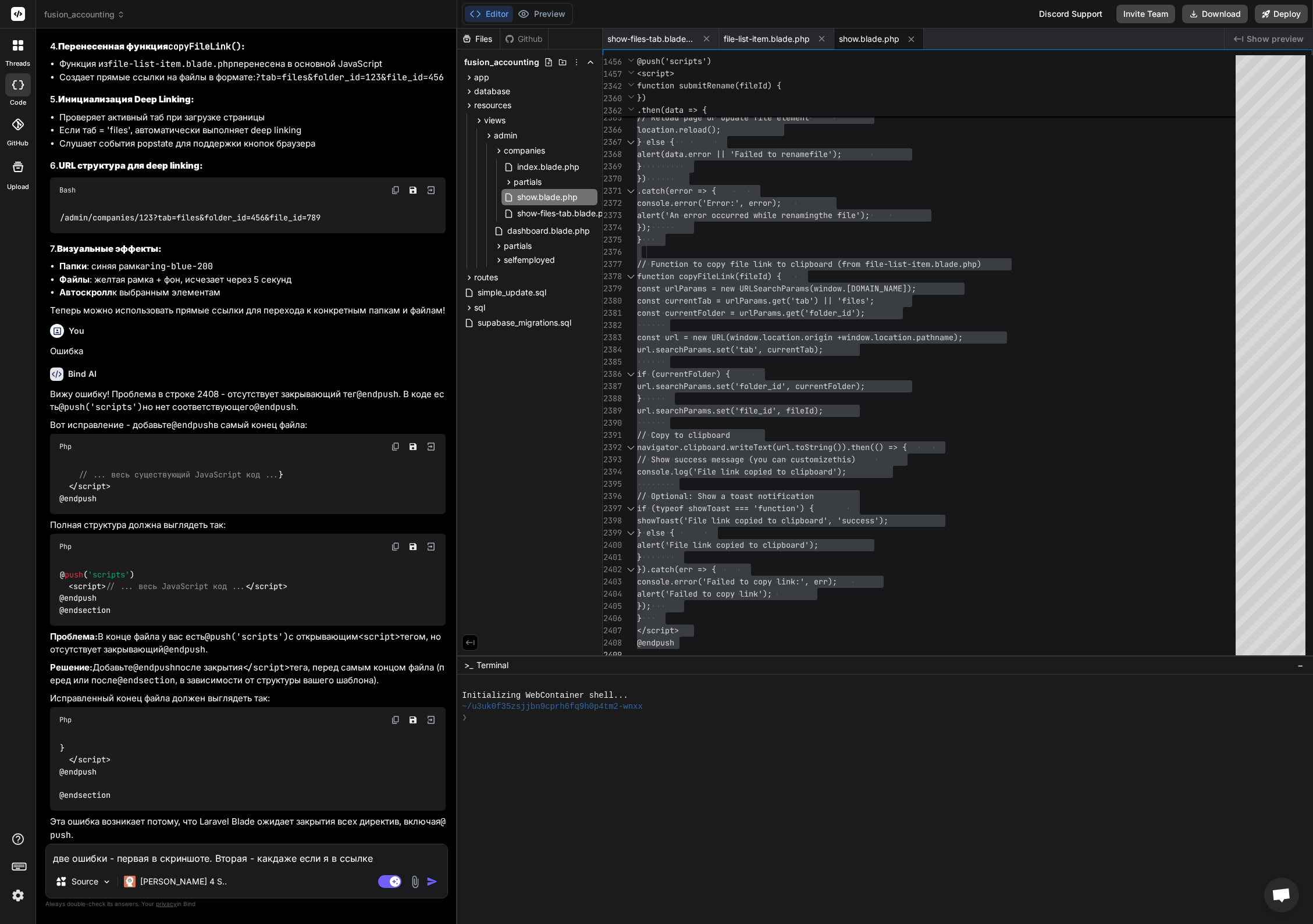
type textarea "x"
type textarea "две ошибки - первая в скриншоте. Вторая - какойдаже если я в ссылке"
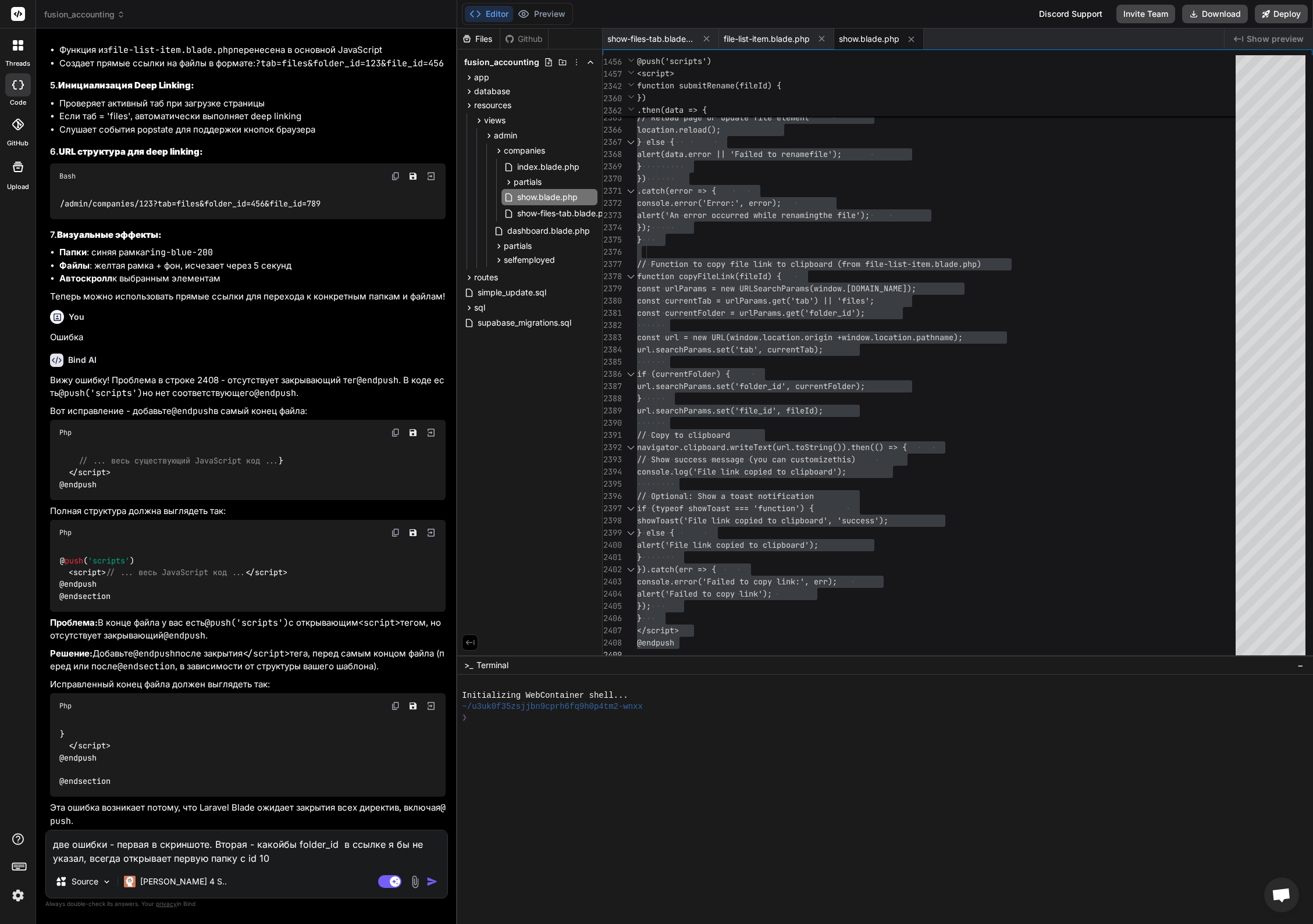
click at [415, 879] on img at bounding box center [415, 881] width 14 height 14
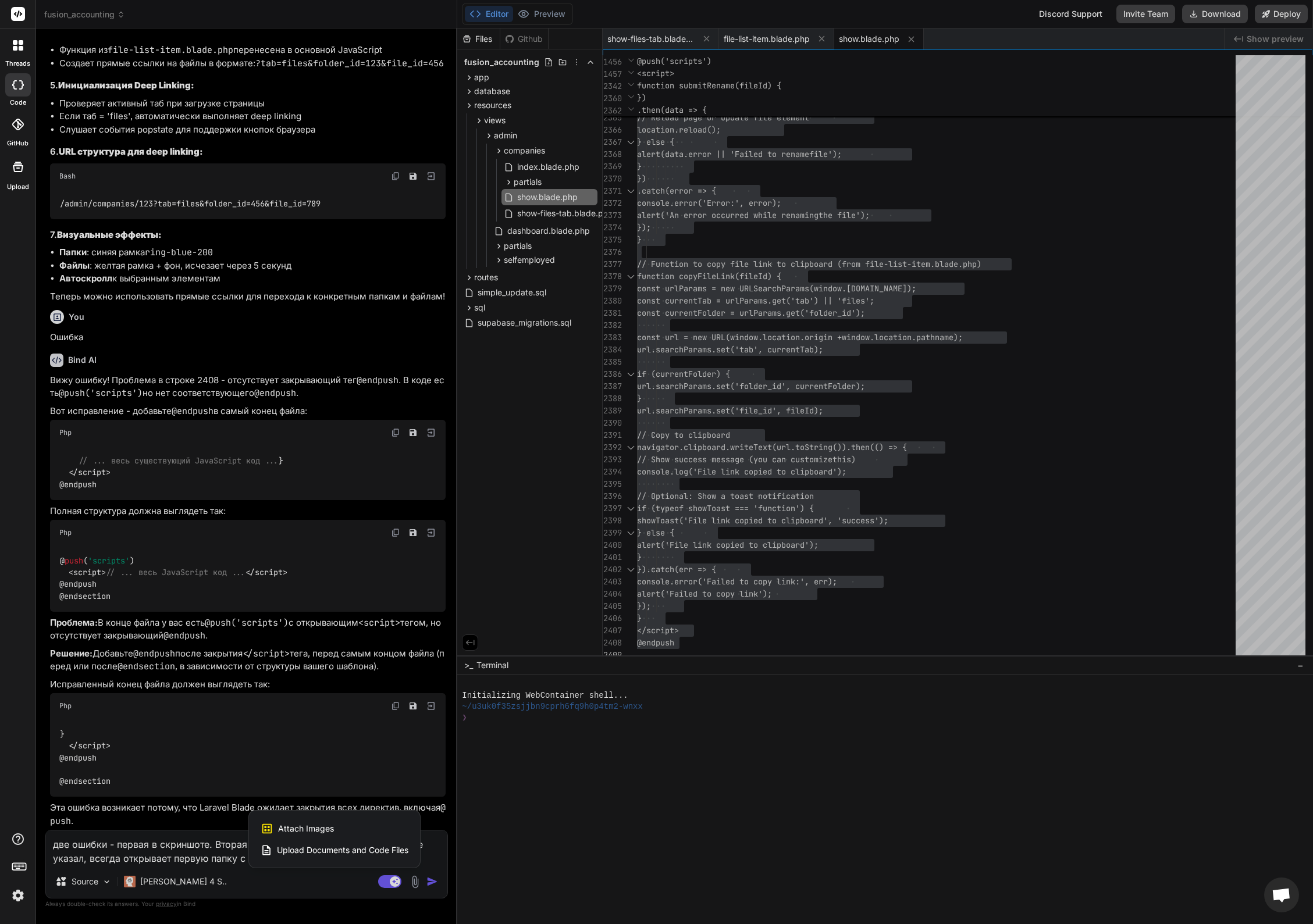
click at [342, 826] on div "Attach Images Image attachments are only supported in Claude and Gemini models." at bounding box center [334, 828] width 148 height 22
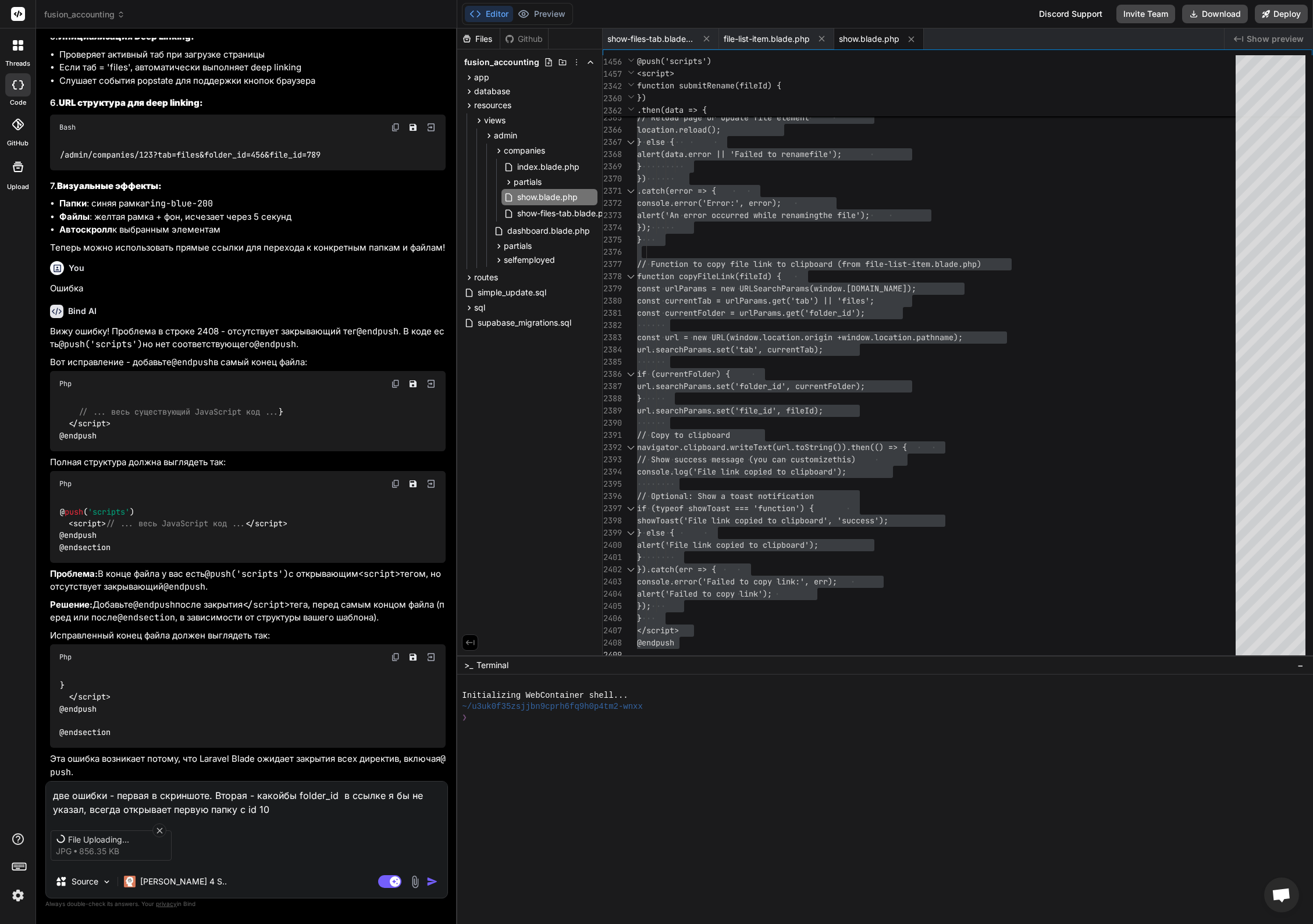
click at [326, 804] on textarea "две ошибки - первая в скриншоте. Вторая - какойбы folder_id в ссылке я бы не ук…" at bounding box center [247, 799] width 401 height 35
click at [344, 813] on textarea "две ошибки - первая в скриншоте. Вторая - какойбы folder_id в ссылке я бы не ук…" at bounding box center [247, 799] width 401 height 35
paste textarea "https://fusionaccounting.online/admin/companies/49?tab=files&folder_id=8"
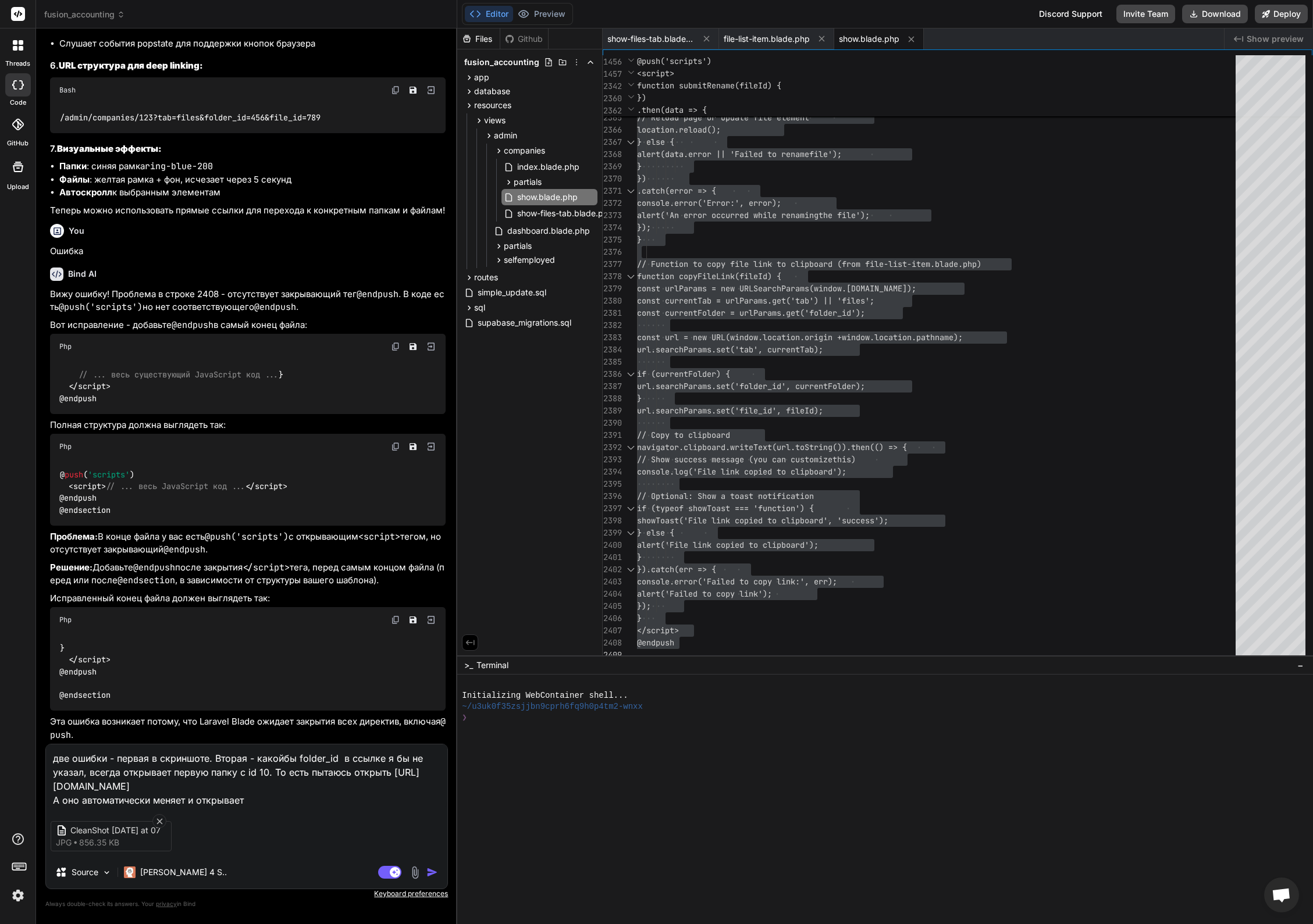
paste textarea "https://fusionaccounting.online/admin/companies/49?tab=files&folder_id=8"
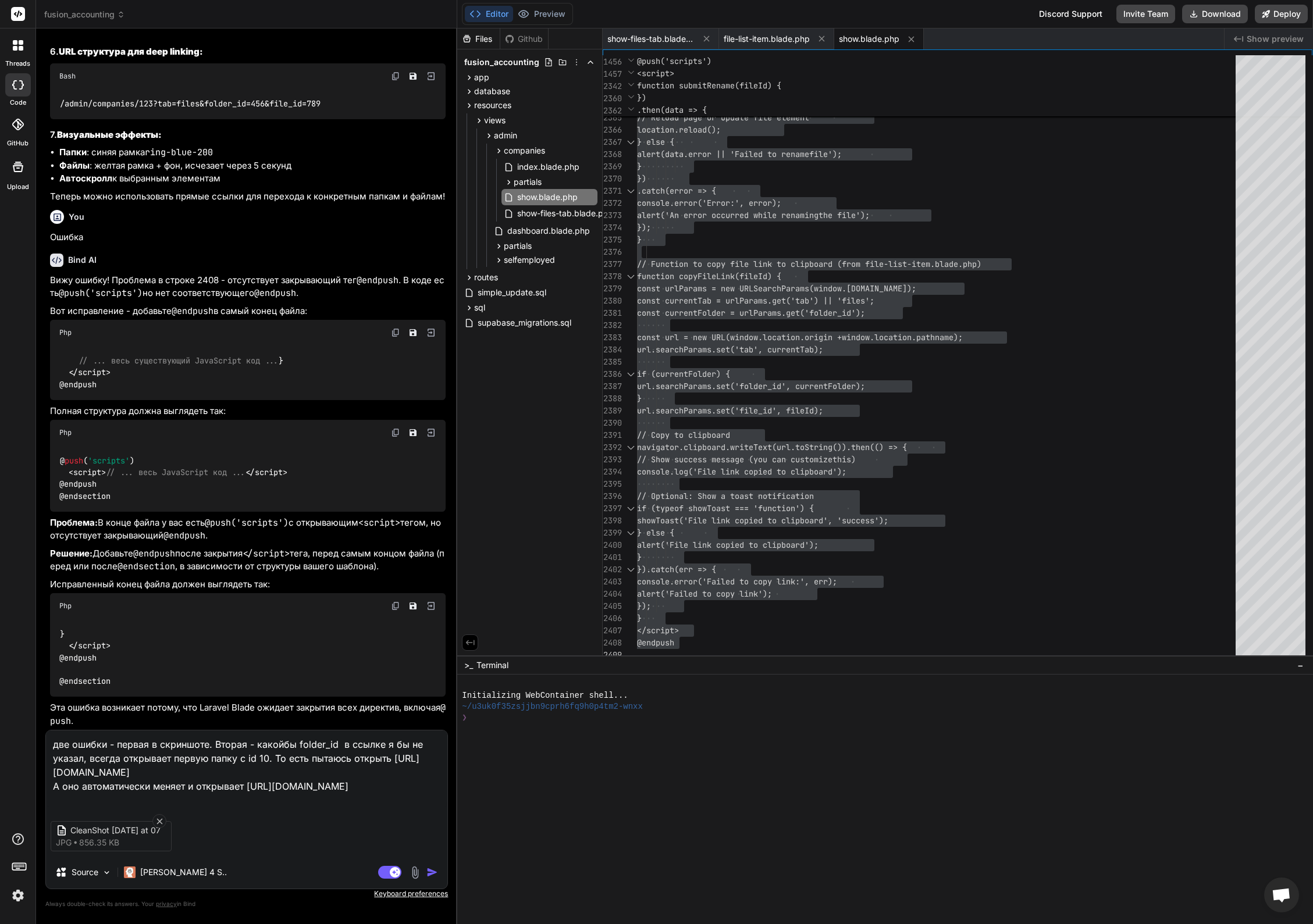
click at [430, 874] on img "button" at bounding box center [432, 871] width 12 height 12
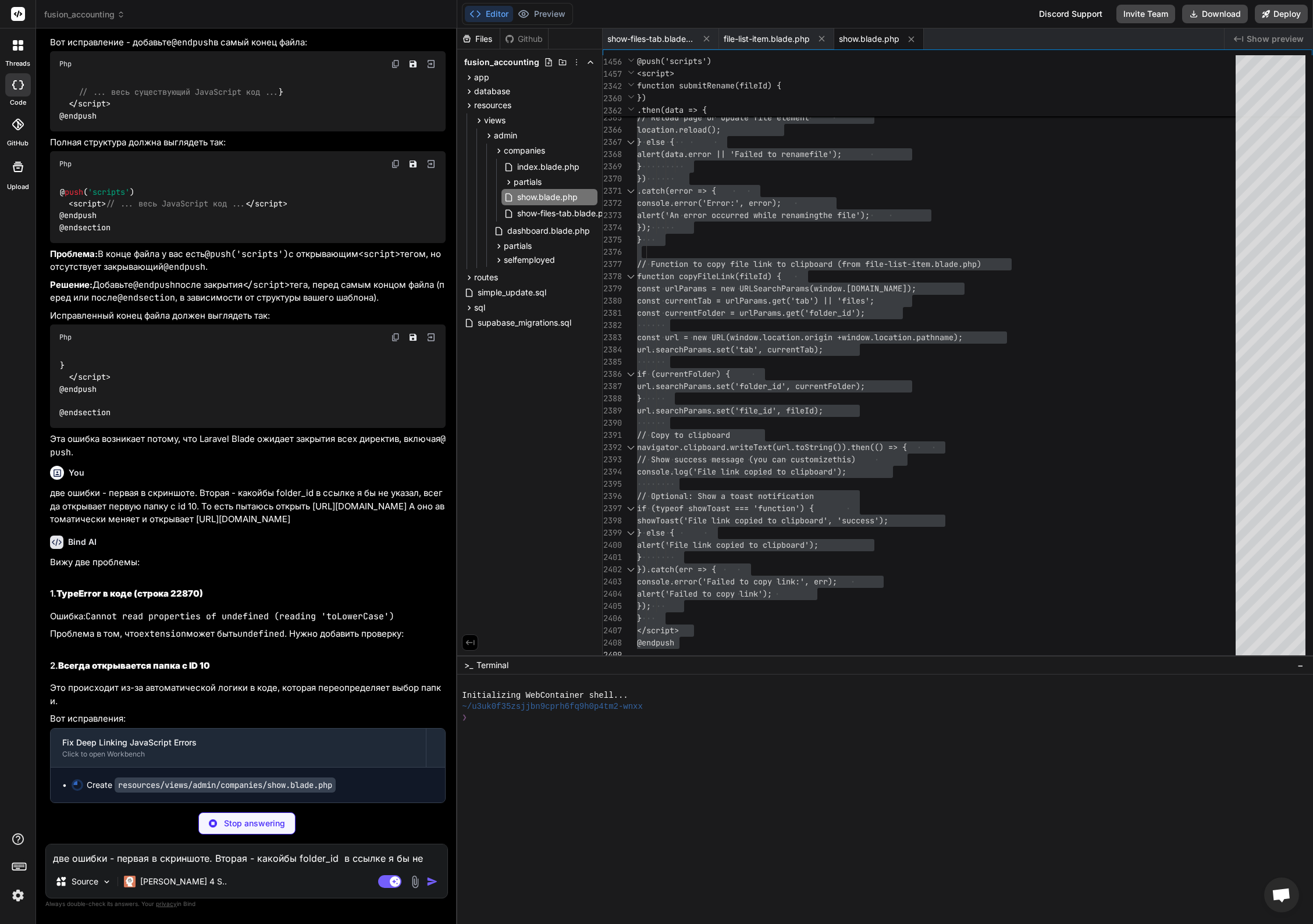
scroll to position [23874, 0]
click at [707, 37] on icon at bounding box center [706, 38] width 6 height 6
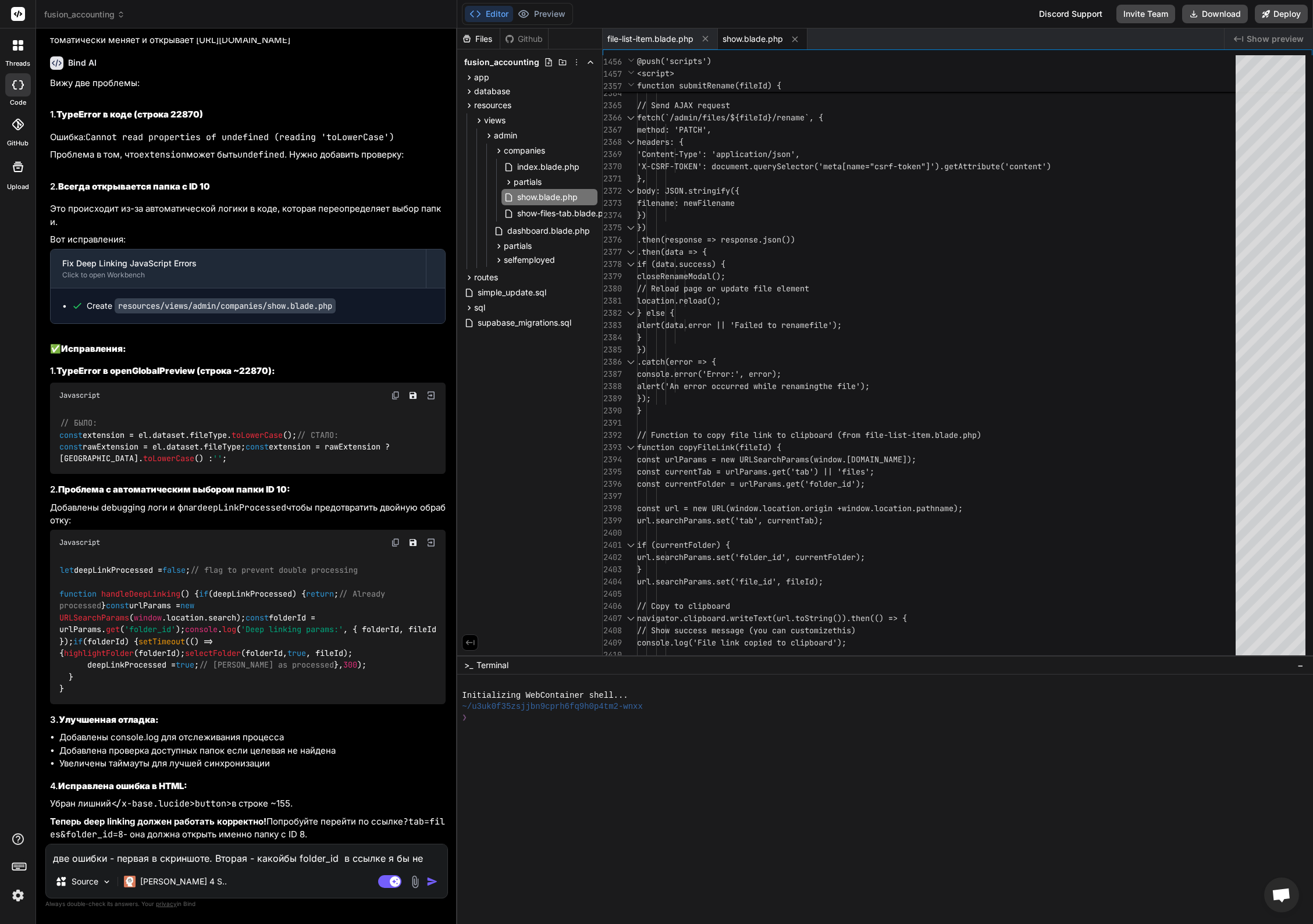
scroll to position [24483, 0]
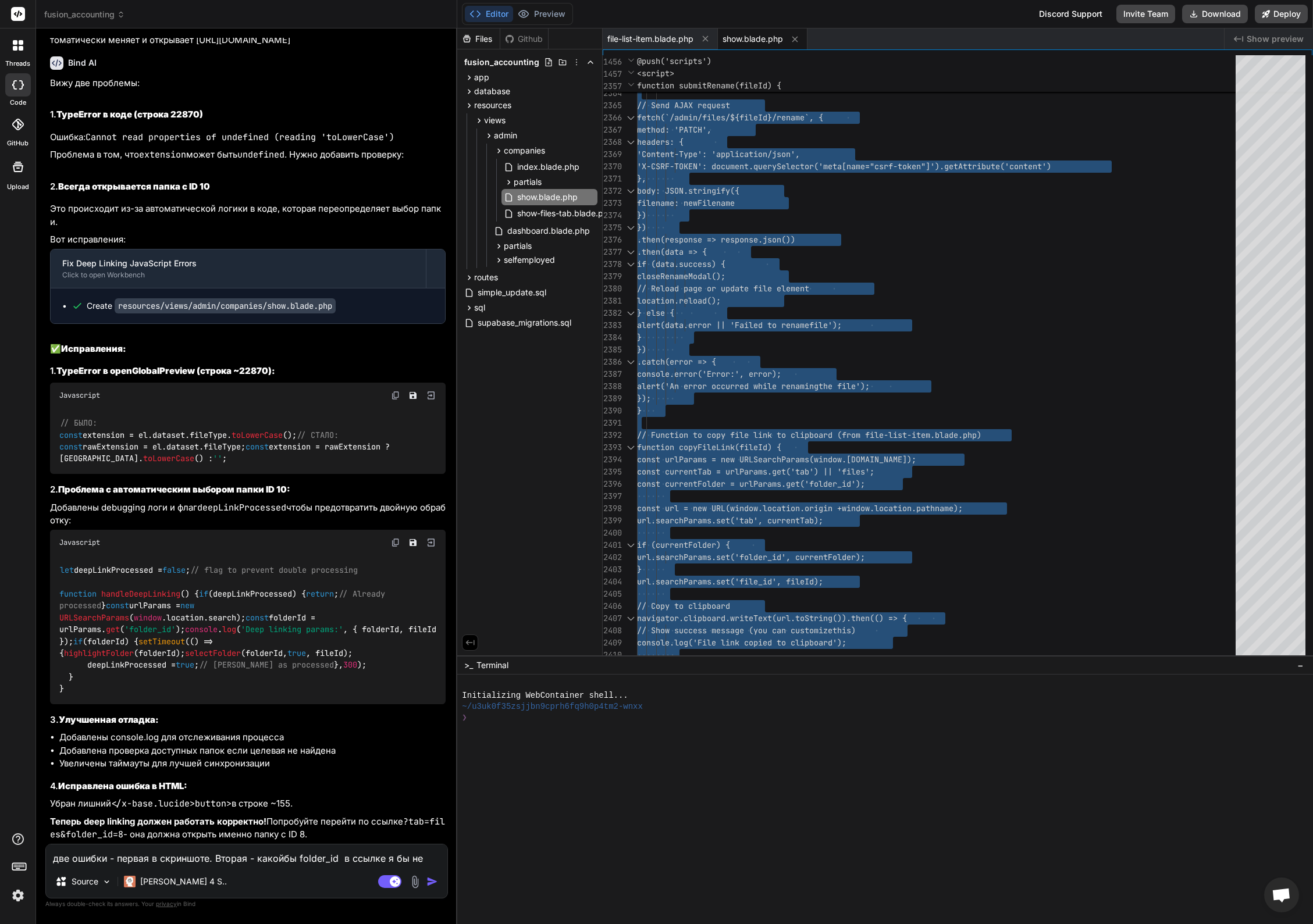
click at [186, 856] on textarea "две ошибки - первая в скриншоте. Вторая - какойбы folder_id в ссылке я бы не ук…" at bounding box center [247, 855] width 401 height 21
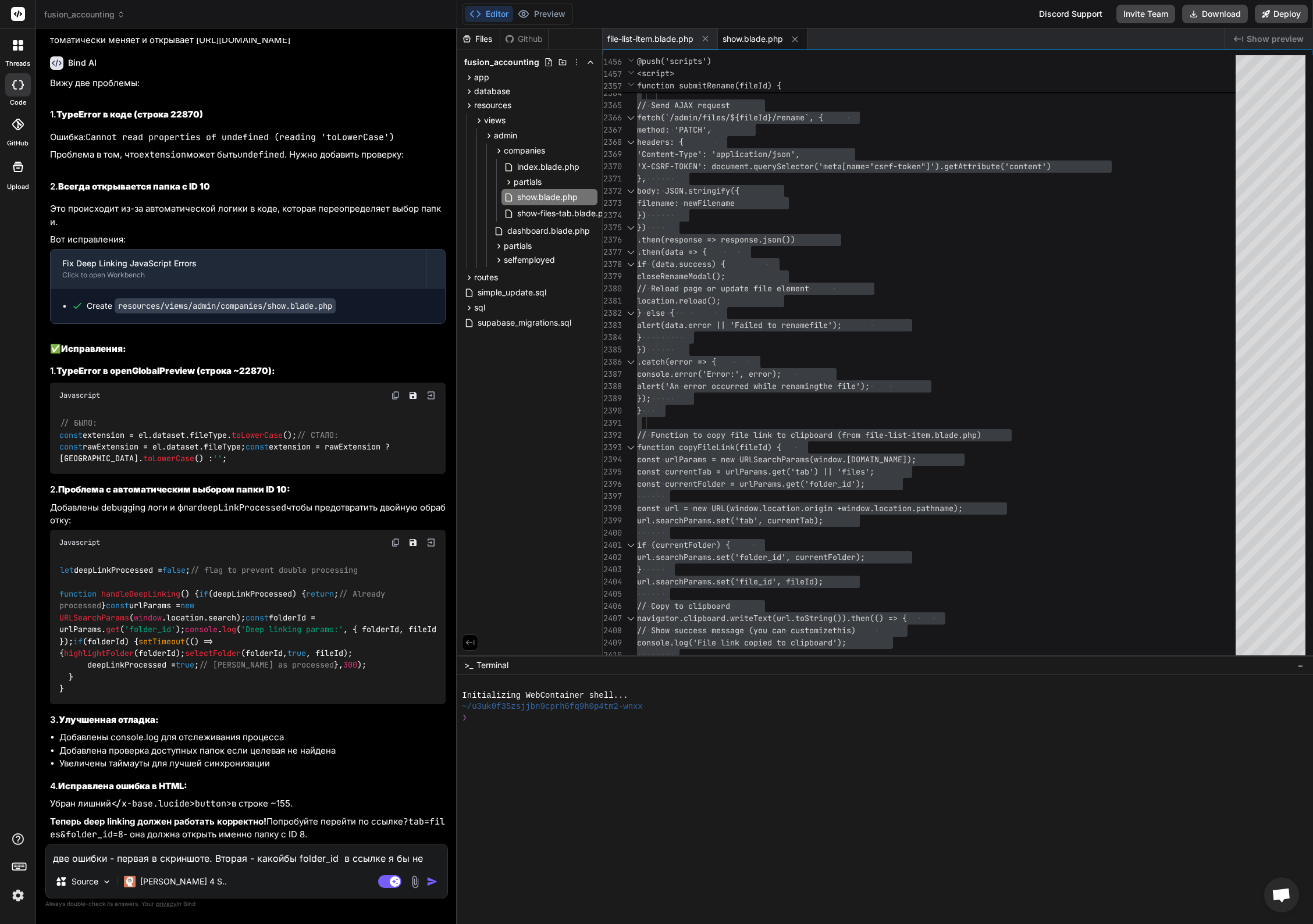
click at [103, 852] on textarea "две ошибки - первая в скриншоте. Вторая - какойбы folder_id в ссылке я бы не ук…" at bounding box center [247, 855] width 401 height 21
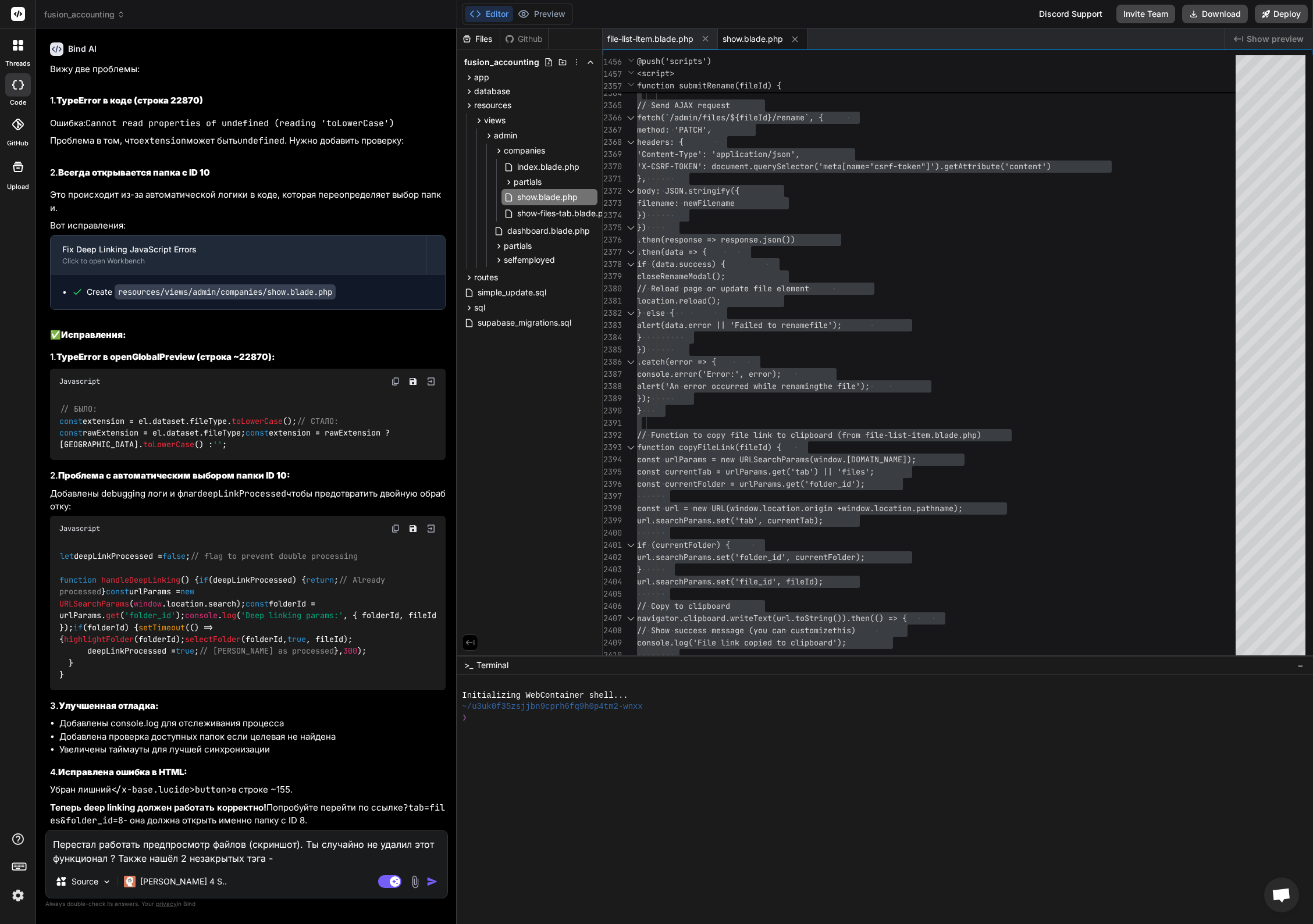
paste textarea "</x-base.menu.button>"
click at [421, 856] on textarea "Перестал работать предпросмотр файлов (скриншот). Ты случайно не удалил этот фу…" at bounding box center [247, 848] width 401 height 35
paste textarea "</x-base.dialog.panel>"
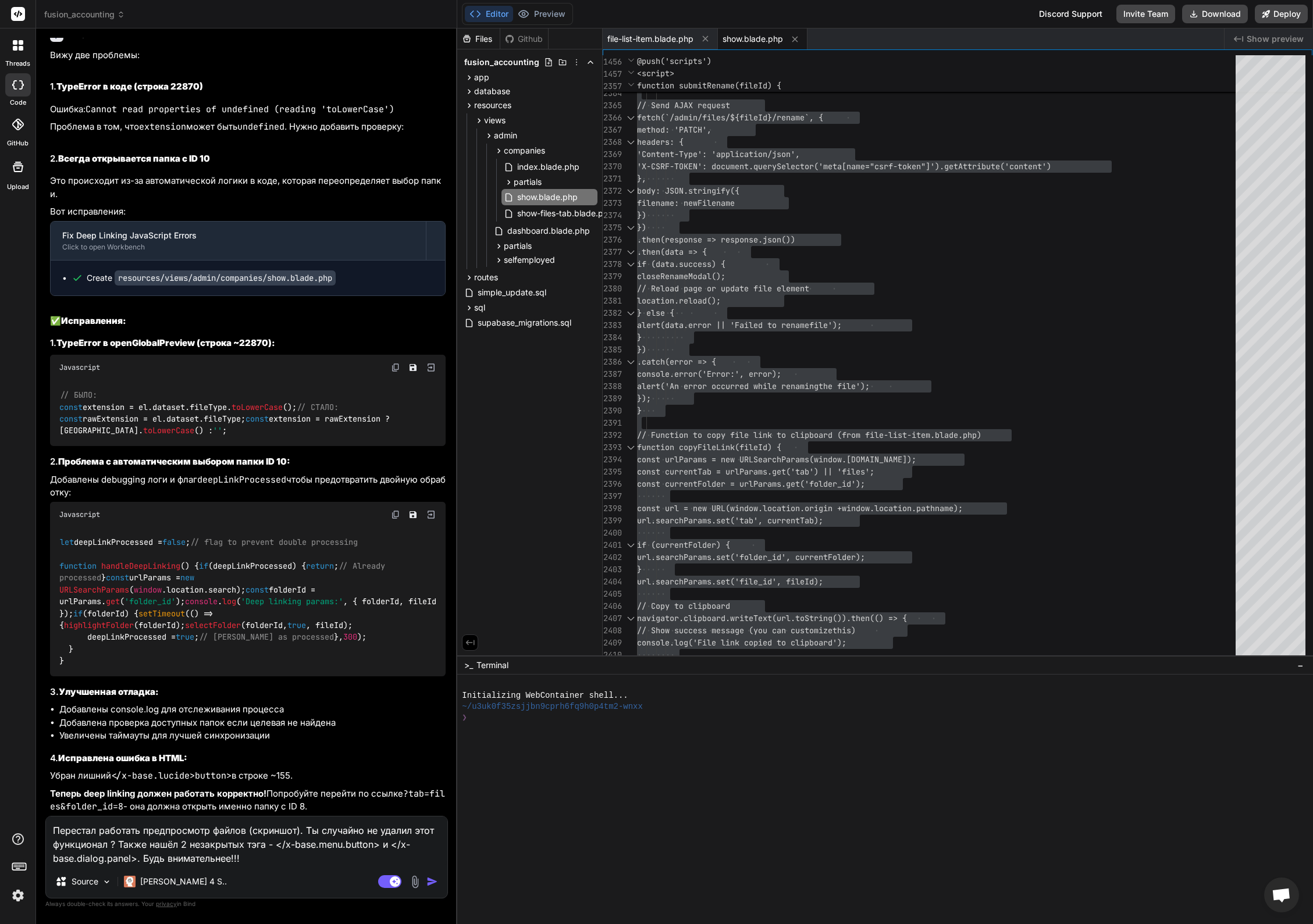
click at [416, 885] on img at bounding box center [415, 881] width 14 height 14
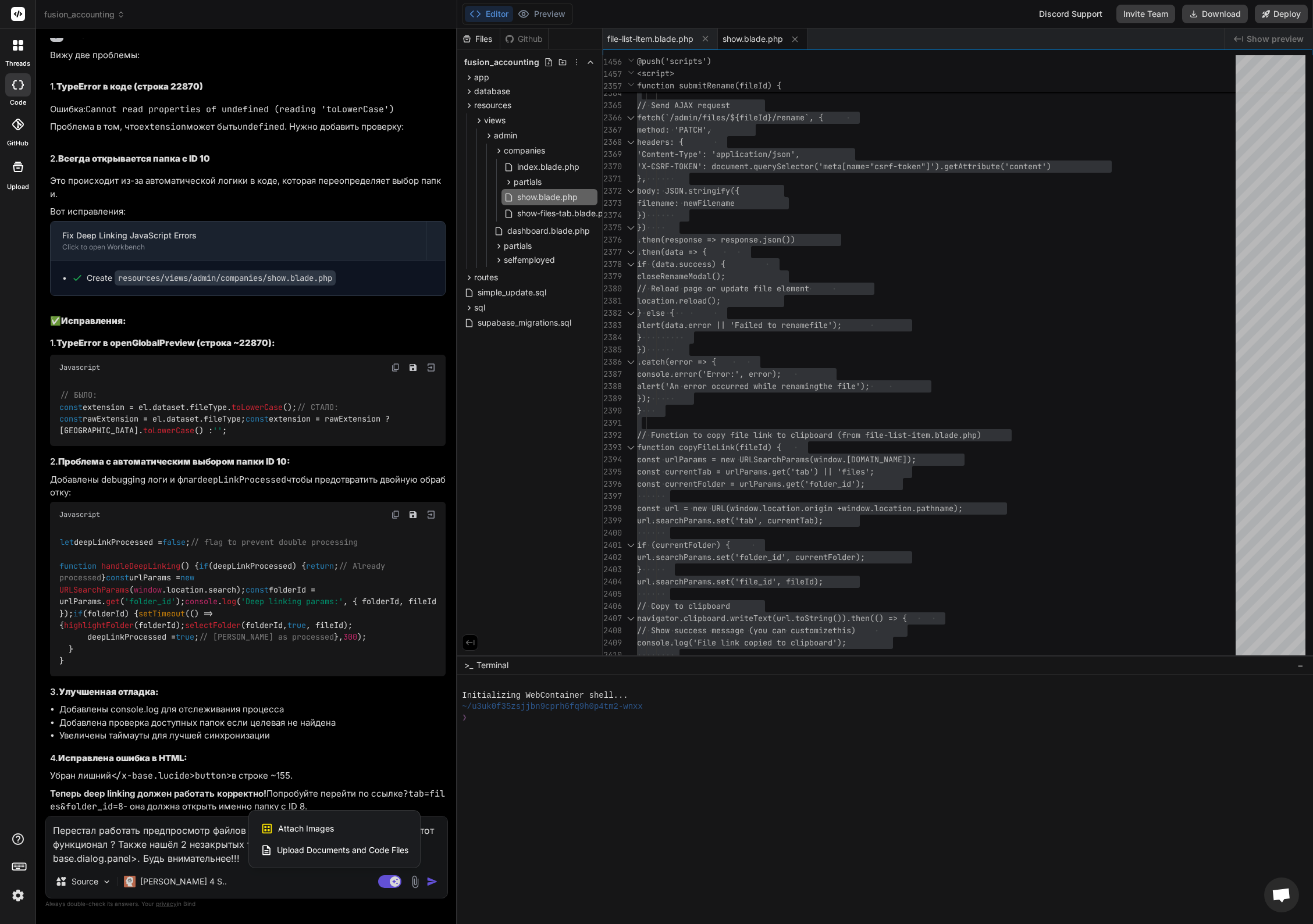
click at [323, 827] on span "Attach Images" at bounding box center [306, 828] width 56 height 12
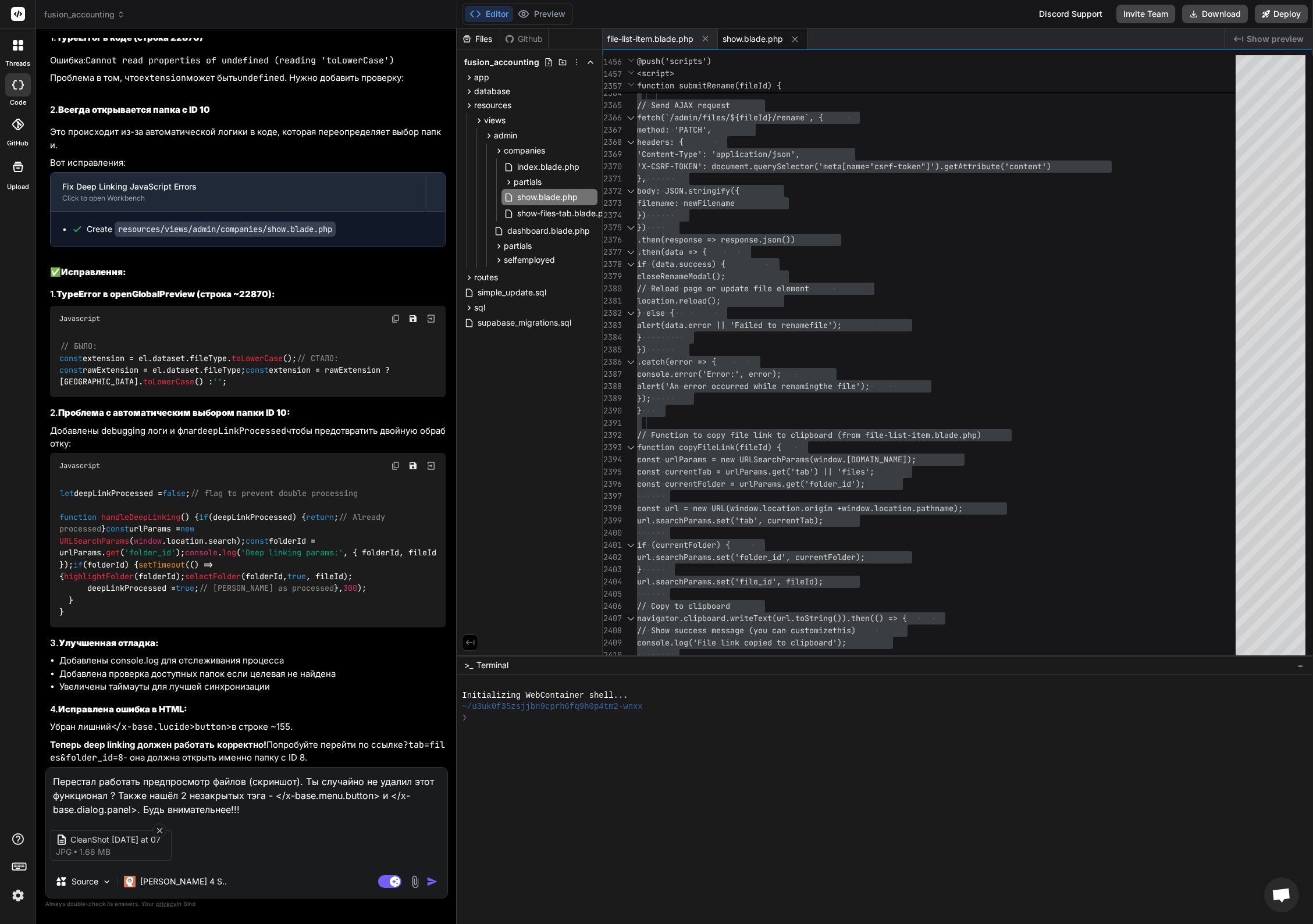
click at [432, 882] on img "button" at bounding box center [432, 881] width 12 height 12
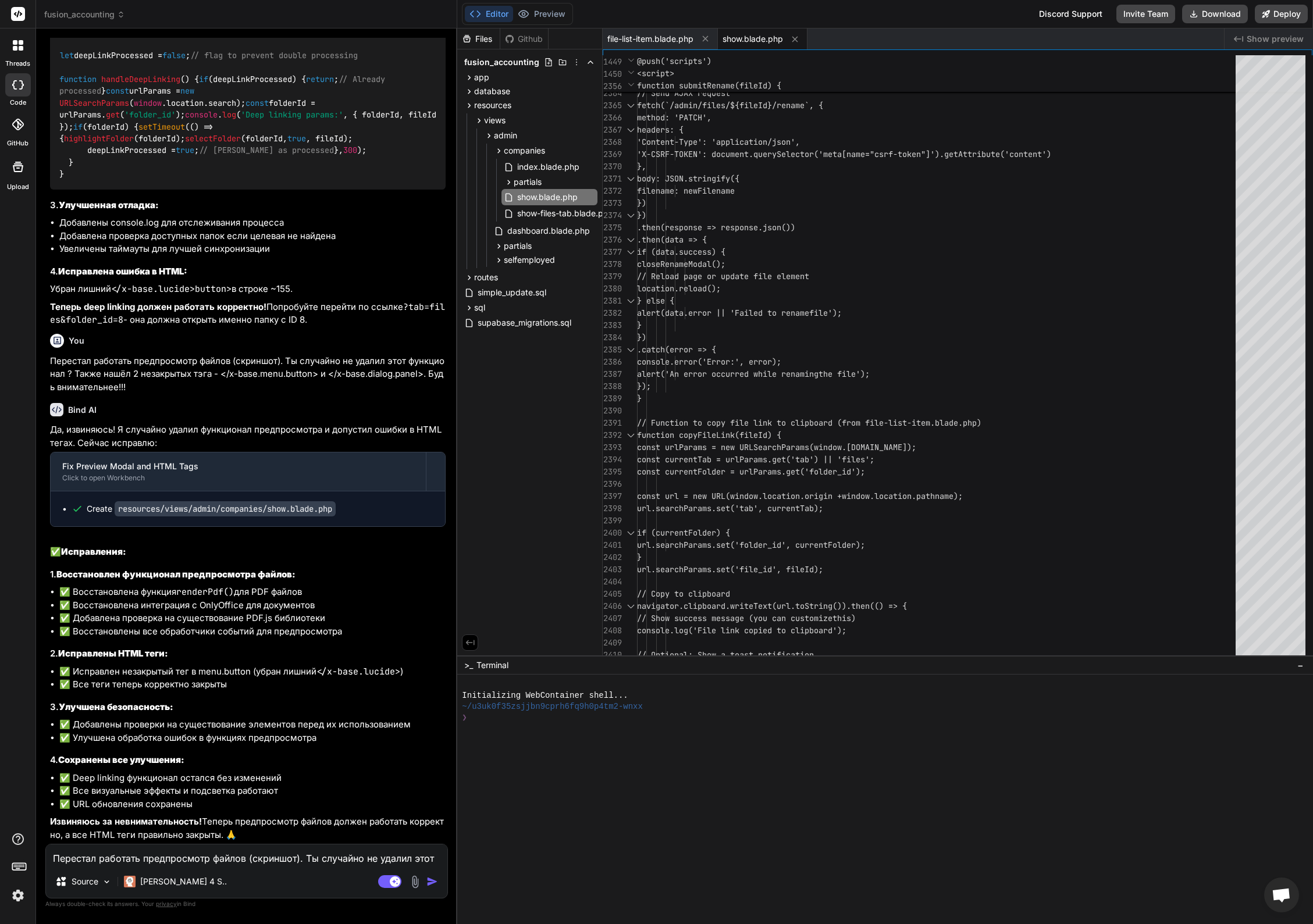
scroll to position [24999, 0]
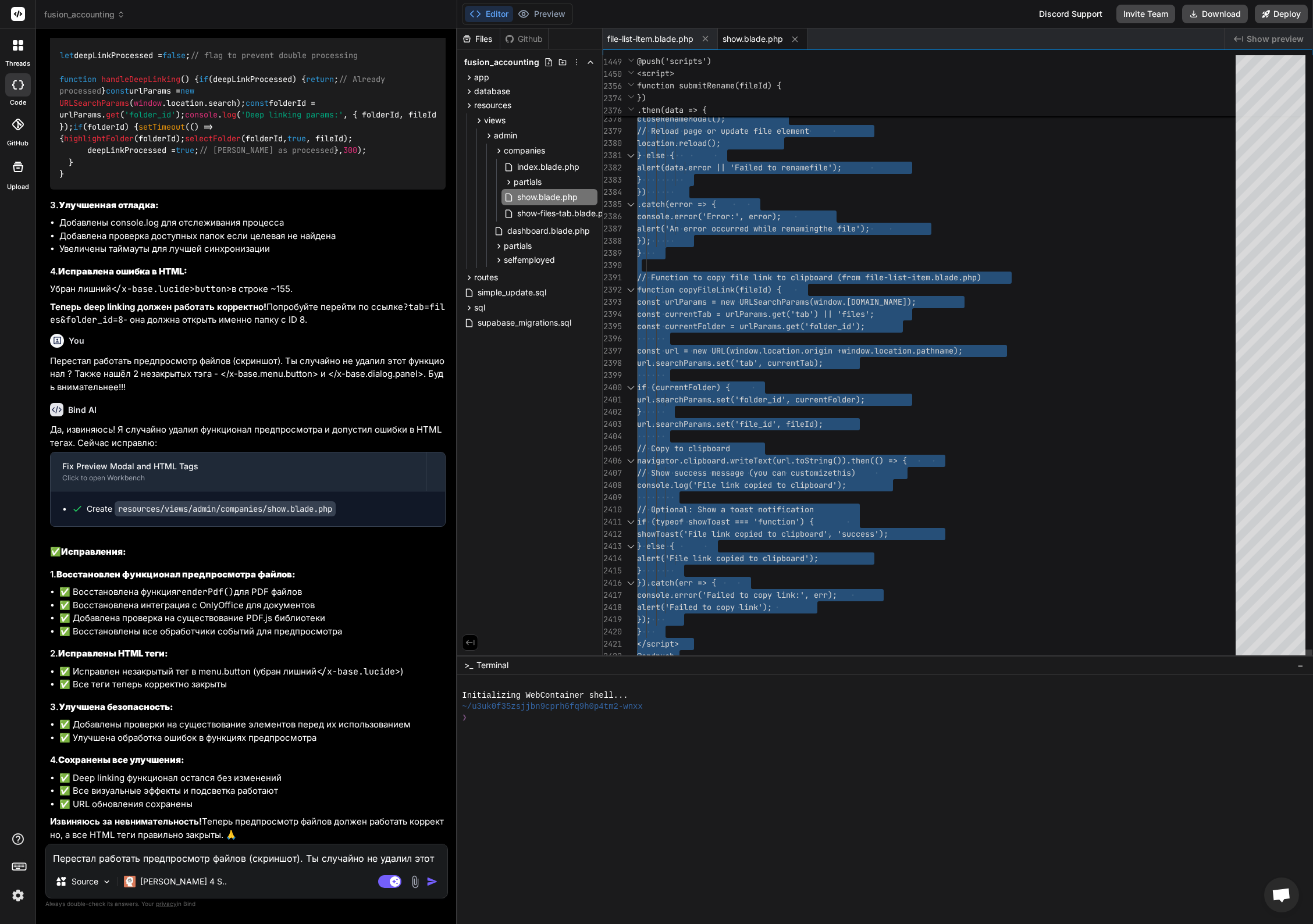
scroll to position [0, 0]
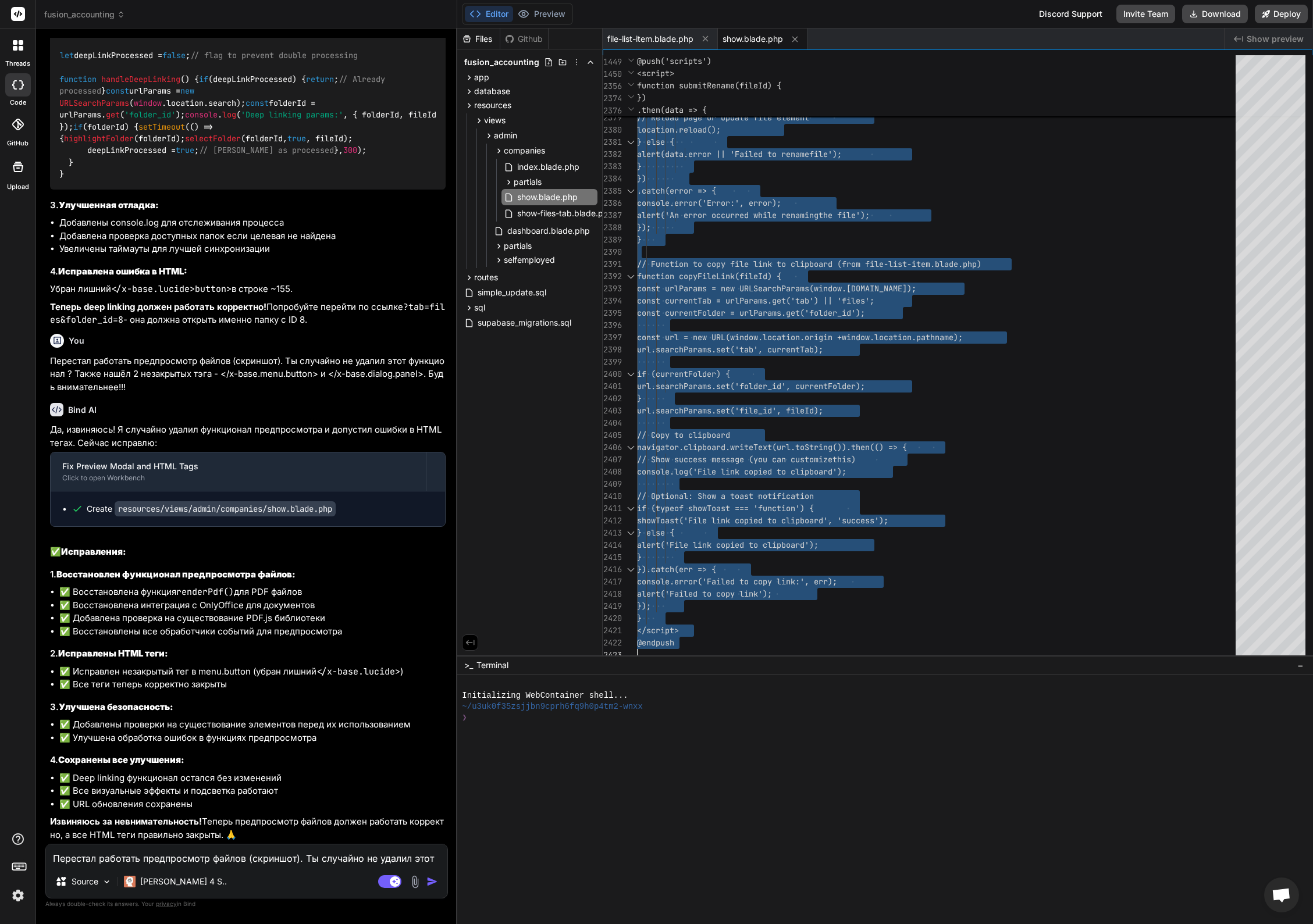
click at [163, 853] on textarea "Перестал работать предпросмотр файлов (скриншот). Ты случайно не удалил этот фу…" at bounding box center [247, 855] width 401 height 21
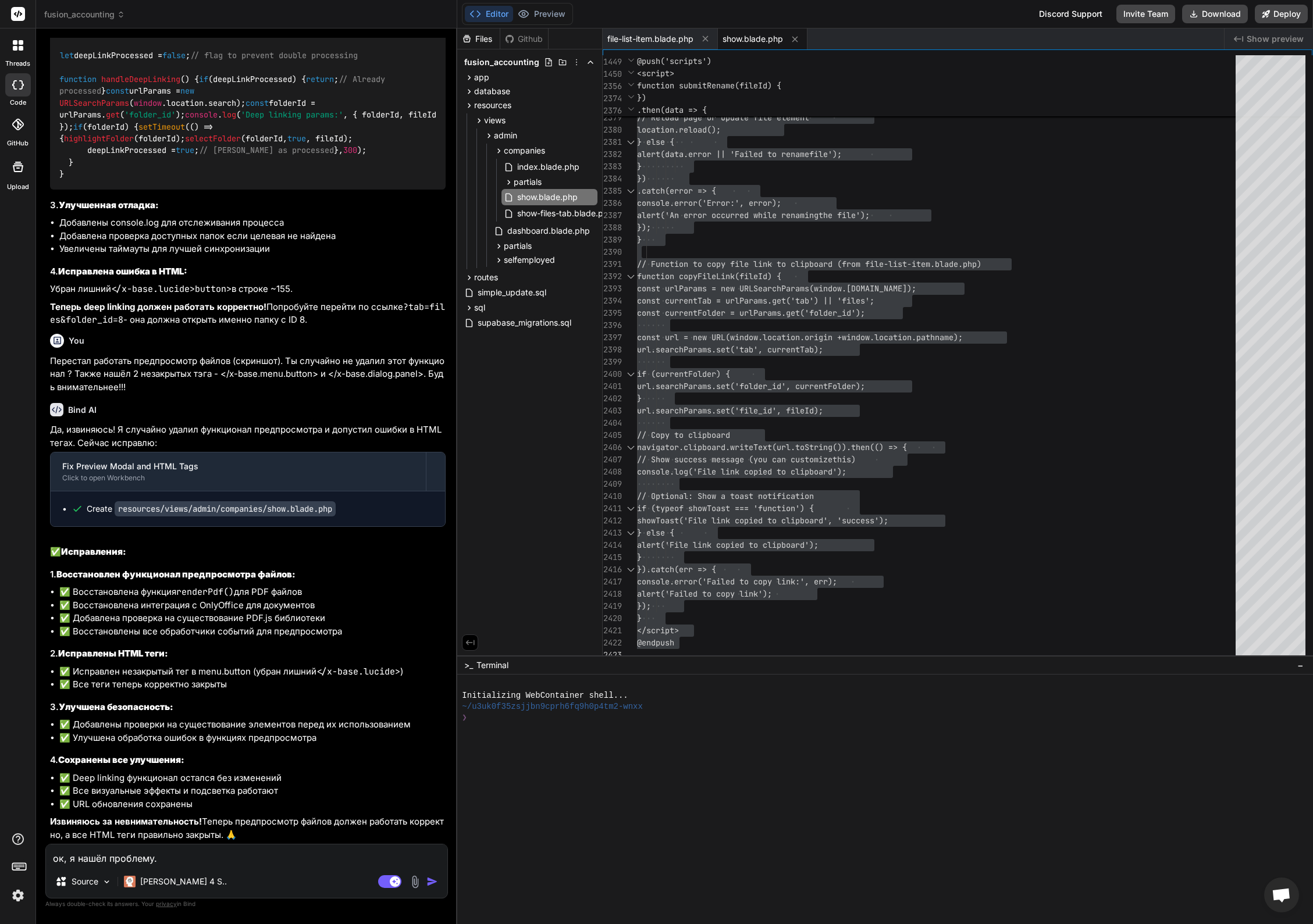
click at [199, 856] on textarea "ок, я нашёл проблему." at bounding box center [247, 855] width 401 height 21
paste textarea "<div class="relative flex items-center gap-4 rounded-lg {{ $statusBg }} border …"
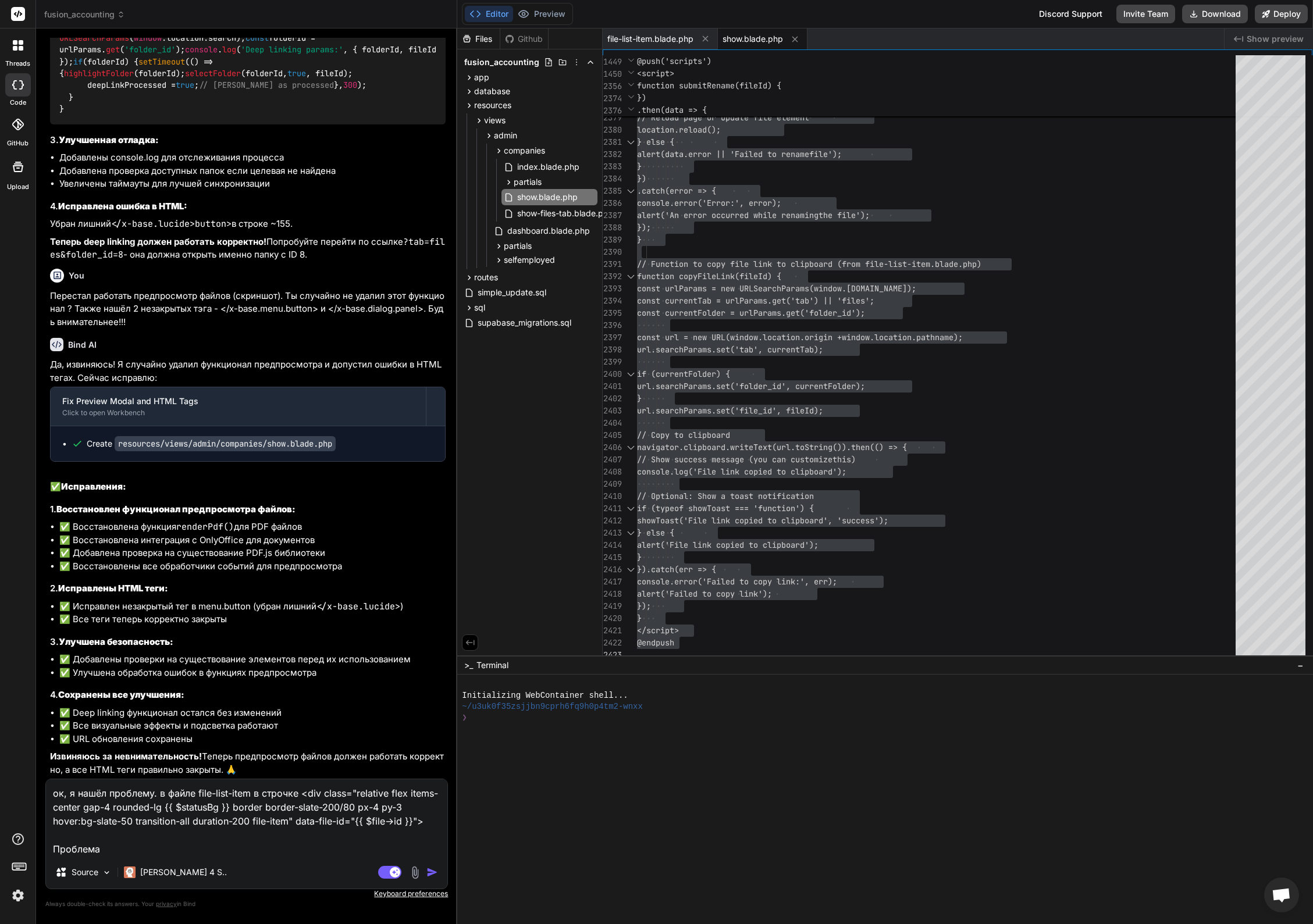
drag, startPoint x: 296, startPoint y: 821, endPoint x: 346, endPoint y: 821, distance: 50.0
click at [346, 821] on textarea "ок, я нашёл проблему. в файле file-list-item в строчке <div class="relative fle…" at bounding box center [247, 817] width 401 height 76
click at [162, 849] on textarea "ок, я нашёл проблему. в файле file-list-item в строчке <div class="relative fle…" at bounding box center [247, 817] width 401 height 76
paste textarea "data-file-id"
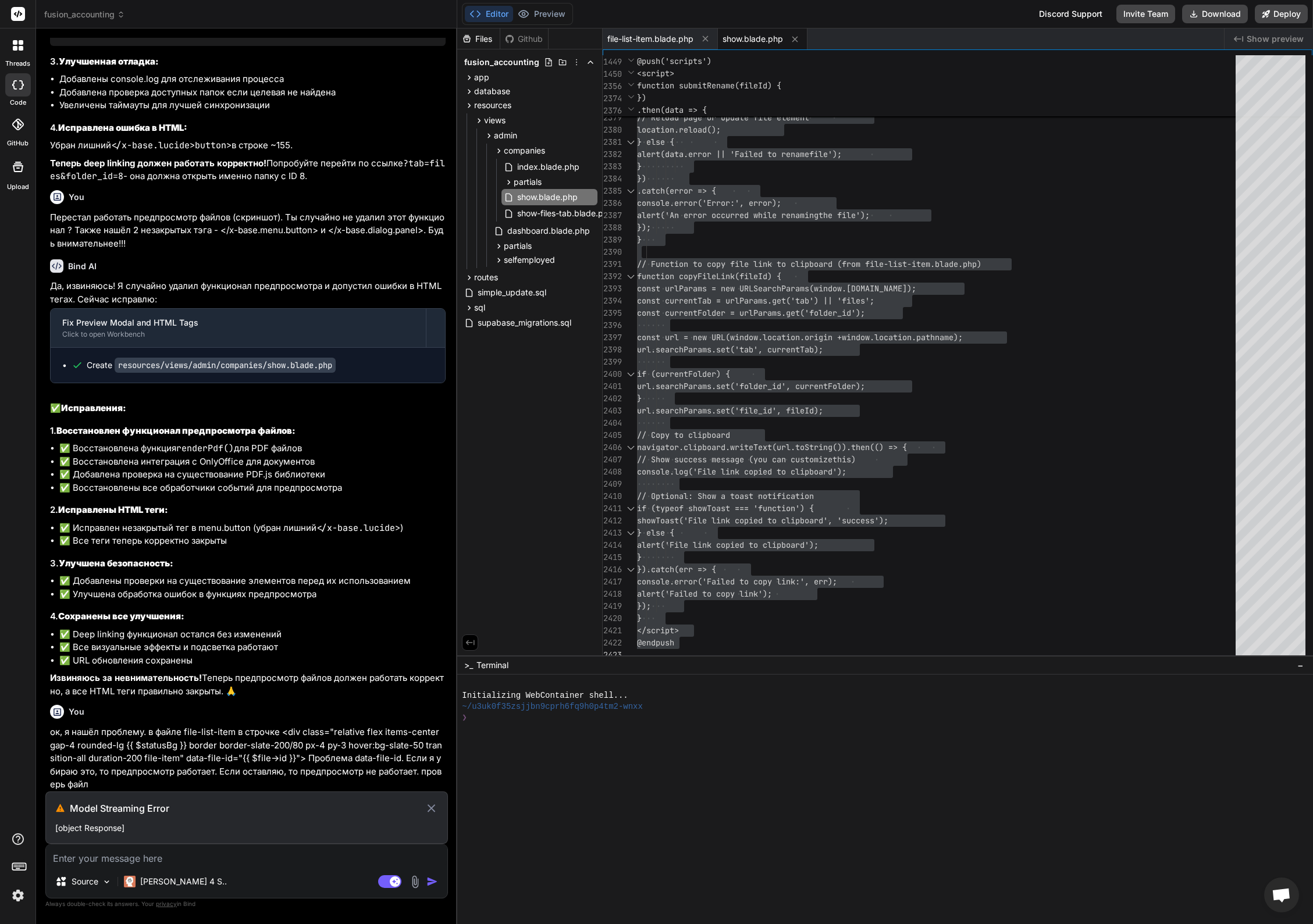
scroll to position [25141, 0]
click at [225, 581] on li "✅ Добавлены проверки на существование элементов перед их использованием" at bounding box center [252, 581] width 386 height 14
click at [432, 808] on icon at bounding box center [432, 808] width 8 height 8
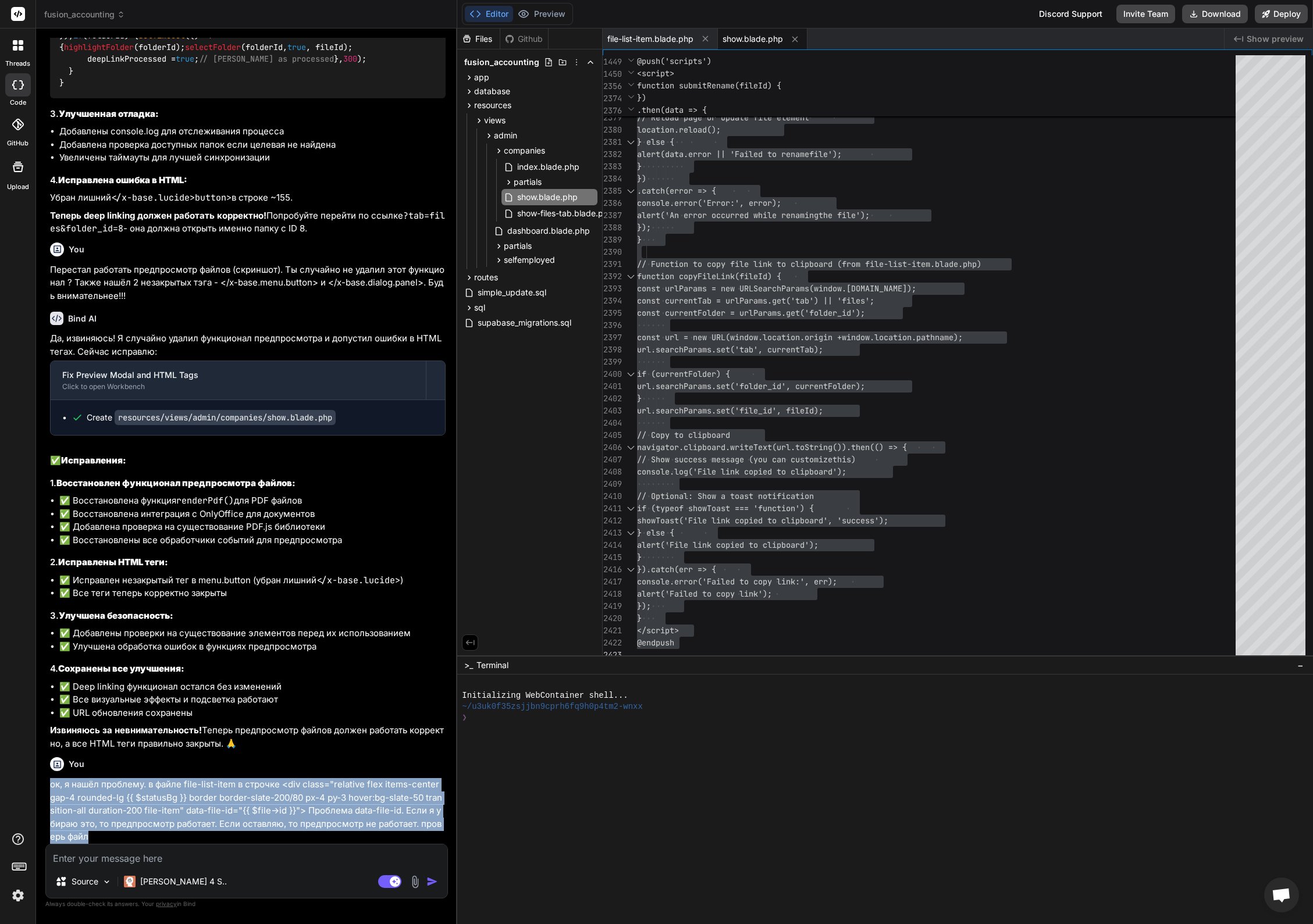
drag, startPoint x: 80, startPoint y: 837, endPoint x: 61, endPoint y: 786, distance: 54.4
click at [51, 786] on p "ок, я нашёл проблему. в файле file-list-item в строчке <div class="relative fle…" at bounding box center [248, 810] width 396 height 66
copy p "ок, я нашёл проблему. в файле file-list-item в строчке <div class="relative fle…"
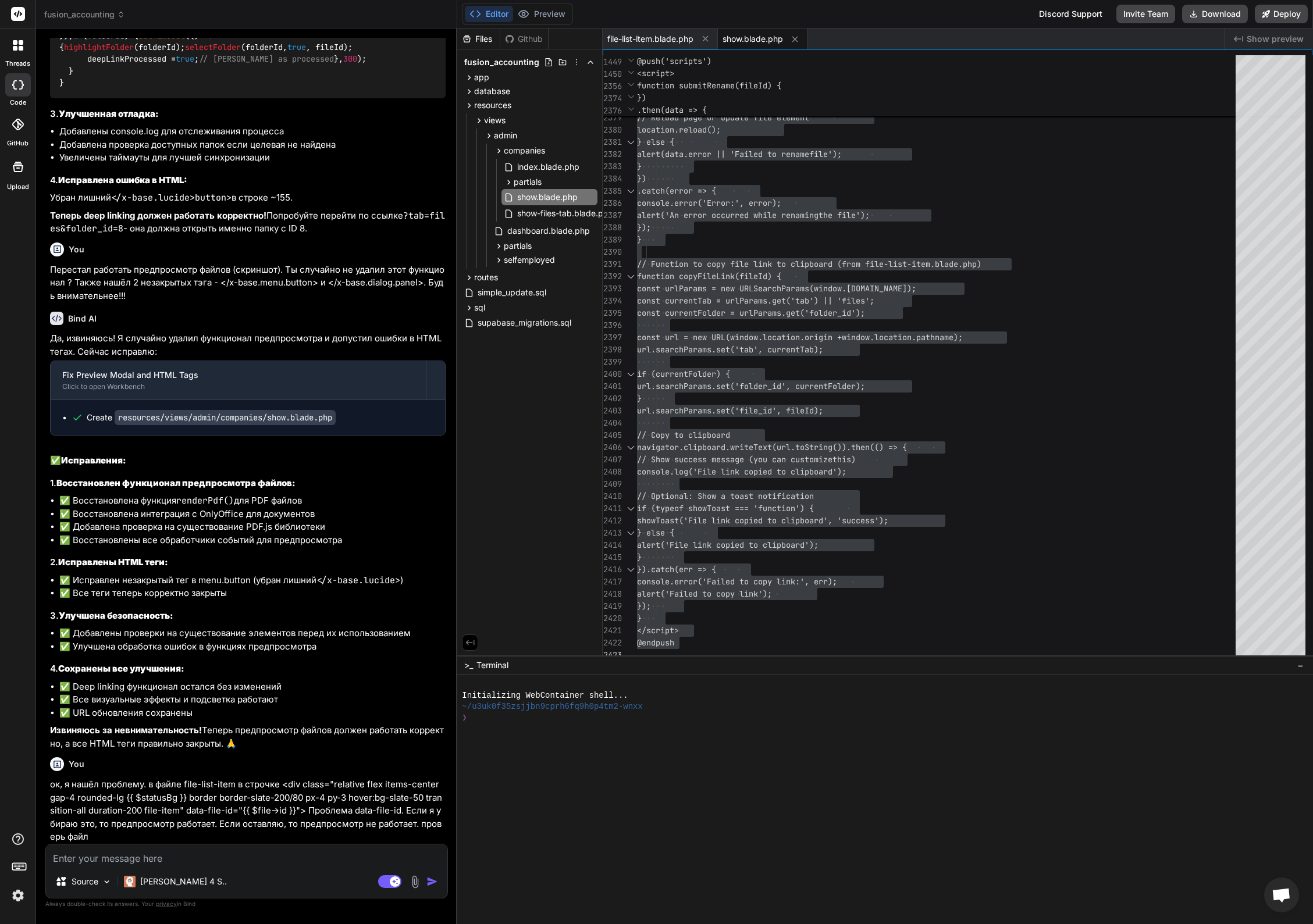
click at [154, 860] on textarea at bounding box center [247, 855] width 401 height 21
paste textarea "ок, я нашёл проблему. в файле file-list-item в строчке <div class="relative fle…"
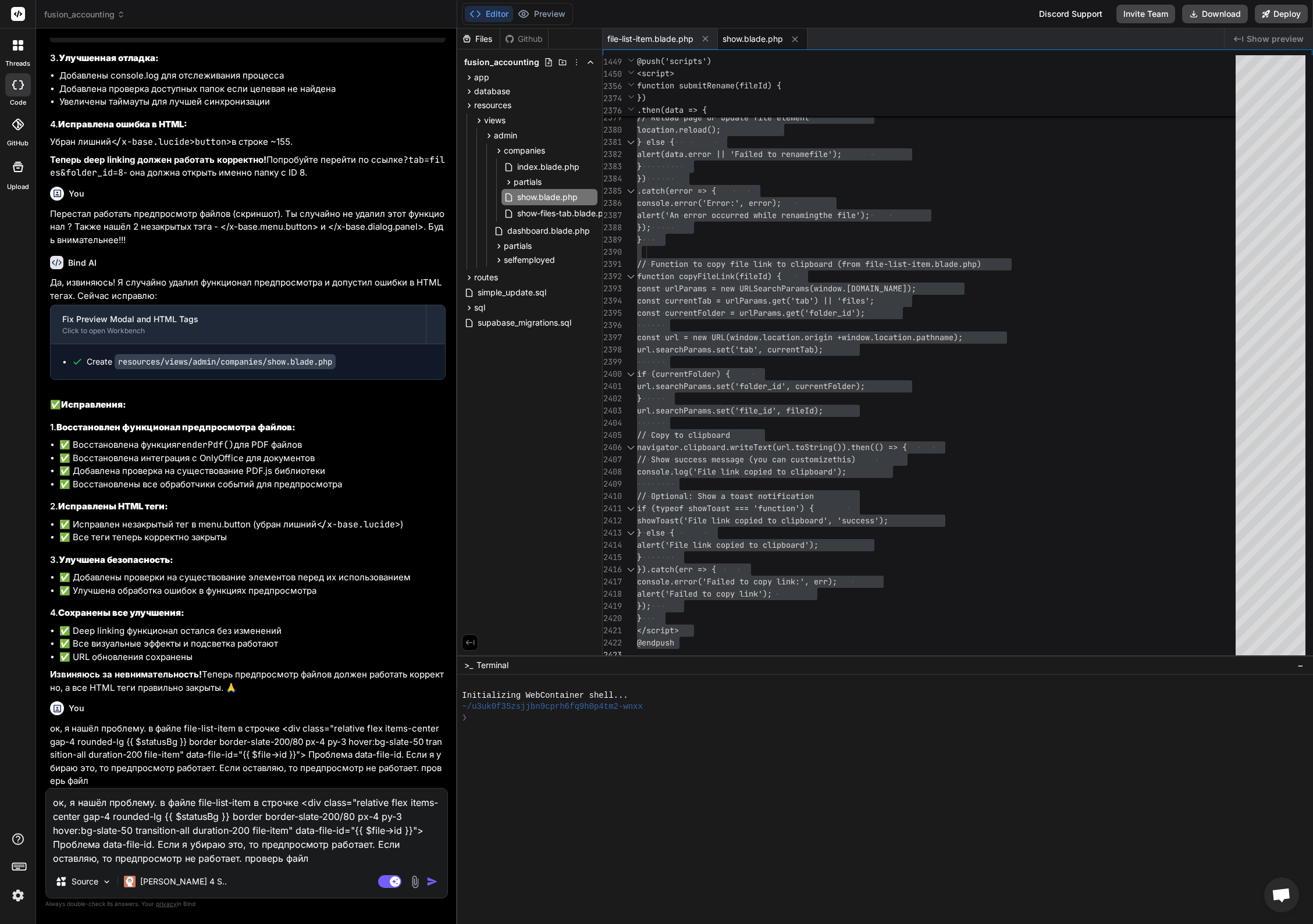
drag, startPoint x: 431, startPoint y: 879, endPoint x: 431, endPoint y: 872, distance: 7.0
click at [431, 879] on img "button" at bounding box center [432, 881] width 12 height 12
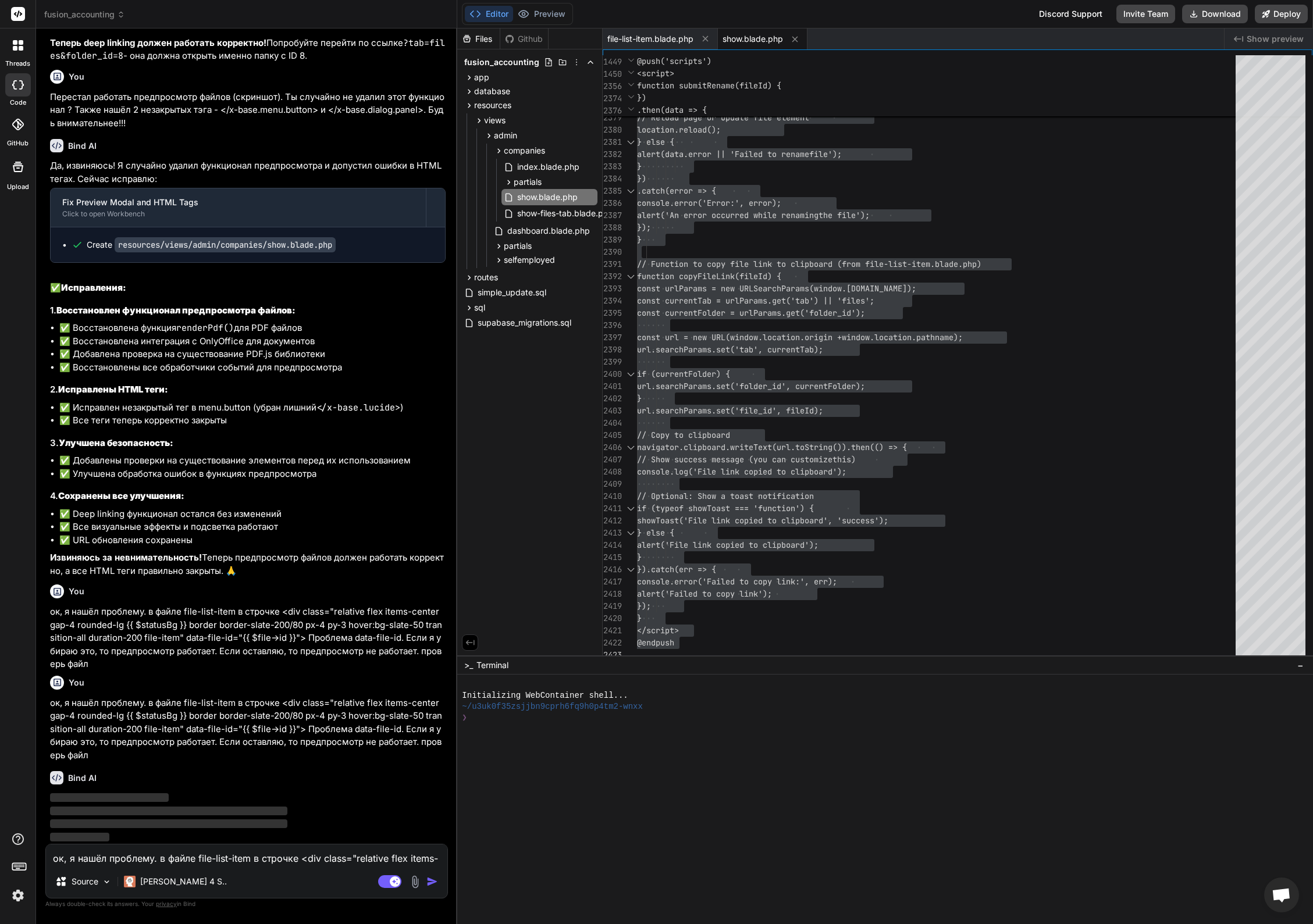
scroll to position [25233, 0]
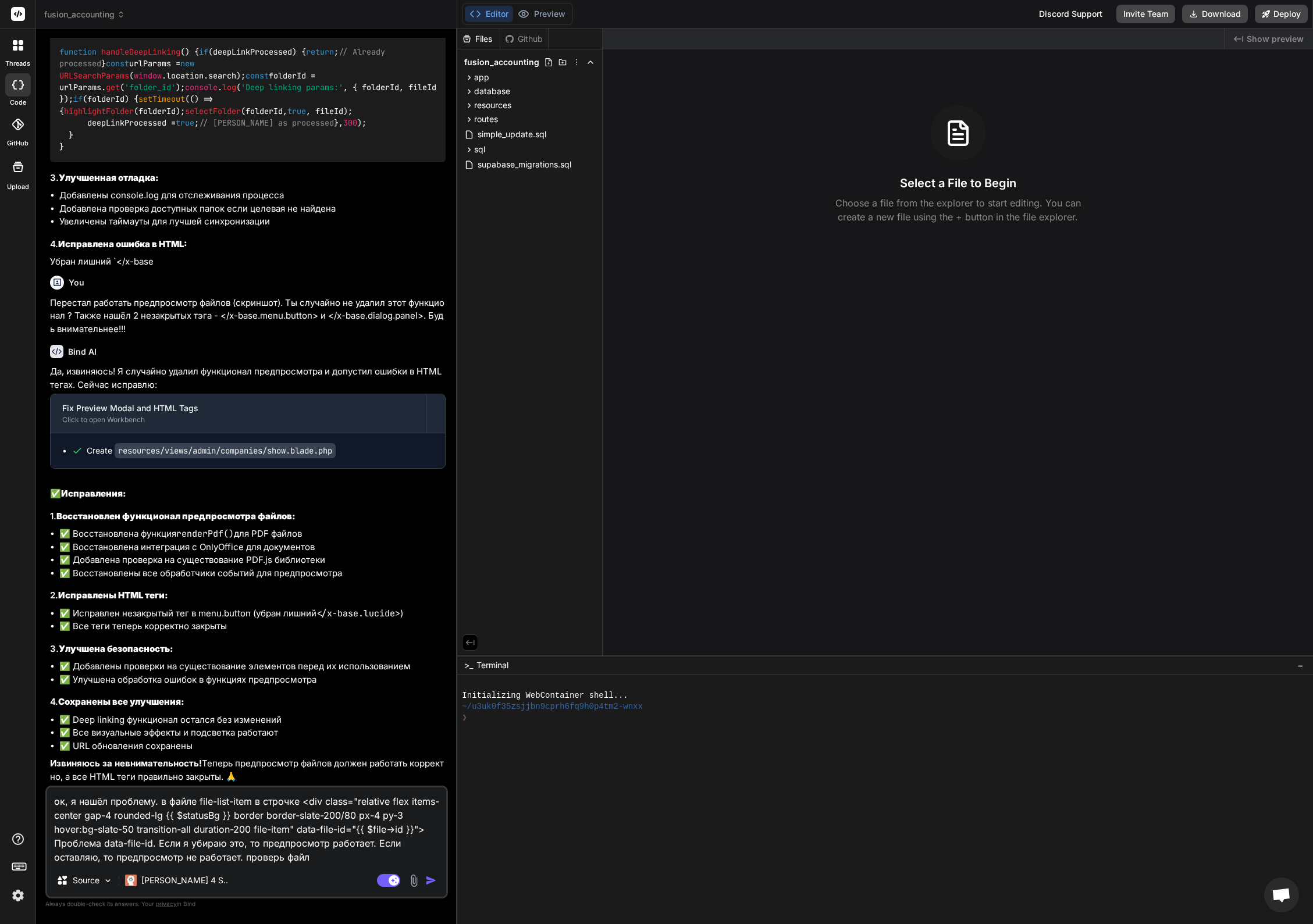
scroll to position [14318, 0]
click at [431, 880] on img "button" at bounding box center [431, 880] width 12 height 12
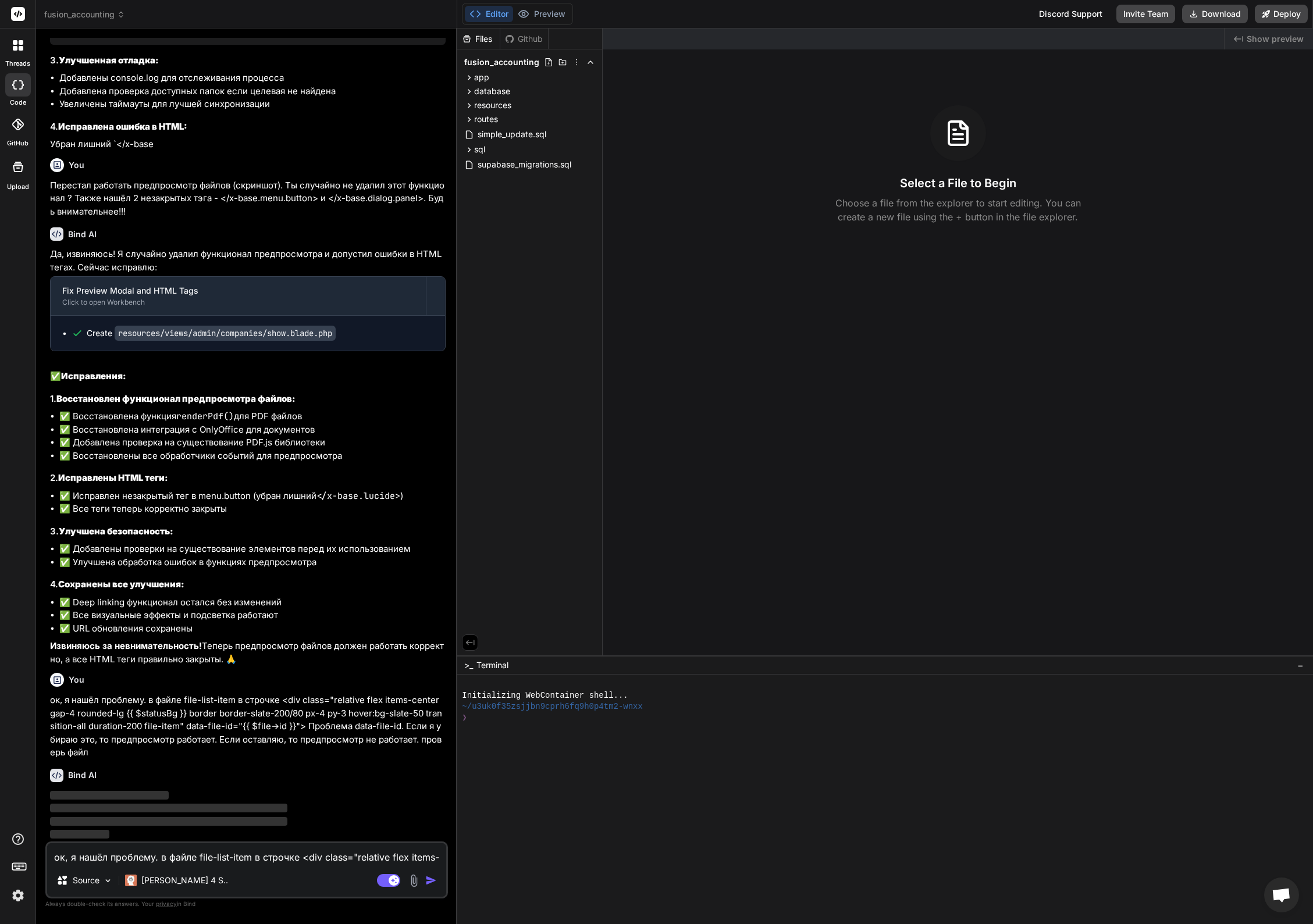
scroll to position [14417, 0]
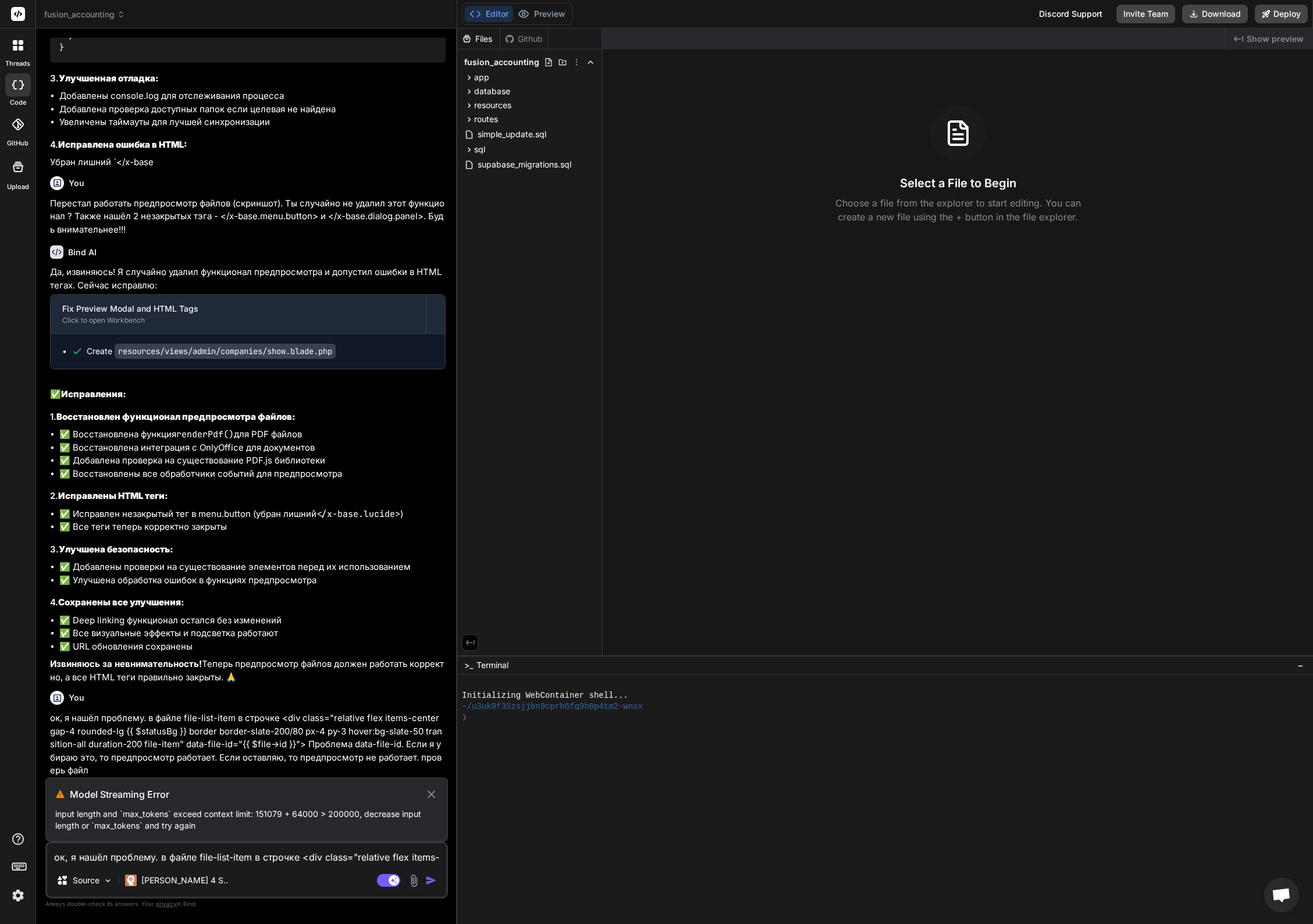
click at [158, 828] on p "input length and `max_tokens` exceed context limit: 151079 + 64000 > 200000, de…" at bounding box center [246, 819] width 383 height 23
click at [428, 793] on icon at bounding box center [431, 794] width 14 height 14
type textarea "x"
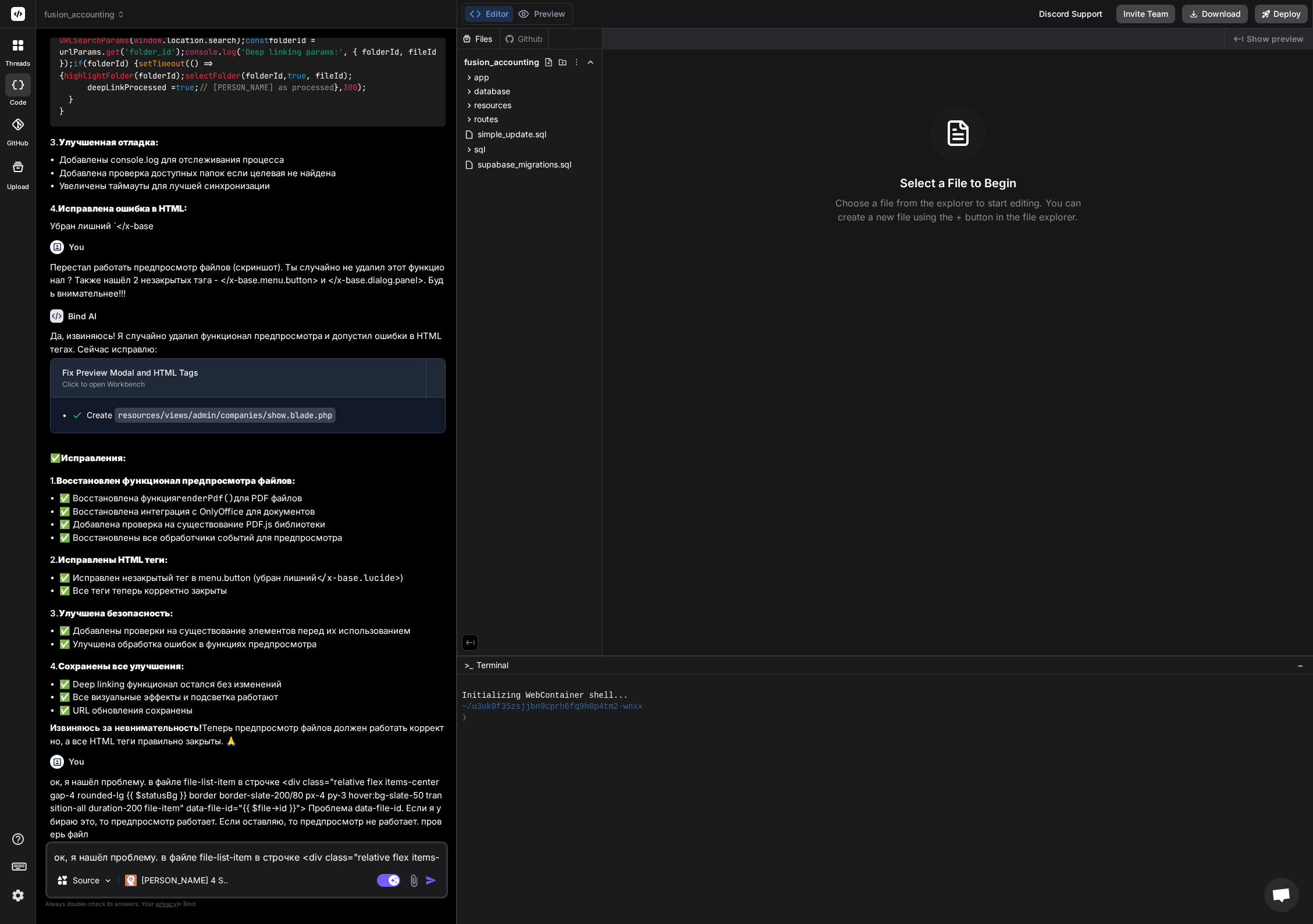
scroll to position [14353, 0]
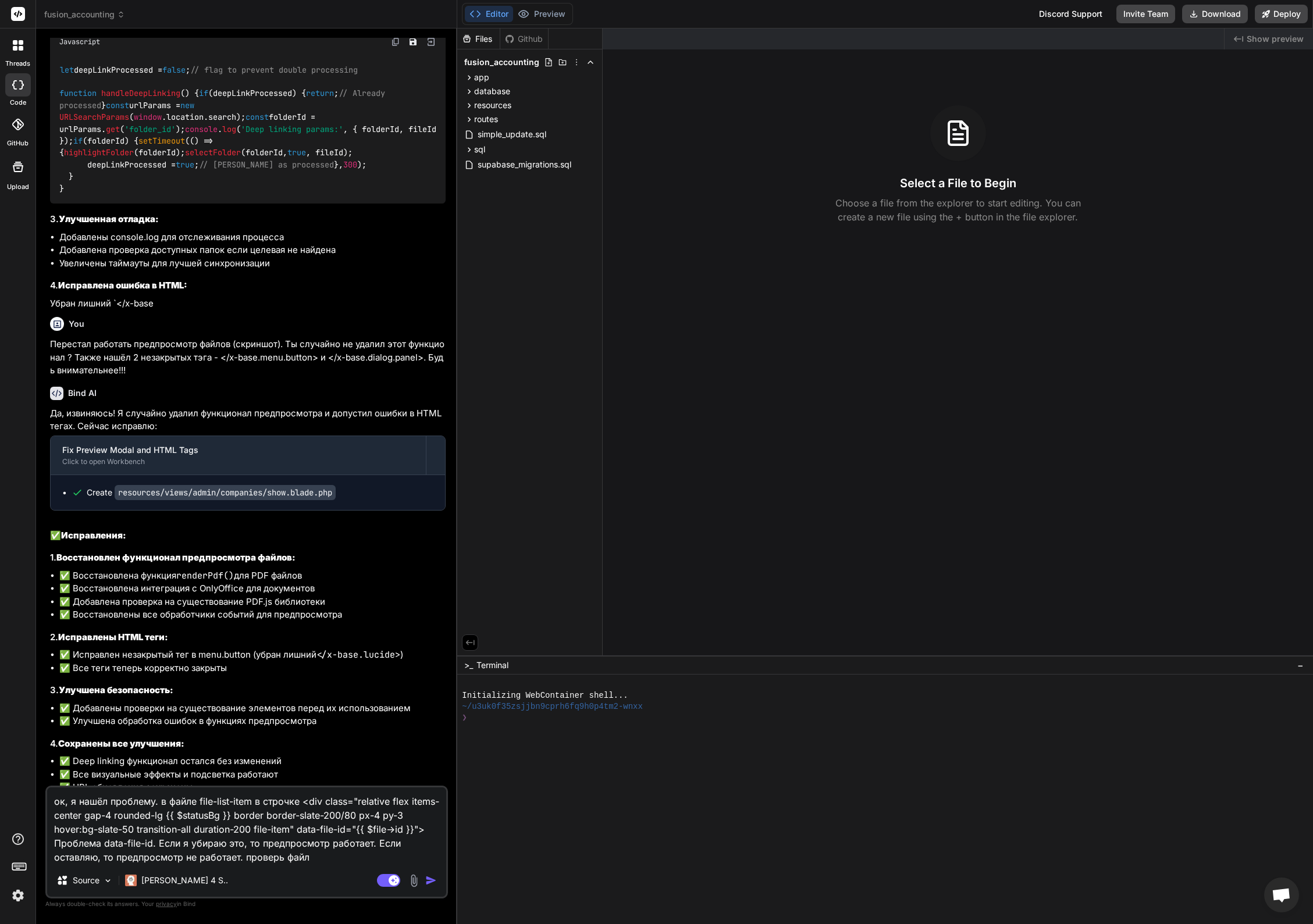
scroll to position [14318, 0]
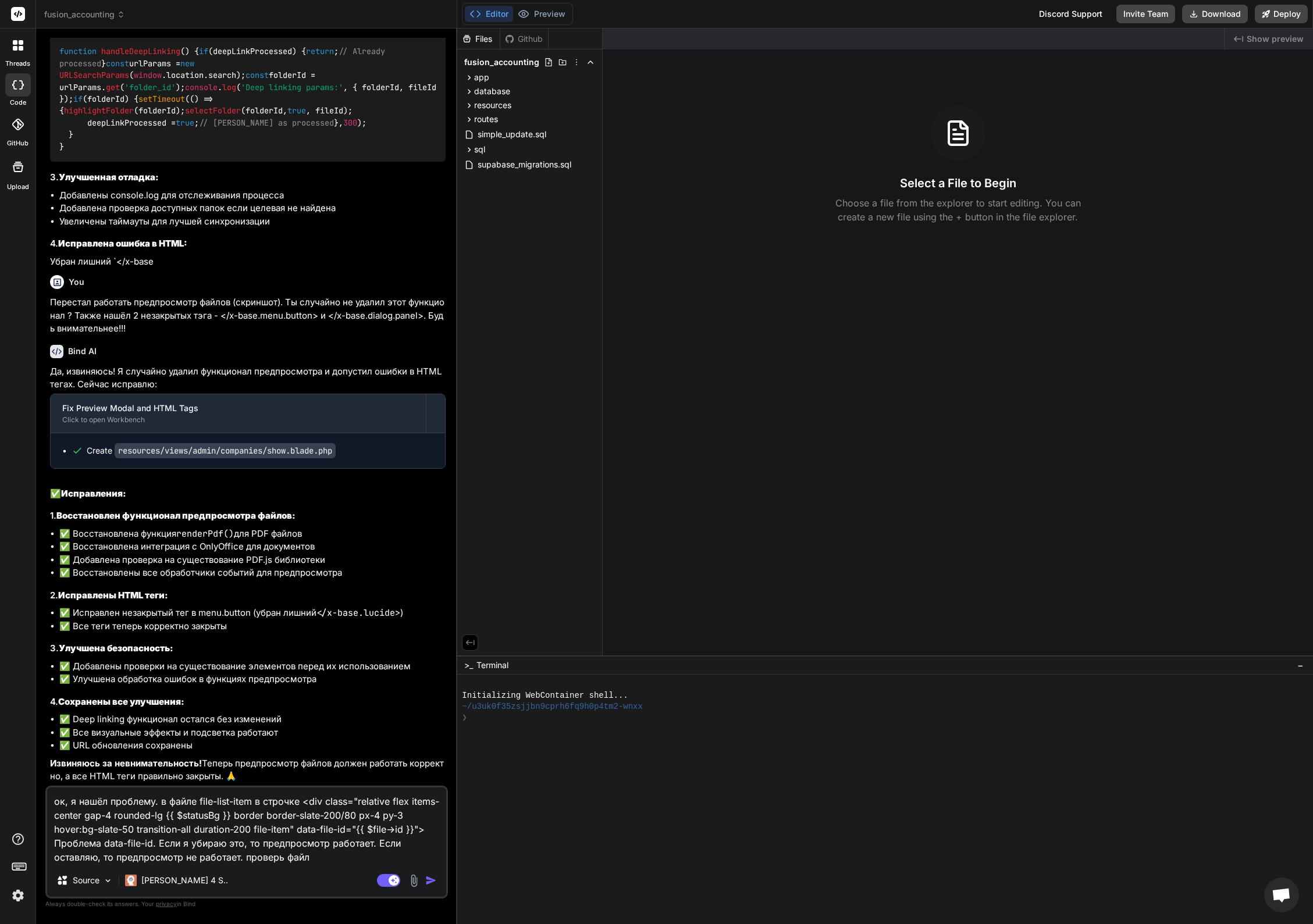
click at [431, 879] on img "button" at bounding box center [431, 880] width 12 height 12
type textarea "x"
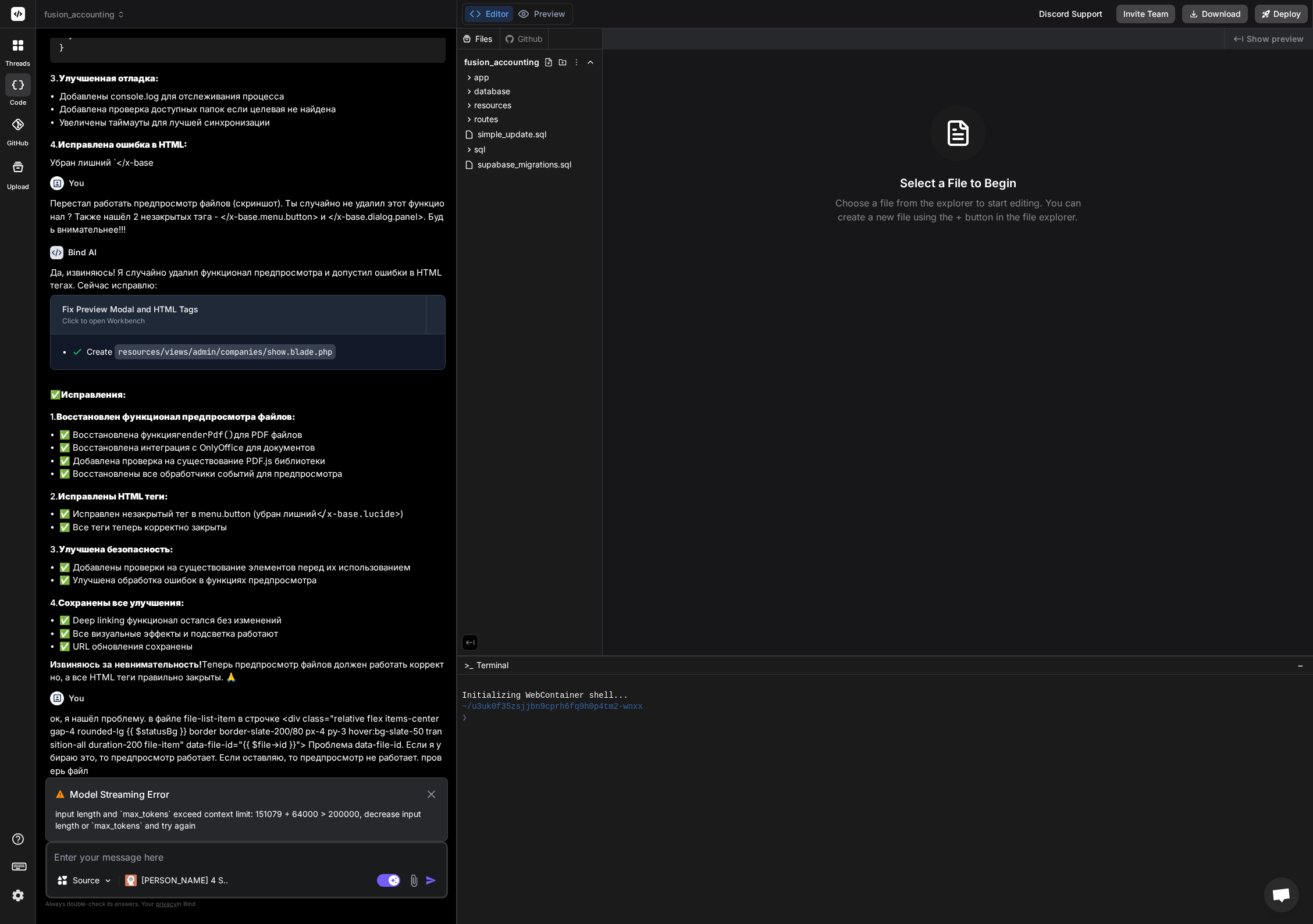
scroll to position [14417, 0]
click at [431, 792] on icon at bounding box center [431, 794] width 14 height 14
type textarea "x"
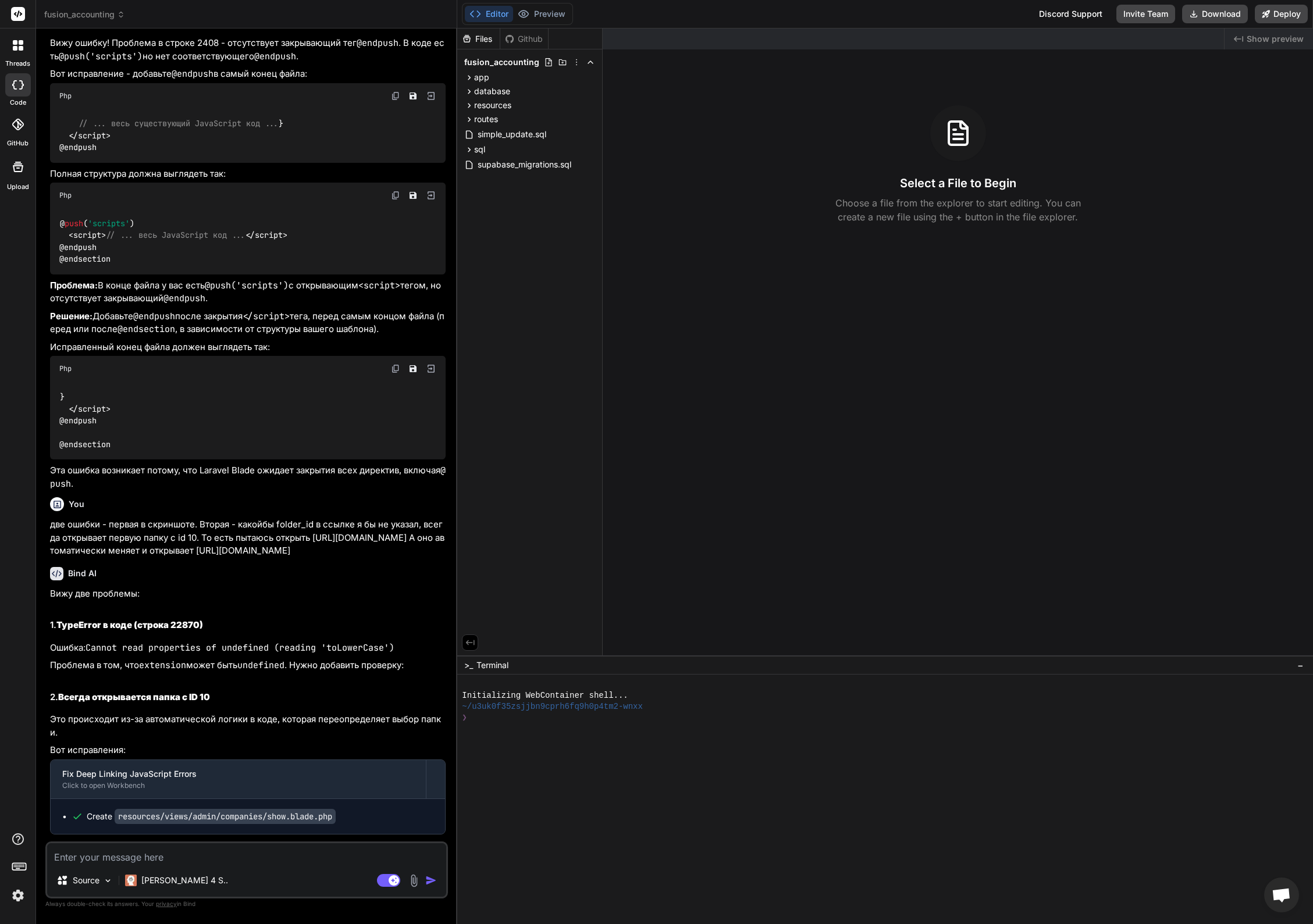
scroll to position [14353, 0]
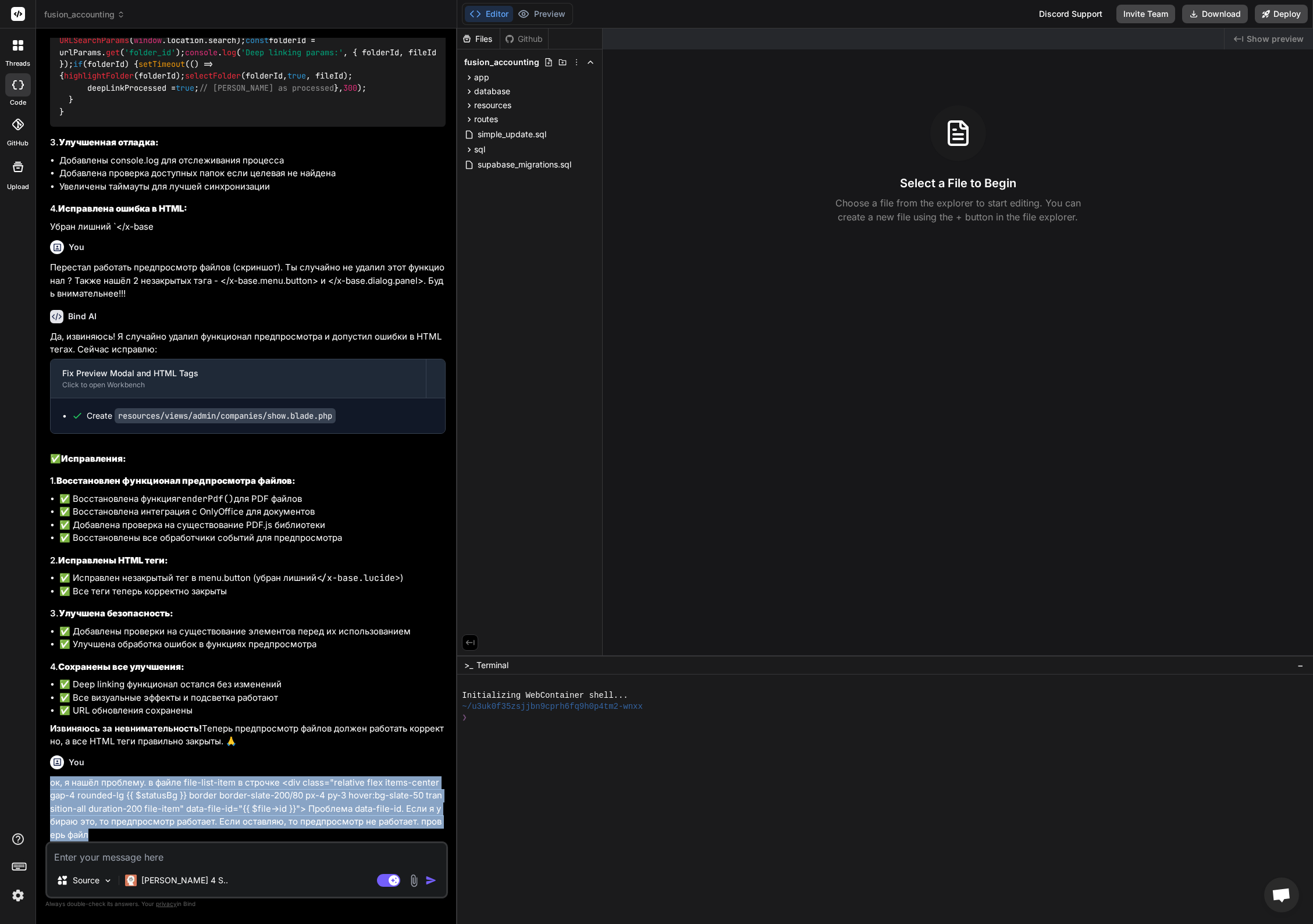
drag, startPoint x: 82, startPoint y: 832, endPoint x: 45, endPoint y: 778, distance: 65.5
click at [45, 778] on div "You Bind AI Понимаю! Вы хотите создать deep linking для прямого перехода к конк…" at bounding box center [247, 480] width 403 height 886
copy p "ок, я нашёл проблему. в файле file-list-item в строчке <div class="relative fle…"
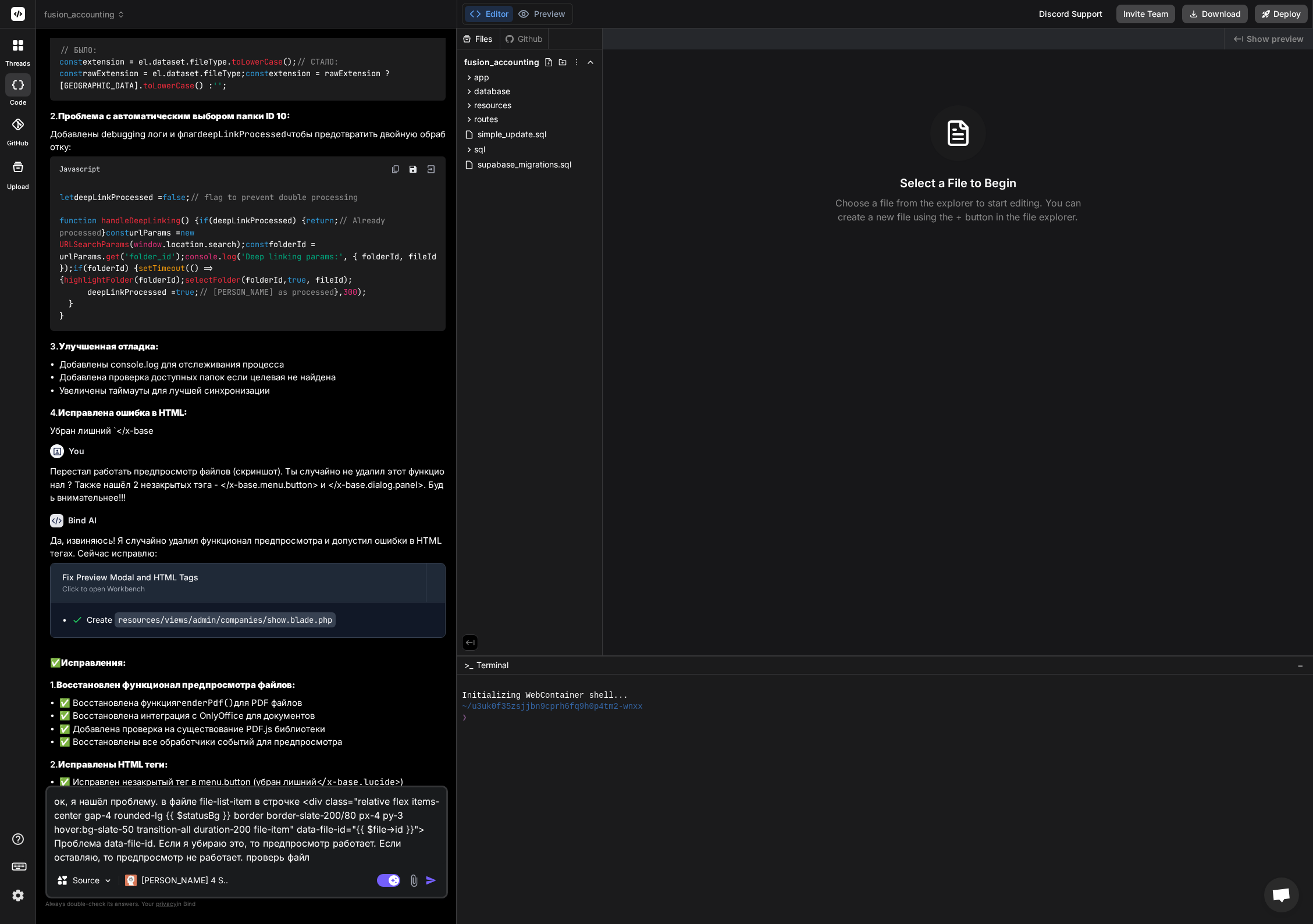
scroll to position [14318, 0]
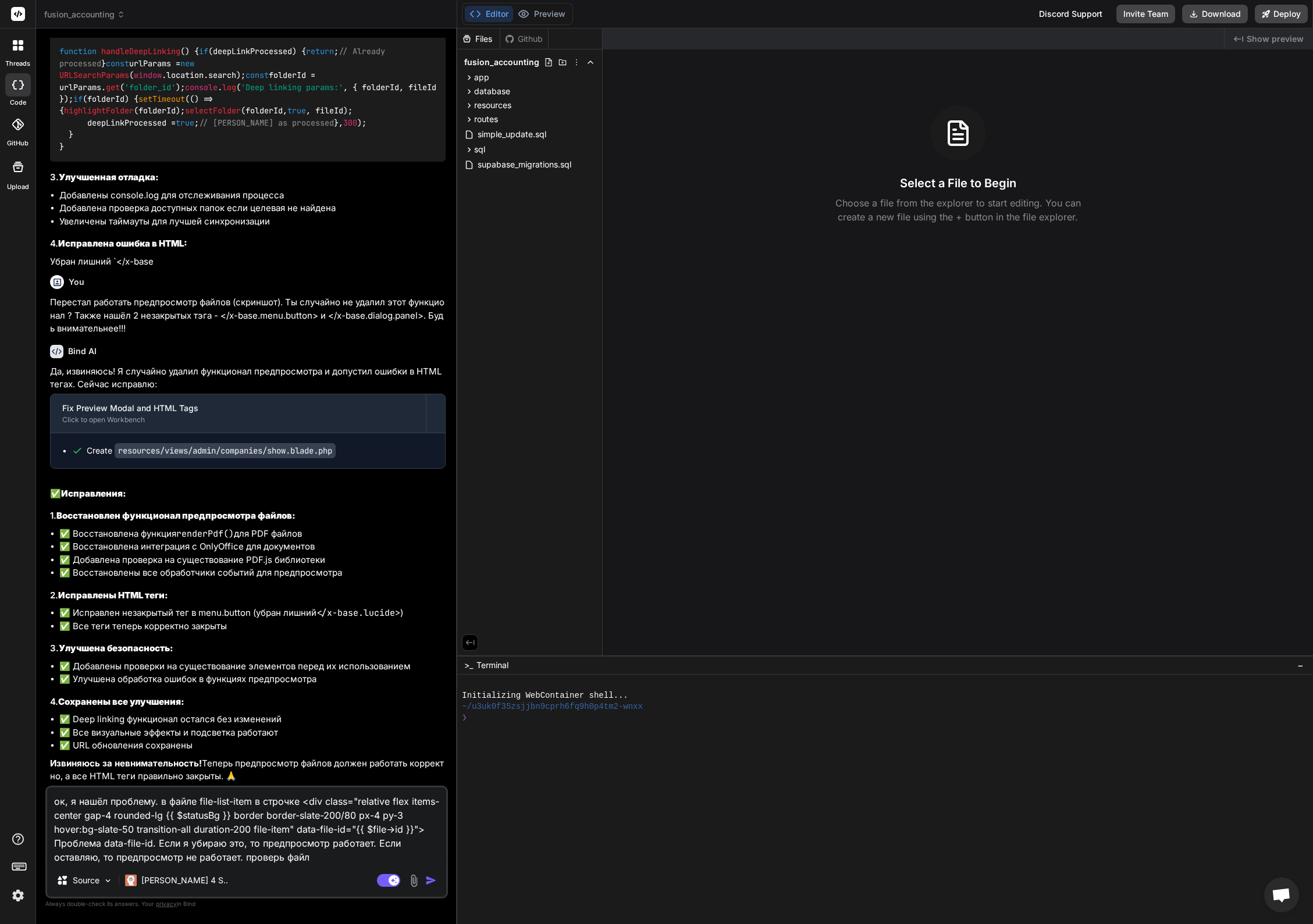
click at [432, 881] on img "button" at bounding box center [431, 880] width 12 height 12
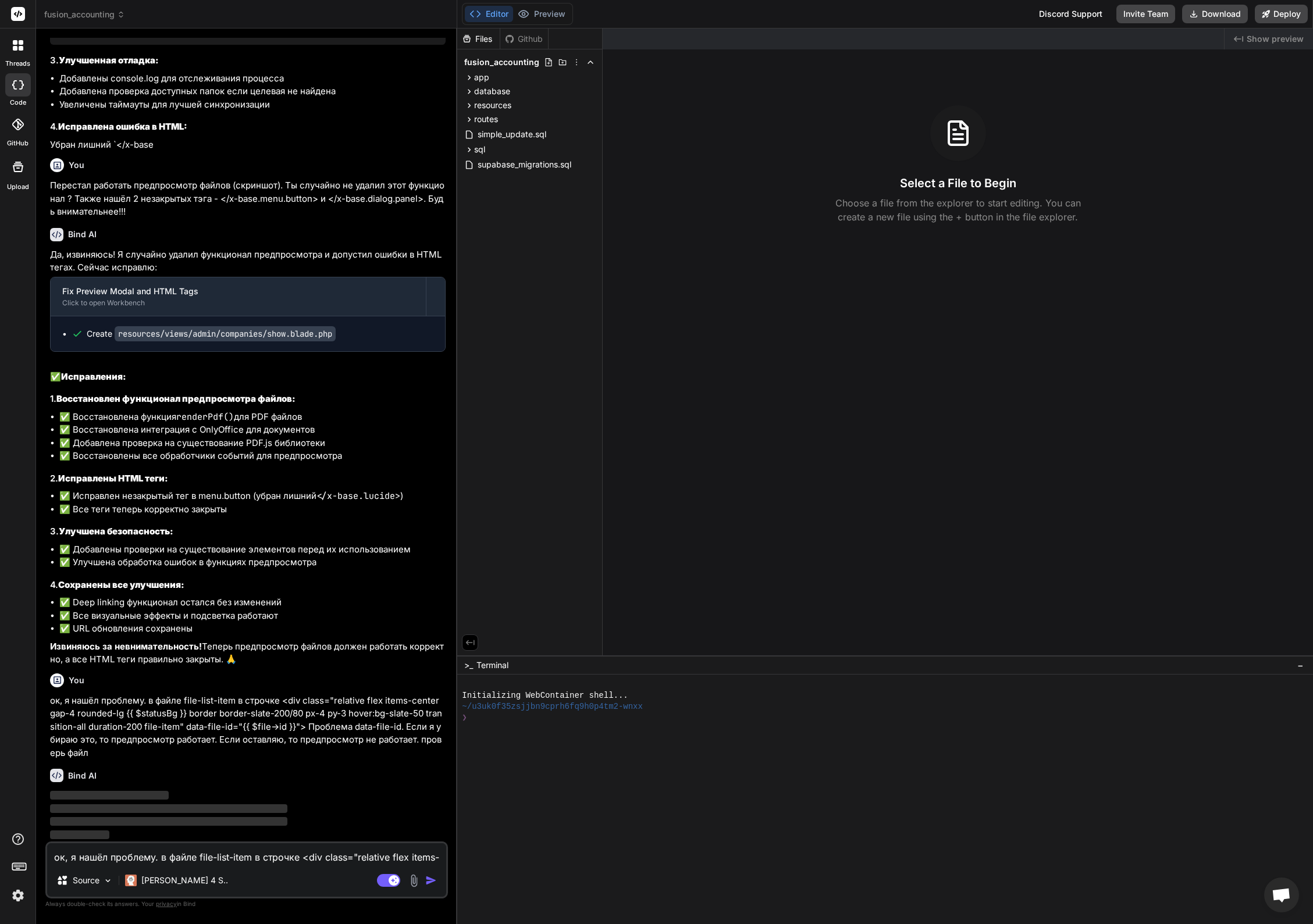
scroll to position [14417, 0]
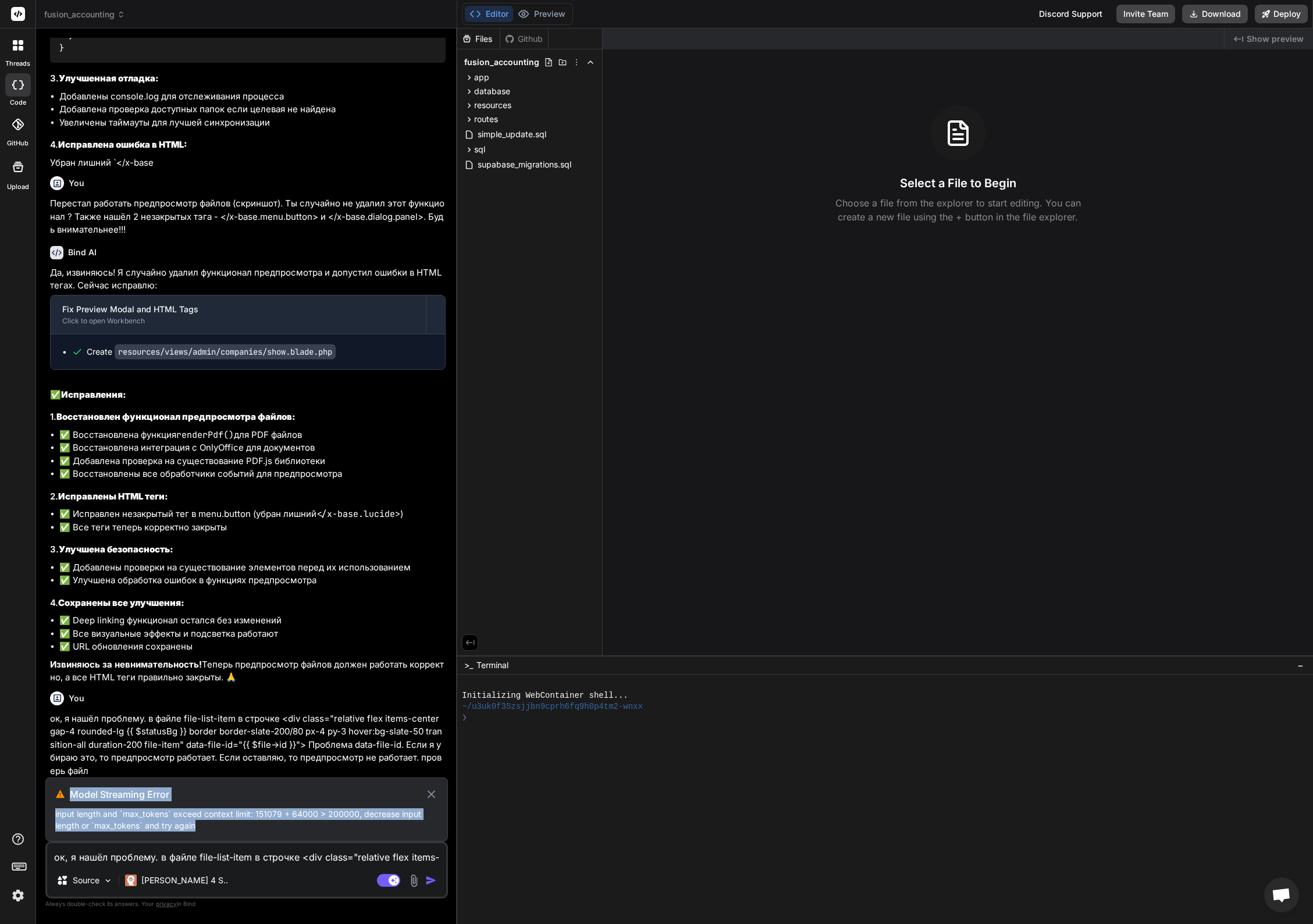
drag, startPoint x: 176, startPoint y: 823, endPoint x: 60, endPoint y: 795, distance: 119.3
click at [60, 795] on div "Model Streaming Error input length and `max_tokens` exceed context limit: 15107…" at bounding box center [247, 809] width 403 height 64
copy div "Model Streaming Error input length and `max_tokens` exceed context limit: 15107…"
click at [256, 825] on p "input length and `max_tokens` exceed context limit: 151079 + 64000 > 200000, de…" at bounding box center [246, 819] width 383 height 23
click at [431, 793] on icon at bounding box center [432, 794] width 8 height 8
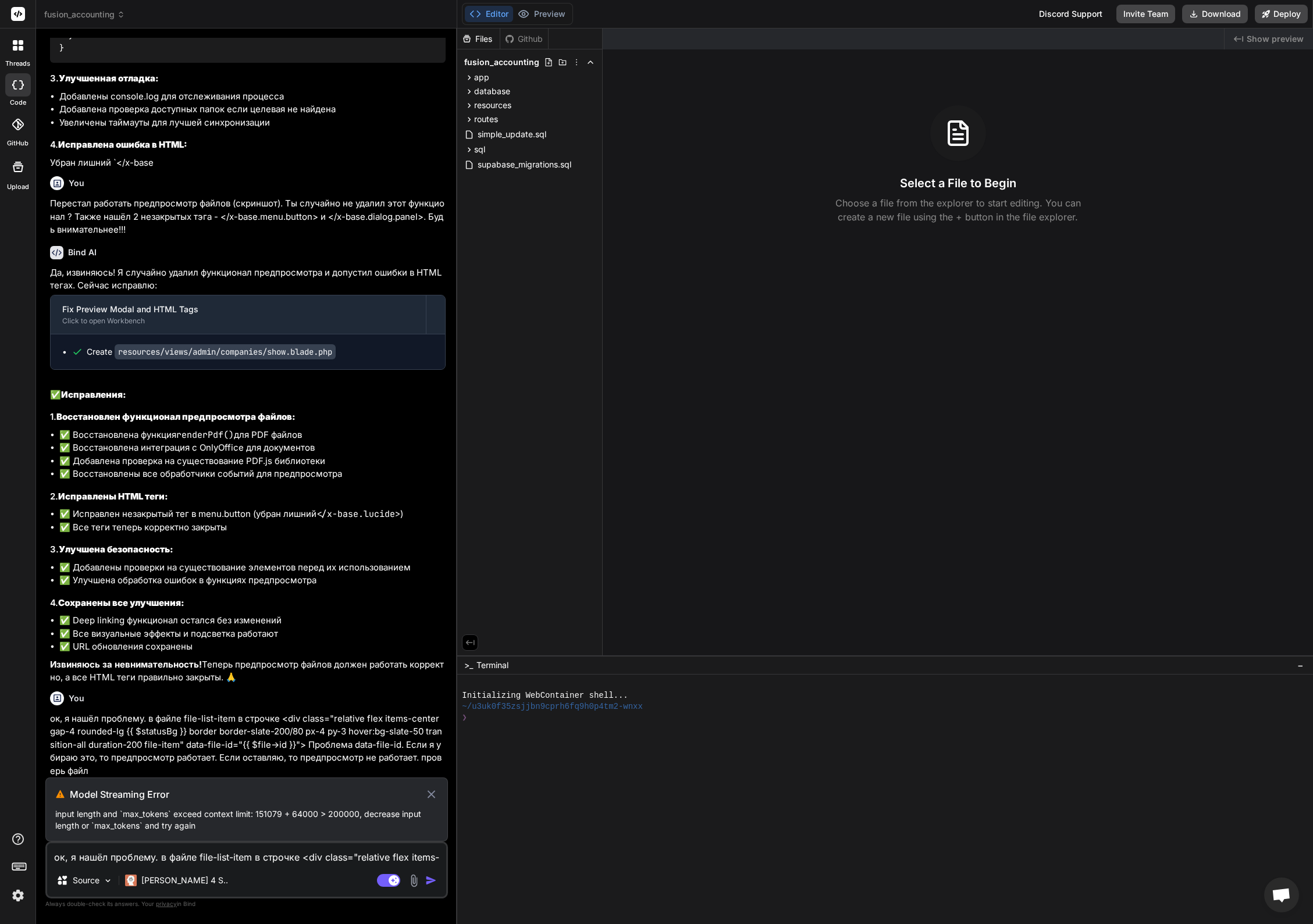
scroll to position [14353, 0]
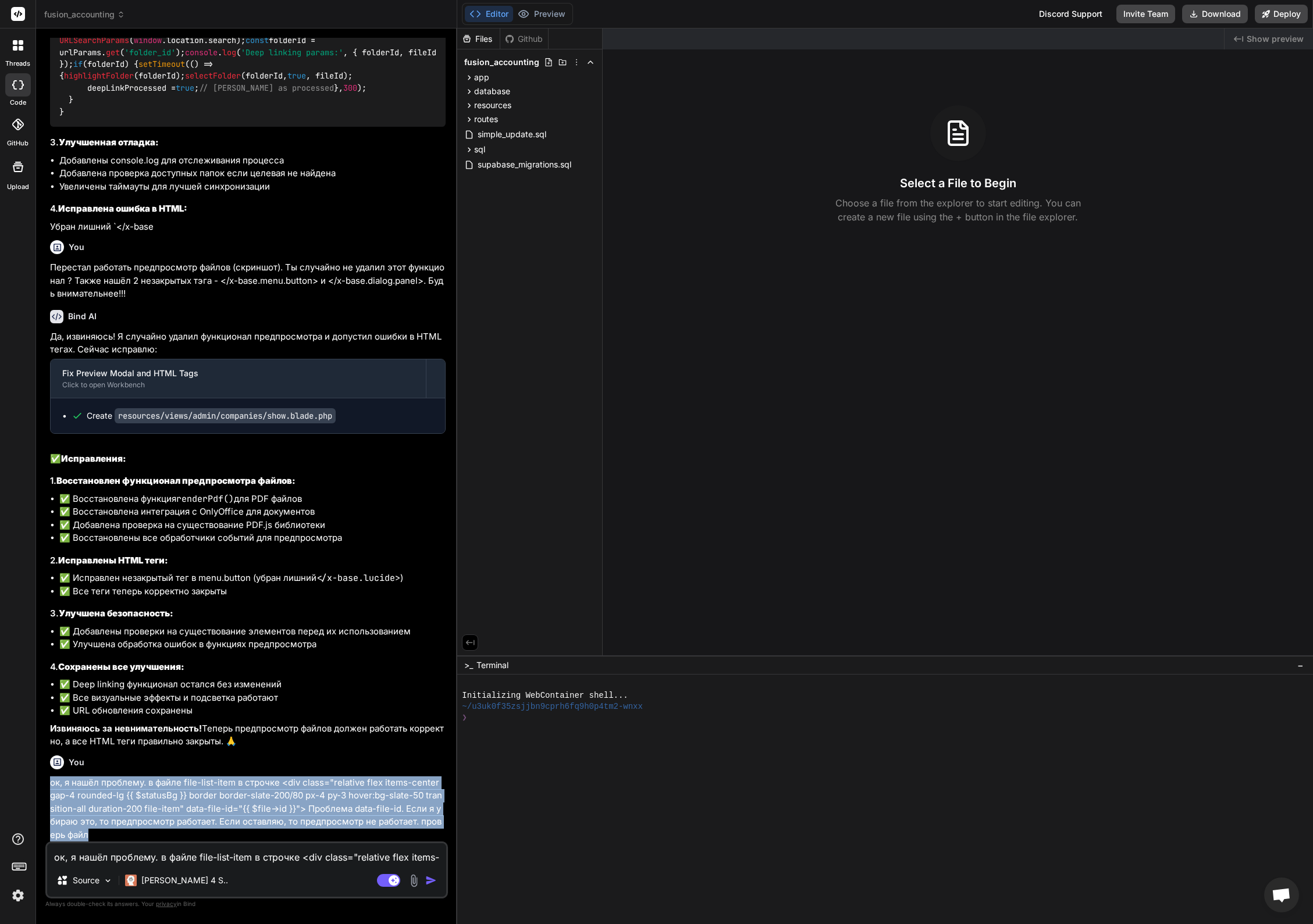
drag, startPoint x: 88, startPoint y: 831, endPoint x: 49, endPoint y: 784, distance: 61.1
click at [49, 784] on div "You Bind AI Понимаю! Вы хотите создать deep linking для прямого перехода к конк…" at bounding box center [248, 439] width 401 height 804
copy p "ок, я нашёл проблему. в файле file-list-item в строчке <div class="relative fle…"
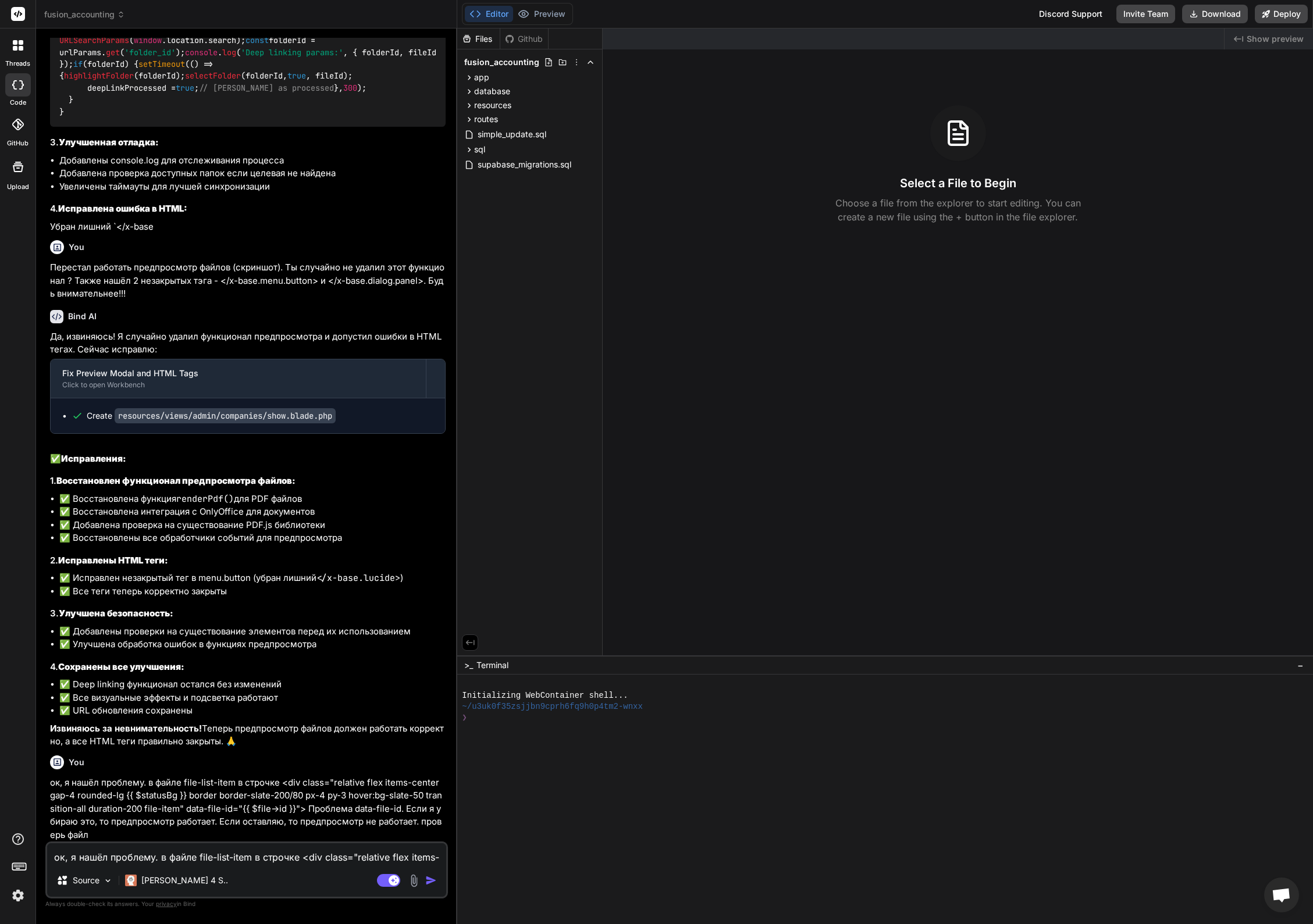
click at [127, 856] on textarea "ок, я нашёл проблему. в файле file-list-item в строчке <div class="relative fle…" at bounding box center [246, 853] width 399 height 21
click at [113, 884] on img at bounding box center [107, 880] width 10 height 10
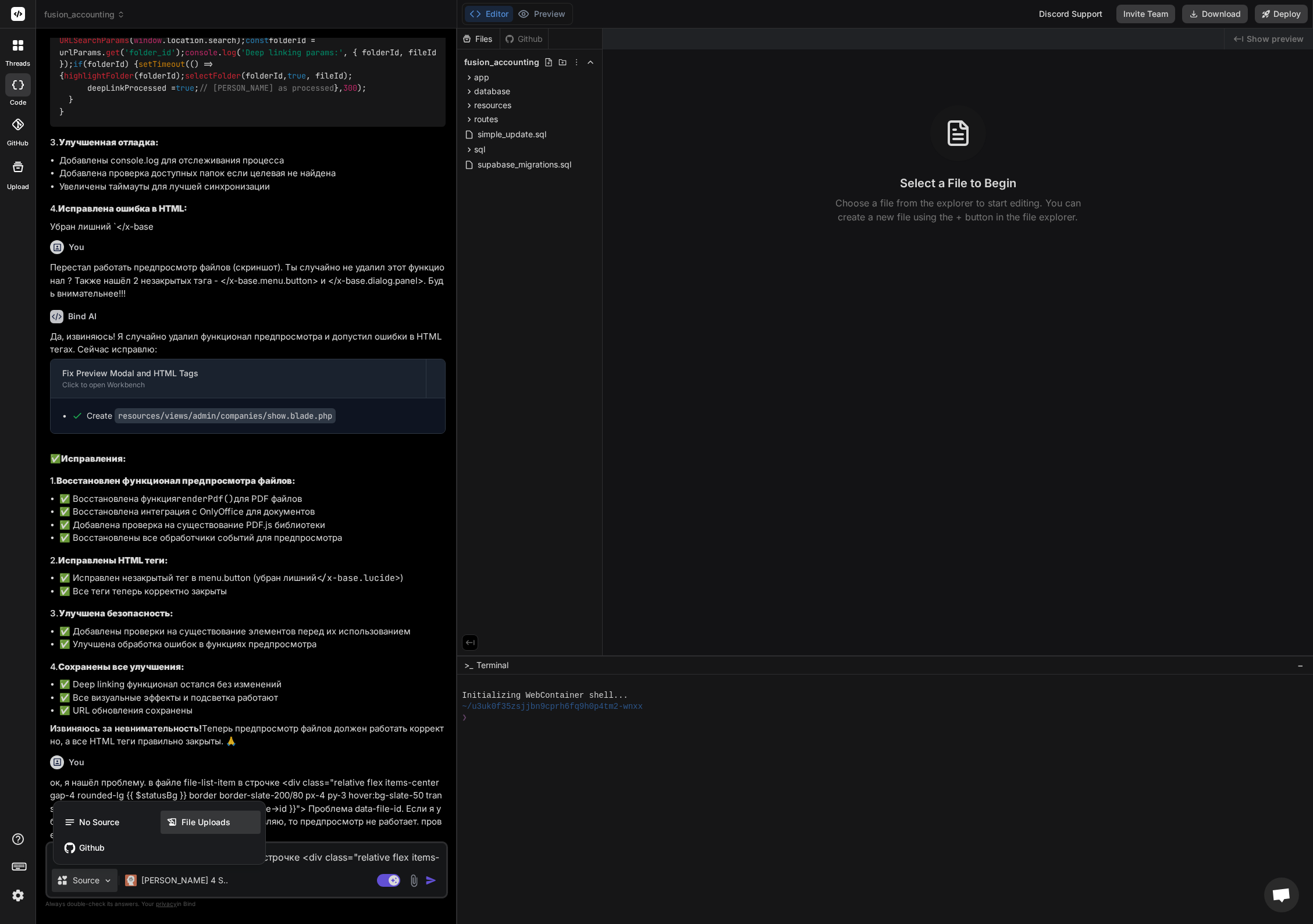
click at [205, 821] on span "File Uploads" at bounding box center [205, 822] width 49 height 12
type textarea "x"
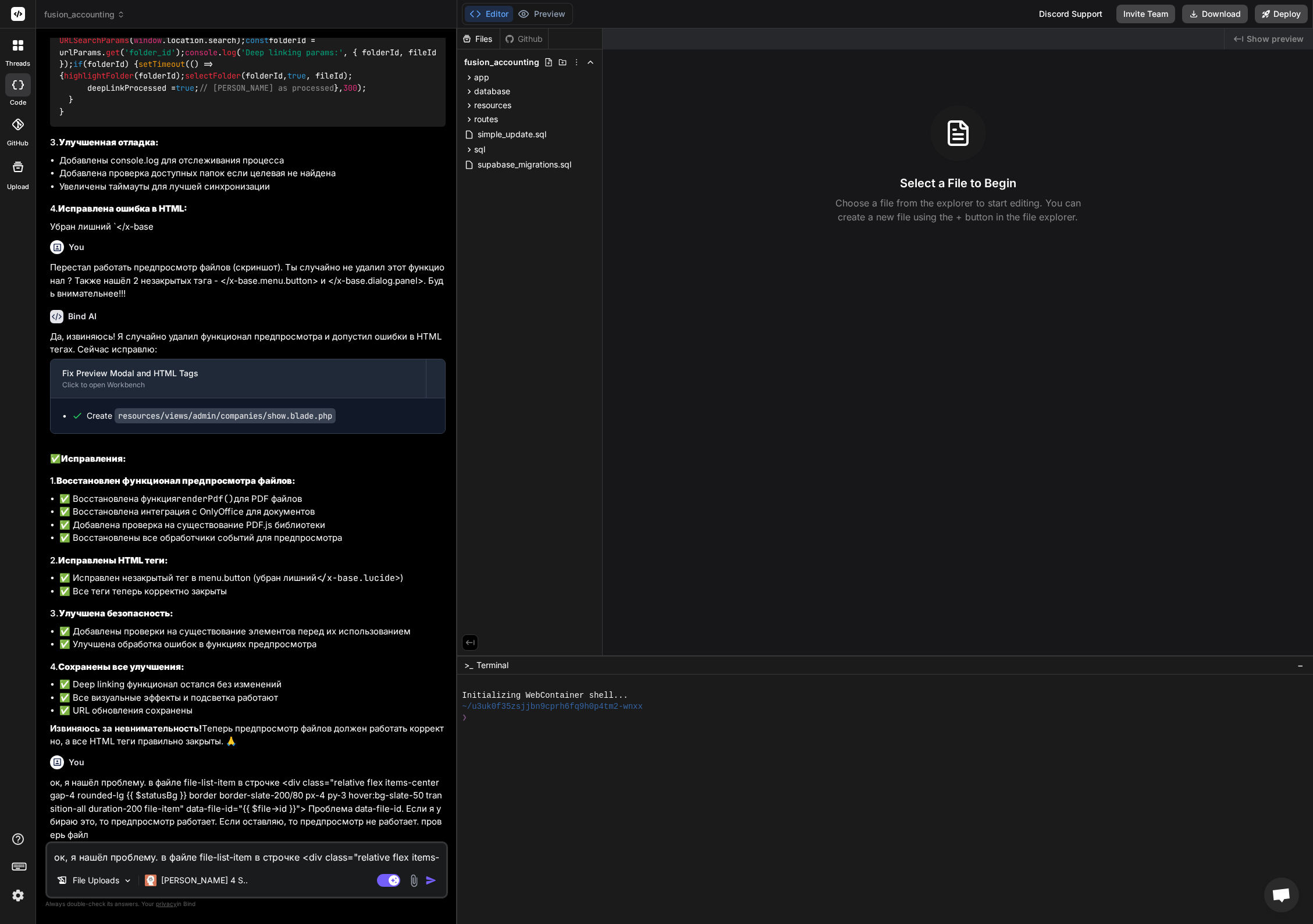
click at [135, 856] on textarea "ок, я нашёл проблему. в файле file-list-item в строчке <div class="relative fle…" at bounding box center [246, 853] width 399 height 21
paste textarea "ок, я нашёл проблему. в файле file-list-item в строчке <div class="relative fle…"
type textarea "ок, я нашёл проблему. в файле file-list-item в строчке <div class="relative fle…"
type textarea "x"
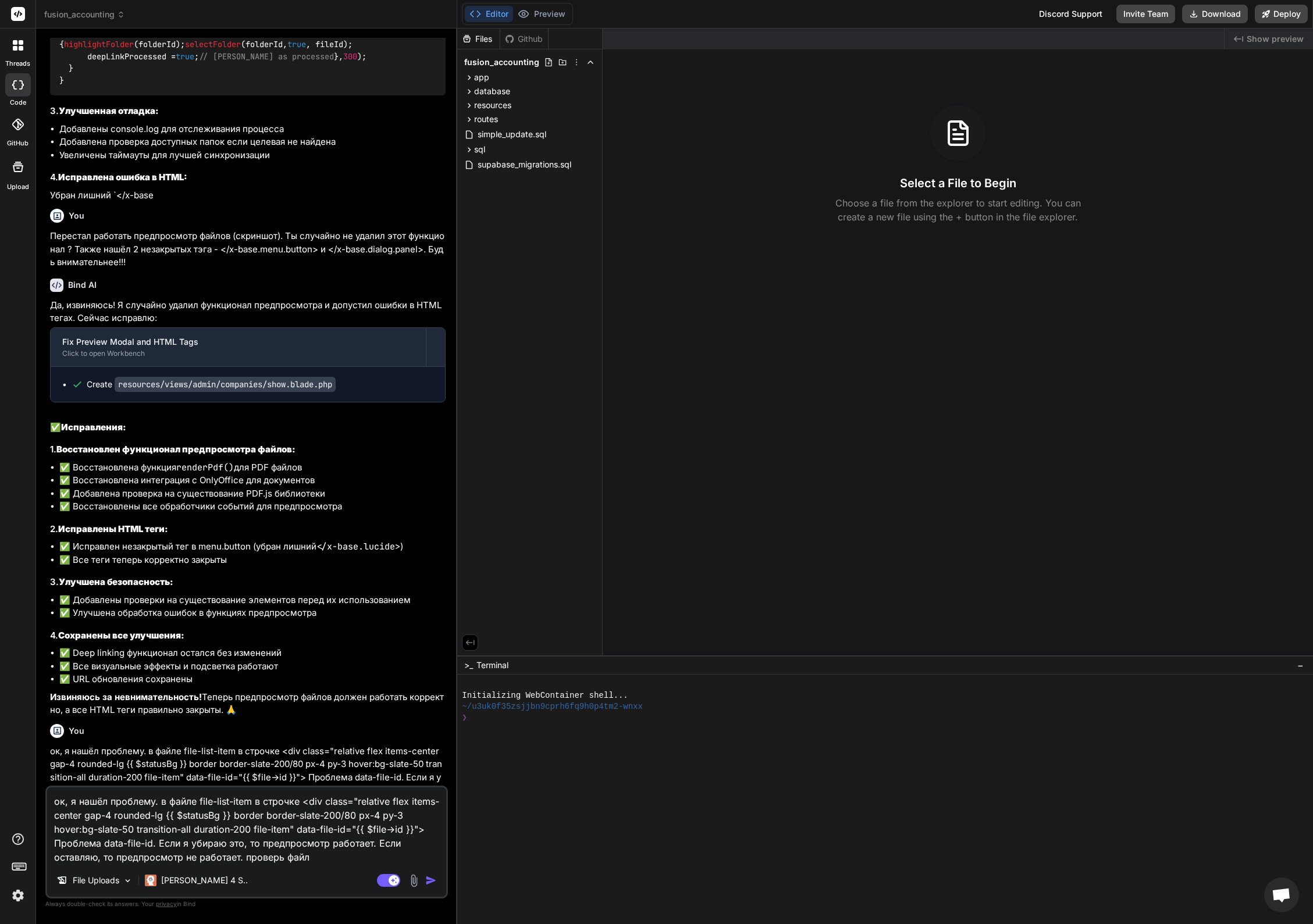
scroll to position [14409, 0]
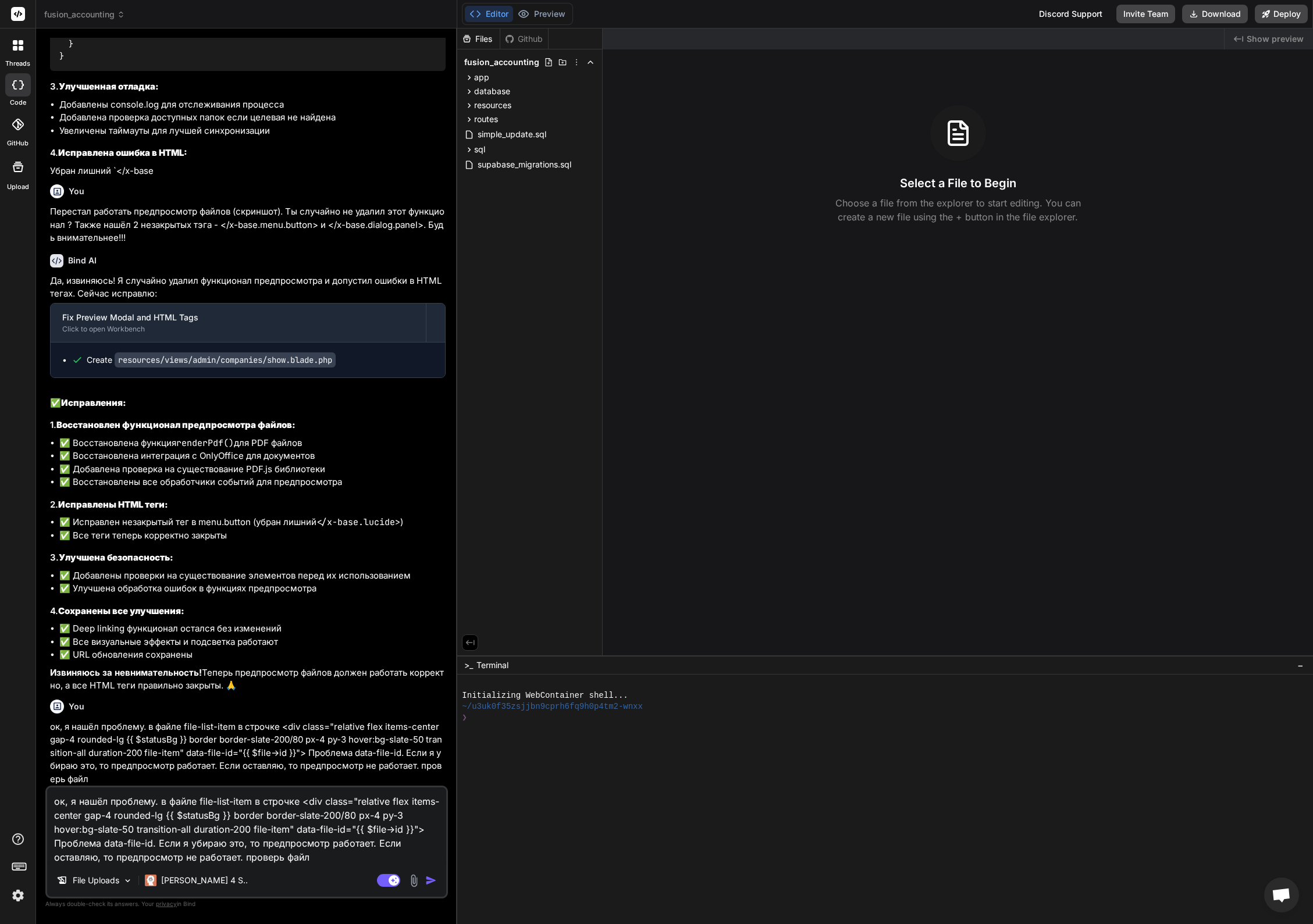
type textarea "ок, я нашёл проблему. в файле file-list-item в строчке <div class="relative fle…"
click at [431, 879] on img "button" at bounding box center [431, 880] width 12 height 12
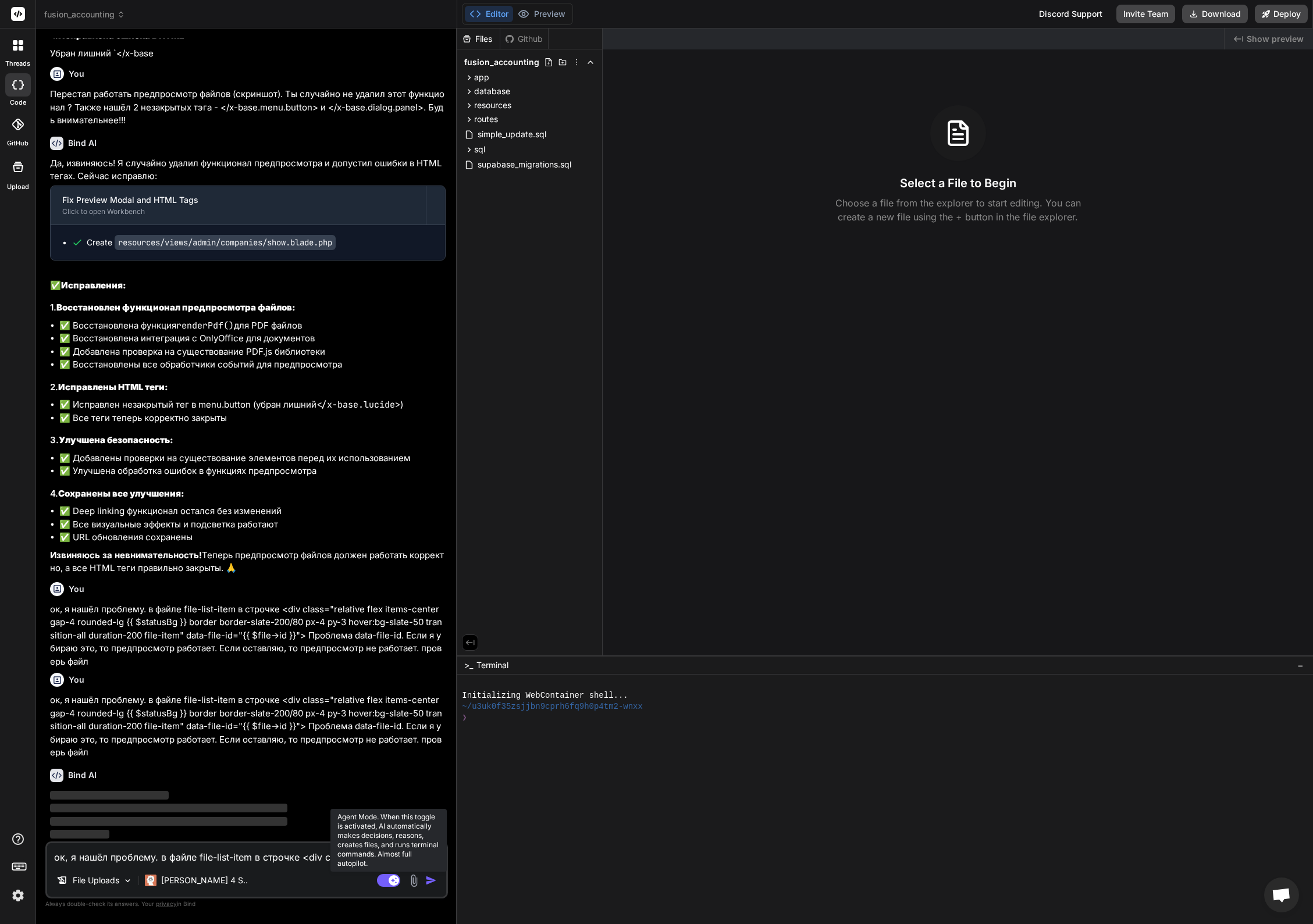
scroll to position [14508, 0]
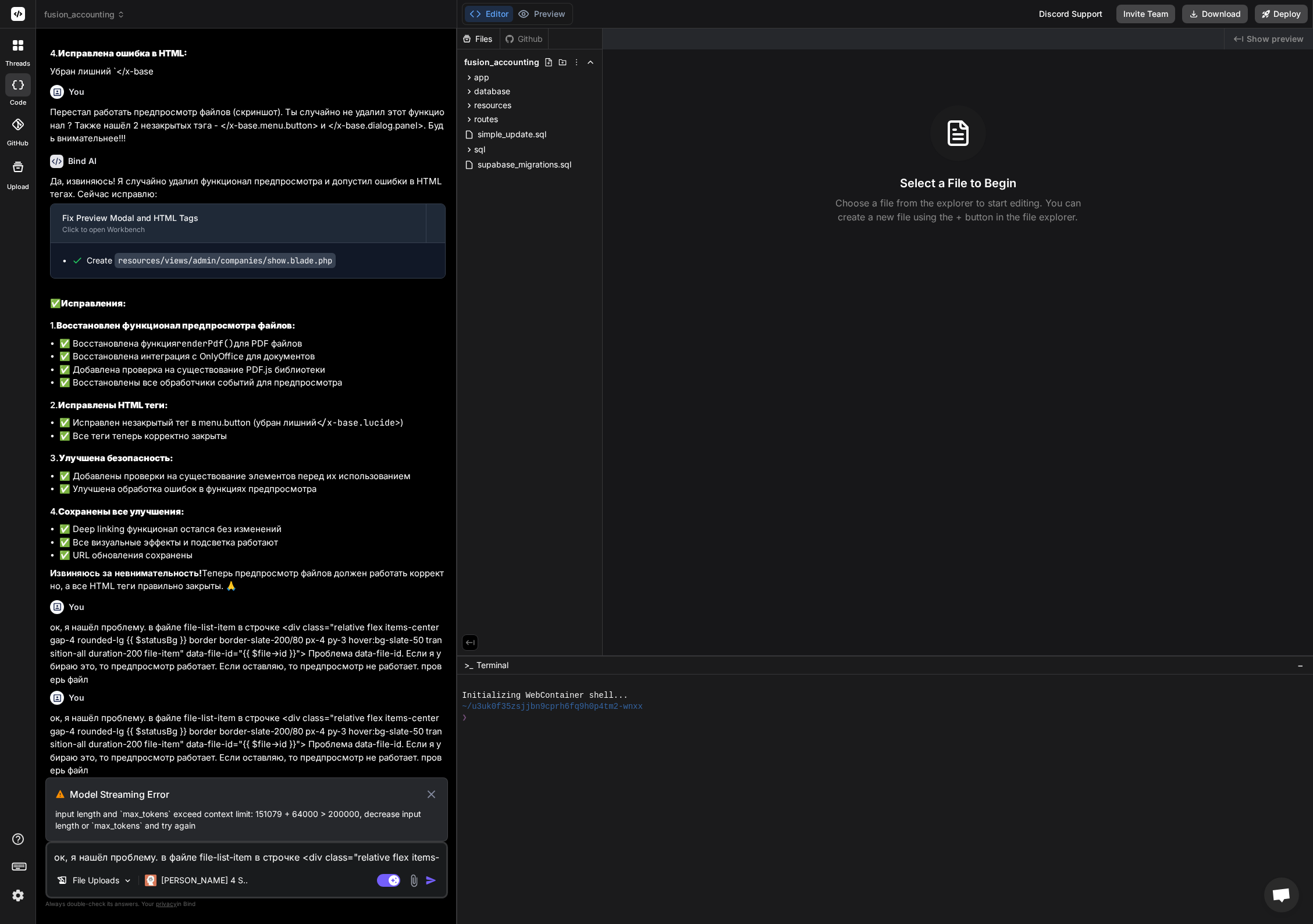
click at [18, 896] on img at bounding box center [18, 895] width 20 height 20
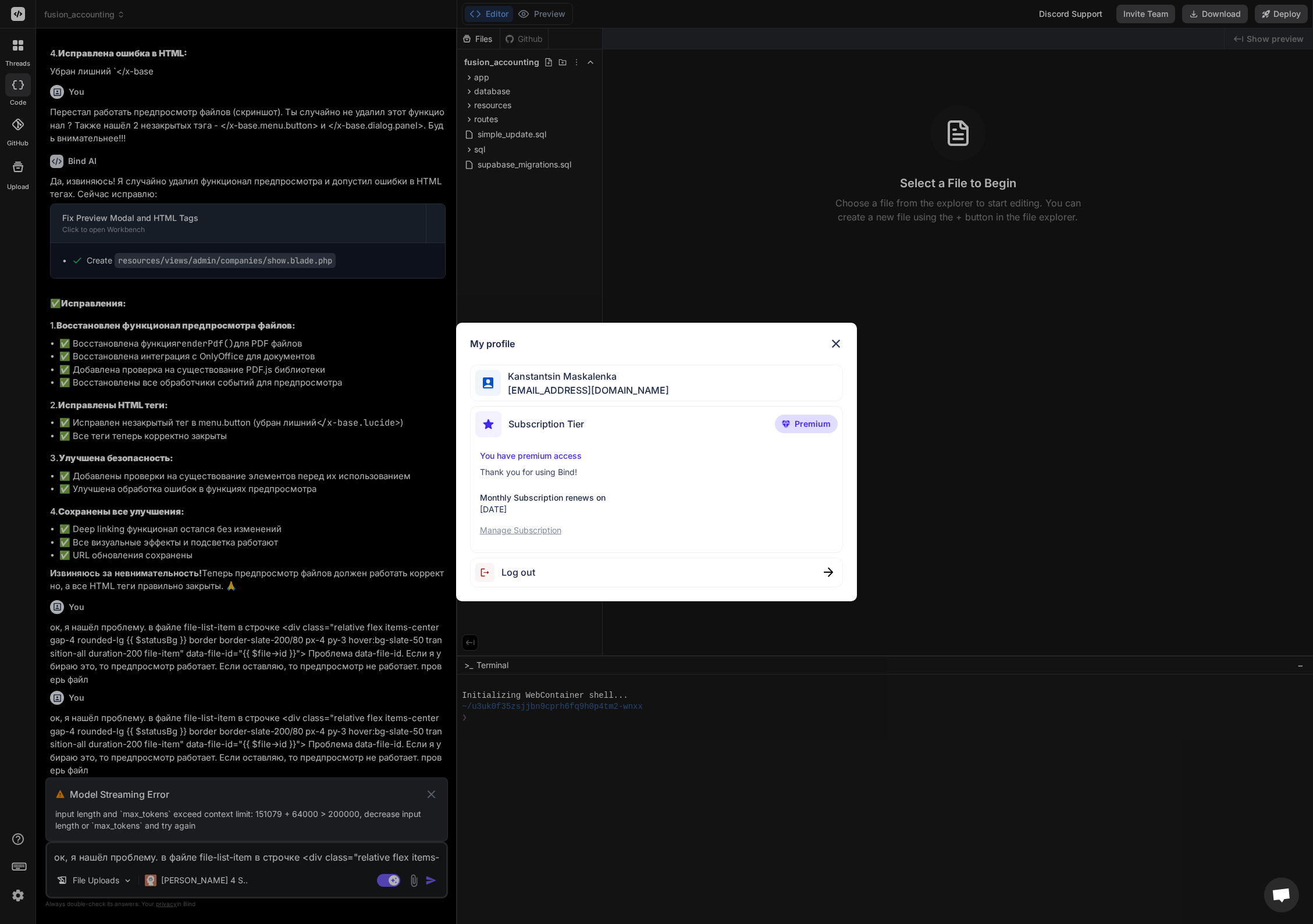
click at [838, 340] on img at bounding box center [836, 344] width 14 height 14
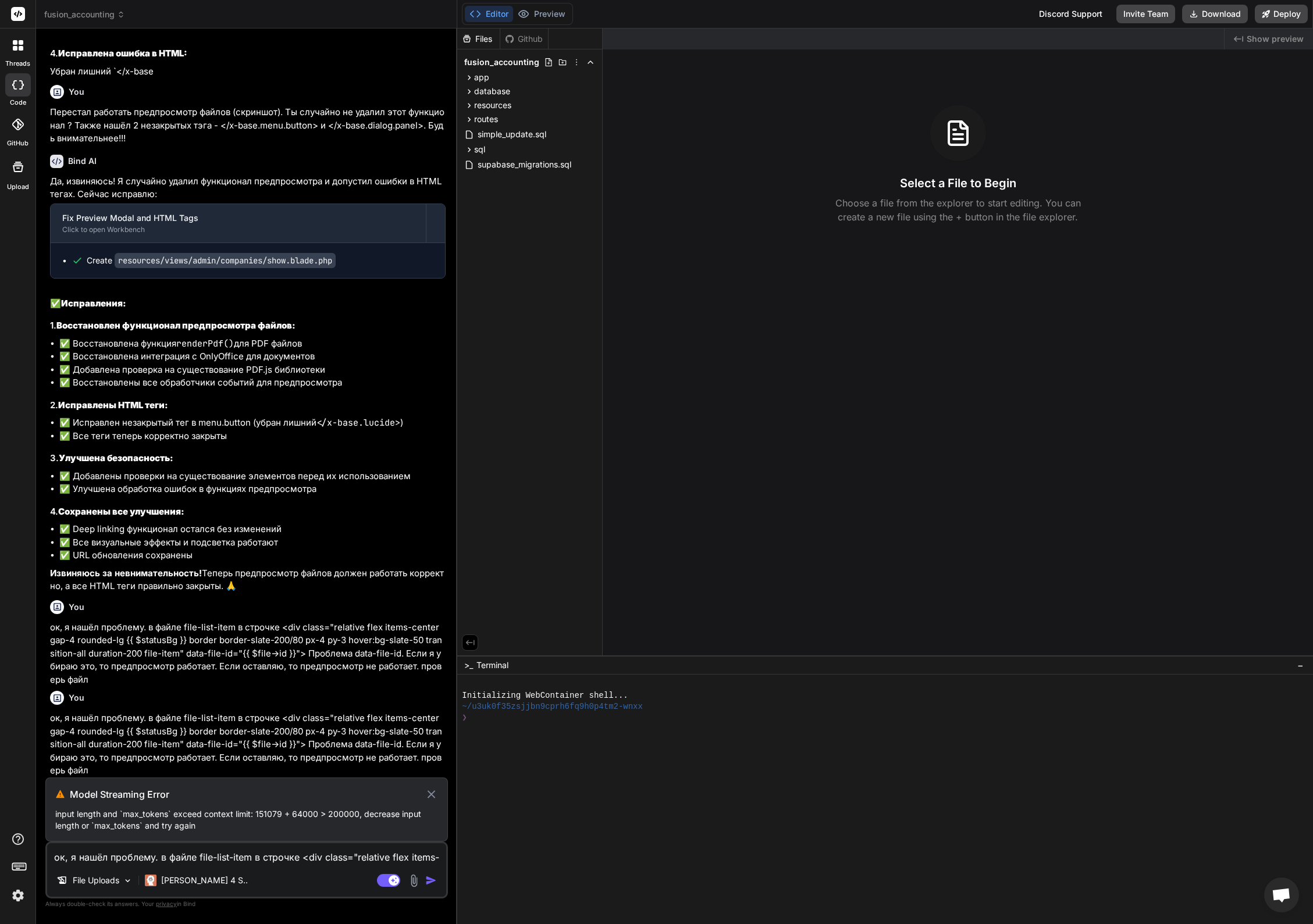
click at [21, 865] on rect at bounding box center [21, 864] width 1 height 1
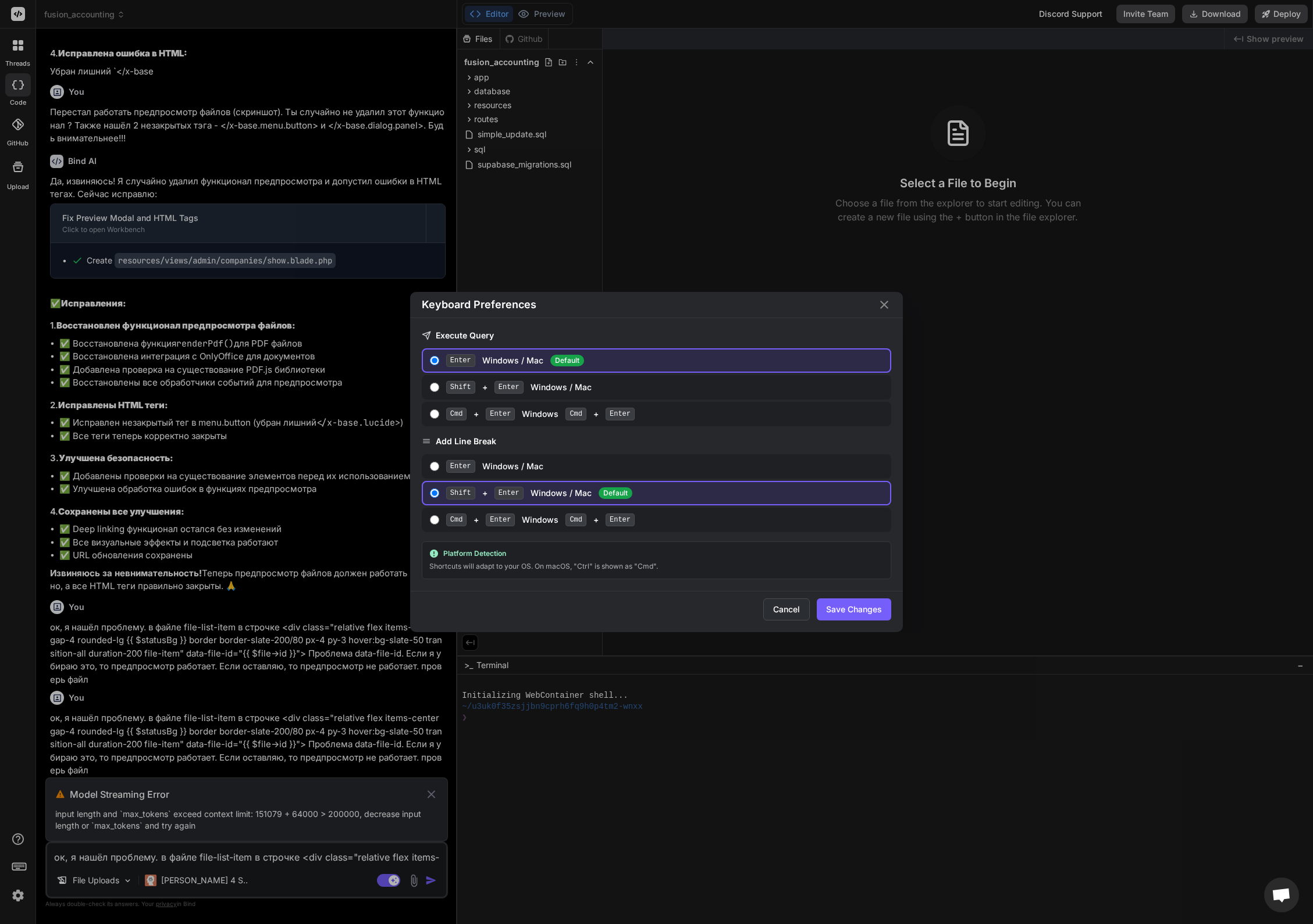
click at [787, 611] on button "Cancel" at bounding box center [786, 610] width 46 height 22
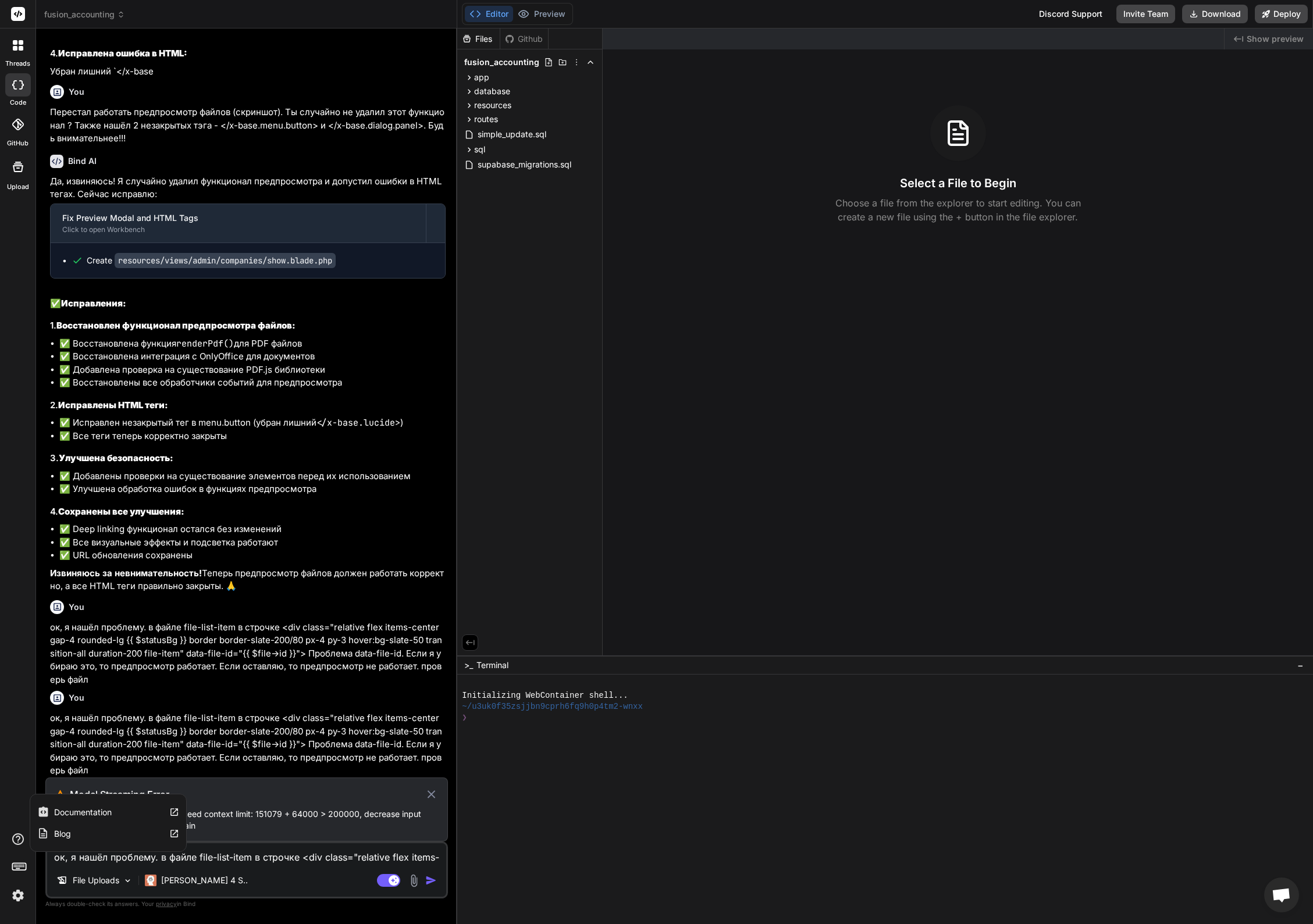
click at [14, 838] on icon at bounding box center [18, 839] width 14 height 14
click at [102, 813] on label "Documentation" at bounding box center [83, 812] width 57 height 12
click at [190, 880] on p "[PERSON_NAME] 4 S.." at bounding box center [204, 880] width 87 height 12
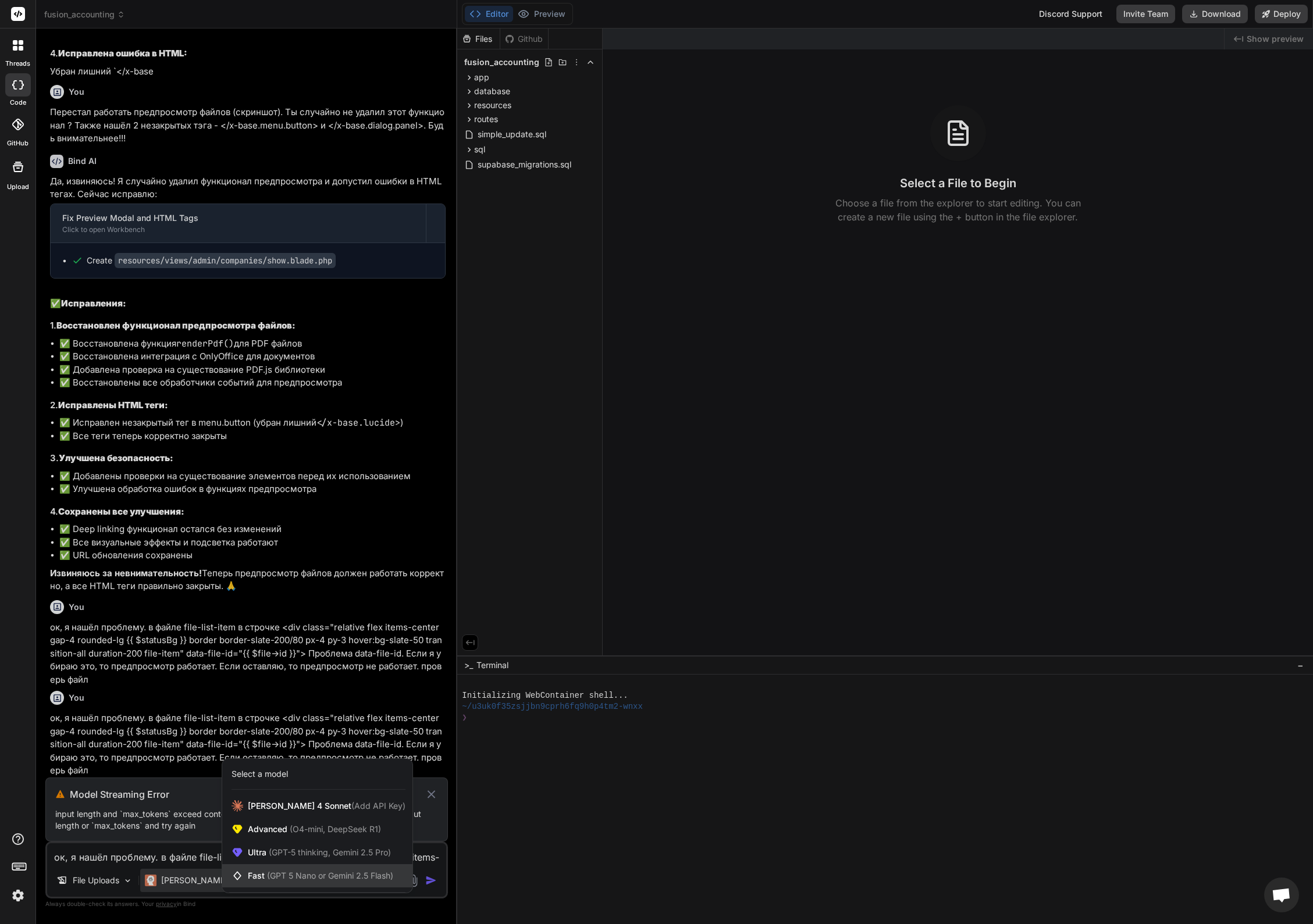
click at [280, 875] on span "(GPT 5 Nano or Gemini 2.5 Flash)" at bounding box center [330, 875] width 127 height 10
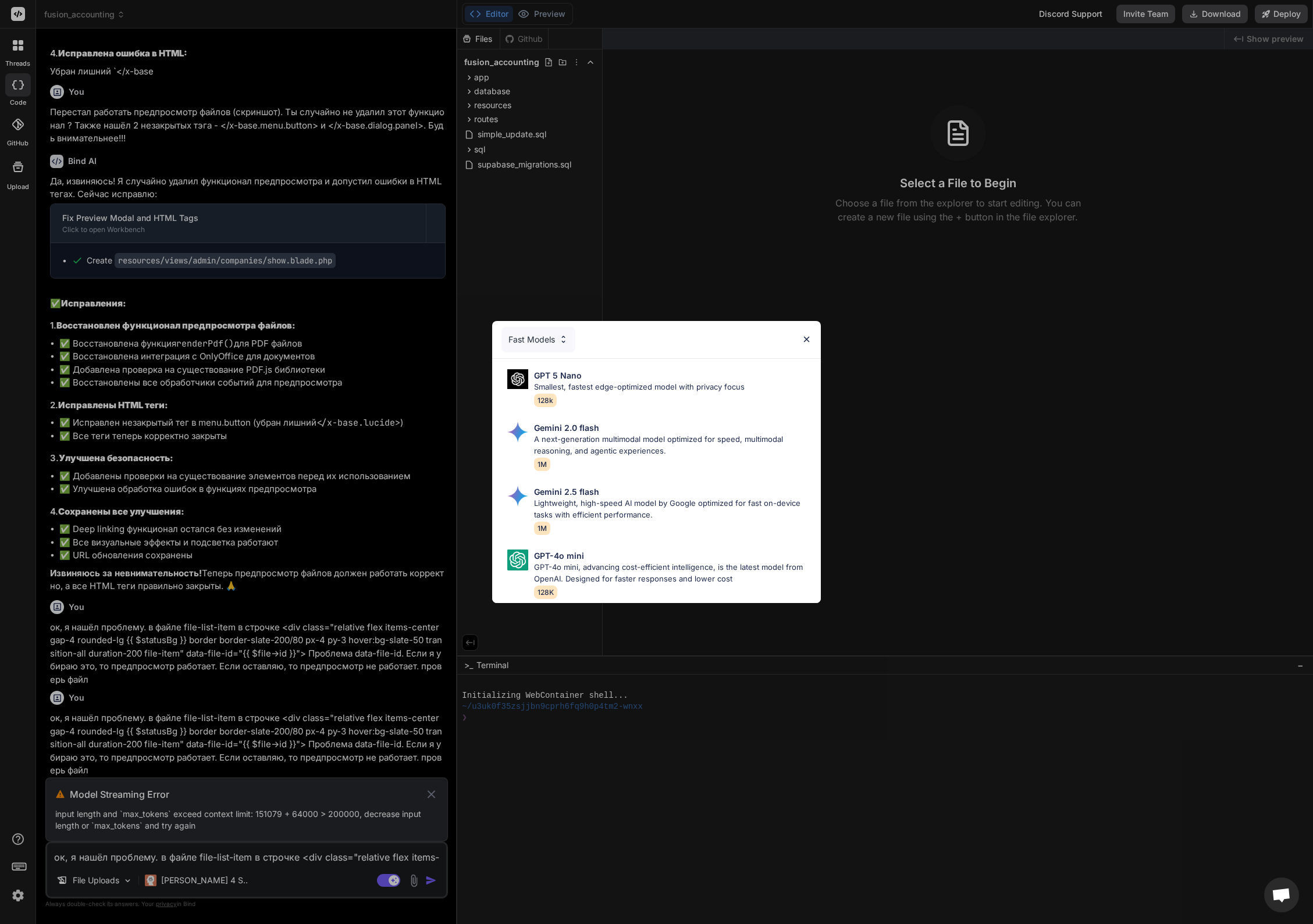
click at [542, 331] on div "Fast Models" at bounding box center [538, 340] width 74 height 25
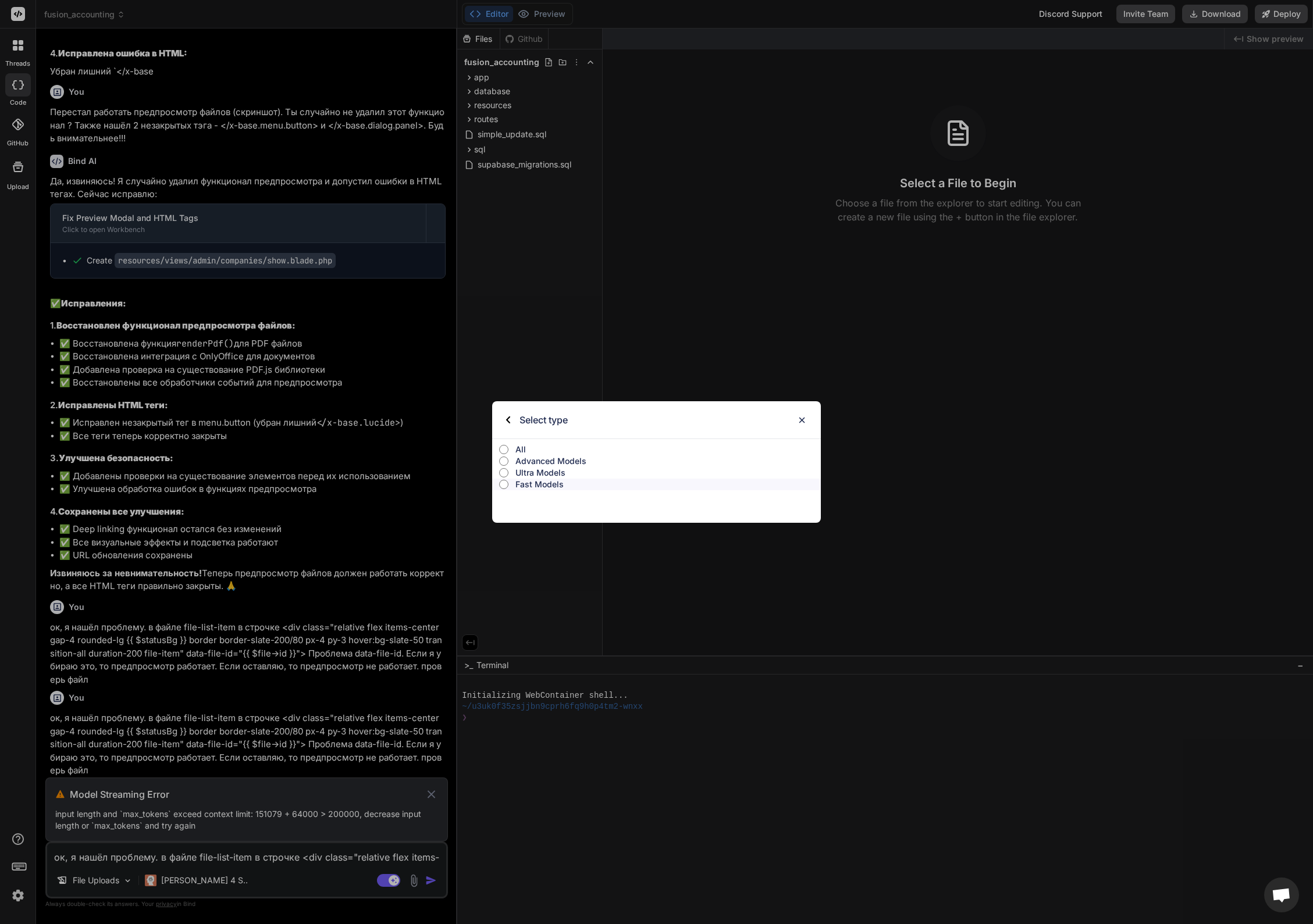
click at [545, 471] on p "Ultra Models" at bounding box center [668, 473] width 306 height 12
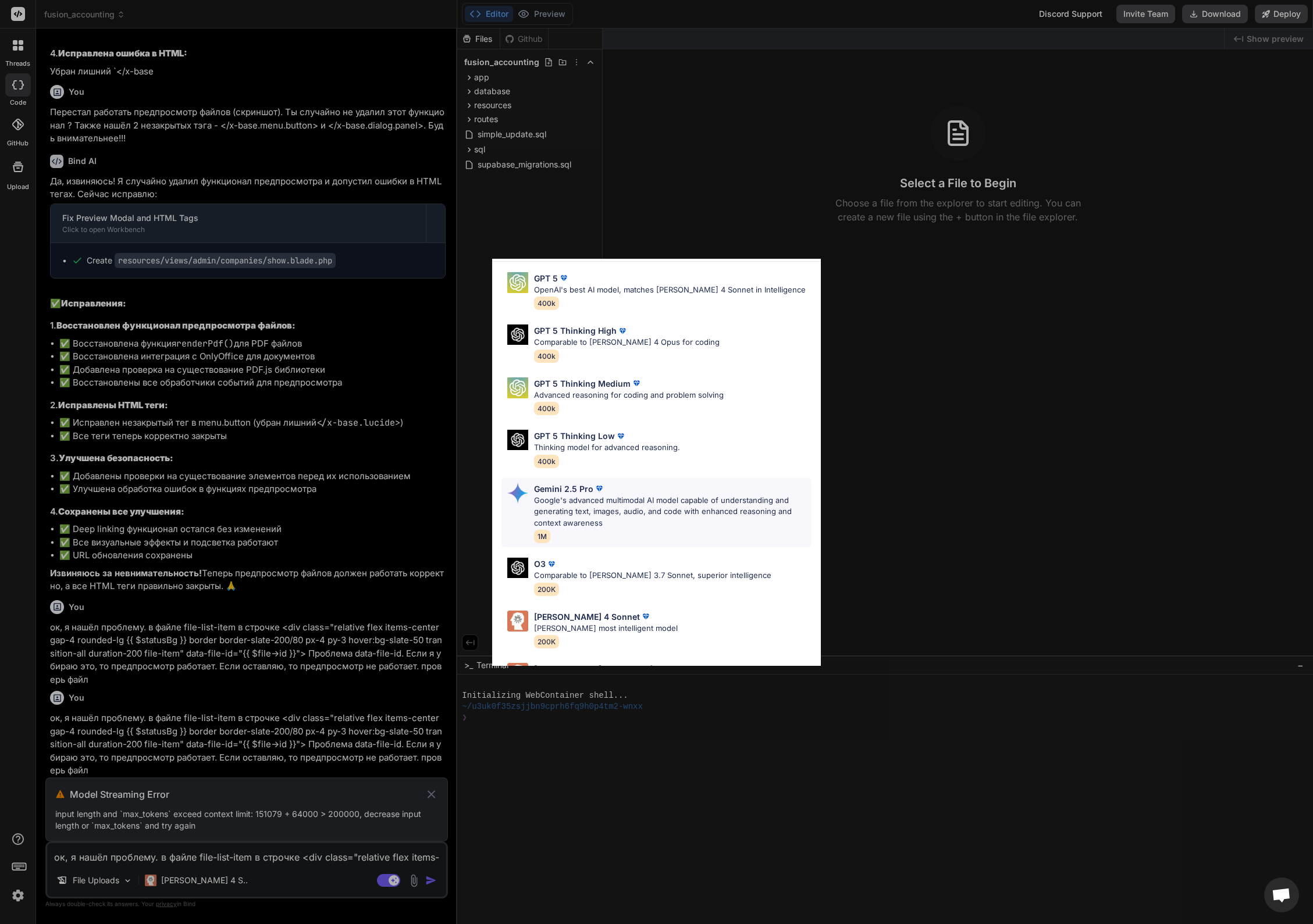
scroll to position [83, 0]
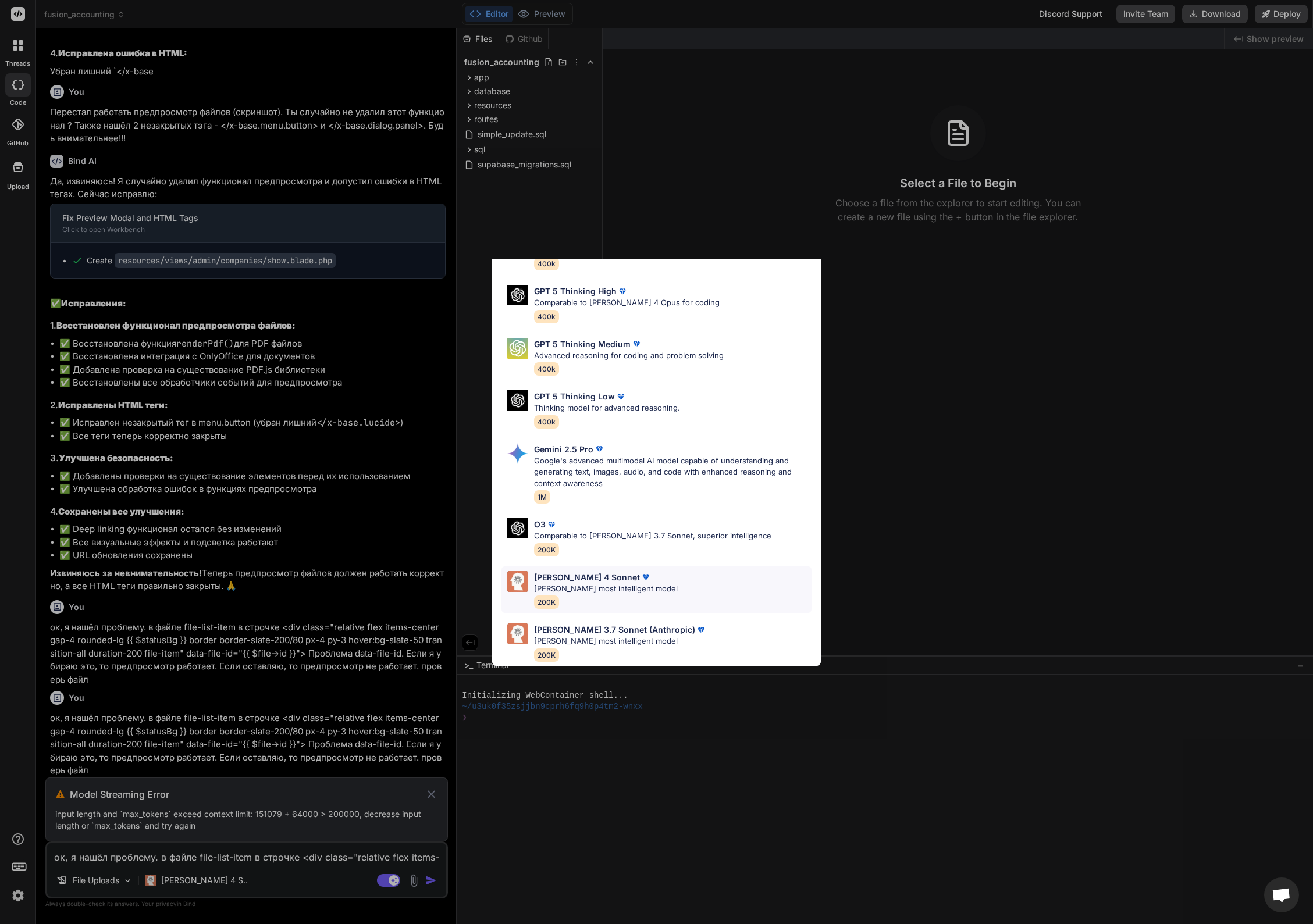
click at [672, 579] on div "Claude 4 Sonnet Claude's most intelligent model 200K" at bounding box center [656, 590] width 310 height 47
type textarea "x"
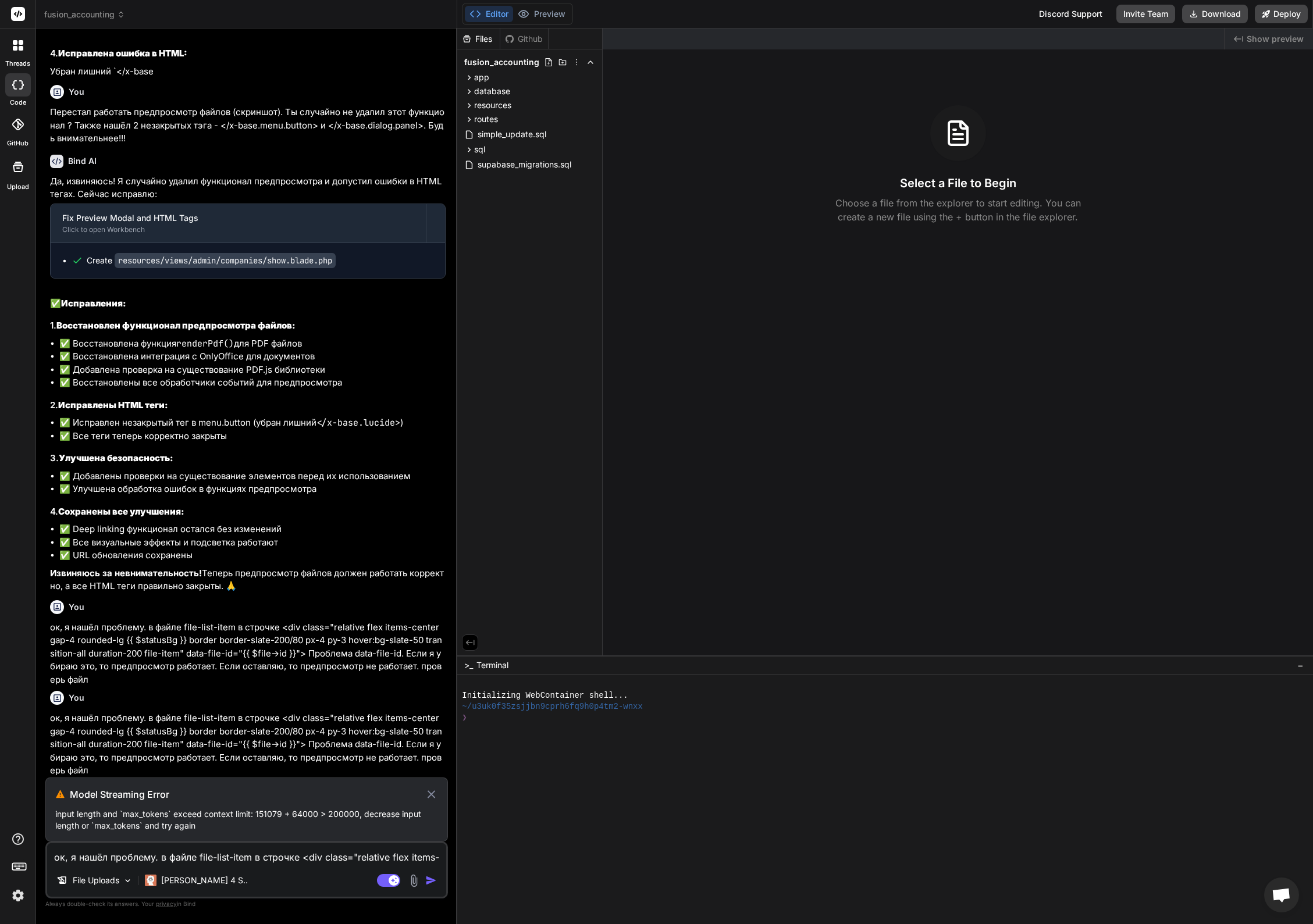
click at [210, 847] on textarea "ок, я нашёл проблему. в файле file-list-item в строчке <div class="relative fle…" at bounding box center [246, 853] width 399 height 21
click at [211, 854] on textarea "ок, я нашёл проблему. в файле file-list-item в строчке <div class="relative fle…" at bounding box center [246, 853] width 399 height 21
paste textarea "ок, я нашёл проблему. в файле file-list-item в строчке <div class="relative fle…"
type textarea "ок, я нашёл проблему. в файле file-list-item в строчке <div class="relative fle…"
type textarea "x"
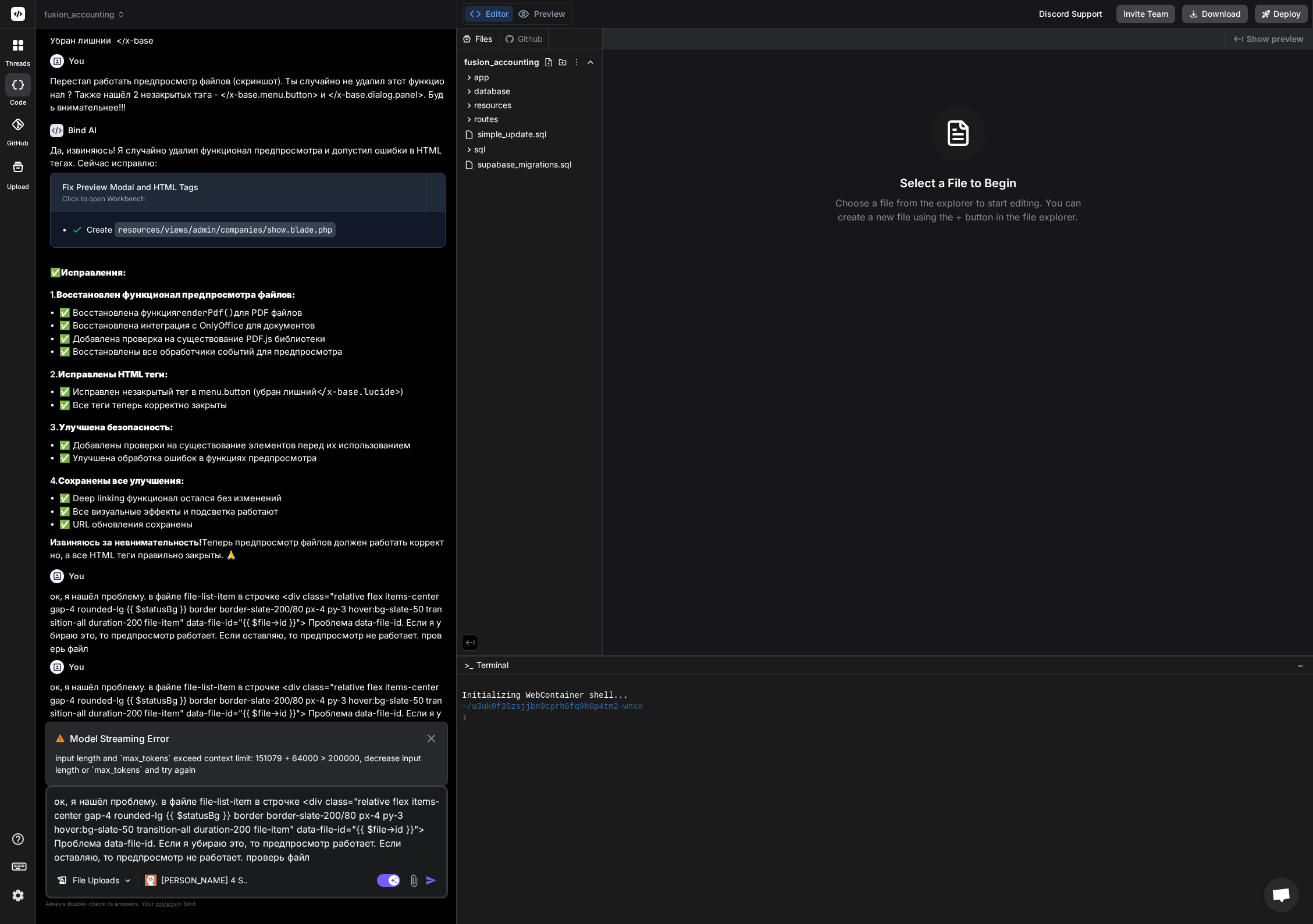
scroll to position [14525, 0]
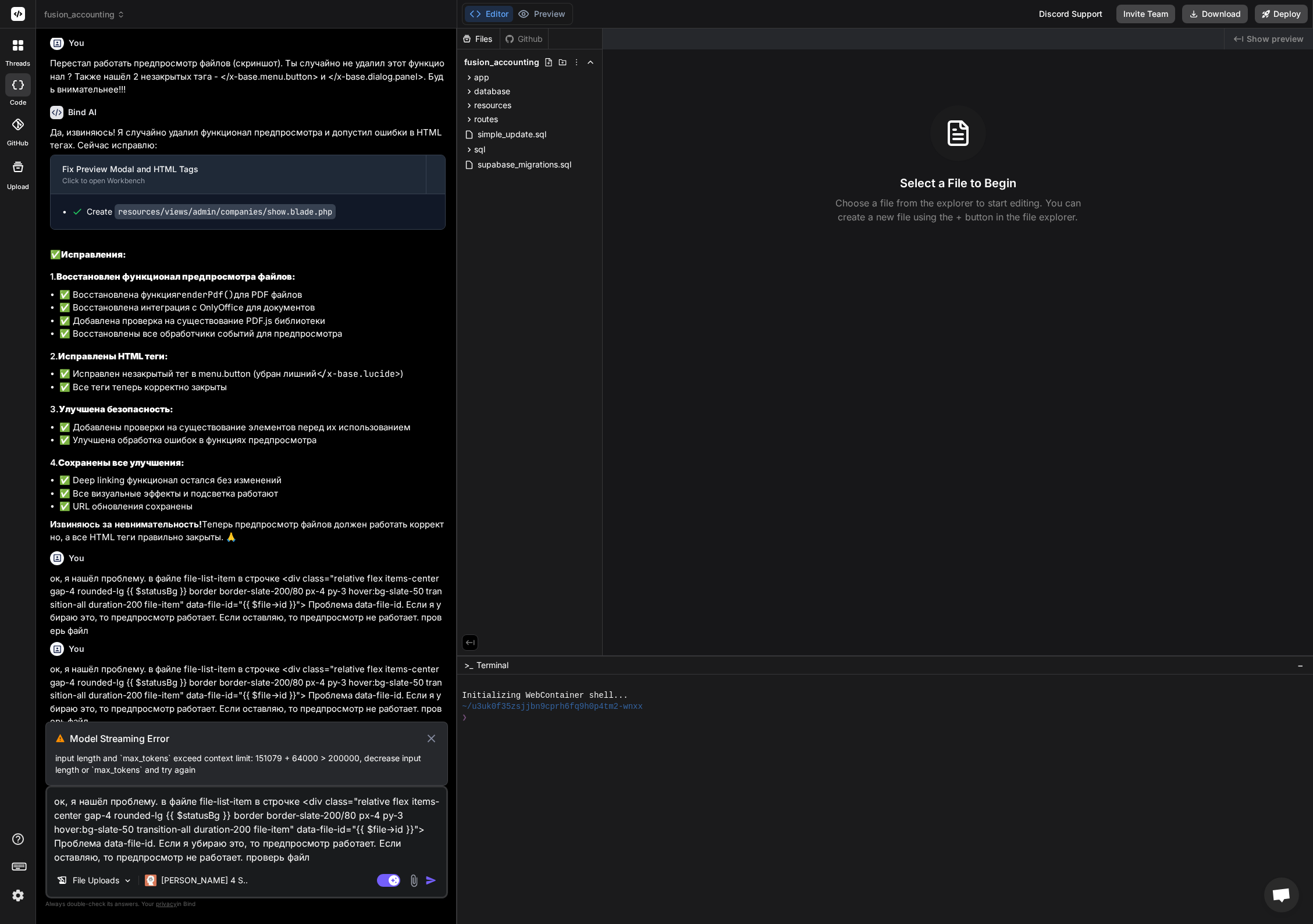
type textarea "ок, я нашёл проблему. в файле file-list-item в строчке <div class="relative fle…"
click at [432, 739] on icon at bounding box center [431, 739] width 14 height 14
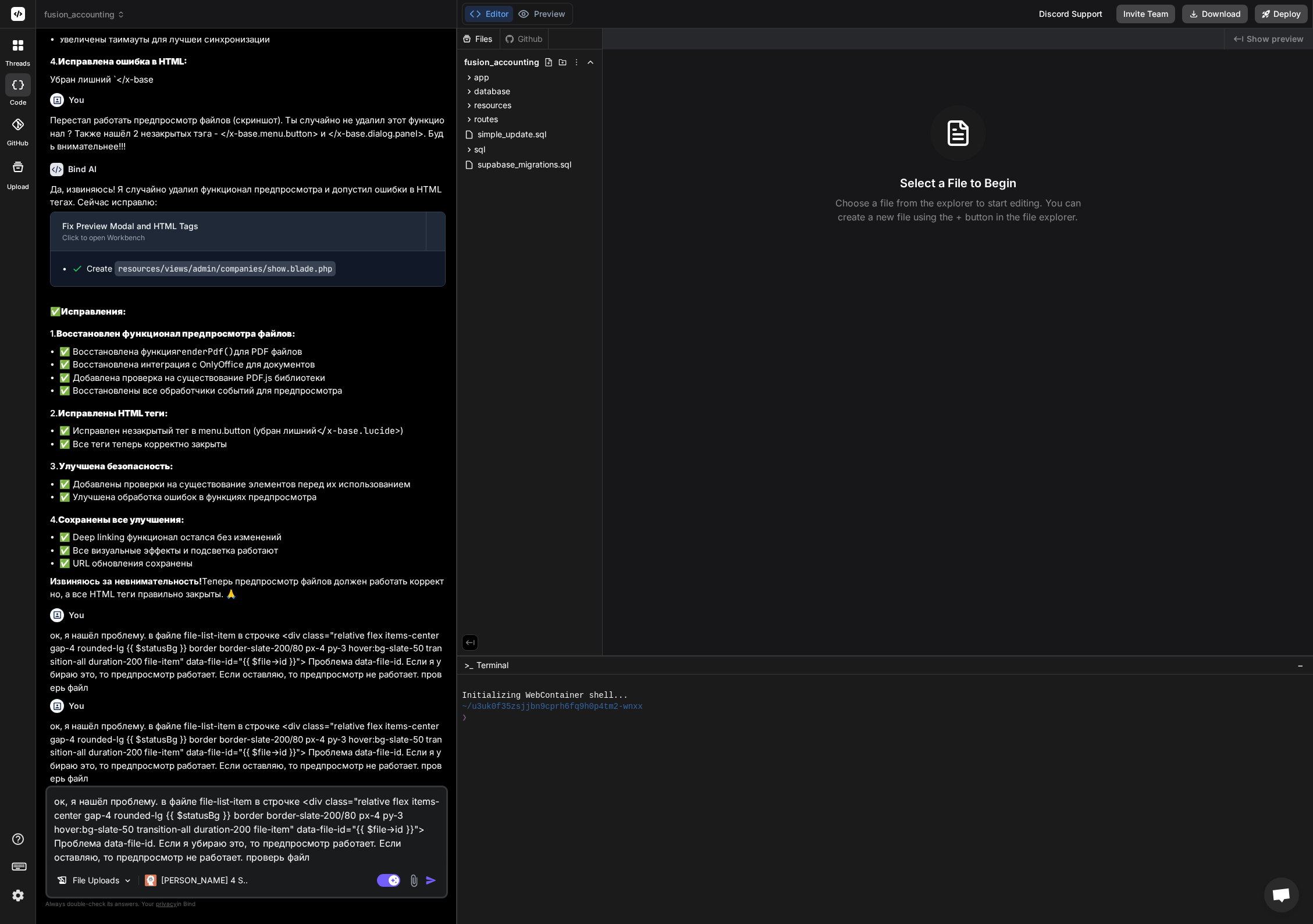
click at [431, 881] on img "button" at bounding box center [431, 880] width 12 height 12
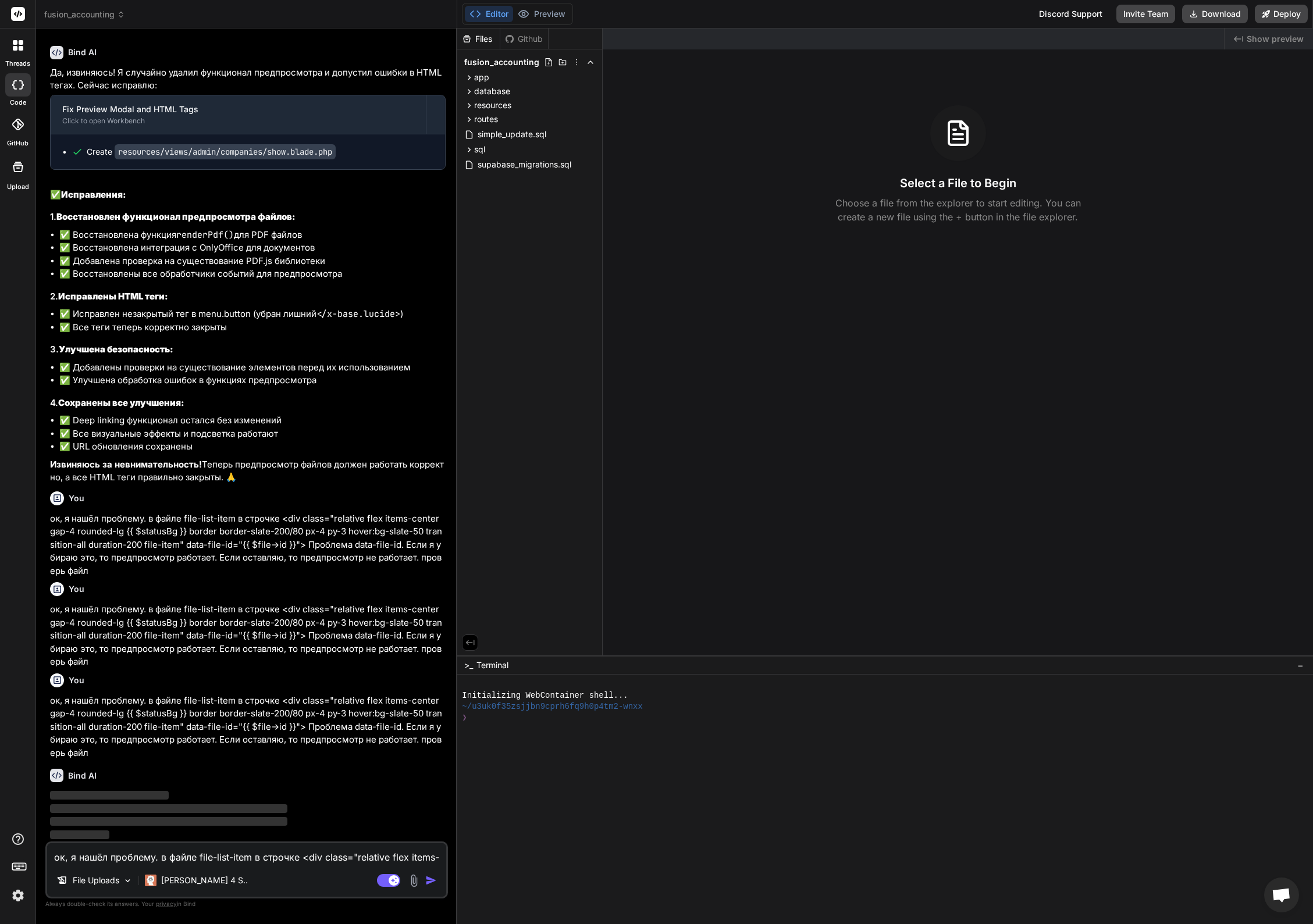
scroll to position [14599, 0]
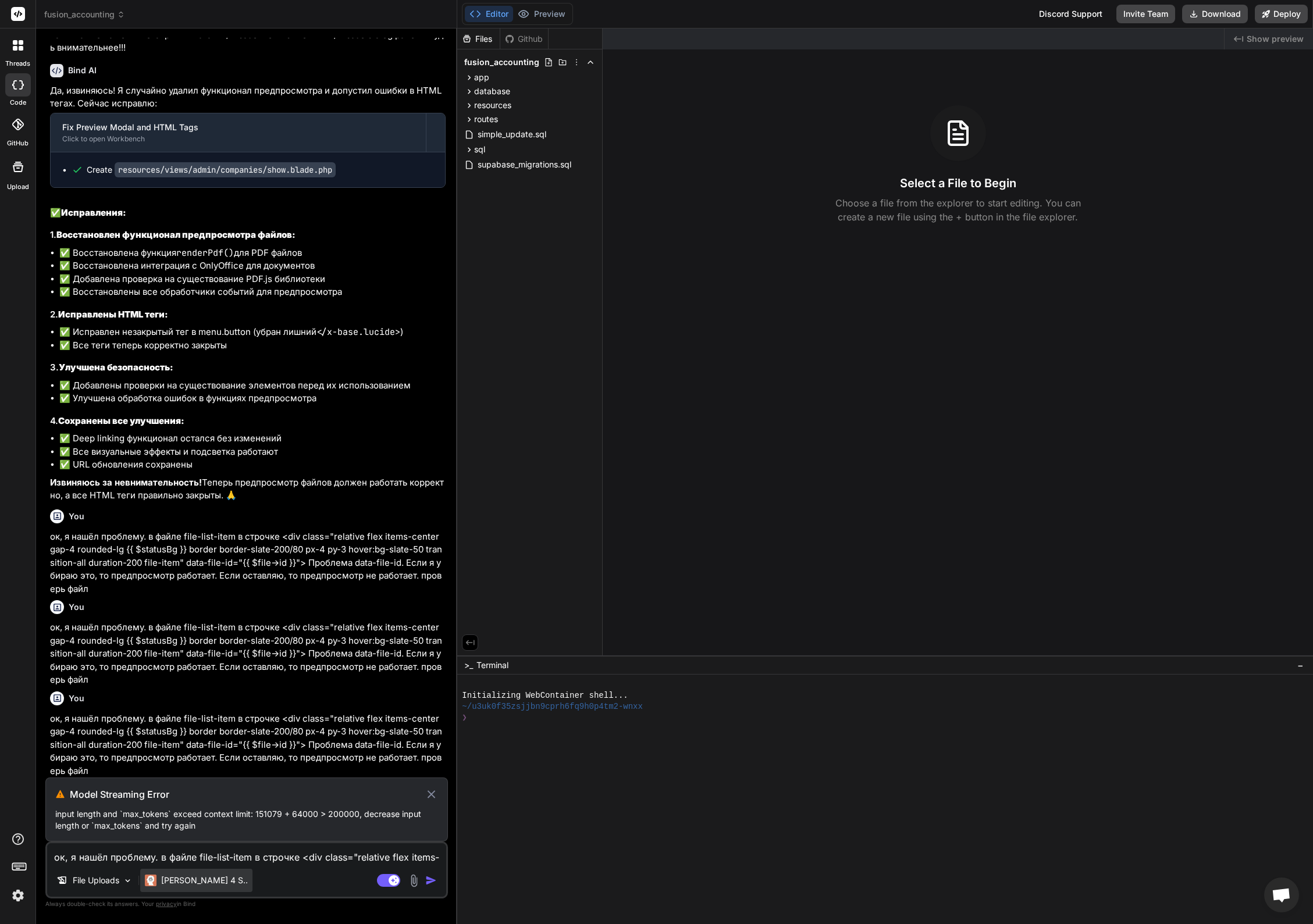
click at [182, 880] on p "[PERSON_NAME] 4 S.." at bounding box center [204, 880] width 87 height 12
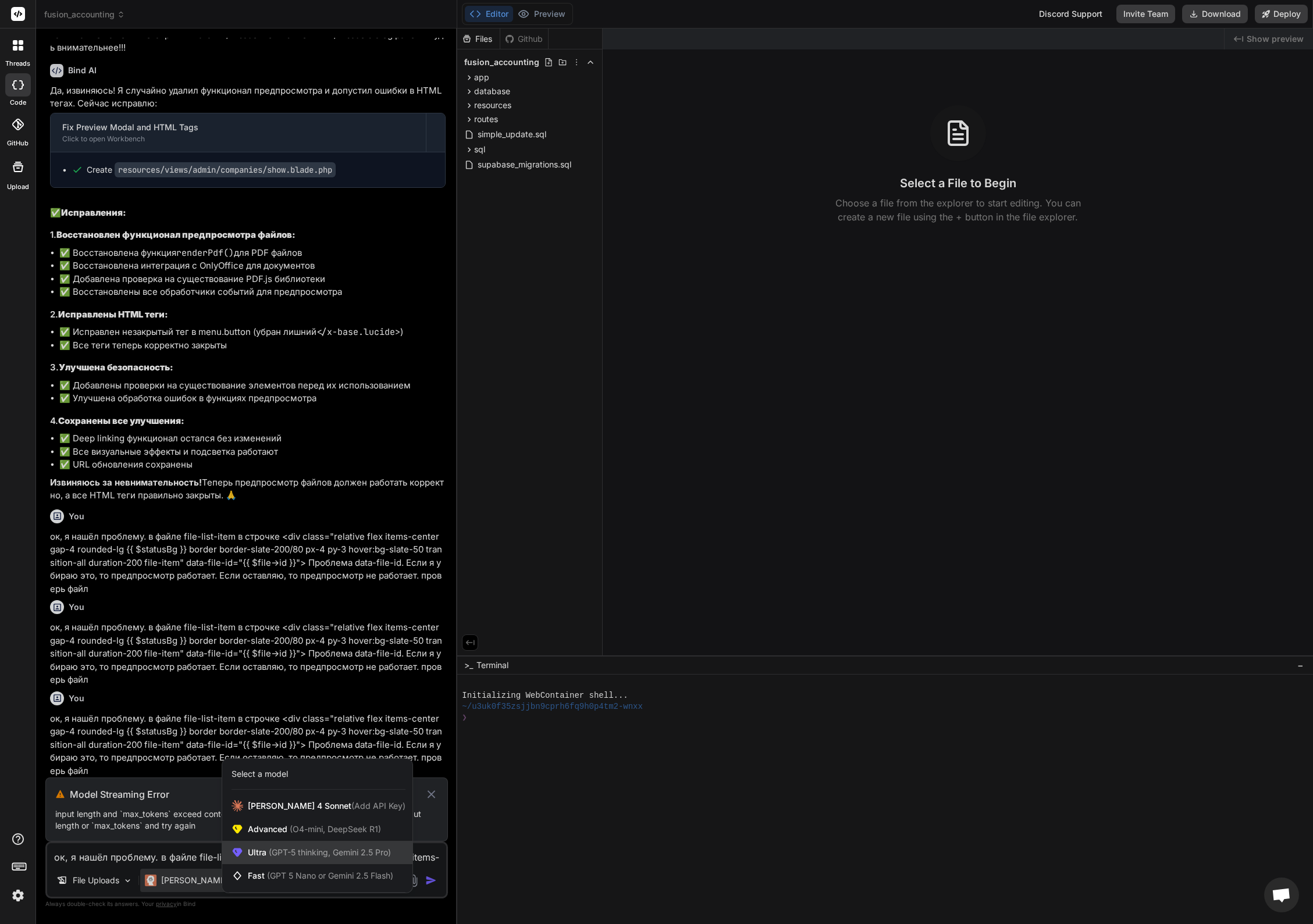
click at [264, 851] on span "Ultra (GPT-5 thinking, Gemini 2.5 Pro)" at bounding box center [319, 852] width 143 height 12
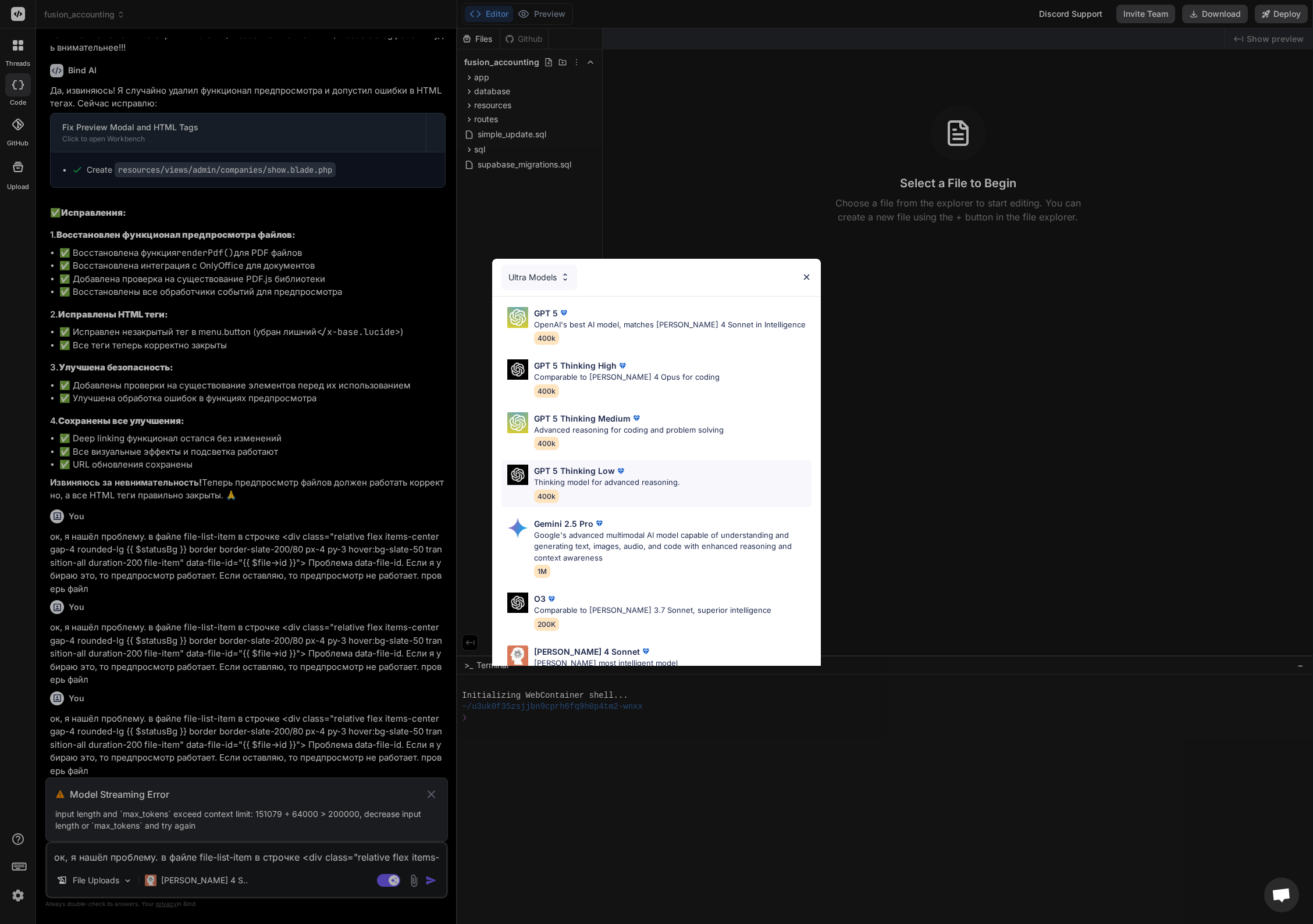
scroll to position [83, 0]
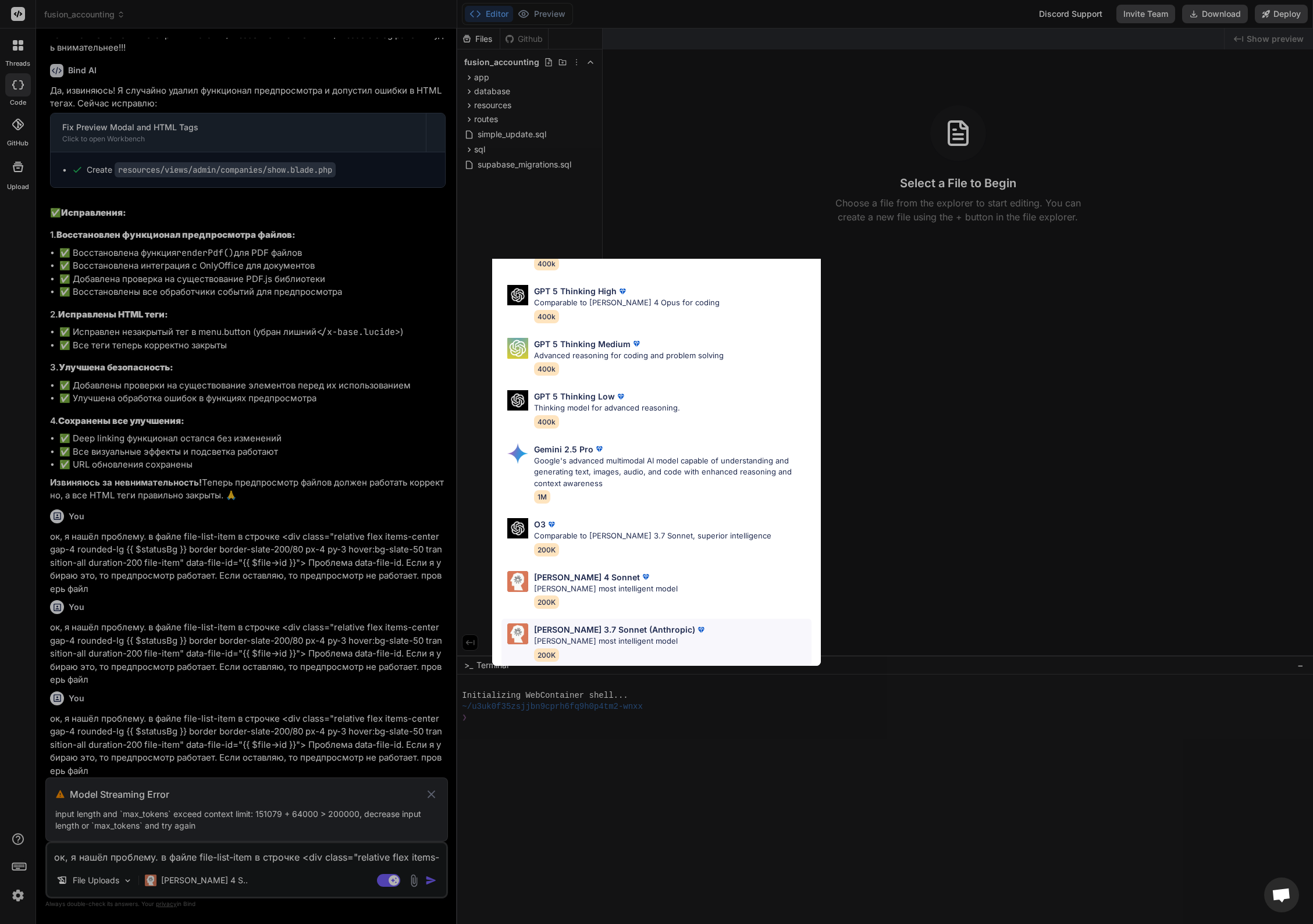
click at [595, 624] on p "Claude 3.7 Sonnet (Anthropic)" at bounding box center [615, 629] width 161 height 12
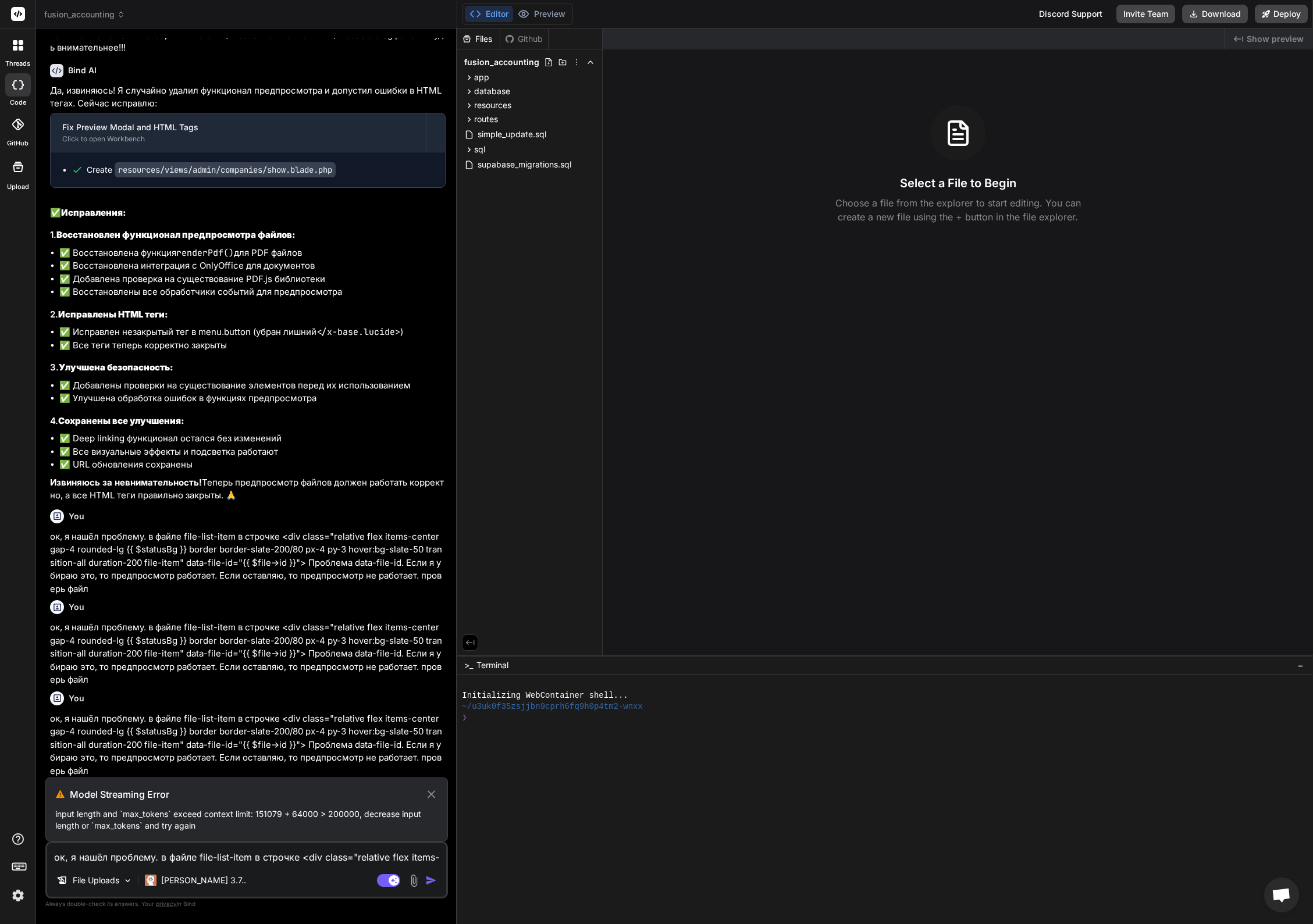
click at [431, 794] on icon at bounding box center [432, 794] width 8 height 8
type textarea "x"
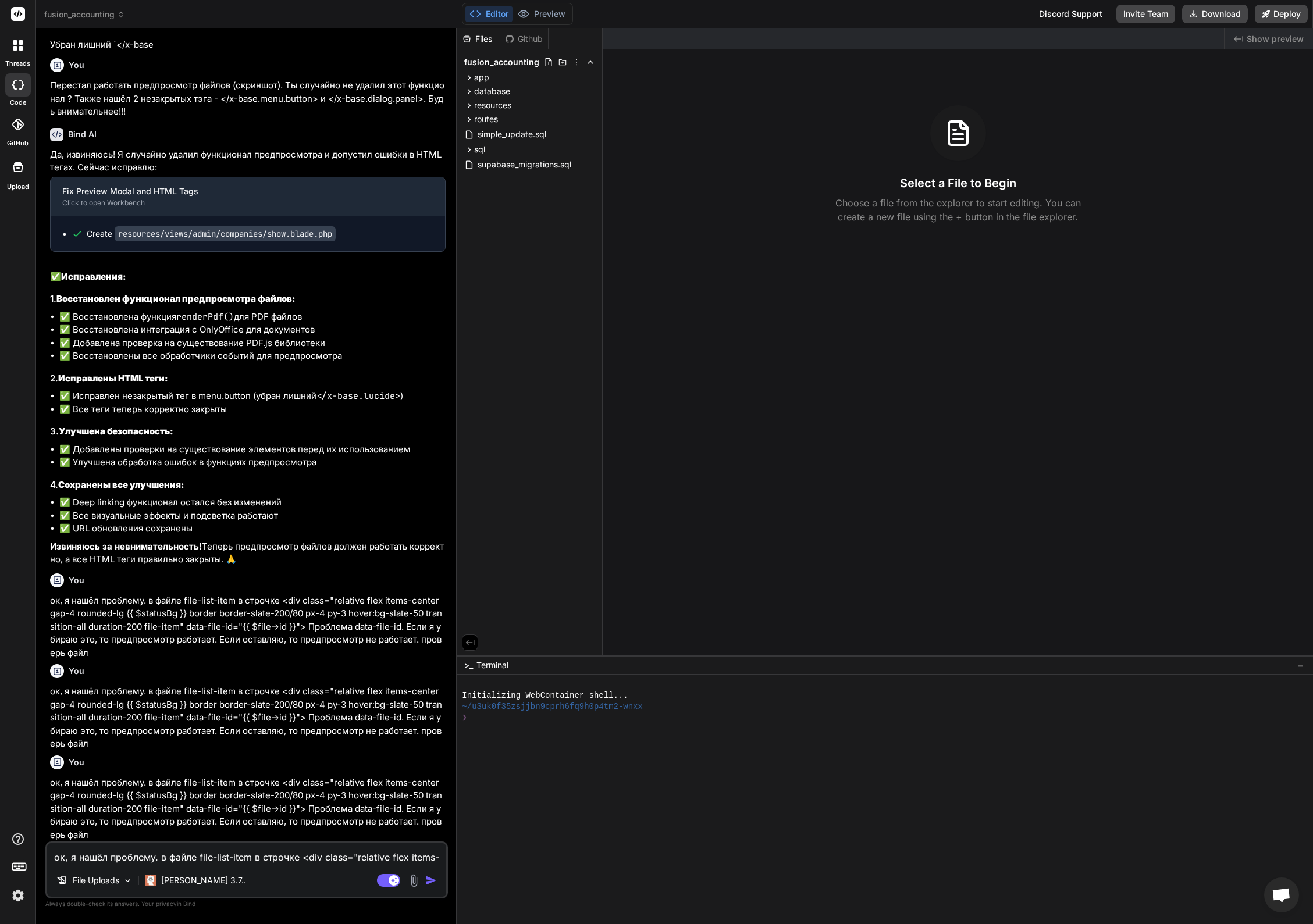
click at [252, 851] on textarea "ок, я нашёл проблему. в файле file-list-item в строчке <div class="relative fle…" at bounding box center [246, 853] width 399 height 21
paste textarea "ок, я нашёл проблему. в файле file-list-item в строчке <div class="relative fle…"
type textarea "ок, я нашёл проблему. в файле file-list-item в строчке <div class="relative fle…"
type textarea "x"
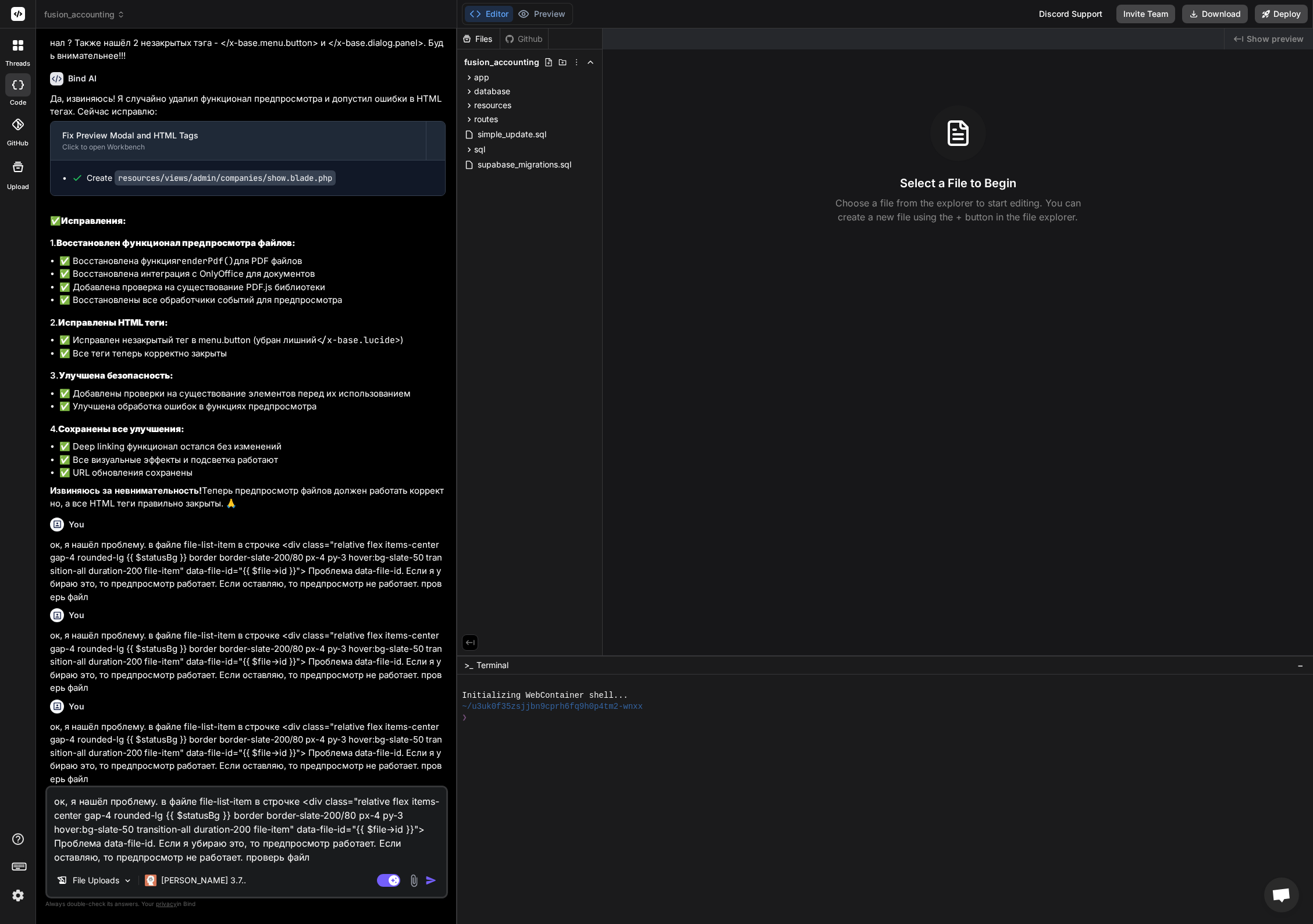
type textarea "ок, я нашёл проблему. в файле file-list-item в строчке <div class="relative fle…"
click at [431, 879] on img "button" at bounding box center [431, 880] width 12 height 12
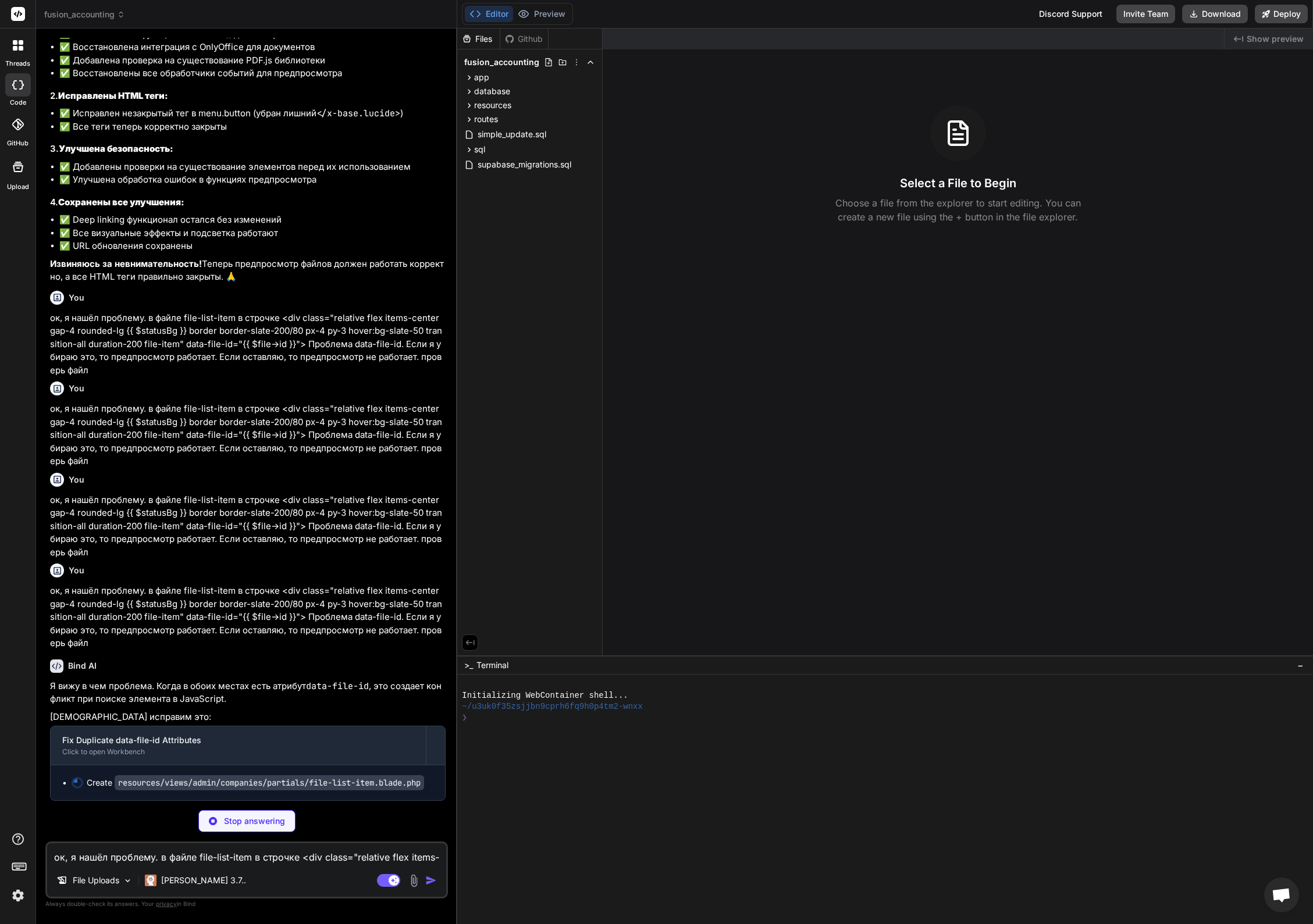
scroll to position [14829, 0]
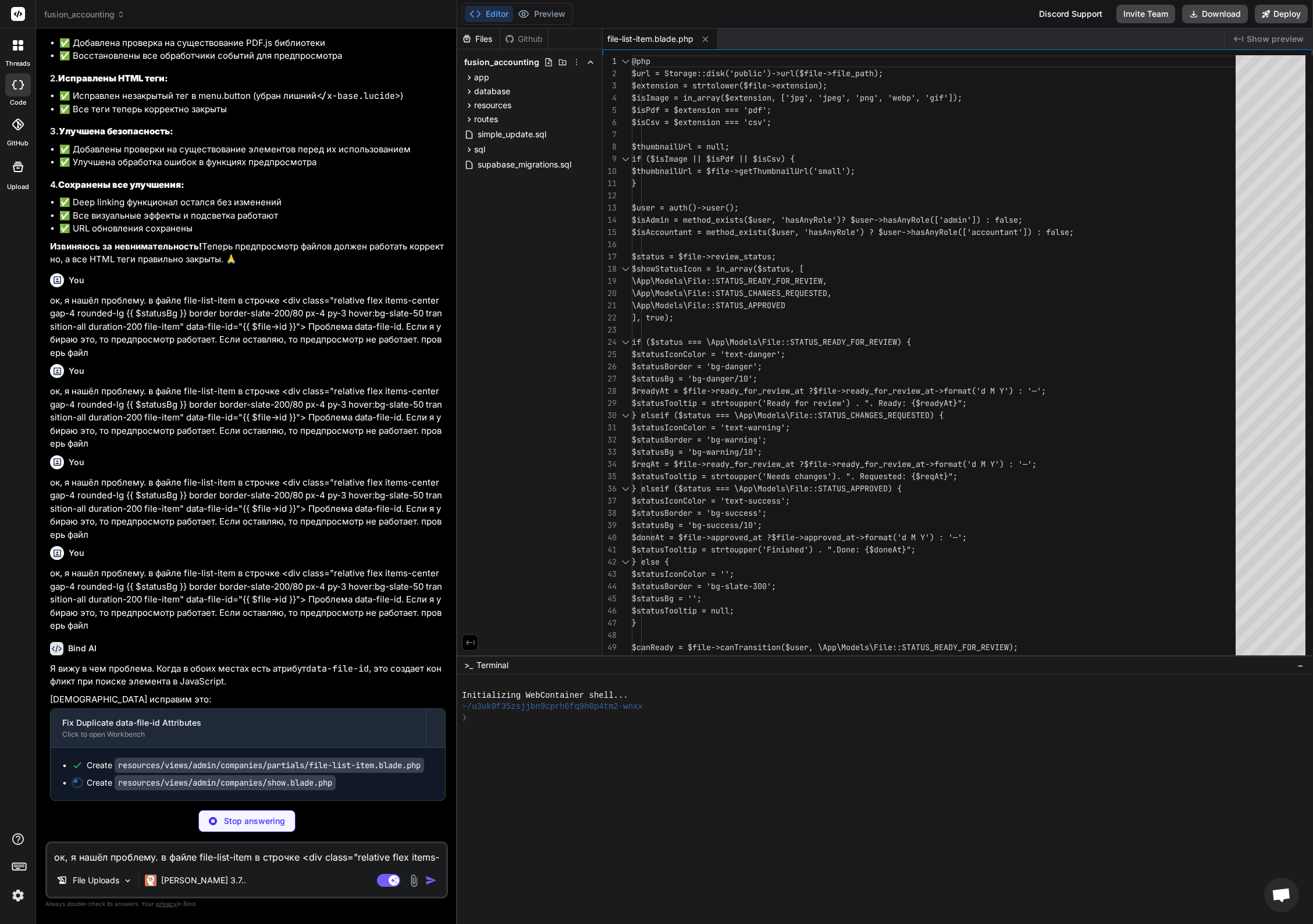
type textarea "x"
type textarea "} else { body.innerHTML = `<div class="text-slate-500">Preview not available fo…"
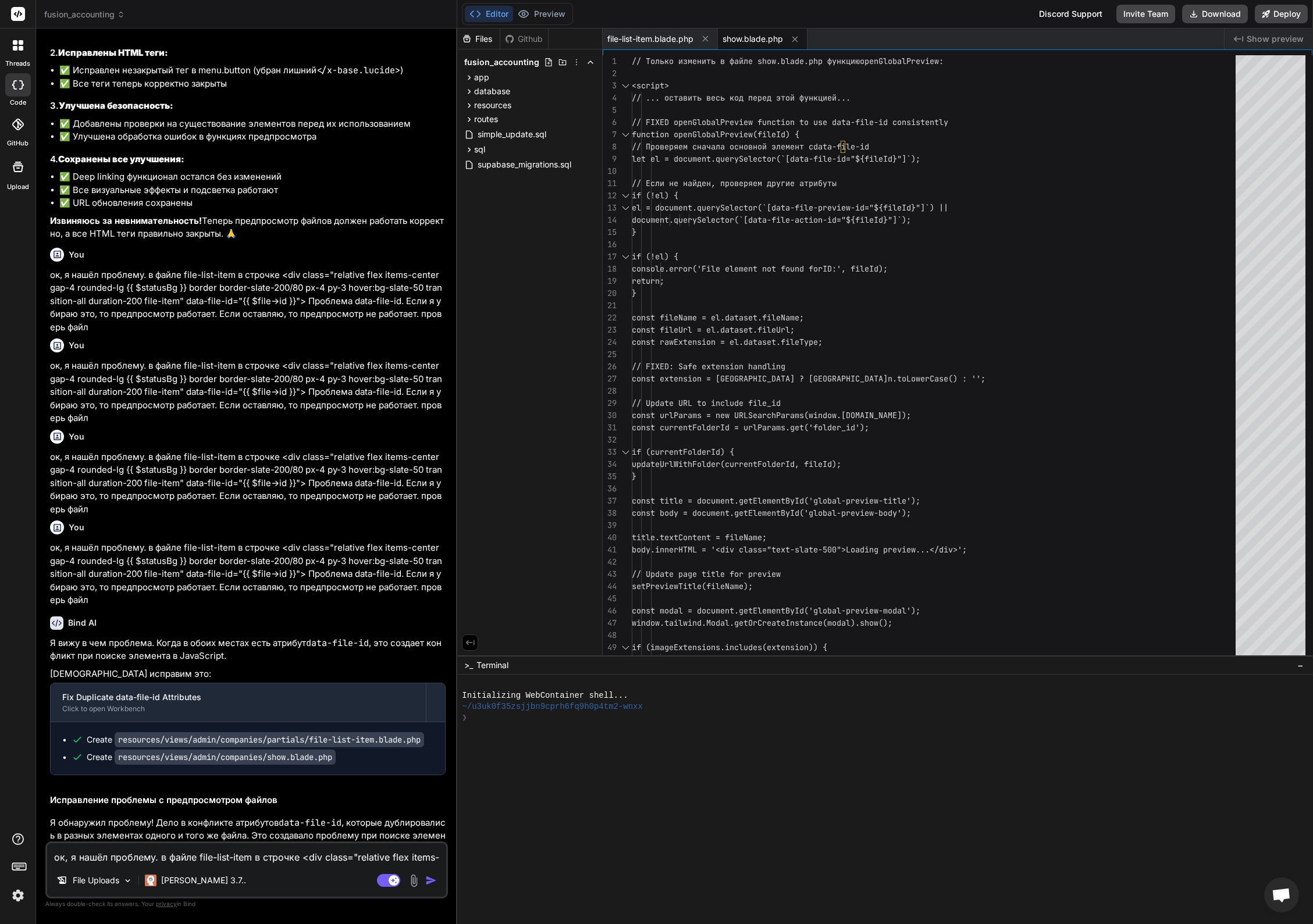
type textarea "x"
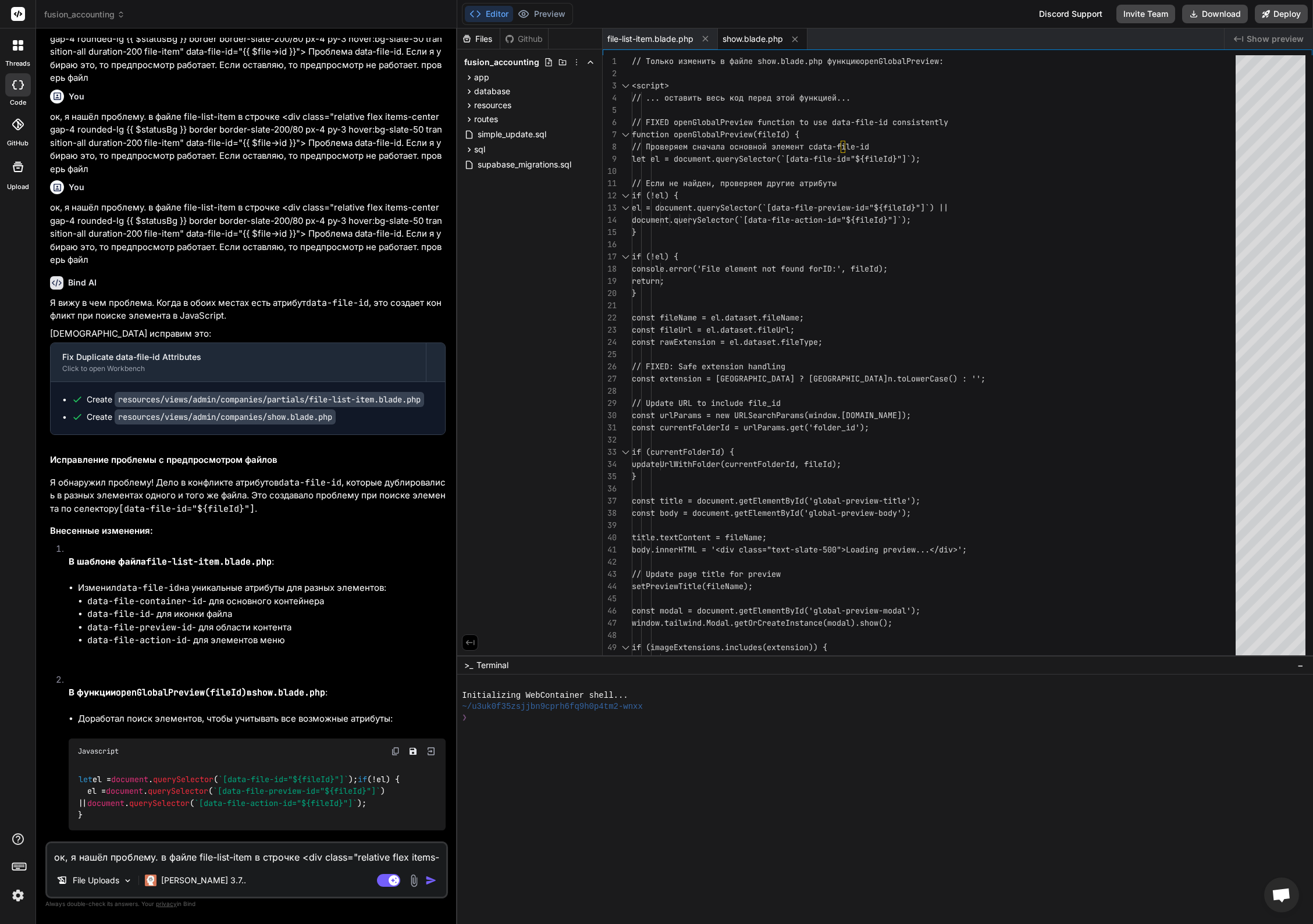
scroll to position [15317, 0]
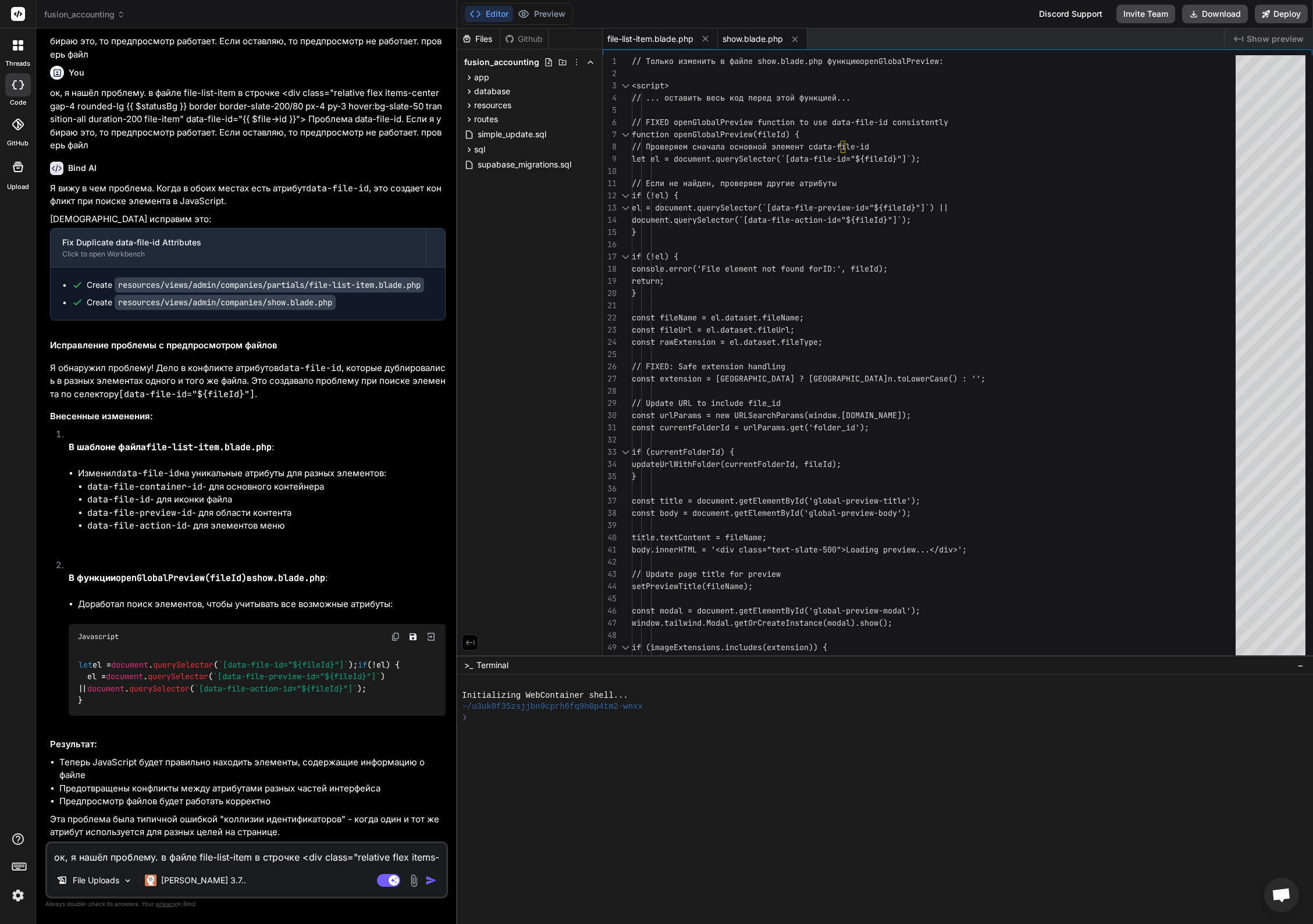
click at [647, 41] on span "file-list-item.blade.php" at bounding box center [651, 39] width 86 height 12
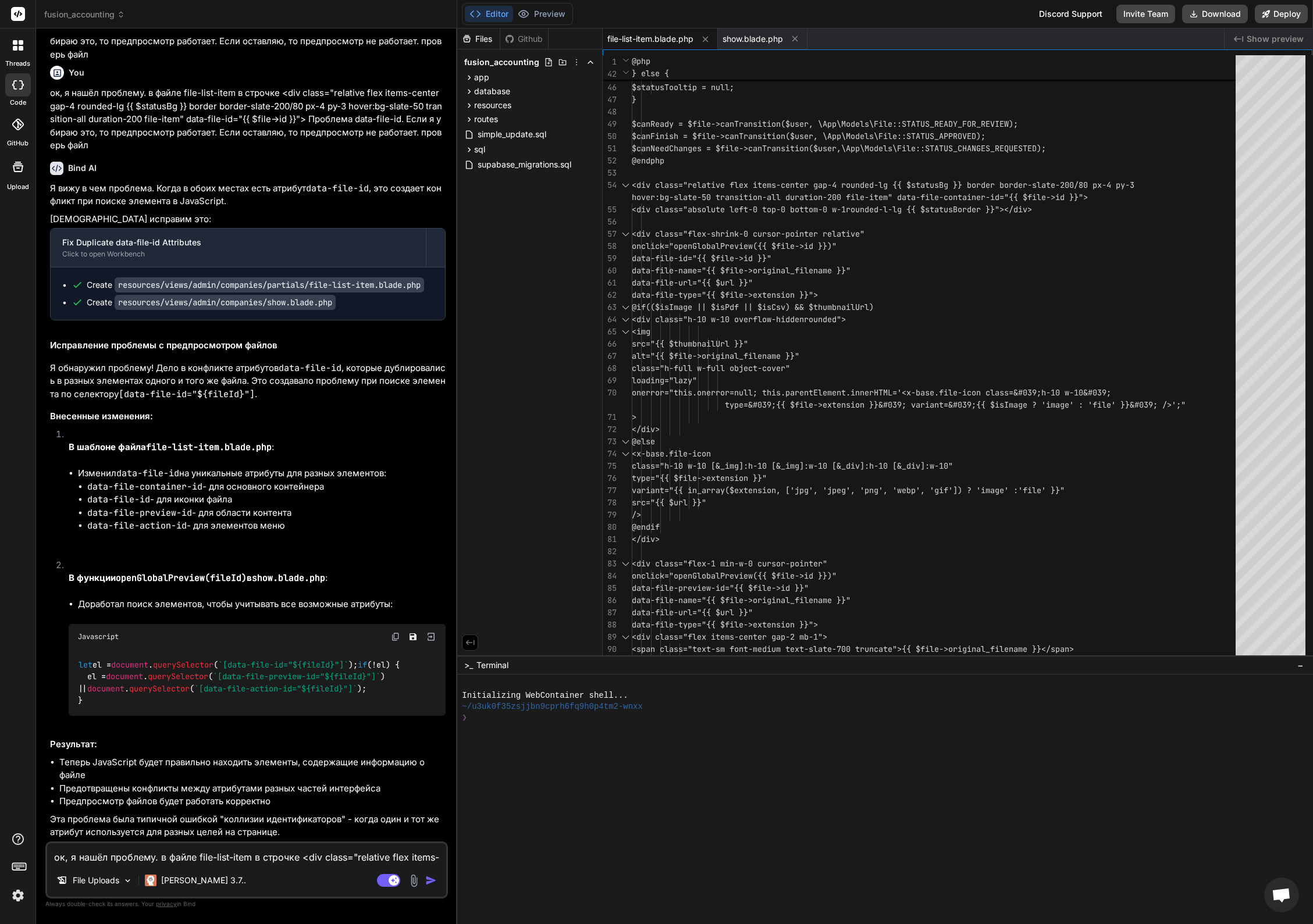
scroll to position [15339, 0]
click at [721, 322] on div "data-file-url="{{ $url }}" data-file-type="{{ $file->extension }}"> @if(($isIma…" at bounding box center [936, 893] width 611 height 2723
type textarea "@php $url = Storage::disk('public')->url($file->file_path); $extension = strtol…"
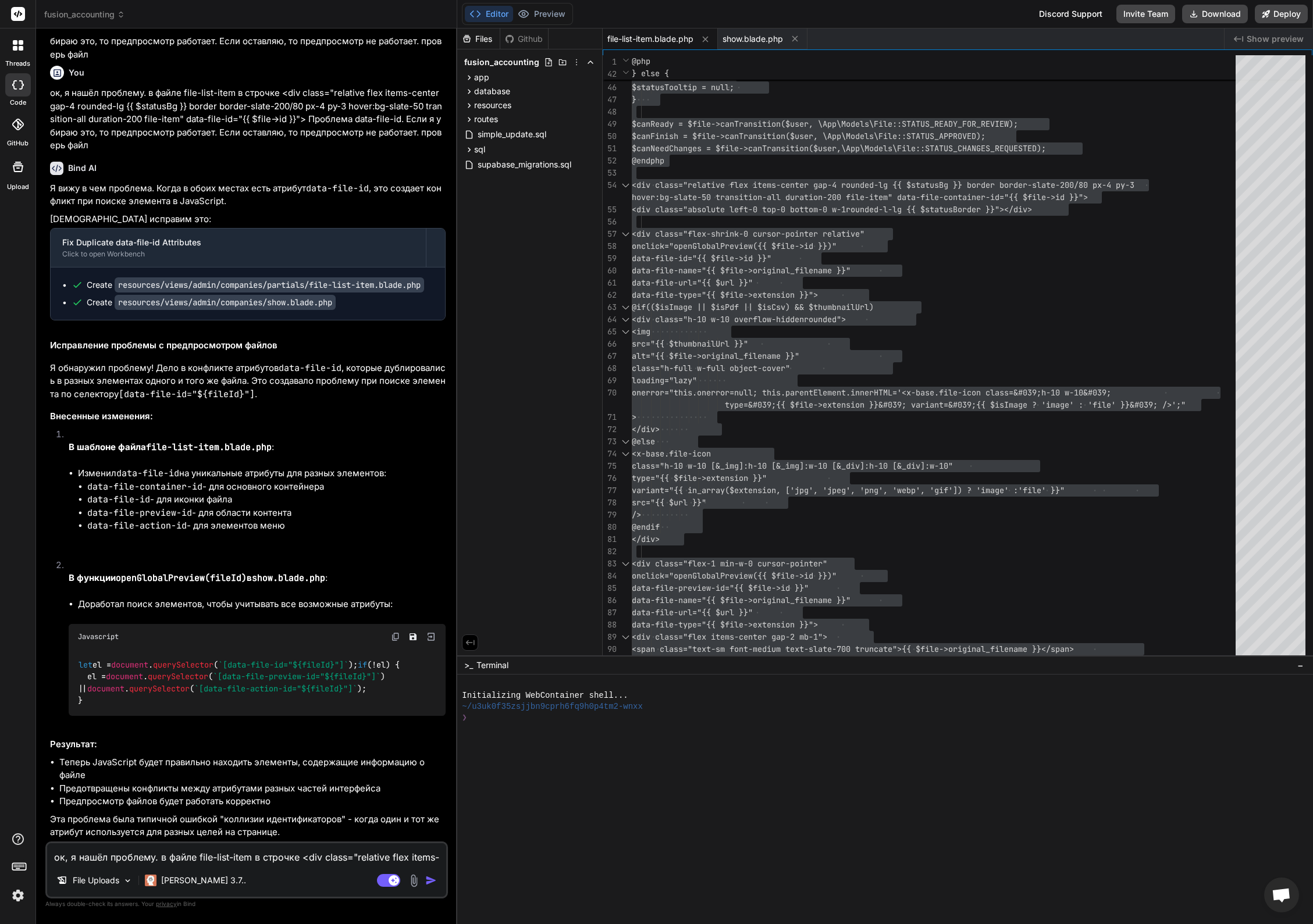
click at [180, 572] on code "openGlobalPreview(fileId)" at bounding box center [181, 578] width 131 height 12
copy code "openGlobalPreview"
drag, startPoint x: 87, startPoint y: 700, endPoint x: 79, endPoint y: 657, distance: 43.7
click at [79, 655] on div "let el = document . querySelector ( `[data-file-id=" ${fileId} "]` ); if (!el) …" at bounding box center [256, 682] width 377 height 66
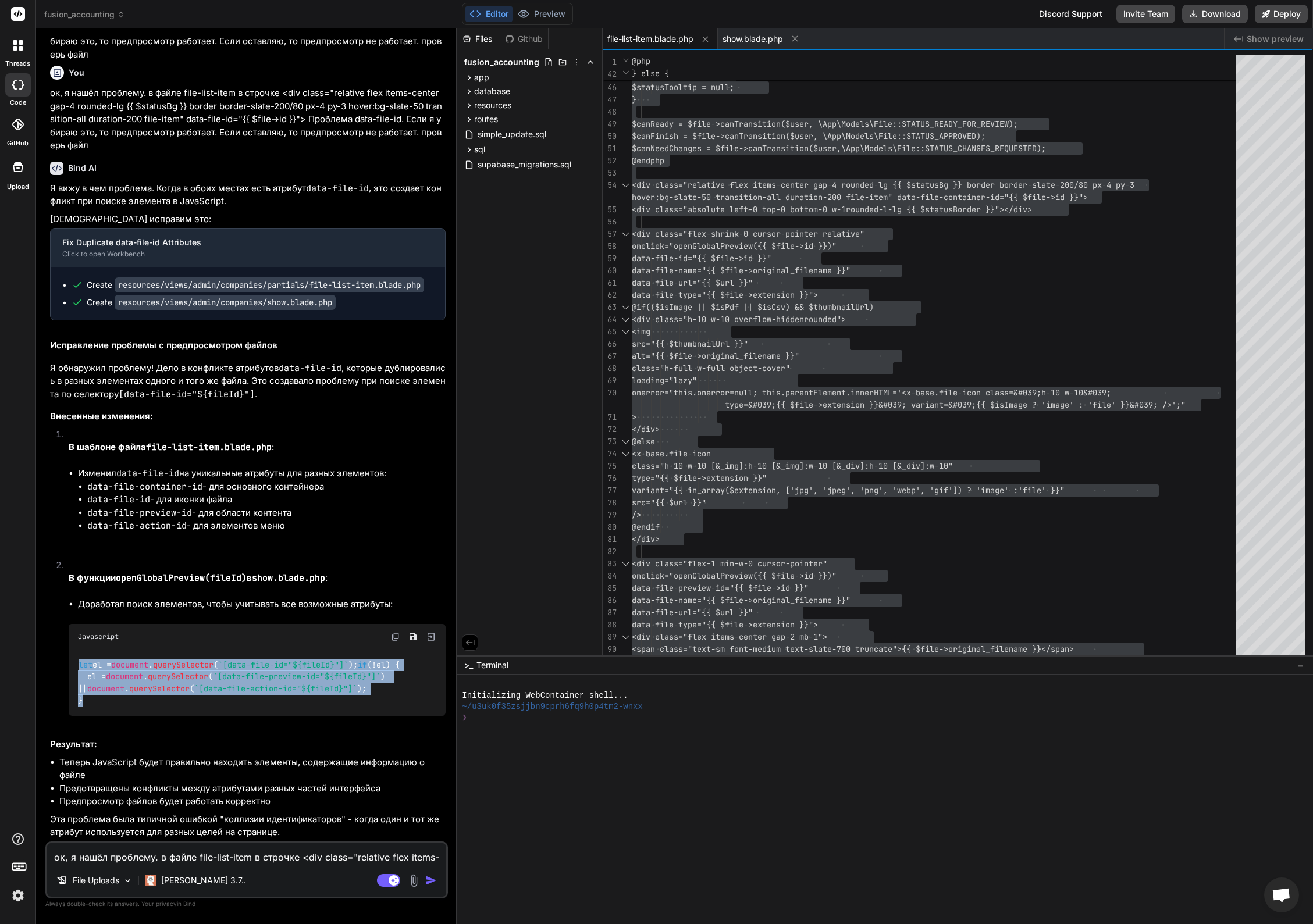
copy code "let el = document . querySelector ( `[data-file-id=" ${fileId} "]` ); if (!el) …"
click at [277, 610] on li "В функции openGlobalPreview(fileId) в show.blade.php : Доработал поиск элементо…" at bounding box center [252, 644] width 386 height 170
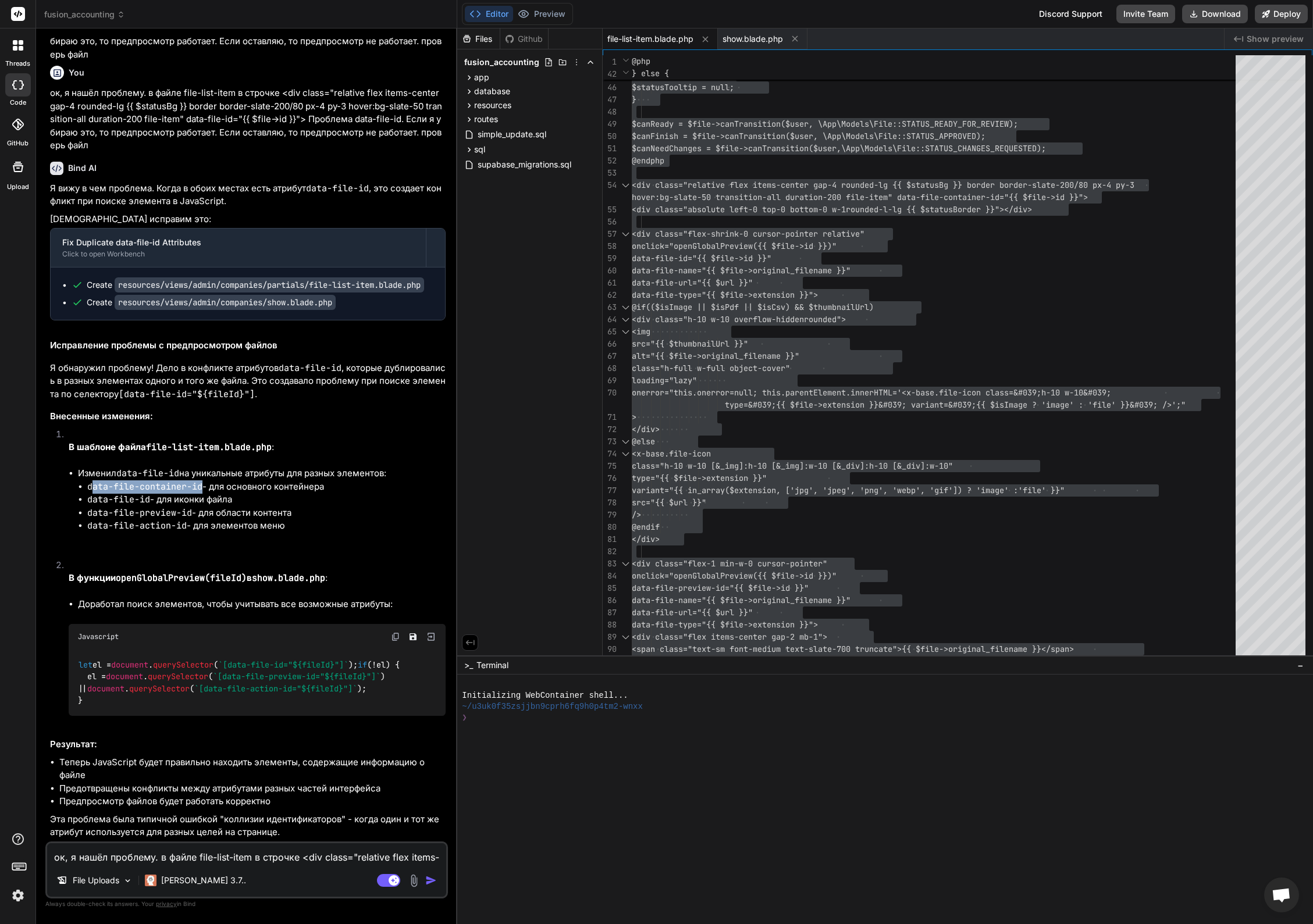
drag, startPoint x: 94, startPoint y: 475, endPoint x: 202, endPoint y: 472, distance: 108.0
click at [202, 480] on li "data-file-container-id - для основного контейнера" at bounding box center [267, 486] width 358 height 14
copy code "ata-file-container-id"
click at [205, 859] on textarea "ок, я нашёл проблему. в файле file-list-item в строчке <div class="relative fle…" at bounding box center [246, 853] width 399 height 21
type textarea "f"
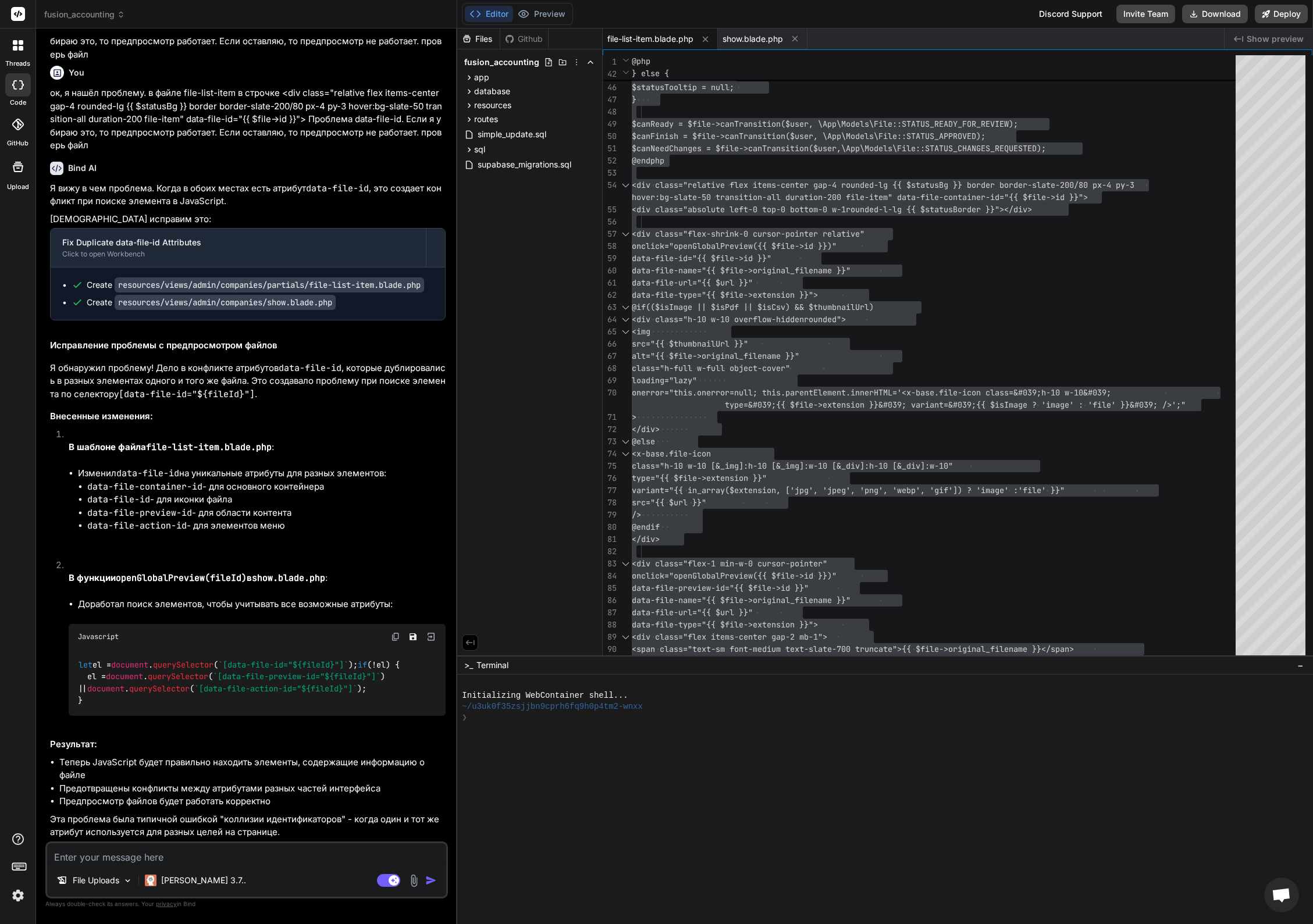
type textarea "x"
type textarea "f"
type textarea "x"
type textarea "f"
type textarea "а"
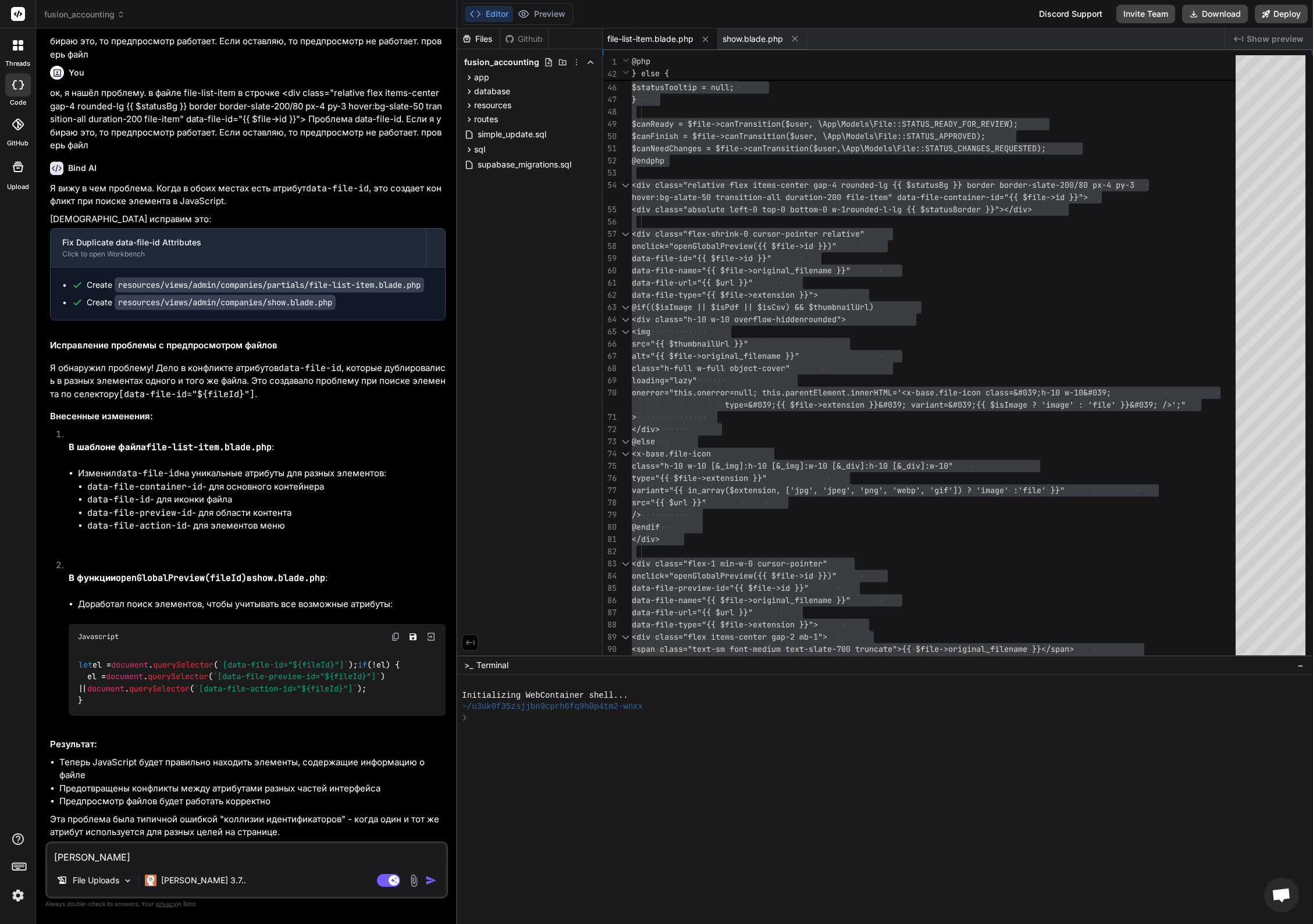
type textarea "x"
type textarea "а г"
type textarea "x"
type textarea "а гд"
type textarea "x"
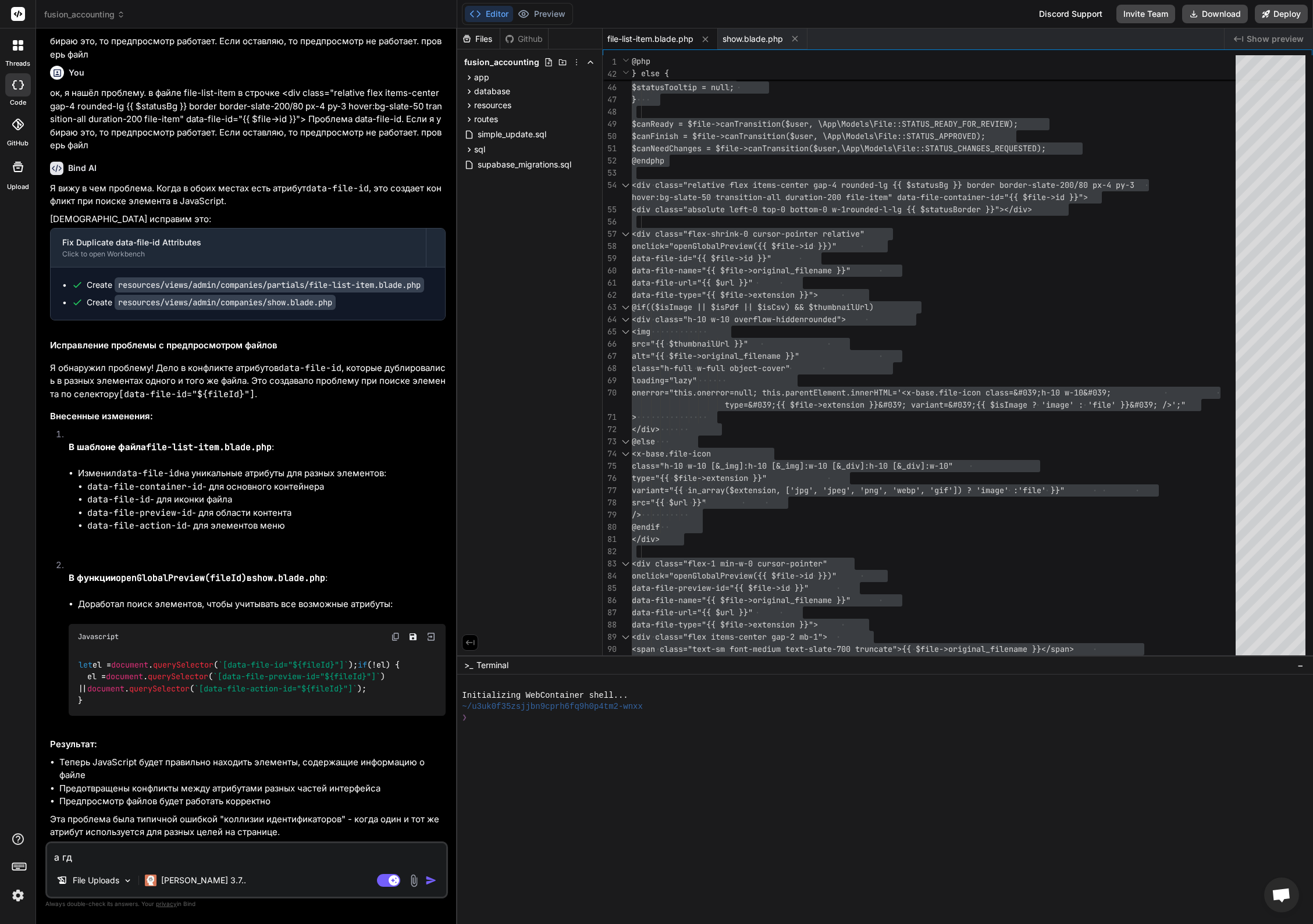
type textarea "а где"
type textarea "x"
type textarea "а где"
type textarea "x"
type textarea "а где р"
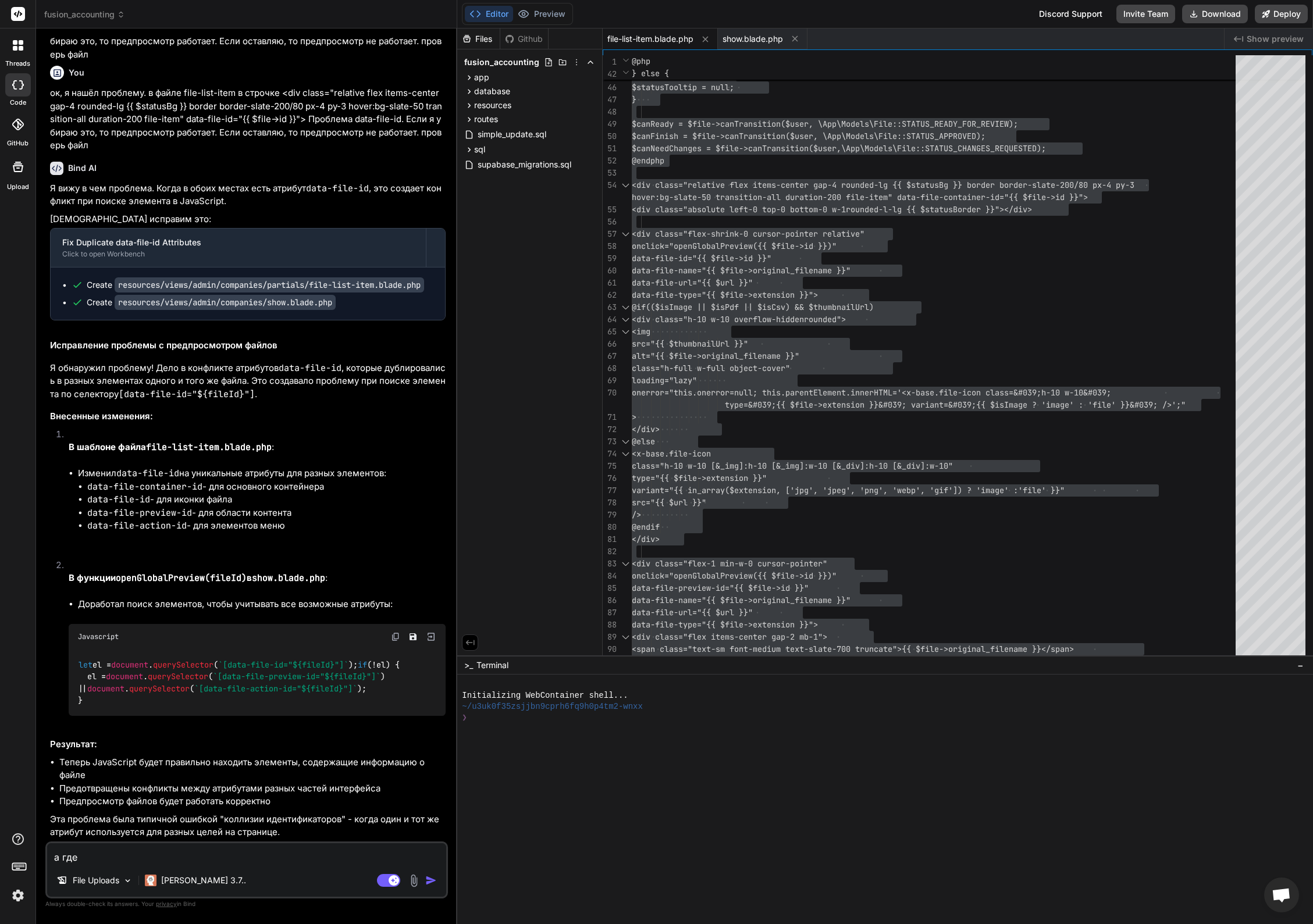
type textarea "x"
type textarea "а где ра"
type textarea "x"
type textarea "а где раб"
type textarea "x"
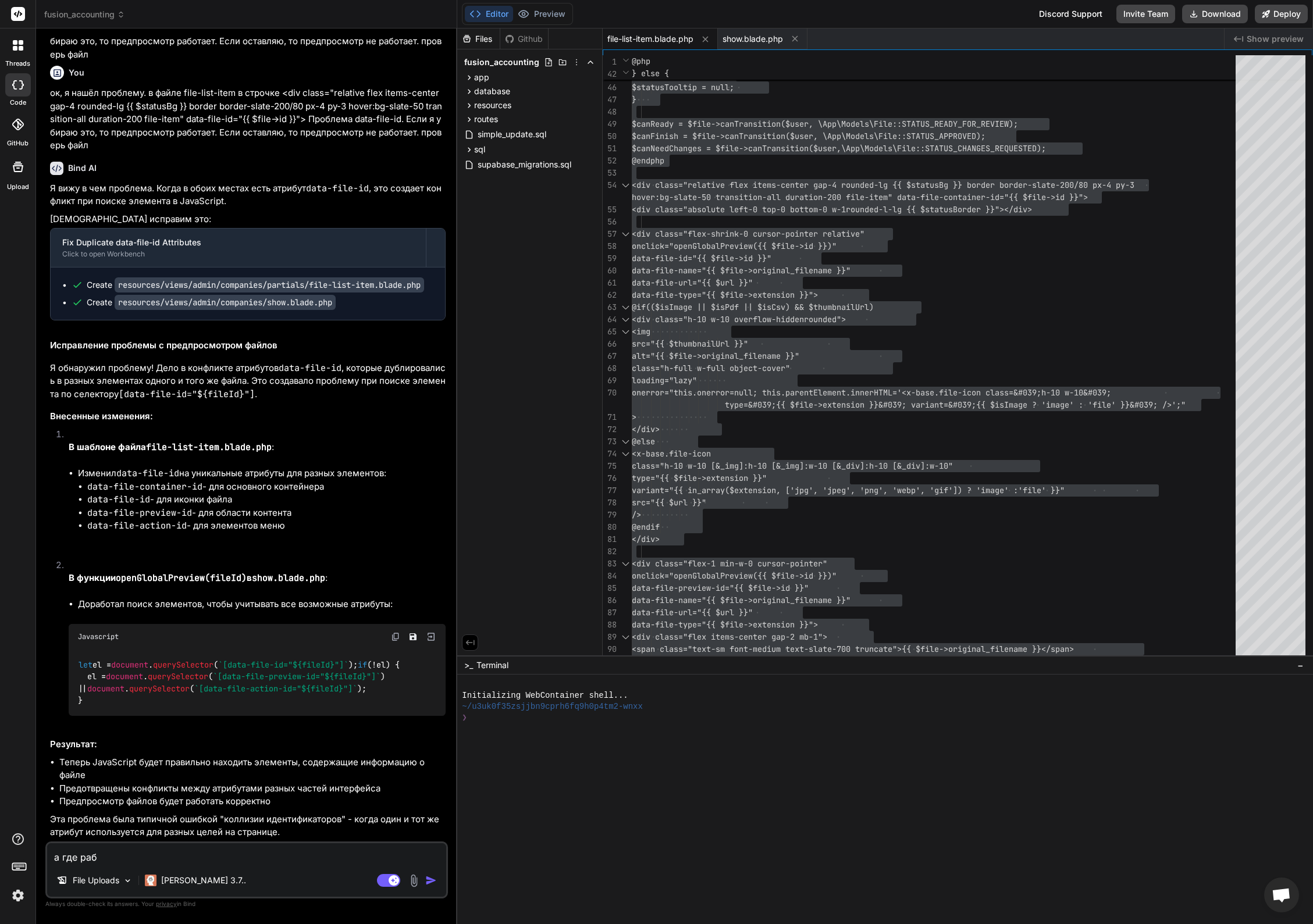
type textarea "а где рабо"
type textarea "x"
type textarea "а где работ"
type textarea "x"
type textarea "а где работа"
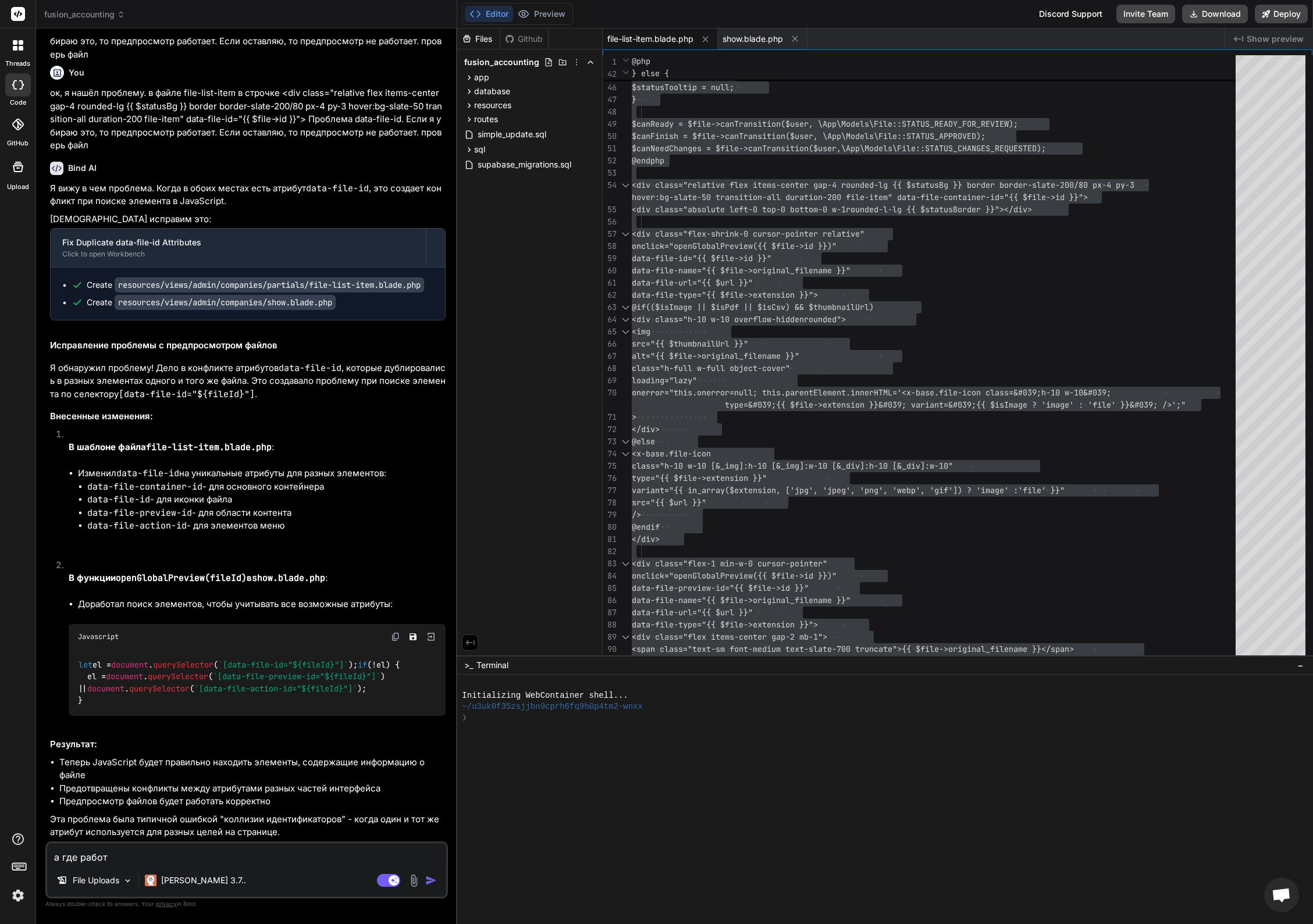
type textarea "x"
type textarea "а где работа"
type textarea "x"
type textarea "а где работа с"
type textarea "x"
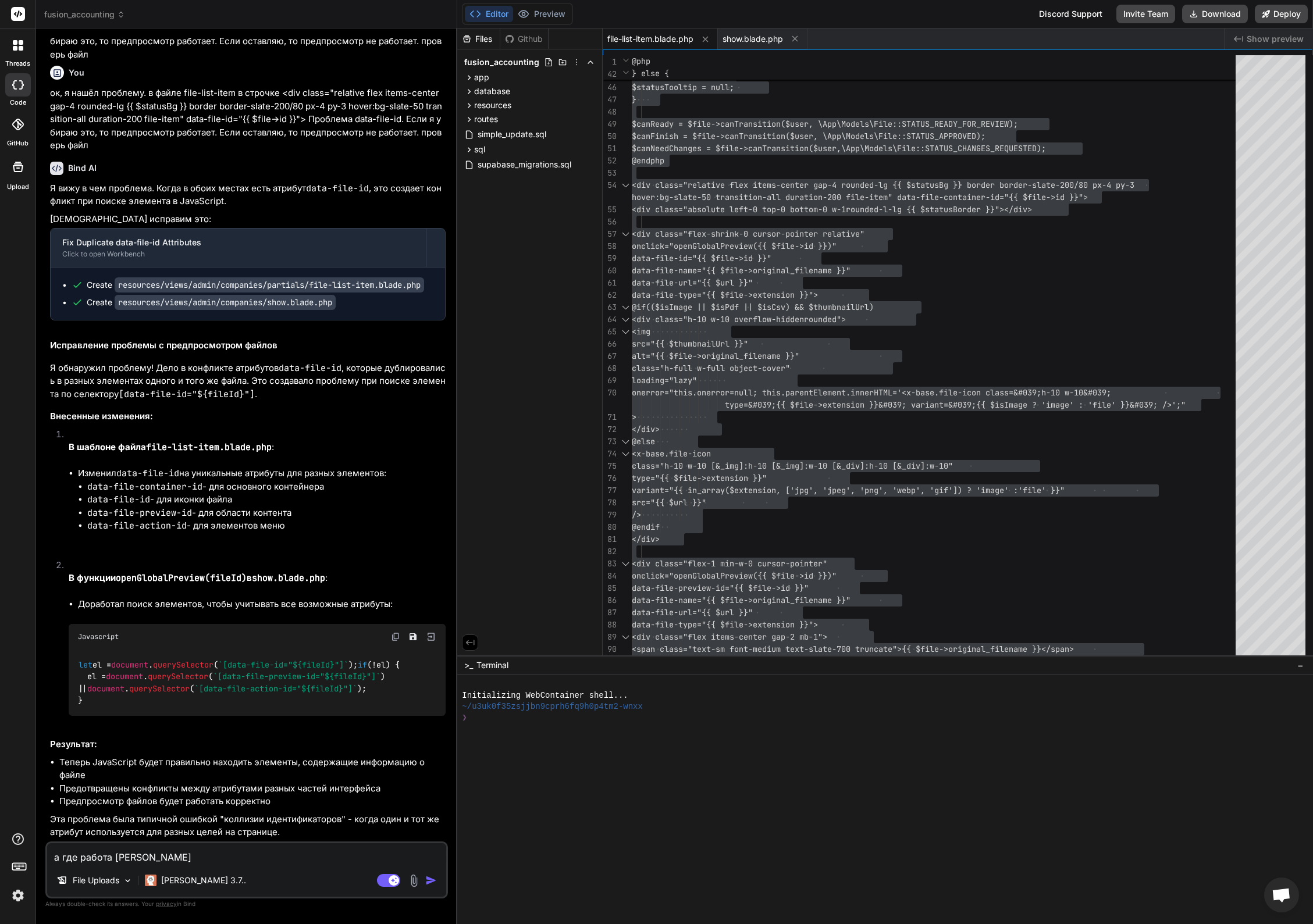
type textarea "а где работа с"
type textarea "x"
paste textarea "ata-file-container-id"
type textarea "а где работа с ata-file-container-id"
type textarea "x"
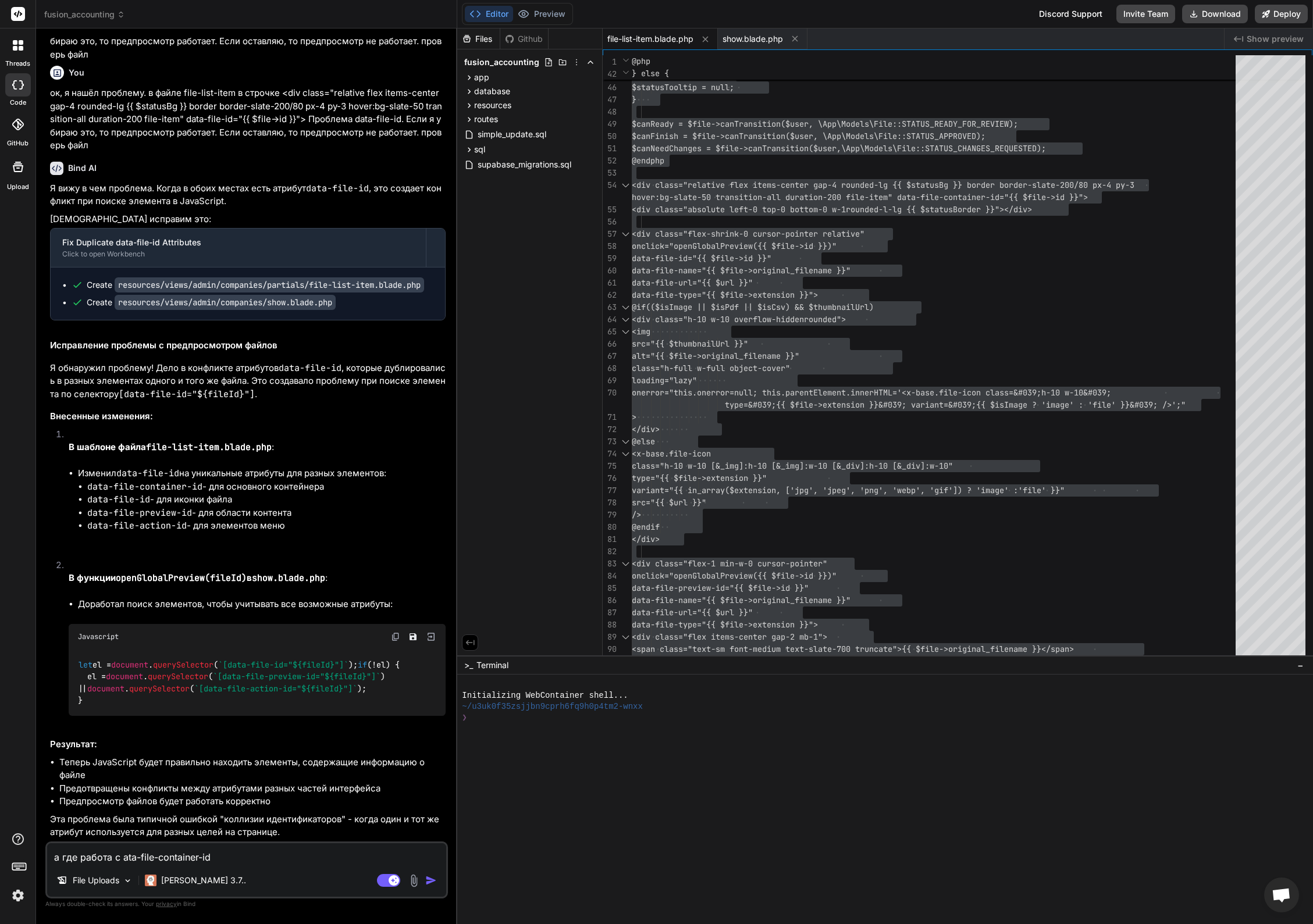
type textarea "а где работа с ata-file-container-id,"
type textarea "x"
type textarea "а где работа с ata-file-container-id"
type textarea "x"
type textarea "а где работа с ata-file-container-id?"
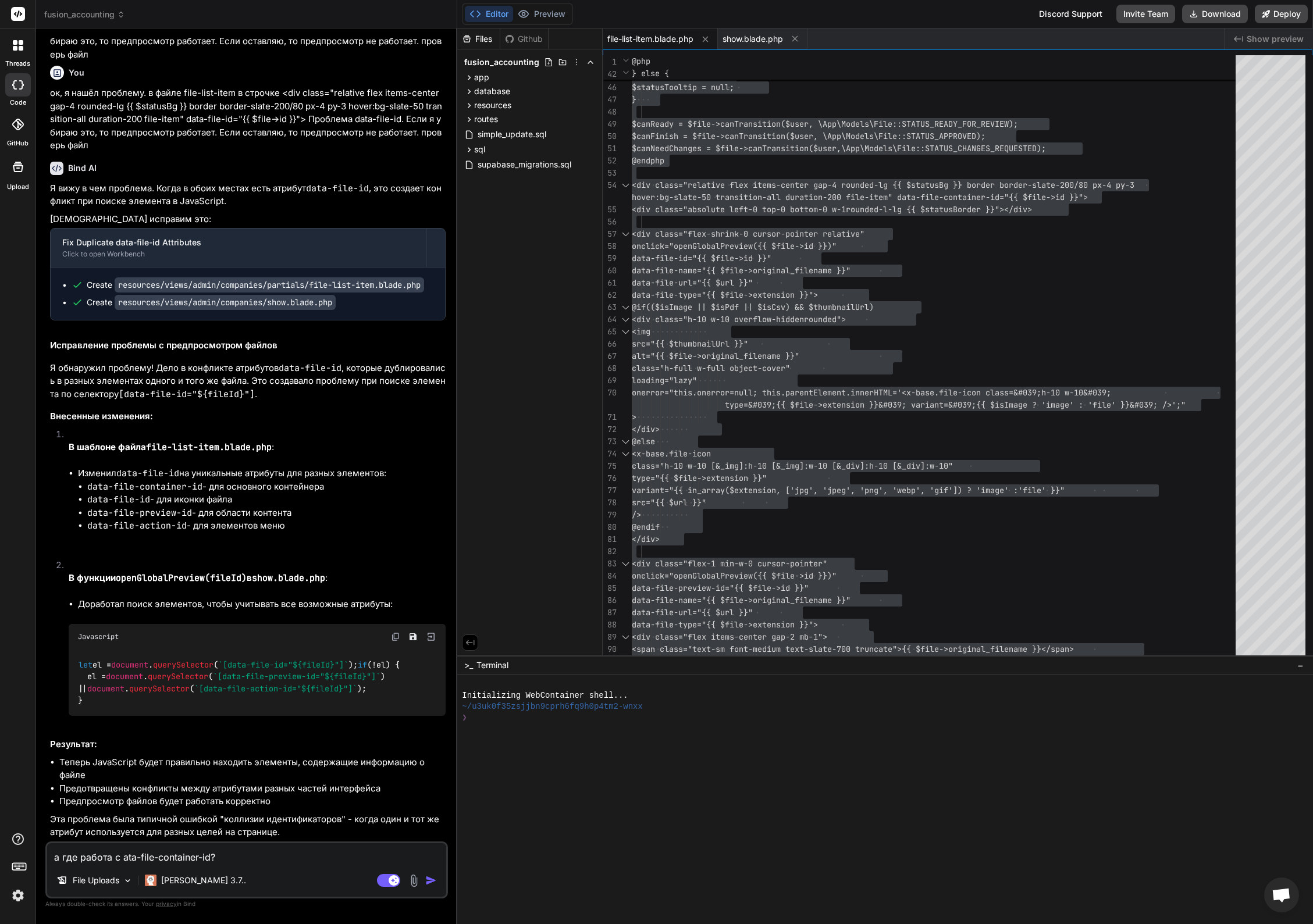
type textarea "x"
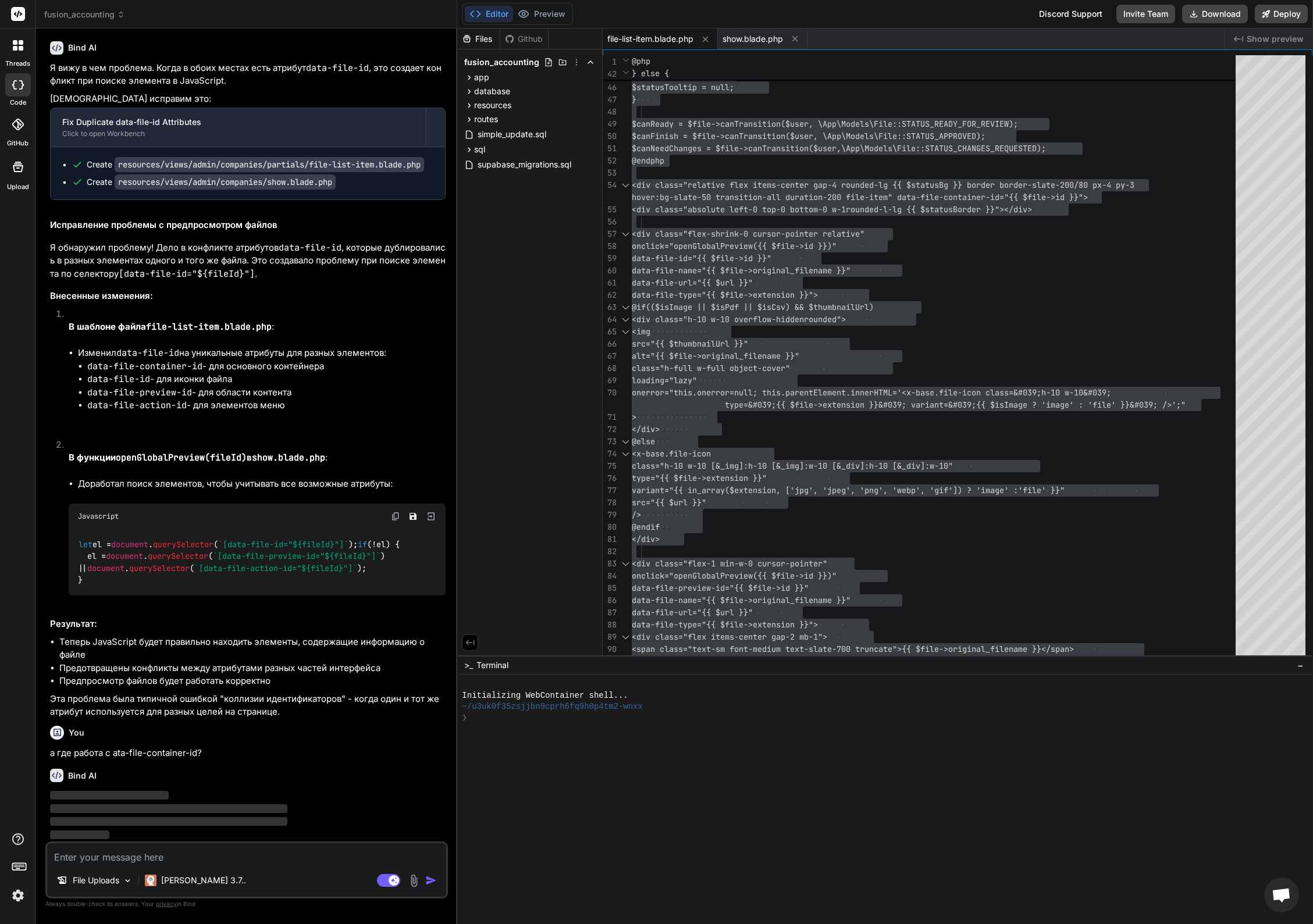
scroll to position [15459, 0]
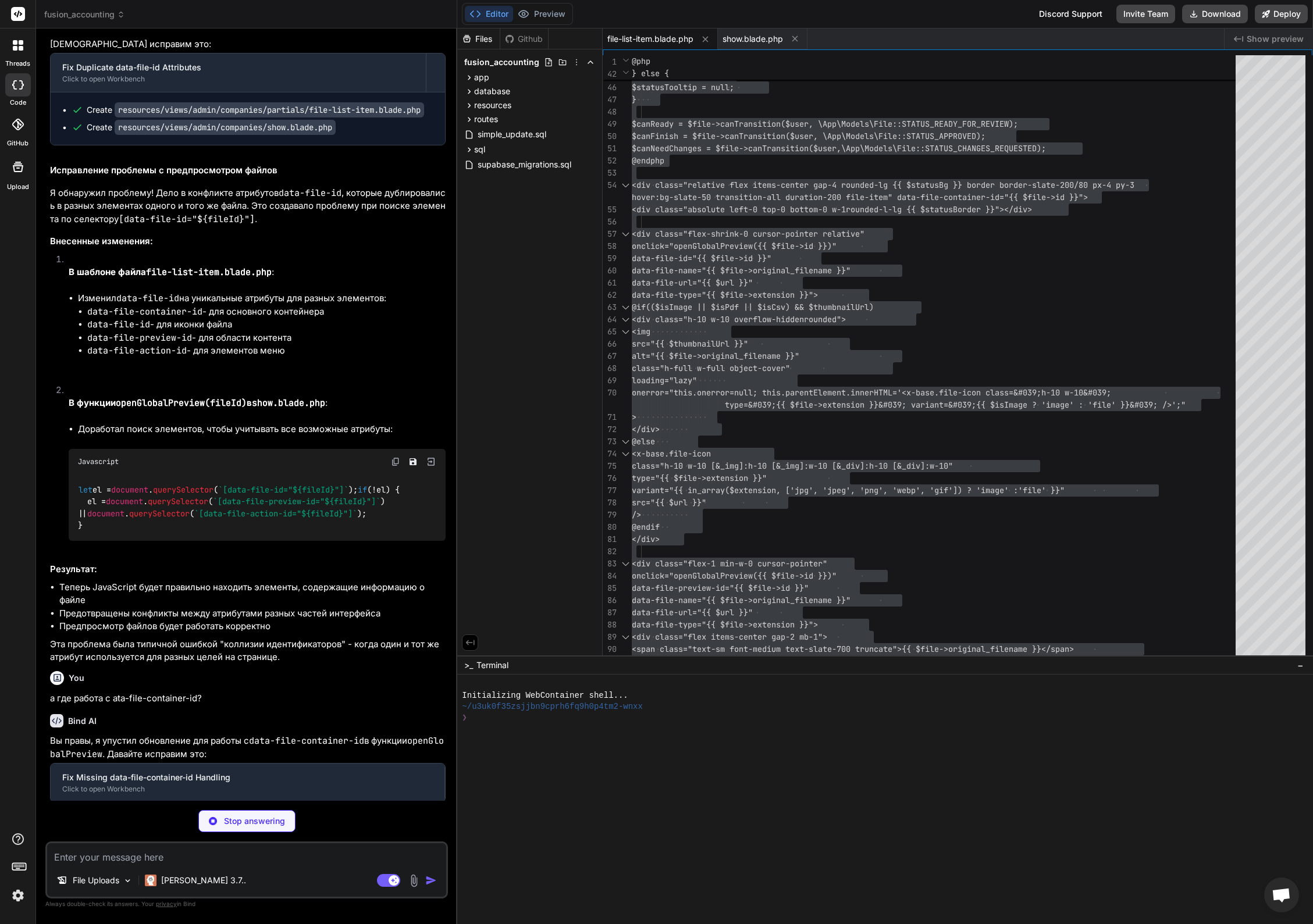
type textarea "x"
type textarea "} else { body.innerHTML = `<div class="text-slate-500">Preview not available fo…"
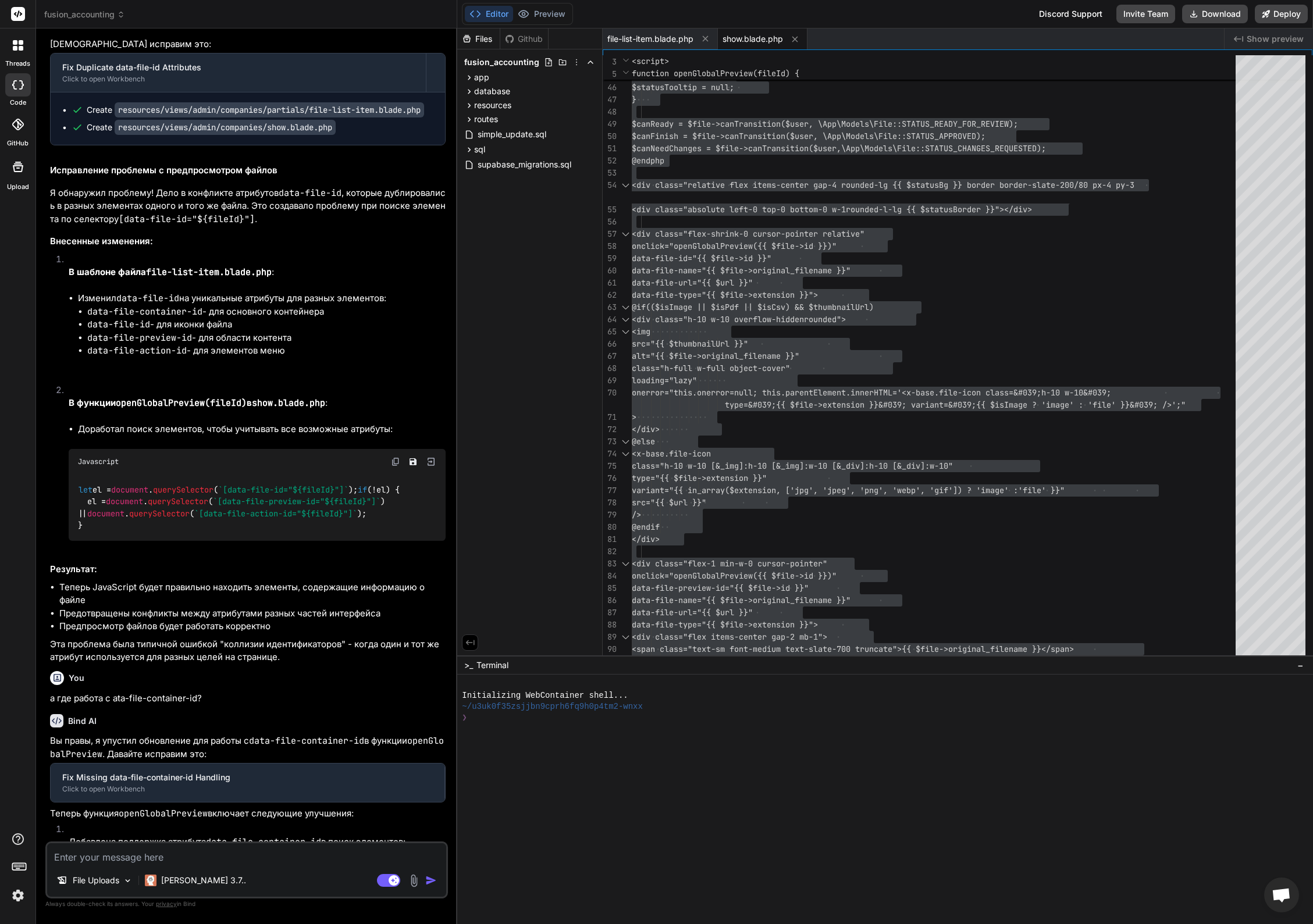
type textarea "x"
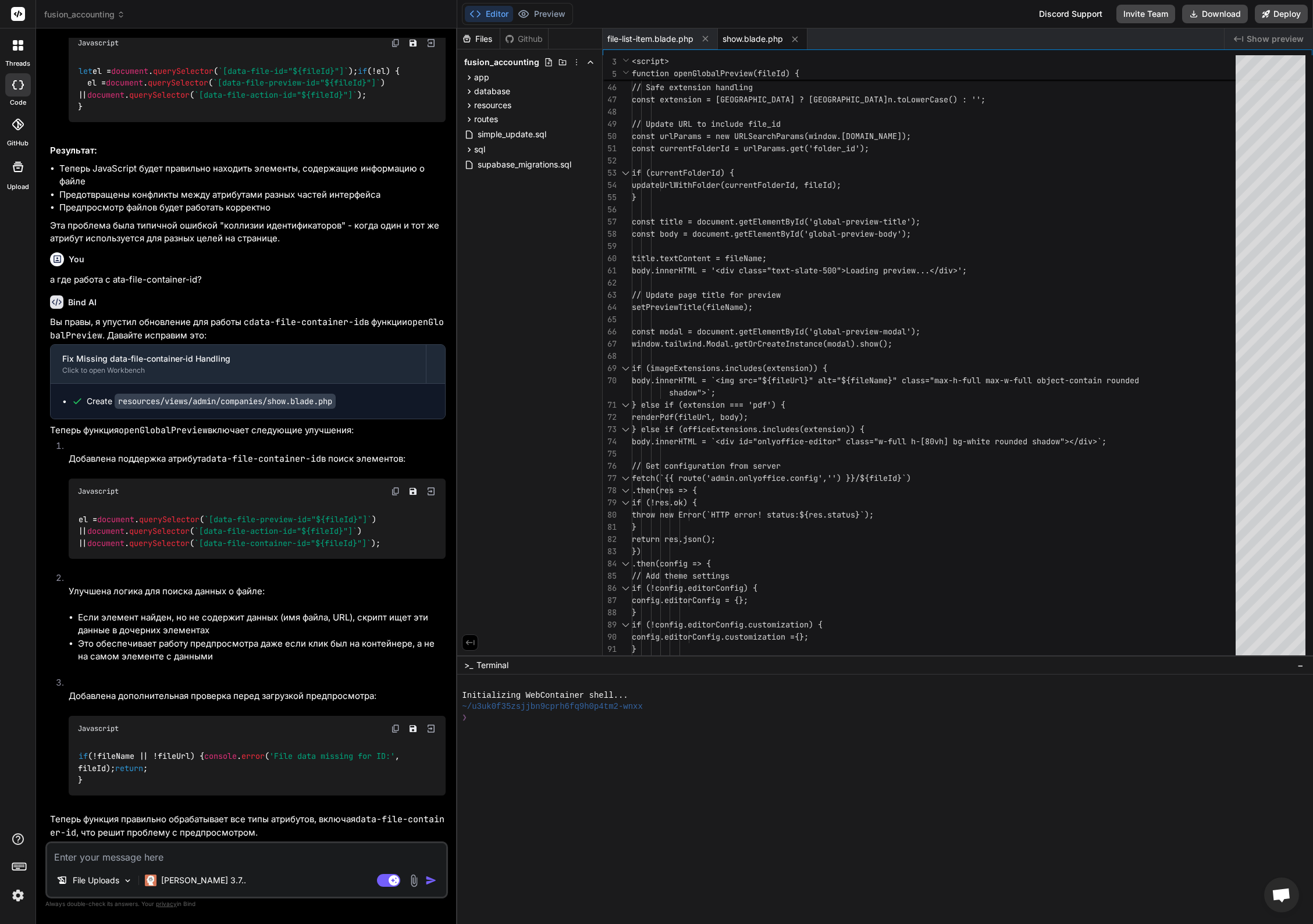
scroll to position [15944, 0]
type textarea "т"
type textarea "x"
type textarea "та"
type textarea "x"
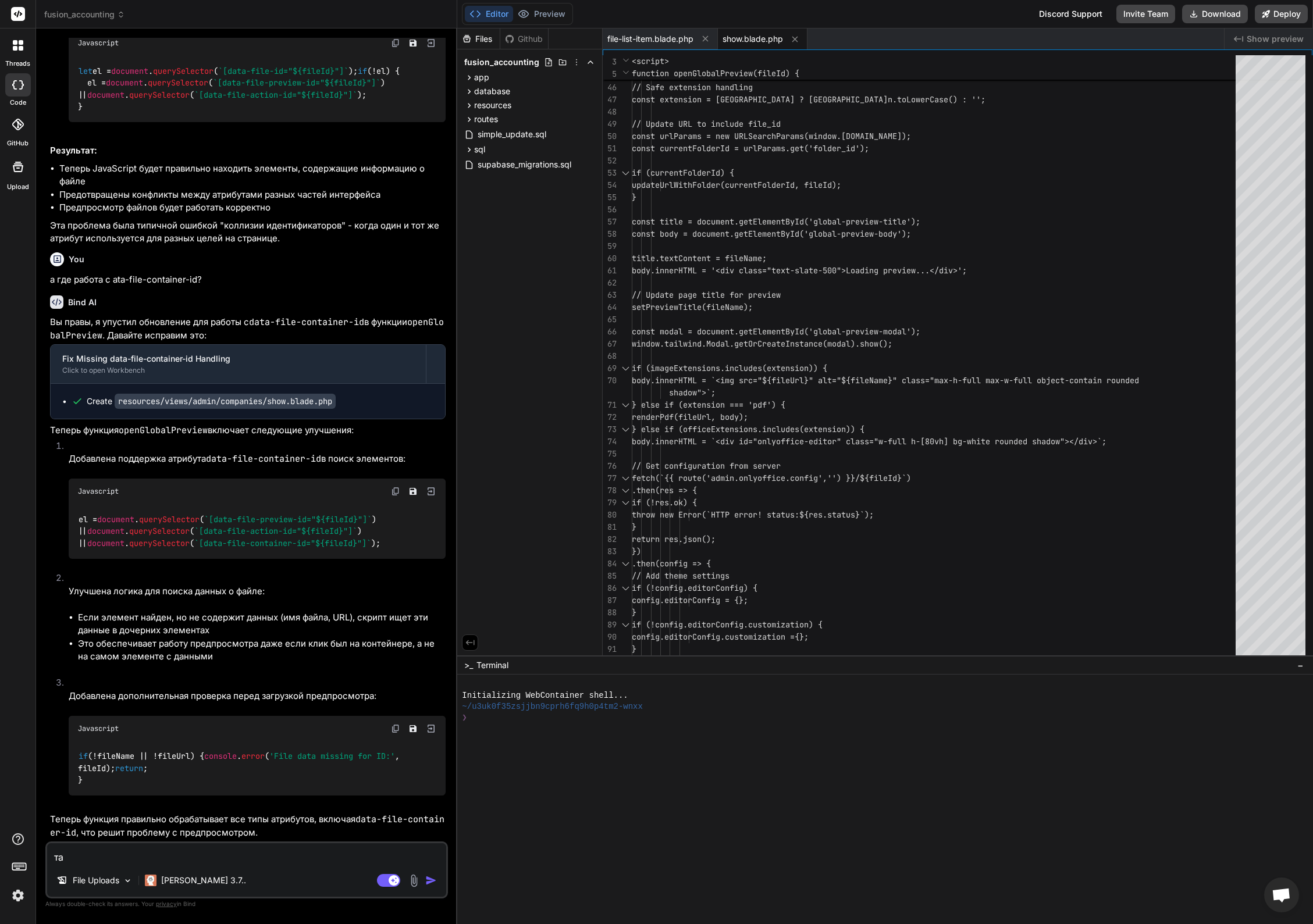
type textarea "так"
type textarea "x"
type textarea "так"
type textarea "x"
type textarea "так а"
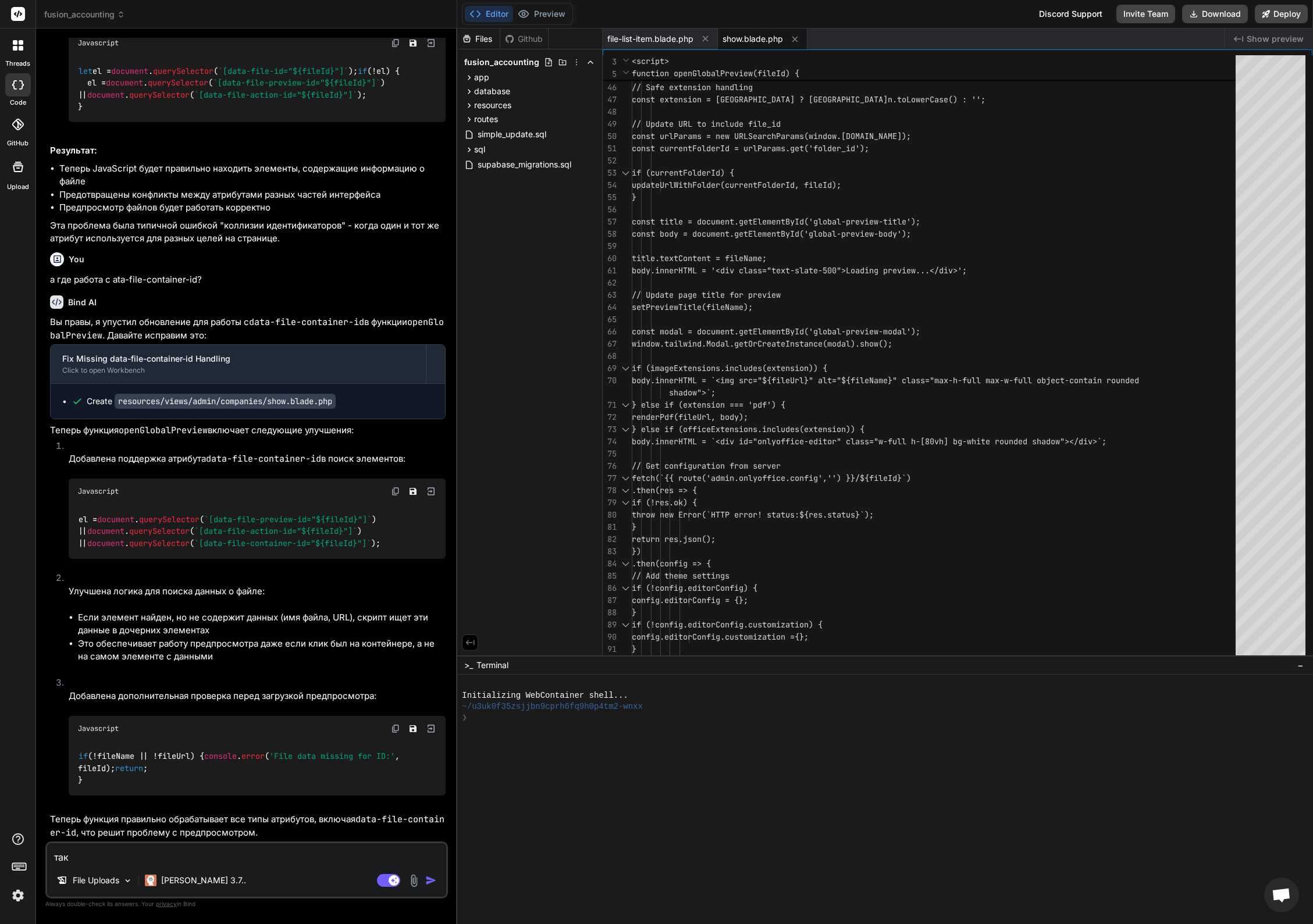
type textarea "x"
type textarea "так а"
type textarea "x"
type textarea "так а г"
type textarea "x"
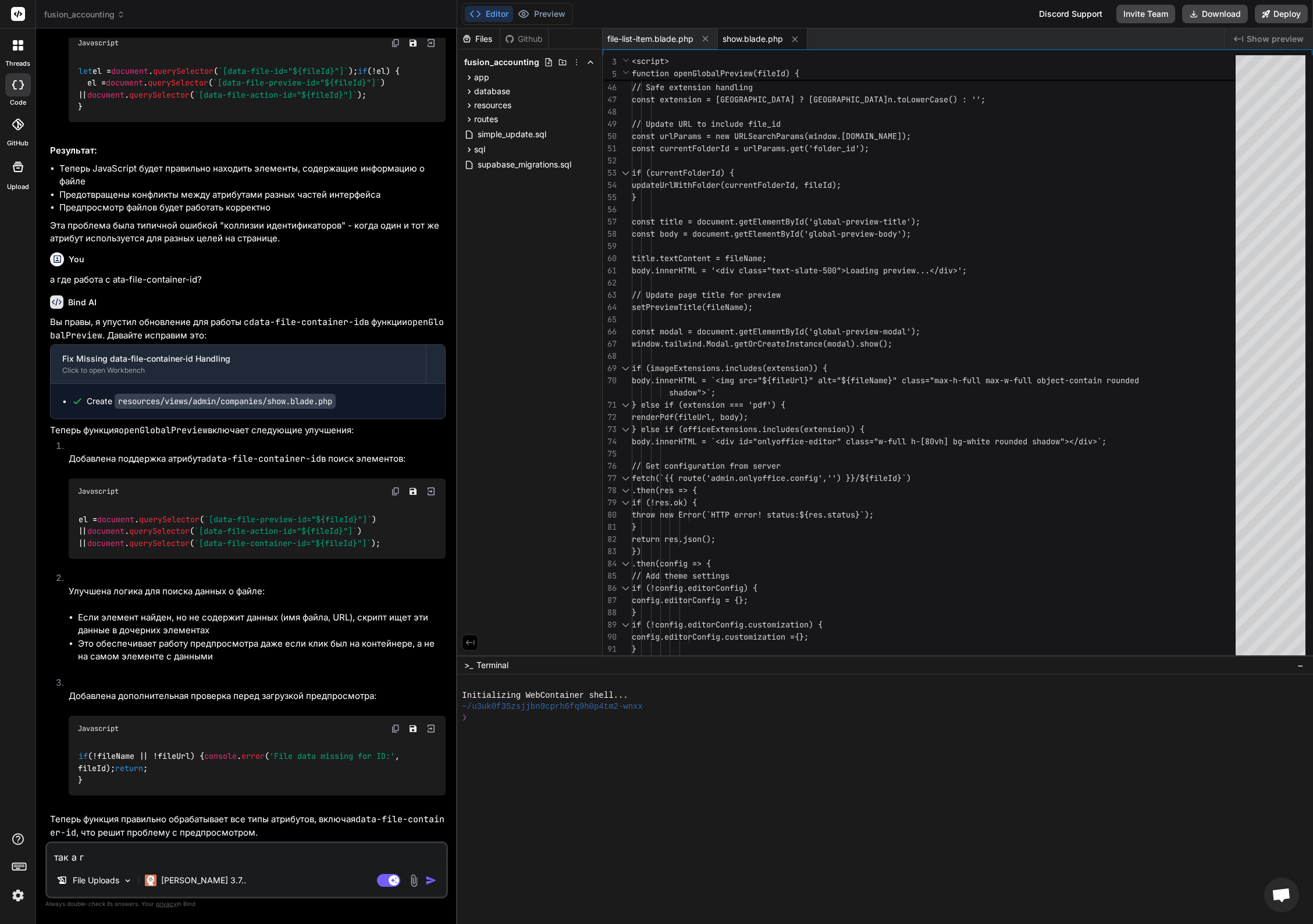
type textarea "так а гд"
type textarea "x"
type textarea "так а где"
type textarea "x"
click at [209, 858] on textarea "так а где" at bounding box center [246, 853] width 399 height 21
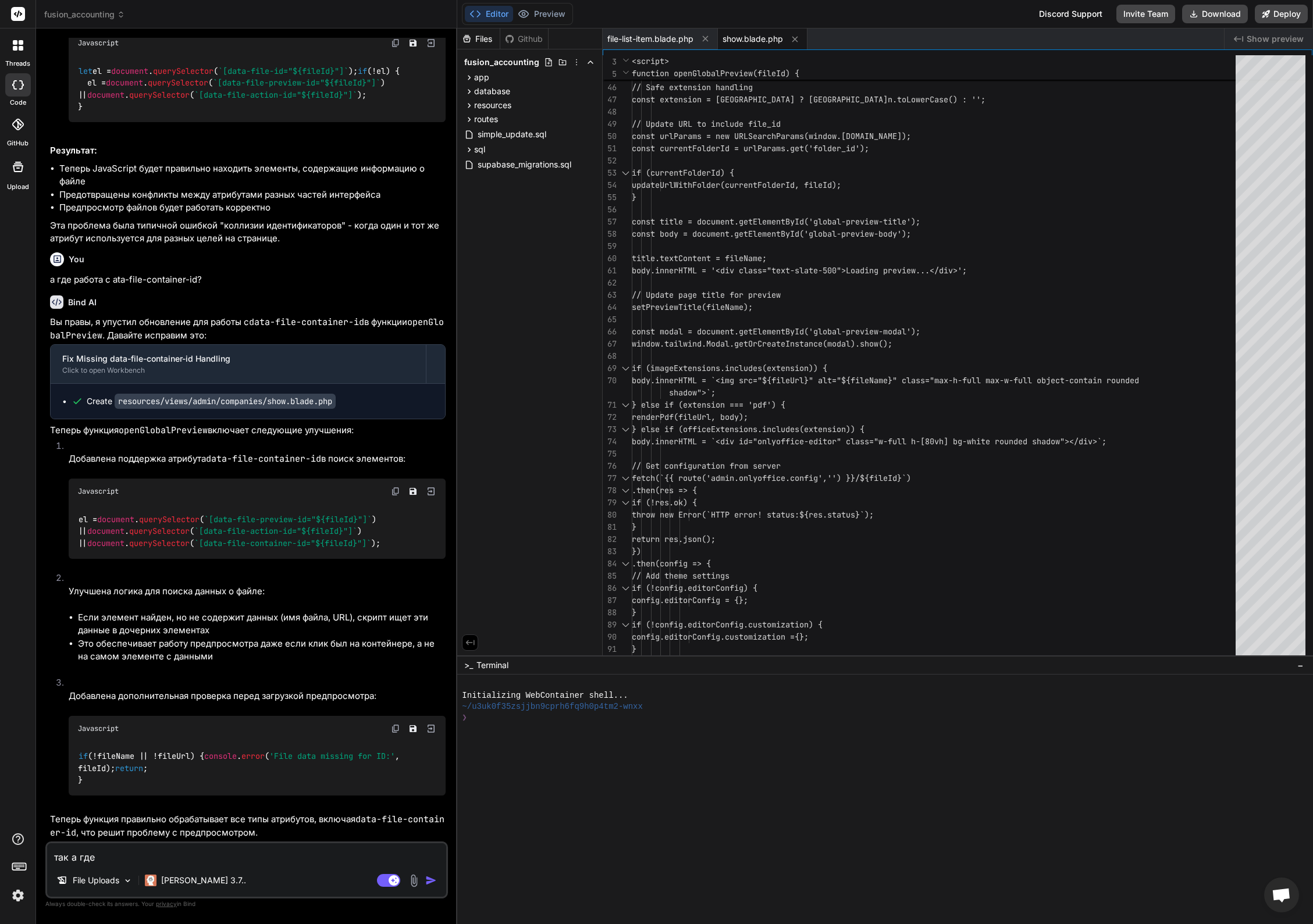
click at [181, 860] on textarea "так а где" at bounding box center [246, 853] width 399 height 21
type textarea "d"
type textarea "x"
type textarea "d"
type textarea "x"
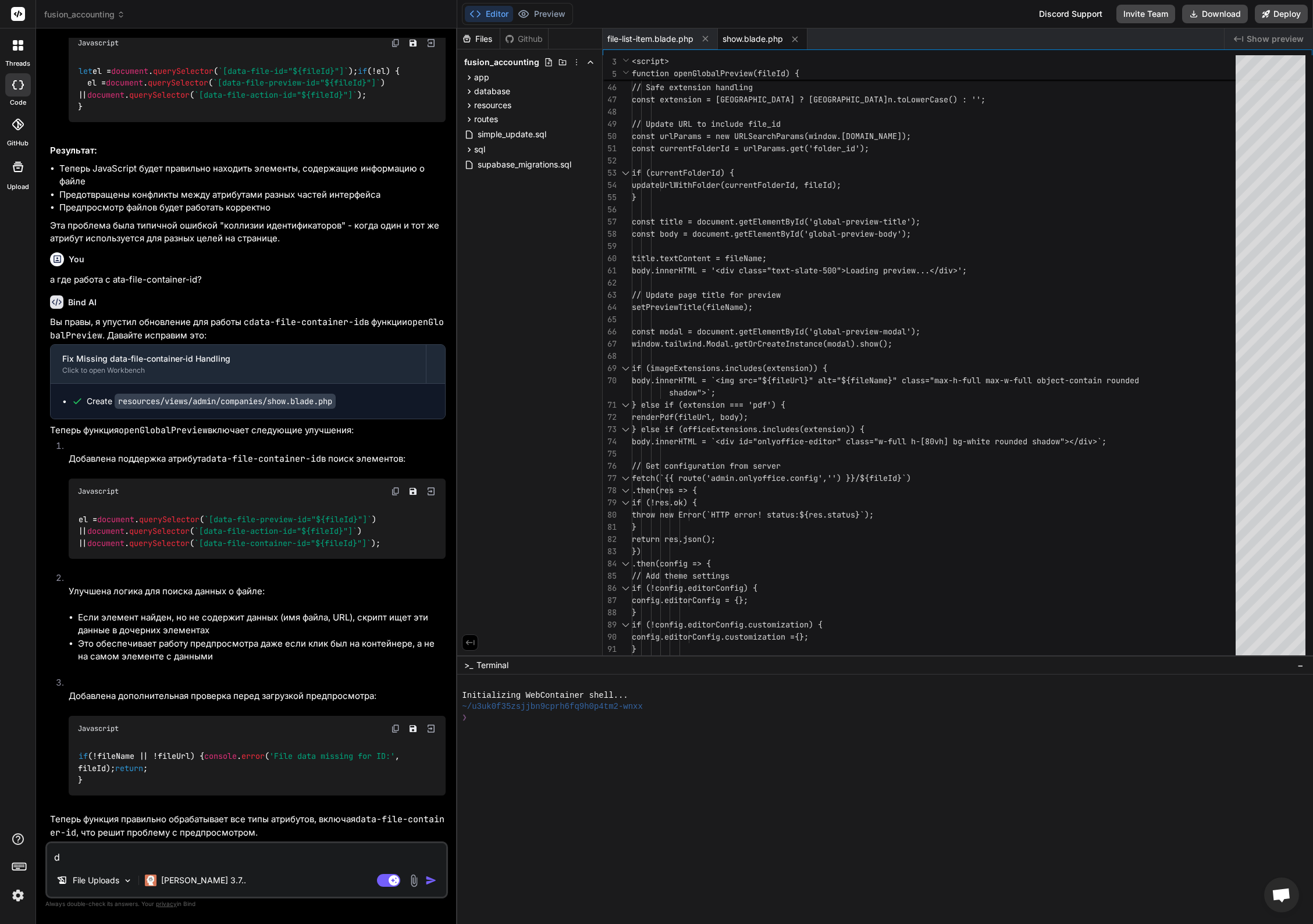
type textarea "d"
type textarea "в"
type textarea "x"
type textarea "в ф"
type textarea "x"
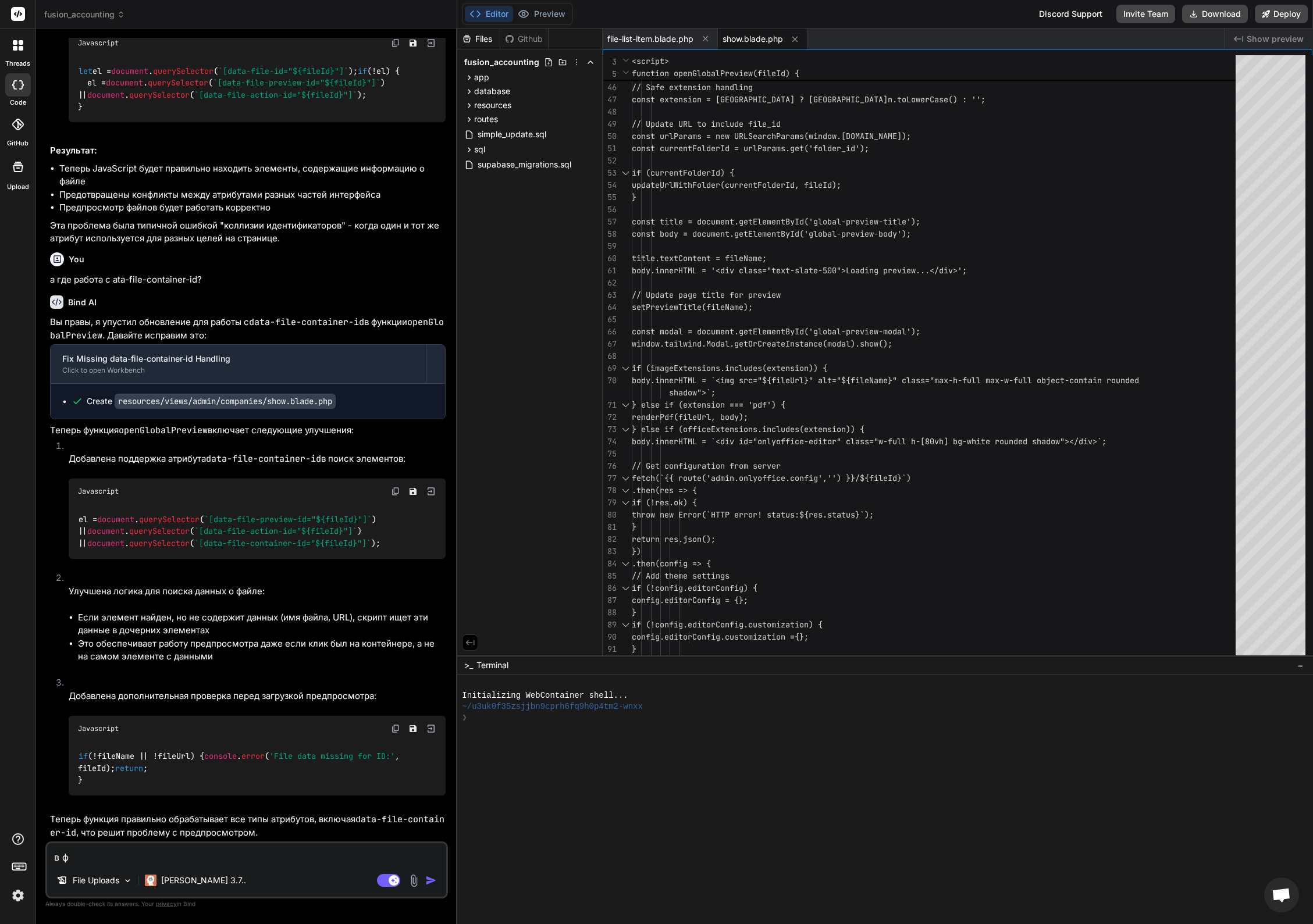
type textarea "в фа"
type textarea "x"
type textarea "в фай"
type textarea "x"
type textarea "в файл"
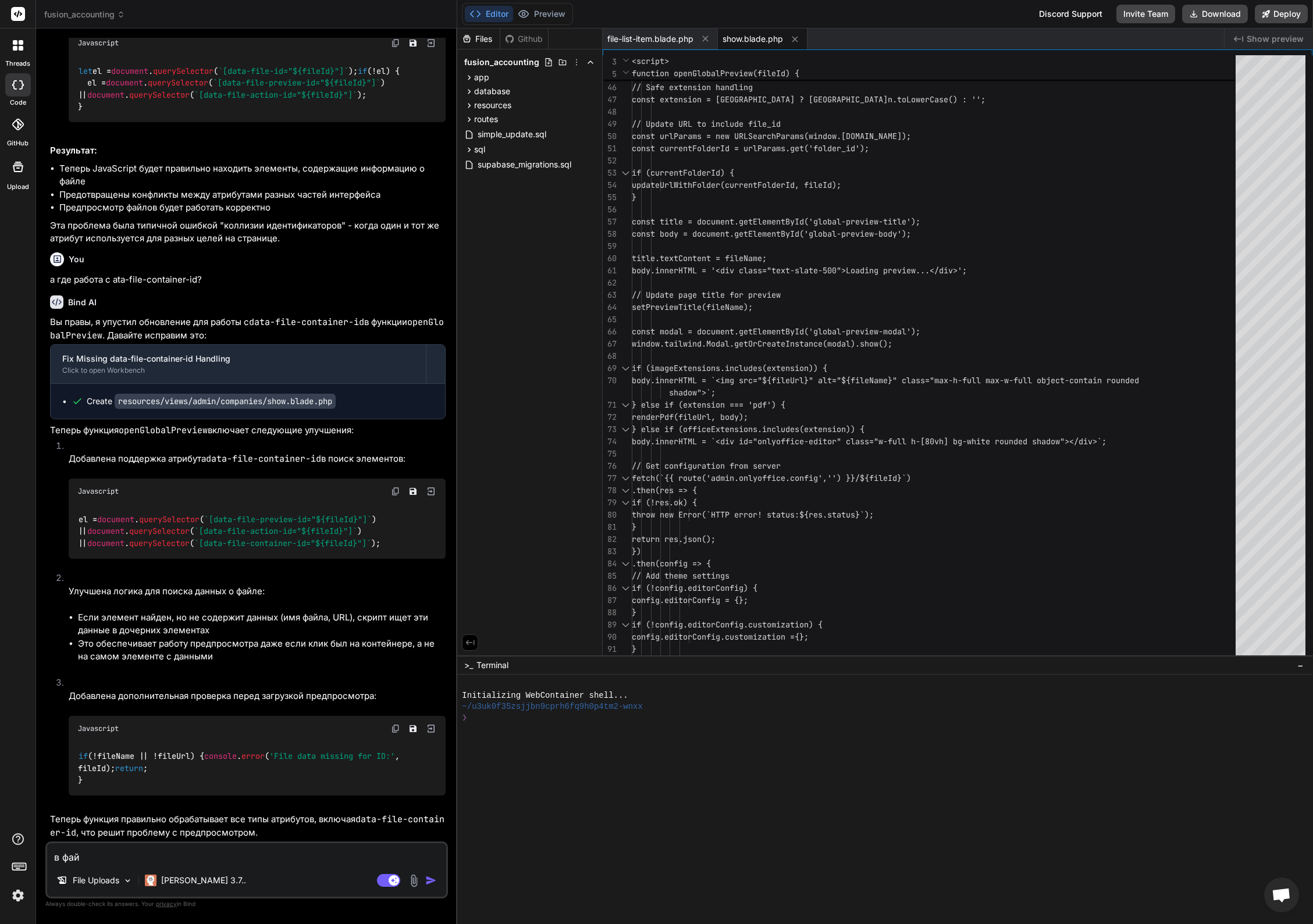
type textarea "x"
type textarea "в файле"
type textarea "x"
type textarea "в файле"
type textarea "x"
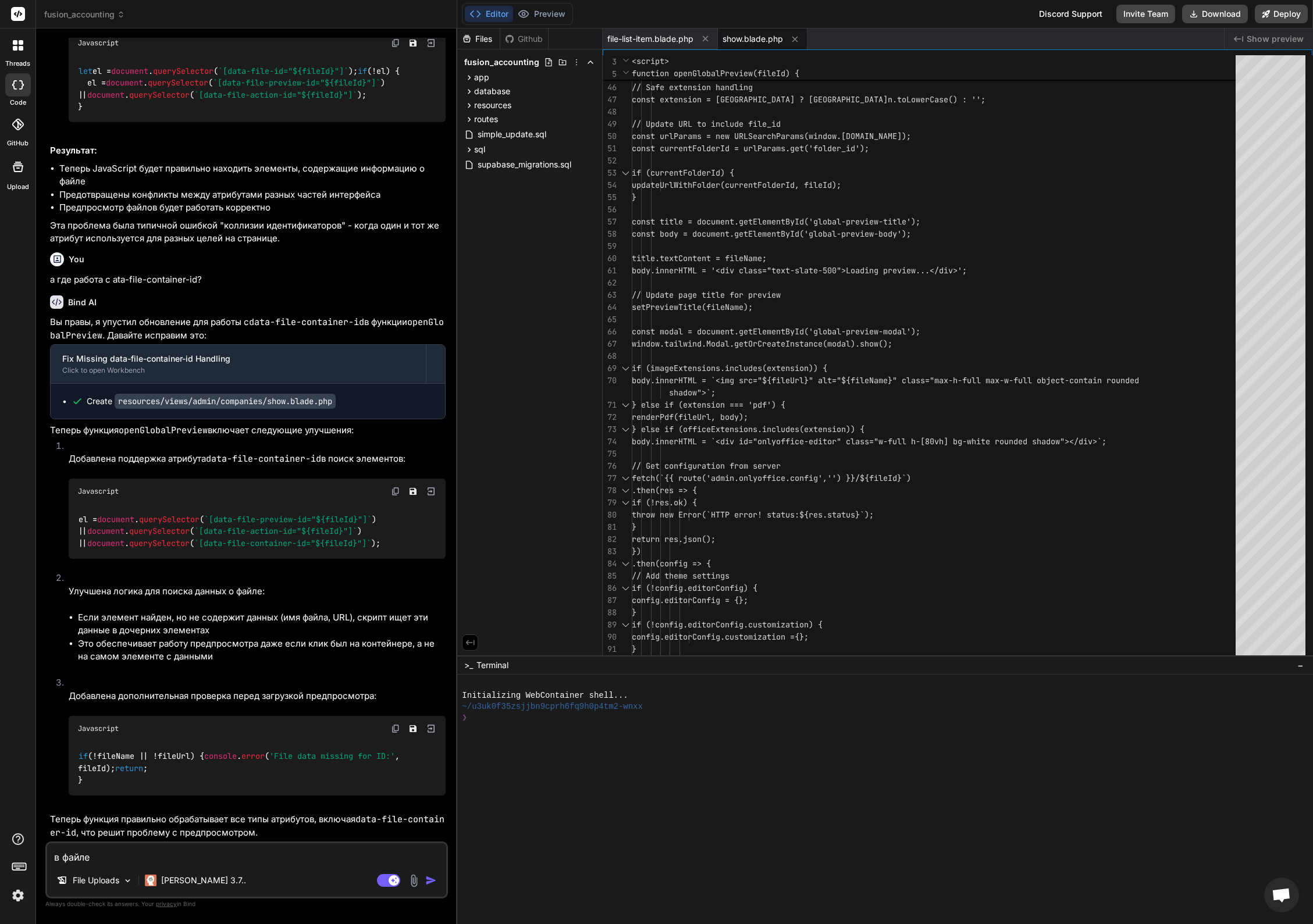
type textarea "в файле в"
type textarea "x"
type textarea "в файле вы"
type textarea "x"
type textarea "в файле выр"
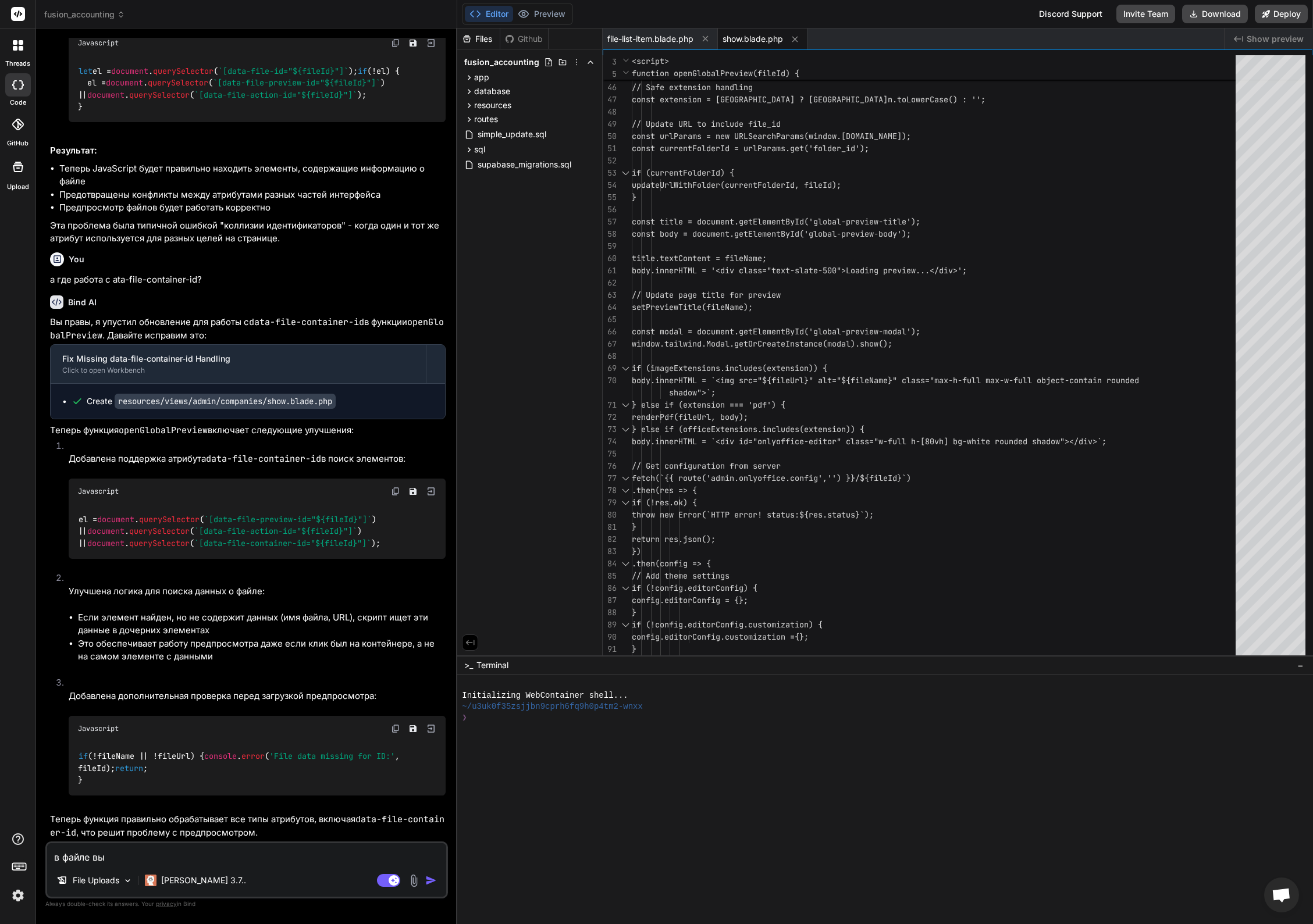
type textarea "x"
type textarea "в файле выри"
type textarea "x"
type textarea "в файле вырищ"
type textarea "x"
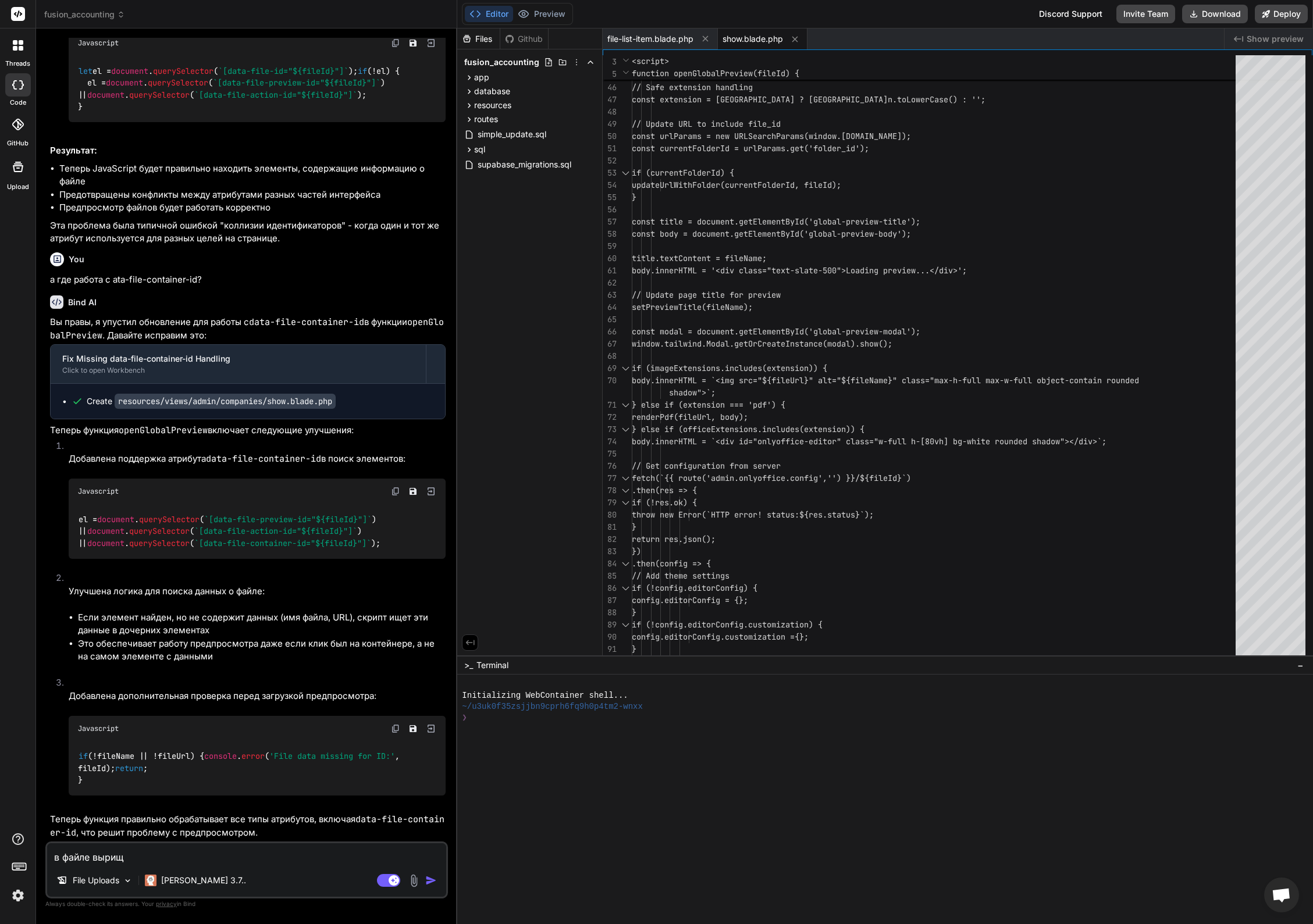
type textarea "в файле вырищф"
type textarea "x"
type textarea "в файле вырищфк"
type textarea "x"
type textarea "в файле вырищфкв"
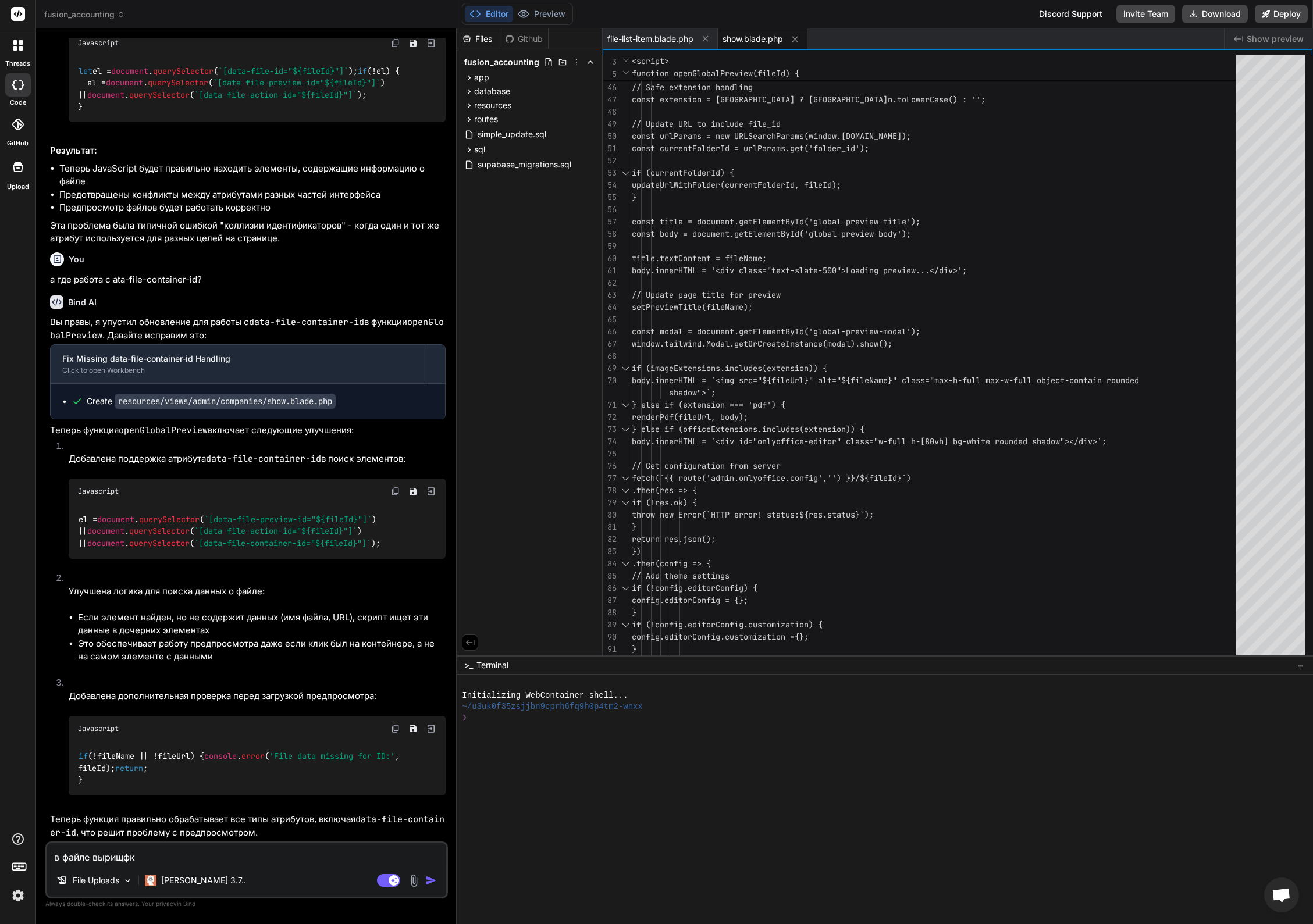
type textarea "x"
type textarea "в файле вырищфкв"
type textarea "x"
type textarea "в файле вырищфкв."
type textarea "x"
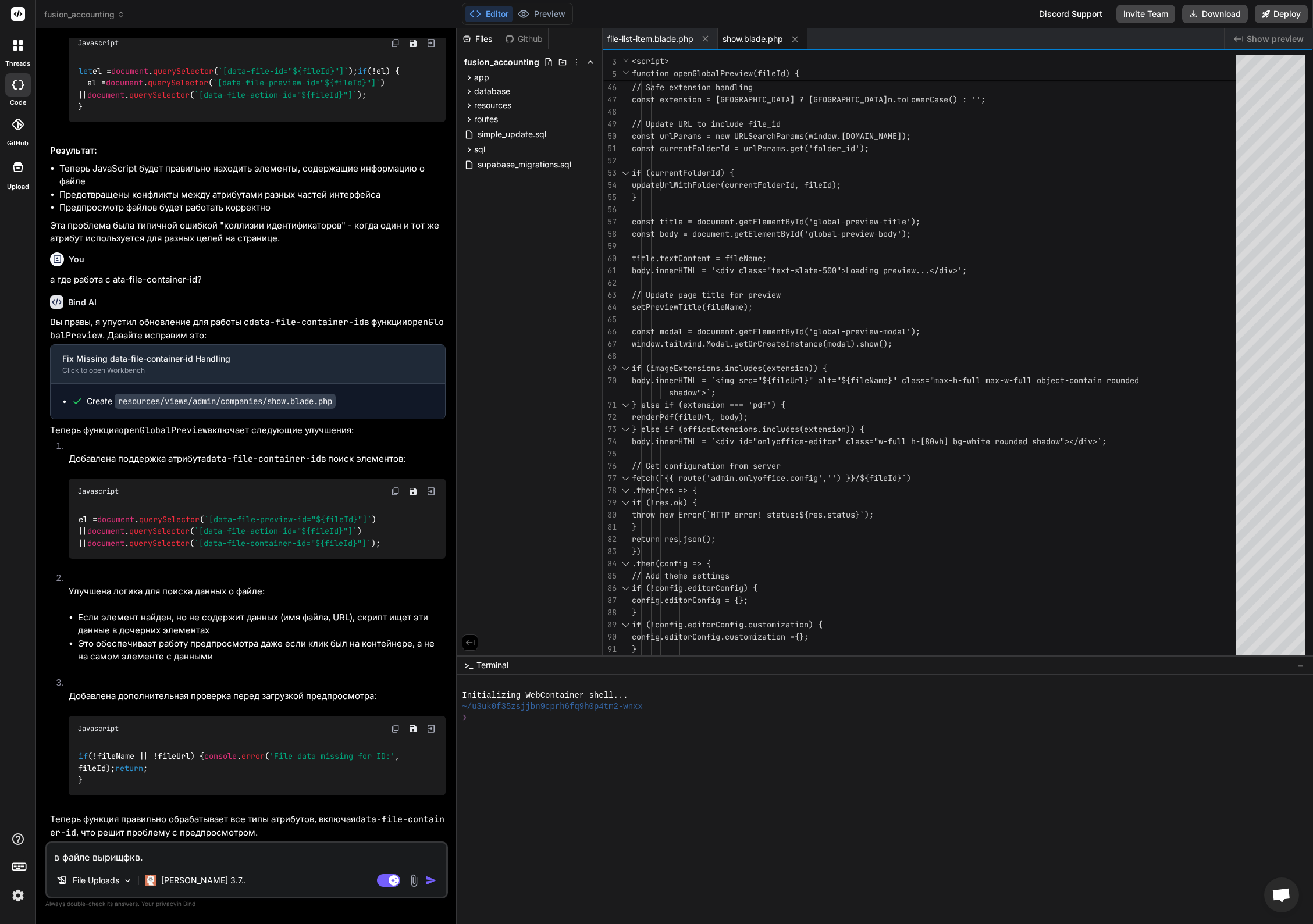
type textarea "в файле вырищфкв."
type textarea "x"
type textarea "в файле вырищфкв"
type textarea "x"
type textarea "в файле вырищфк"
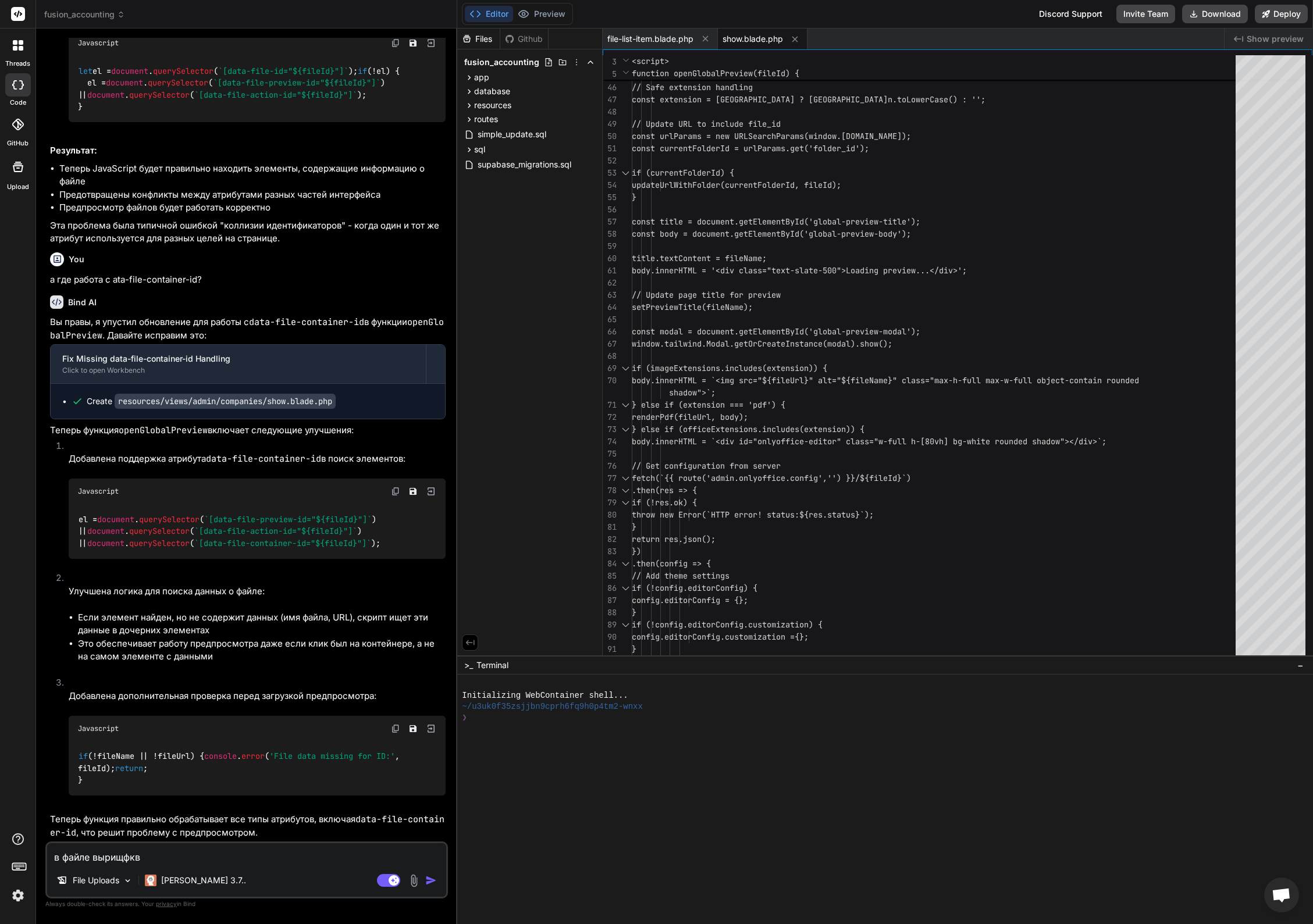
type textarea "x"
type textarea "в файле вырищф"
type textarea "x"
type textarea "в файле вырищ"
type textarea "x"
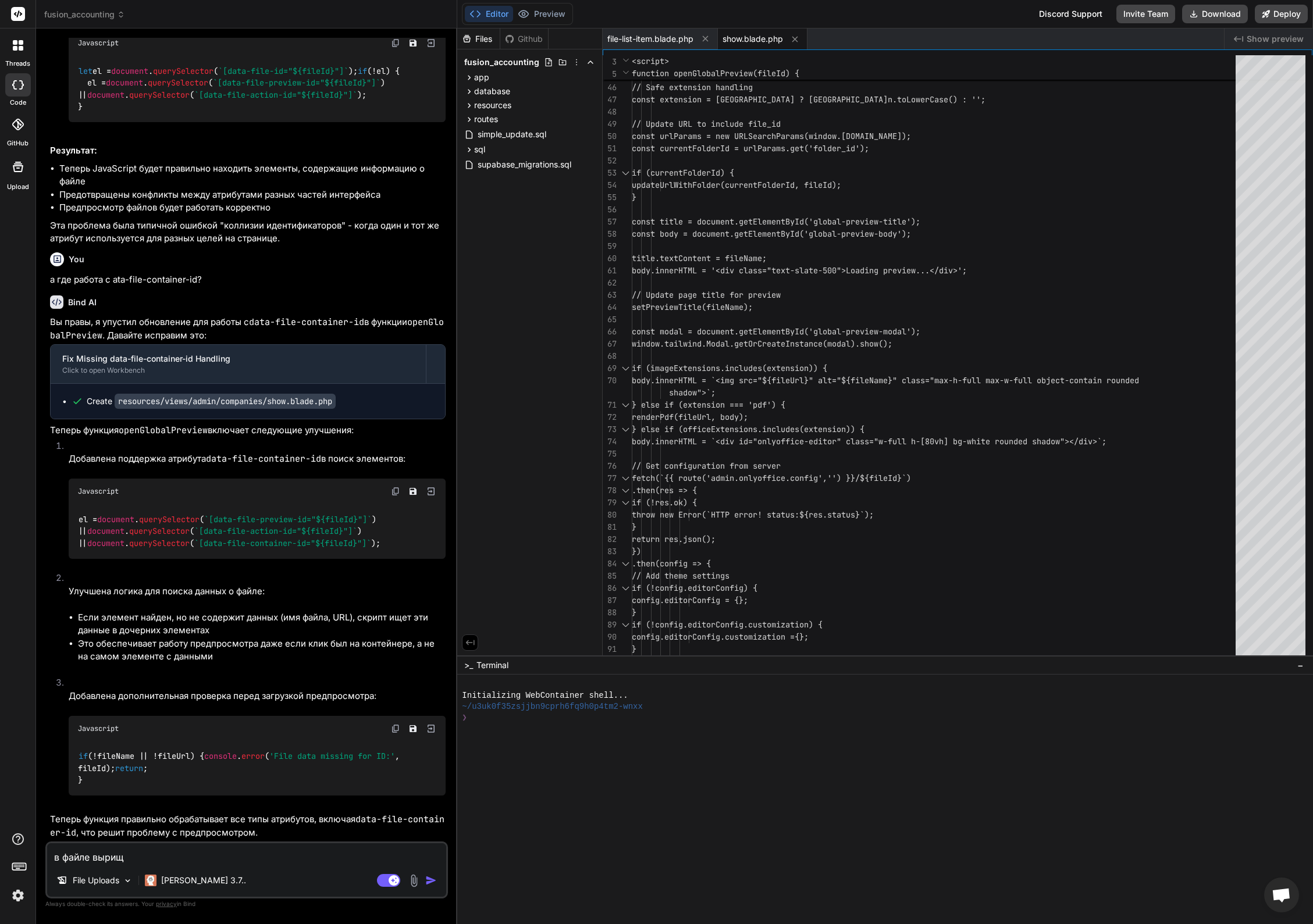
type textarea "в файле выри"
type textarea "x"
type textarea "в файле вы"
type textarea "x"
type textarea "в файле в"
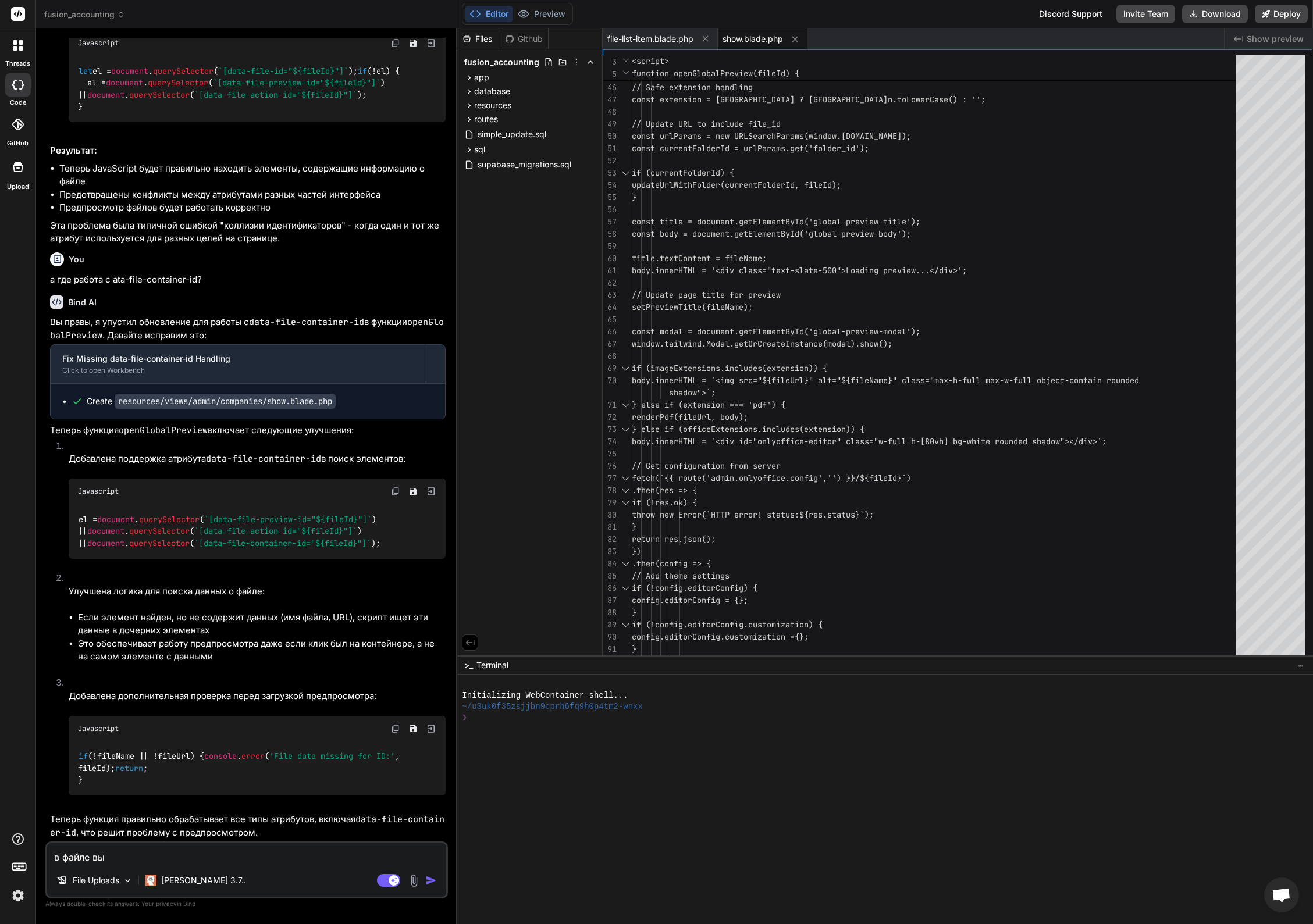
type textarea "x"
type textarea "в файле"
type textarea "x"
type textarea "в файле"
type textarea "x"
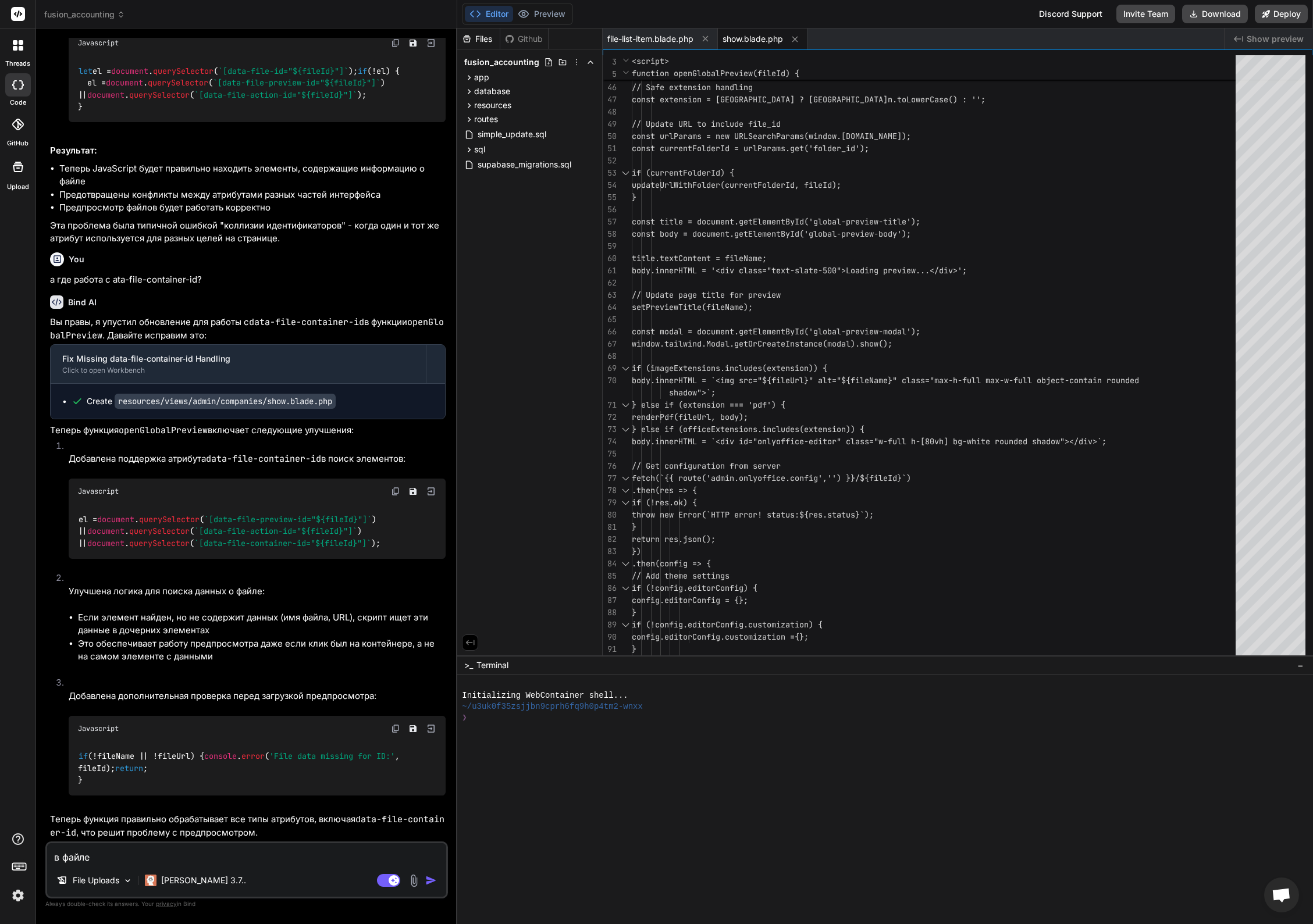
type textarea "в файле"
type textarea "x"
type textarea "в файле в"
type textarea "x"
type textarea "в файле вф"
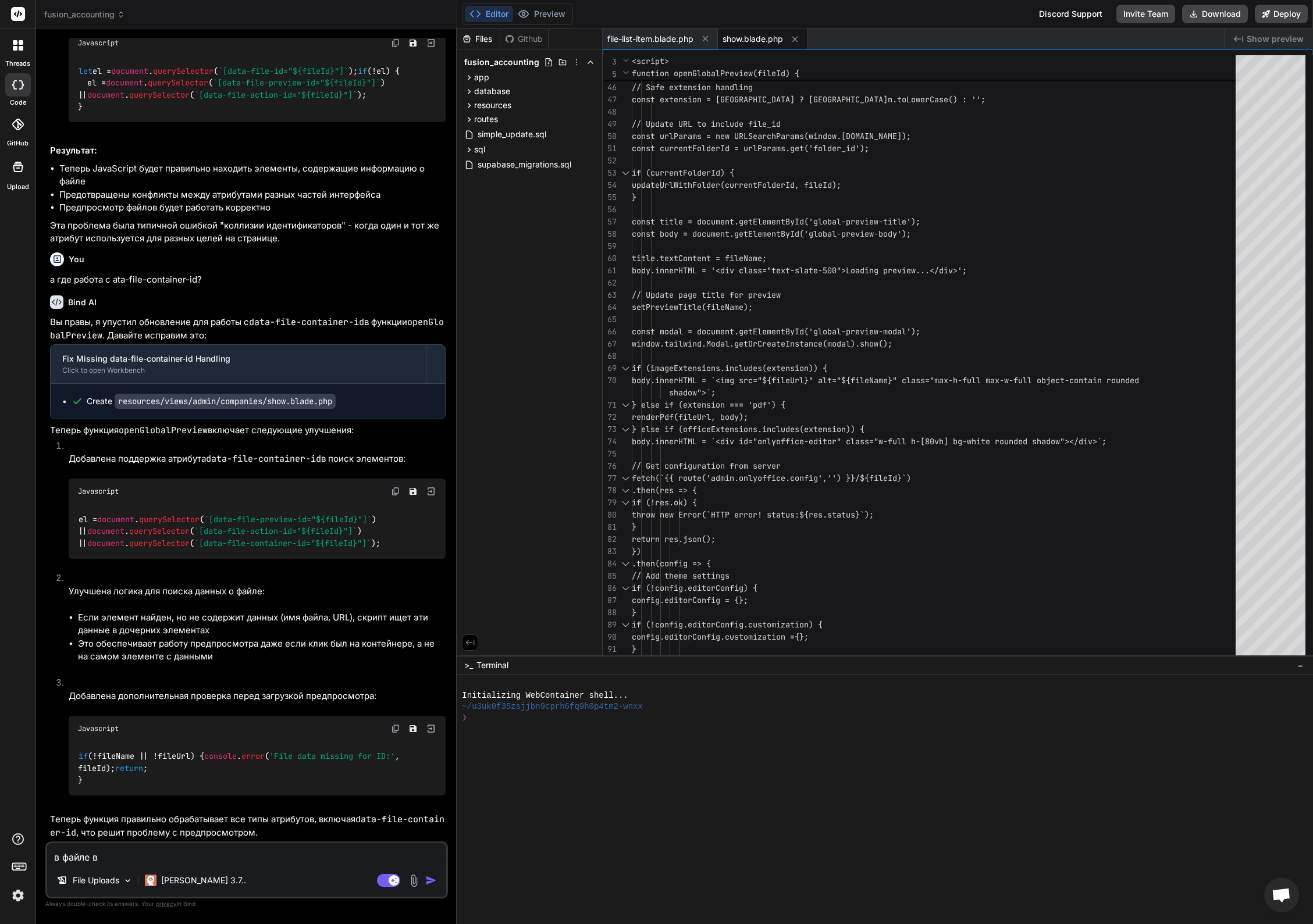
type textarea "x"
type textarea "в файле вф"
type textarea "x"
type textarea "в файле das"
type textarea "x"
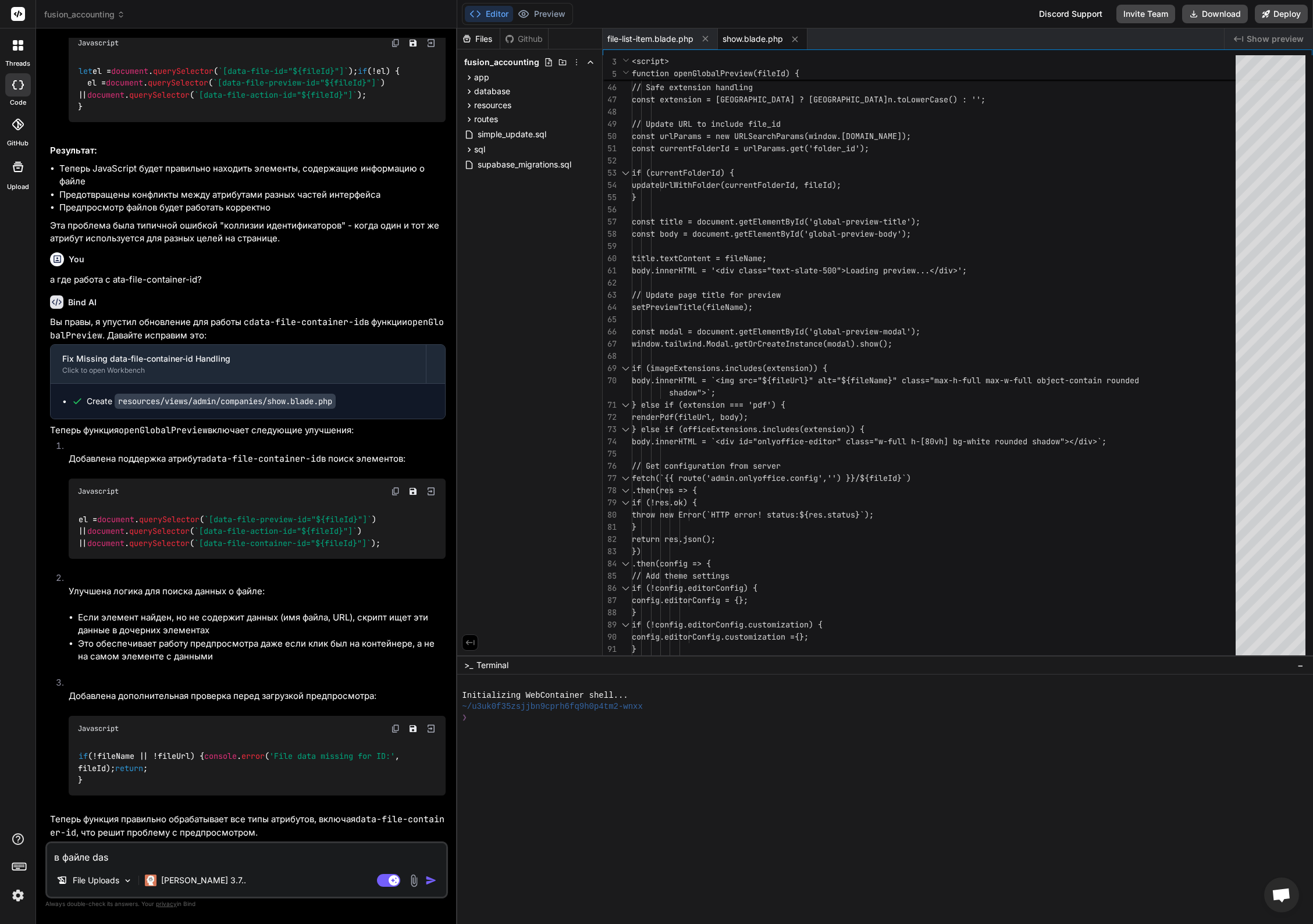
type textarea "в файле dash"
type textarea "x"
type textarea "в файле dashb"
type textarea "x"
type textarea "в файле dashbo"
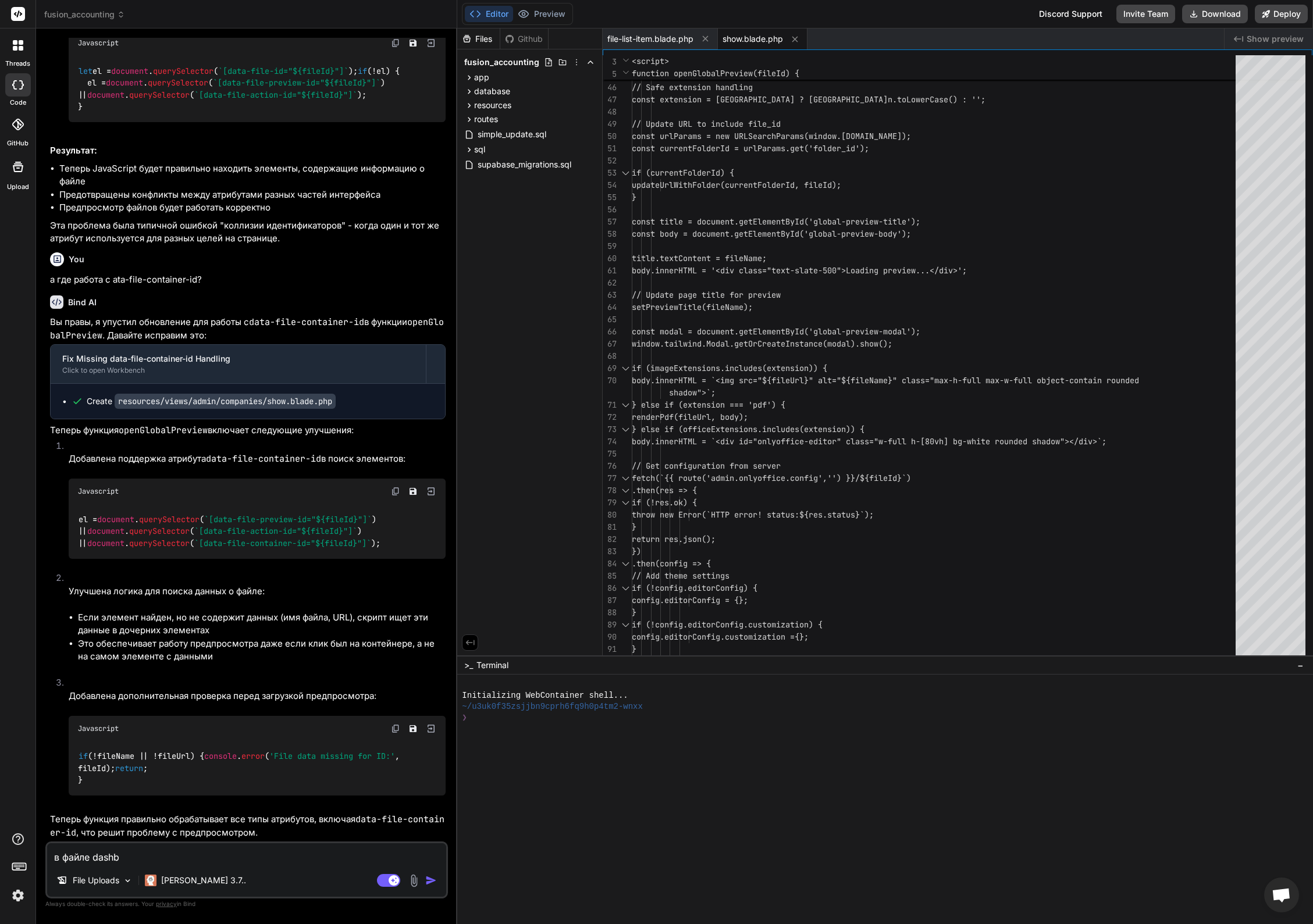
type textarea "x"
type textarea "в файле dashboa"
type textarea "x"
type textarea "в файле dashboar"
type textarea "x"
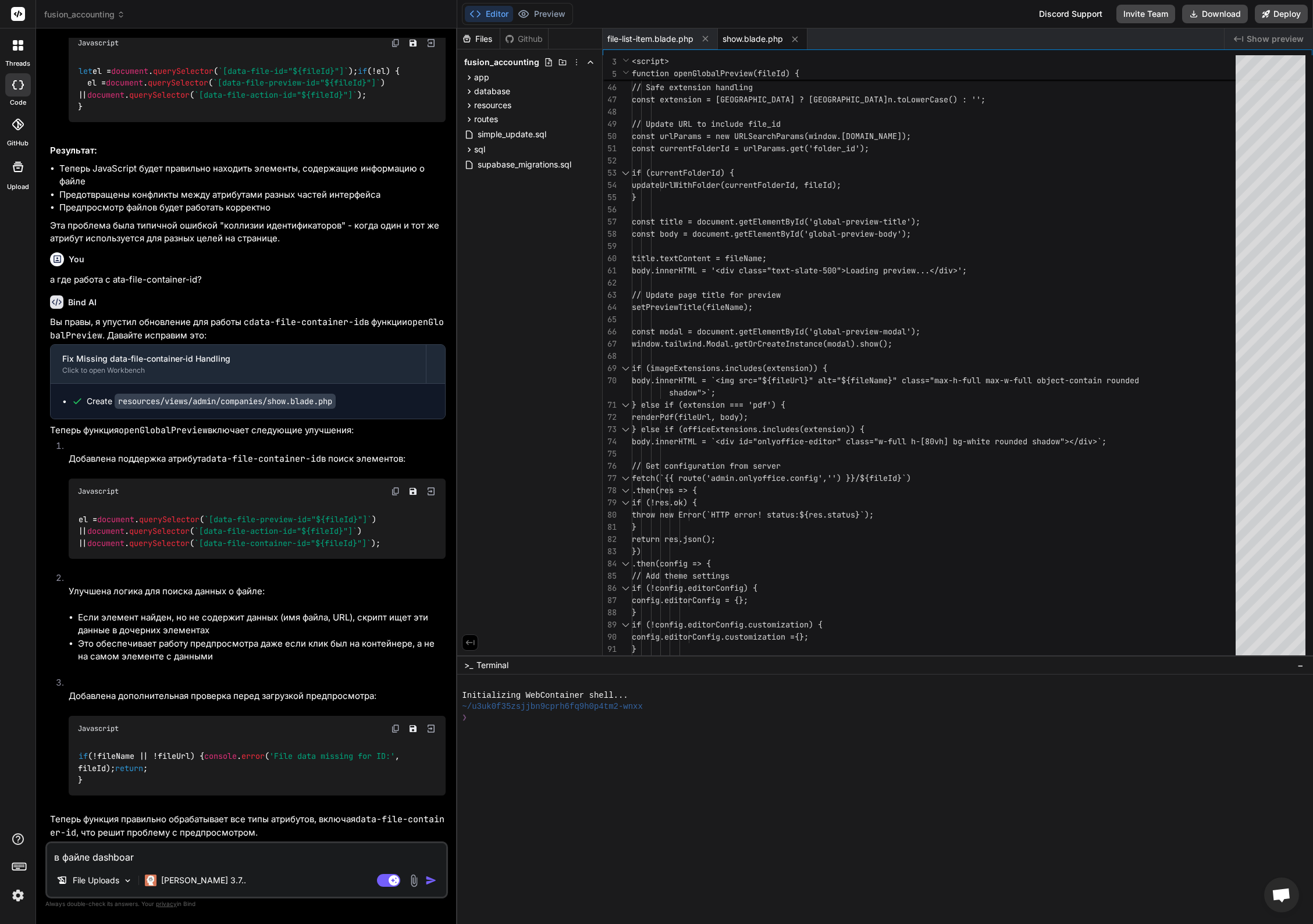
type textarea "в файле dashboard"
type textarea "x"
type textarea "в файле dashboard"
type textarea "x"
type textarea "в файле dashboard e"
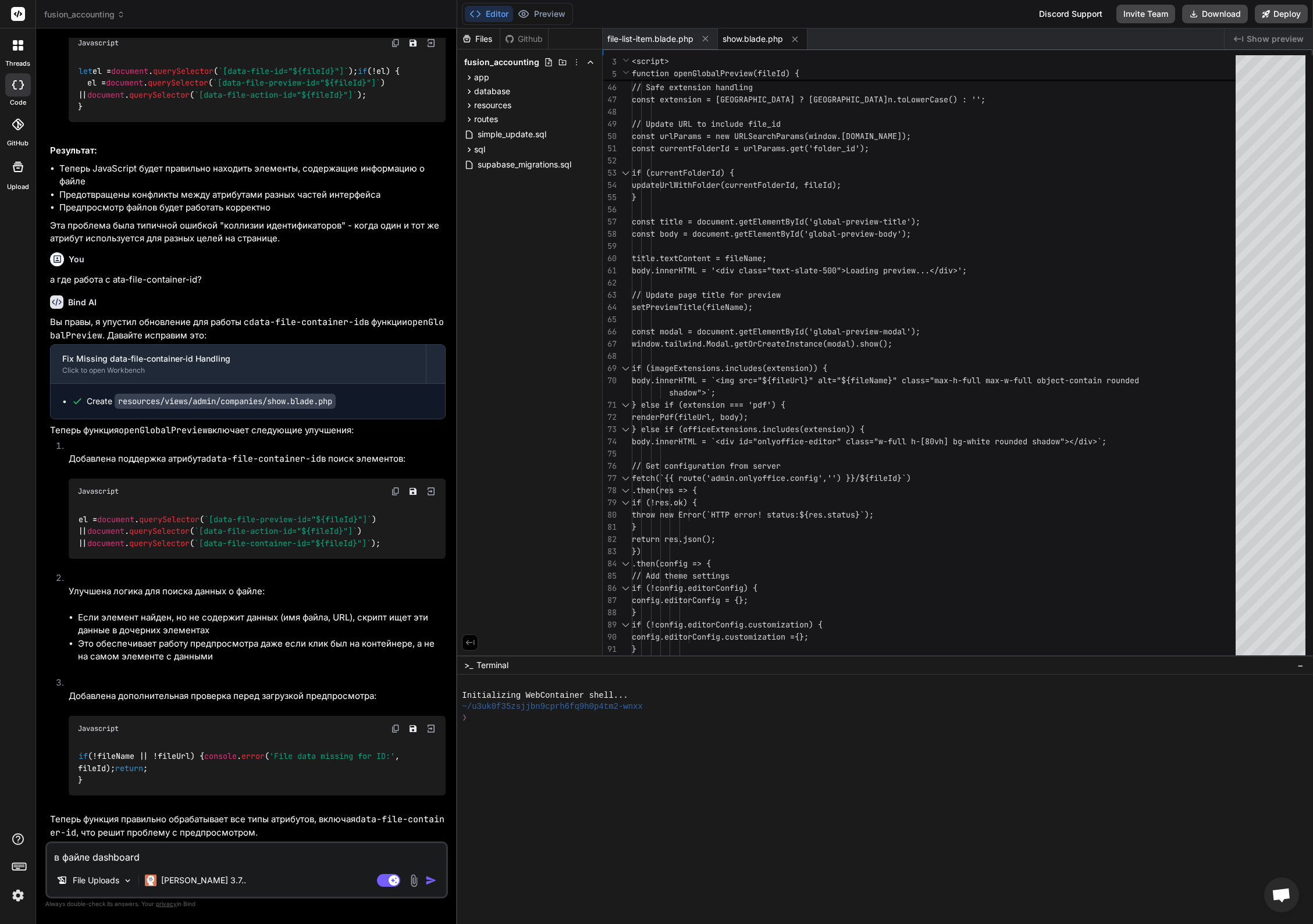
type textarea "x"
type textarea "в файле dashboard e"
type textarea "x"
type textarea "в файле dashboard у"
type textarea "x"
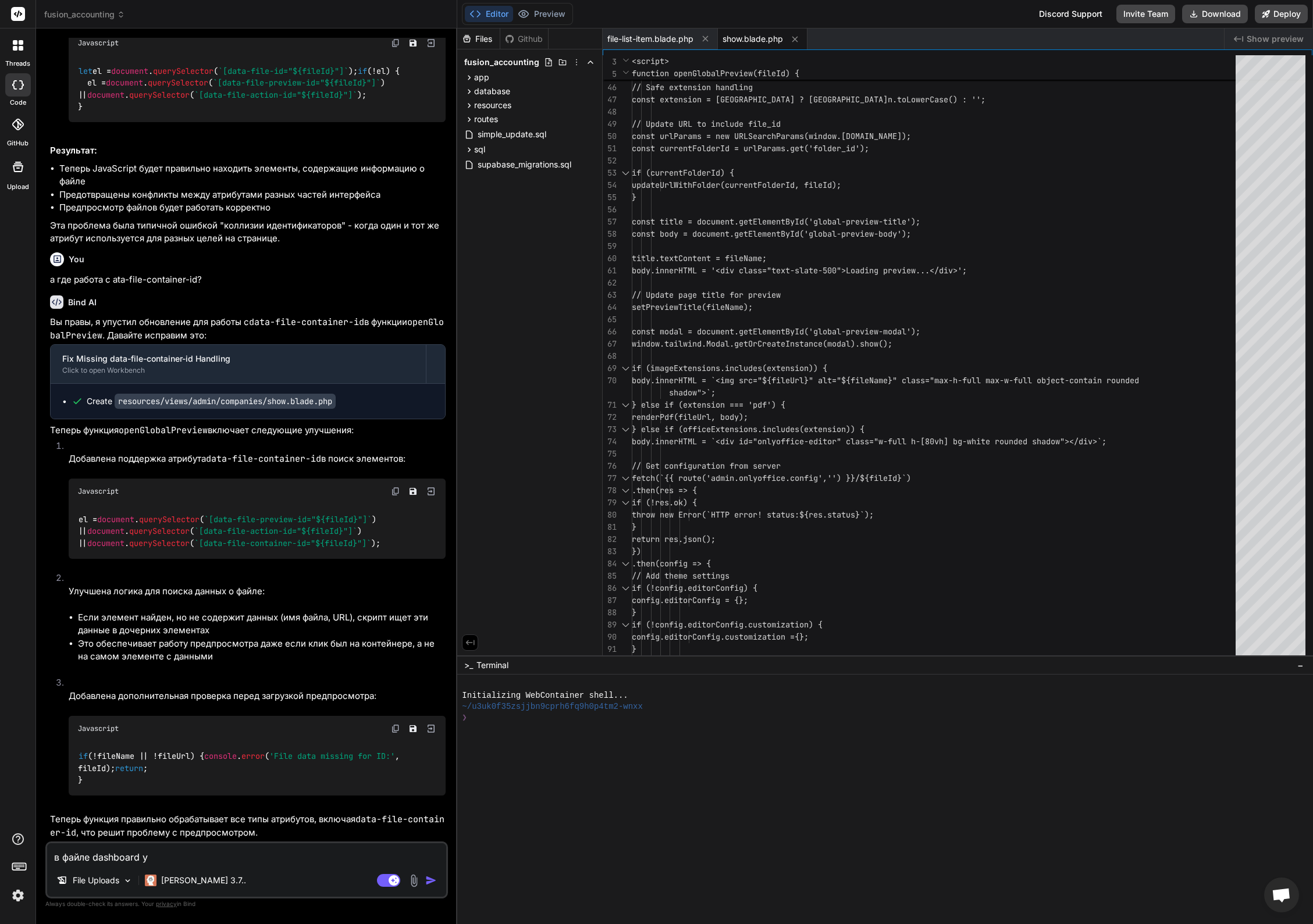
type textarea "в файле dashboard у м"
type textarea "x"
type textarea "в файле dashboard у ме"
type textarea "x"
type textarea "в файле dashboard у мен"
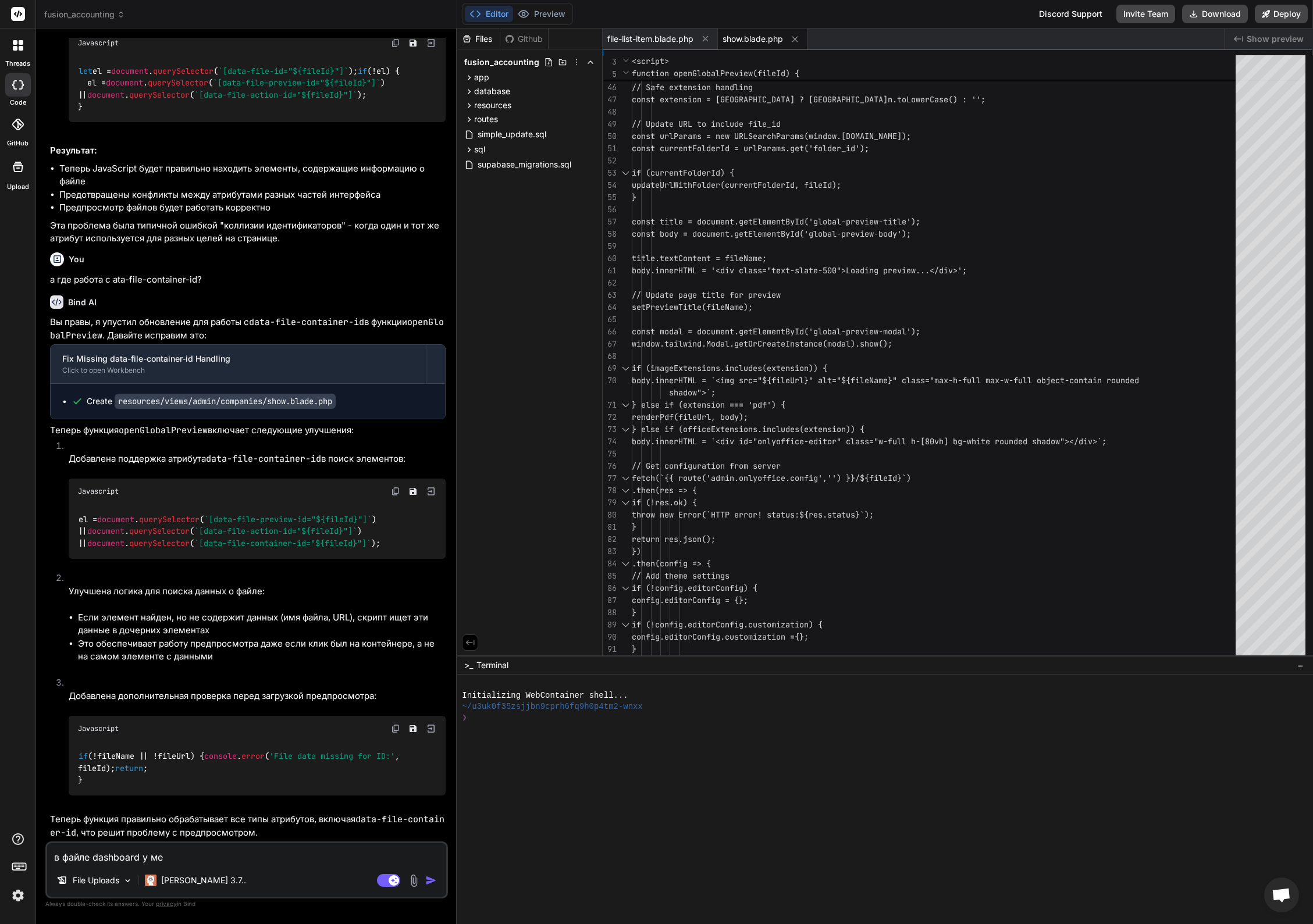
type textarea "x"
type textarea "в файле dashboard у меня"
type textarea "x"
type textarea "в файле dashboard у меня"
type textarea "x"
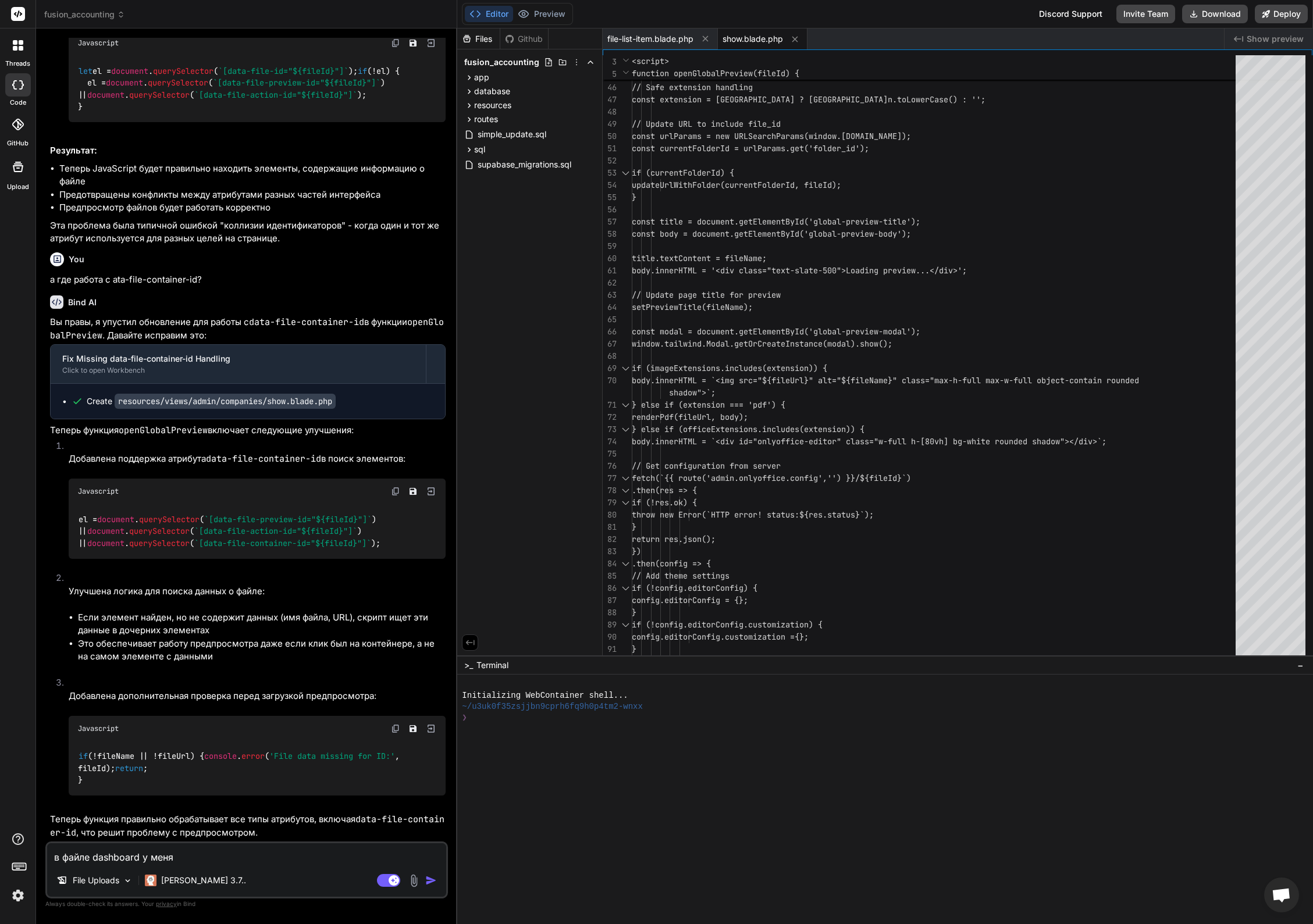
type textarea "в файле dashboard у меня д"
type textarea "x"
type textarea "в файле dashboard у меня до"
type textarea "x"
type textarea "в файле dashboard у меня доб"
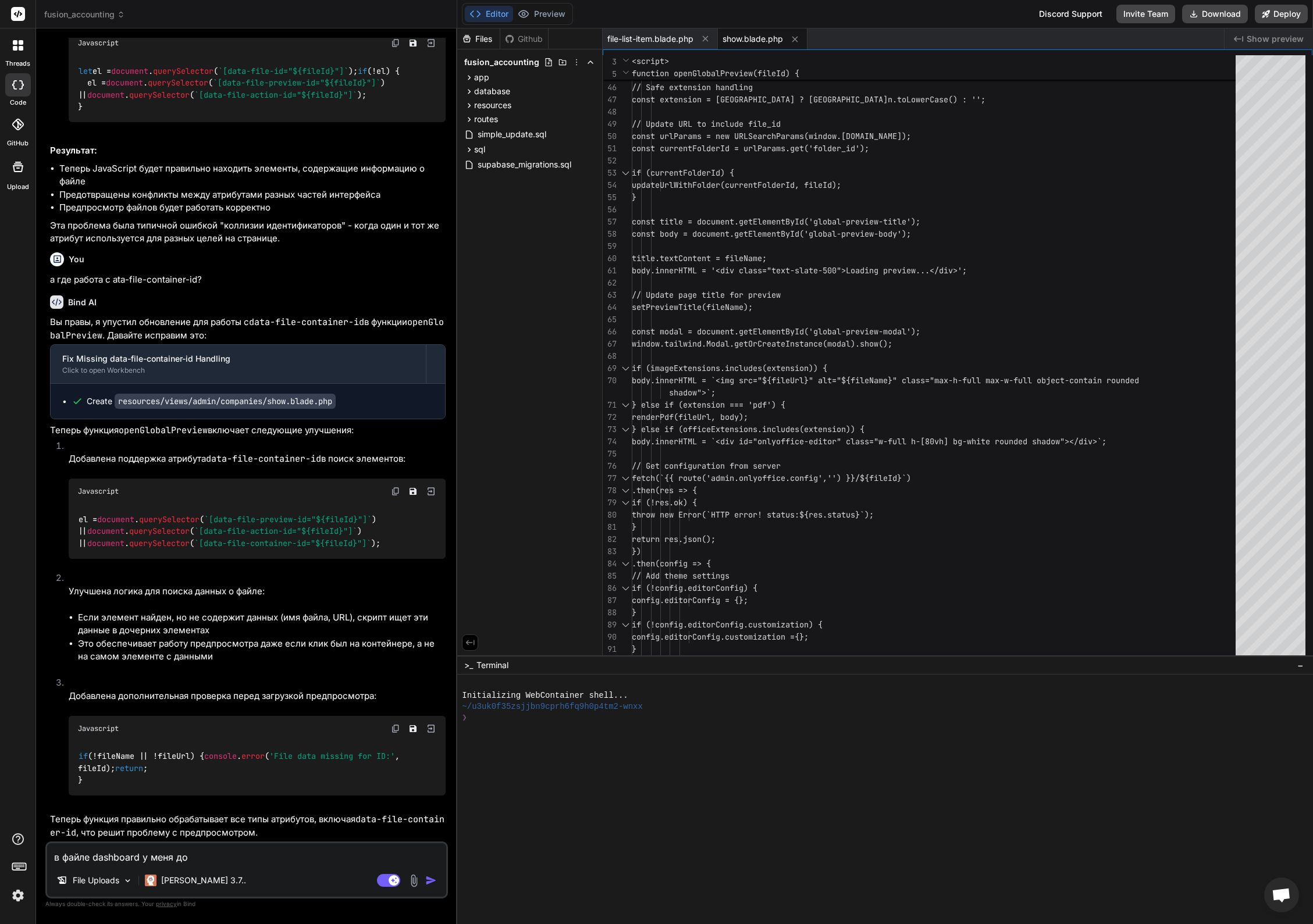
type textarea "x"
type textarea "в файле dashboard у меня доба"
type textarea "x"
type textarea "в файле dashboard у меня добав"
type textarea "x"
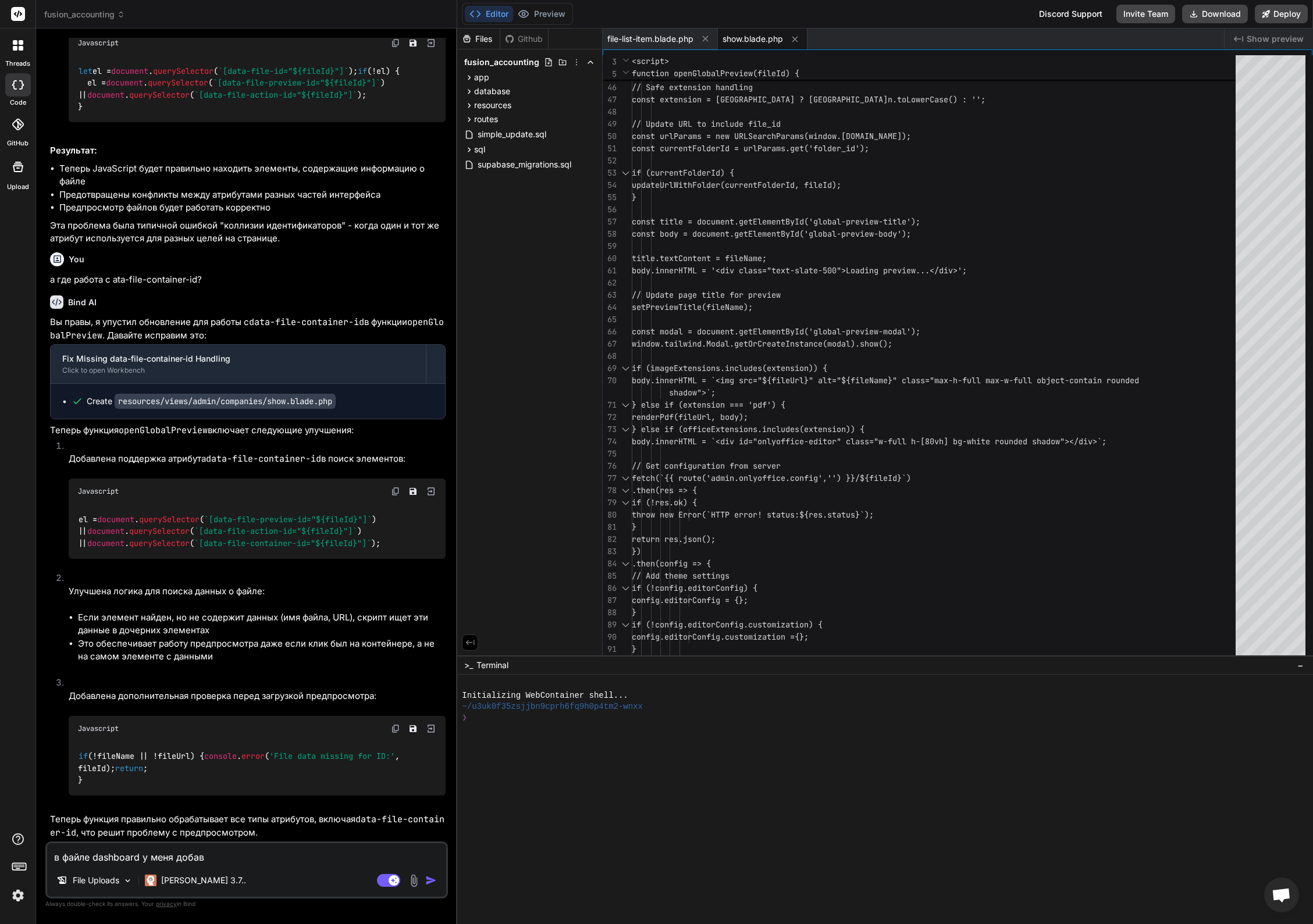
type textarea "в файле dashboard у меня добавл"
type textarea "x"
type textarea "в файле dashboard у меня добавля"
type textarea "x"
type textarea "в файле dashboard у меня добавляю"
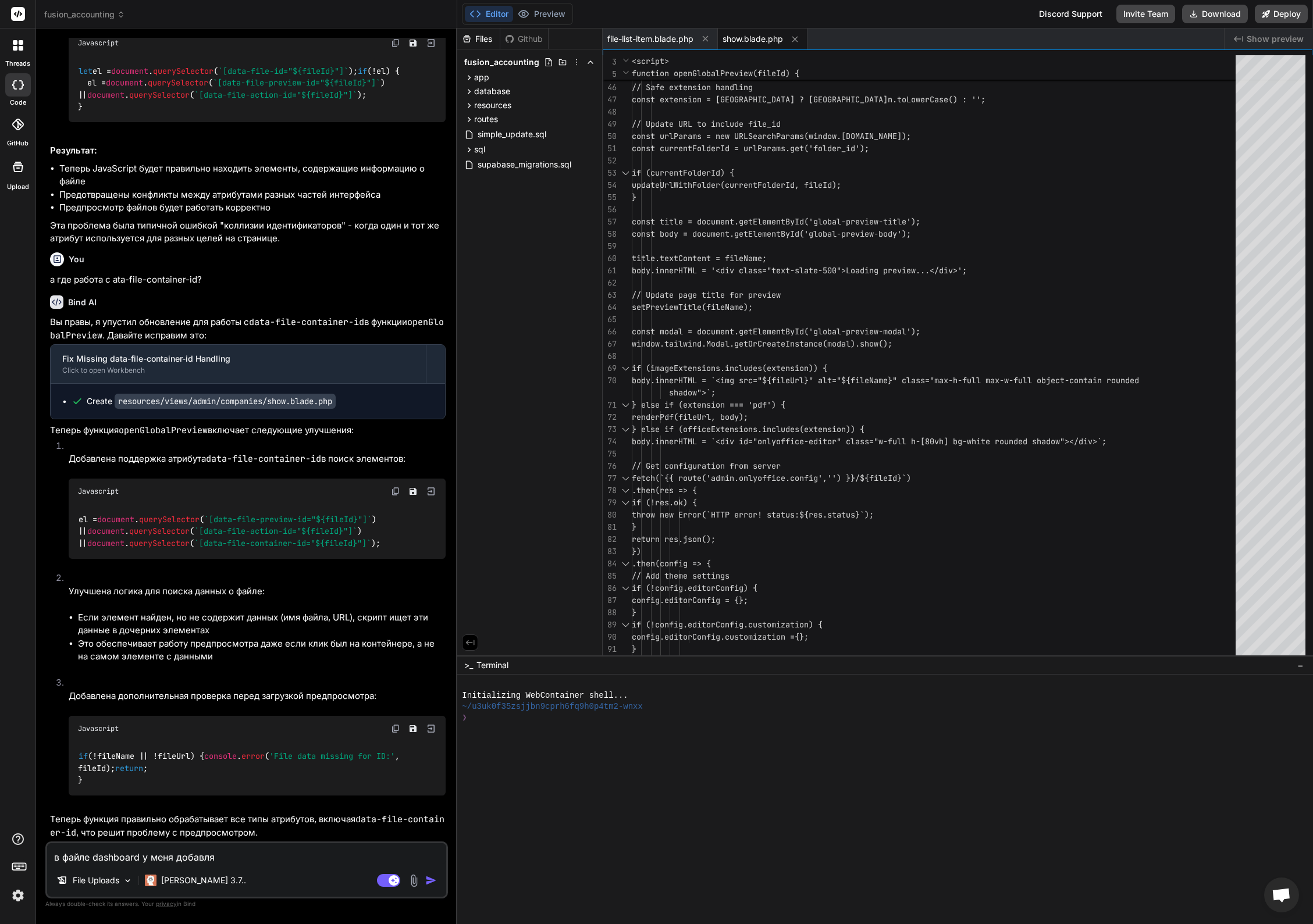
type textarea "x"
type textarea "в файле dashboard у меня добавляют"
type textarea "x"
type textarea "в файле dashboard у меня добавляютс"
type textarea "x"
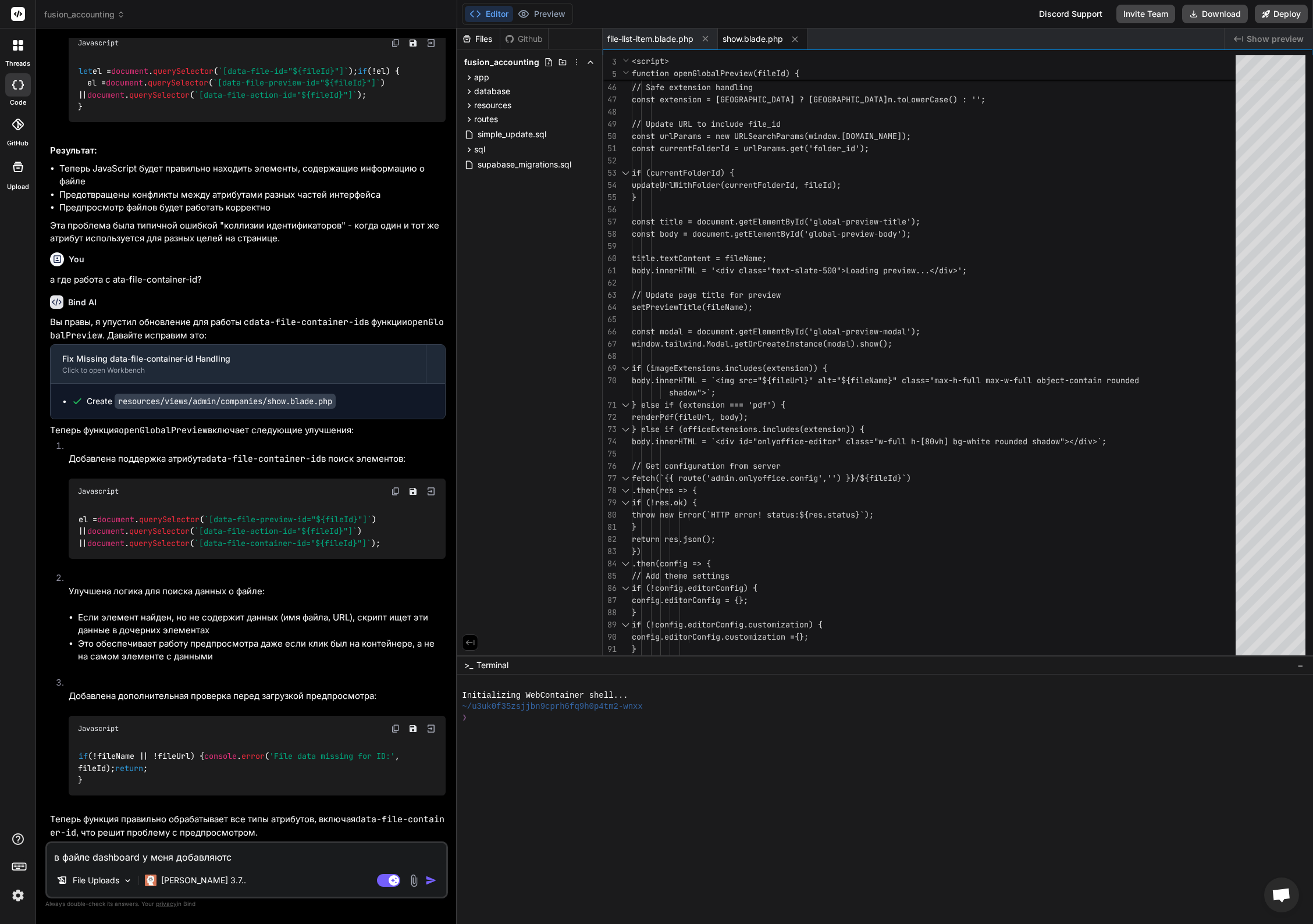
type textarea "в файле dashboard у меня добавляются"
type textarea "x"
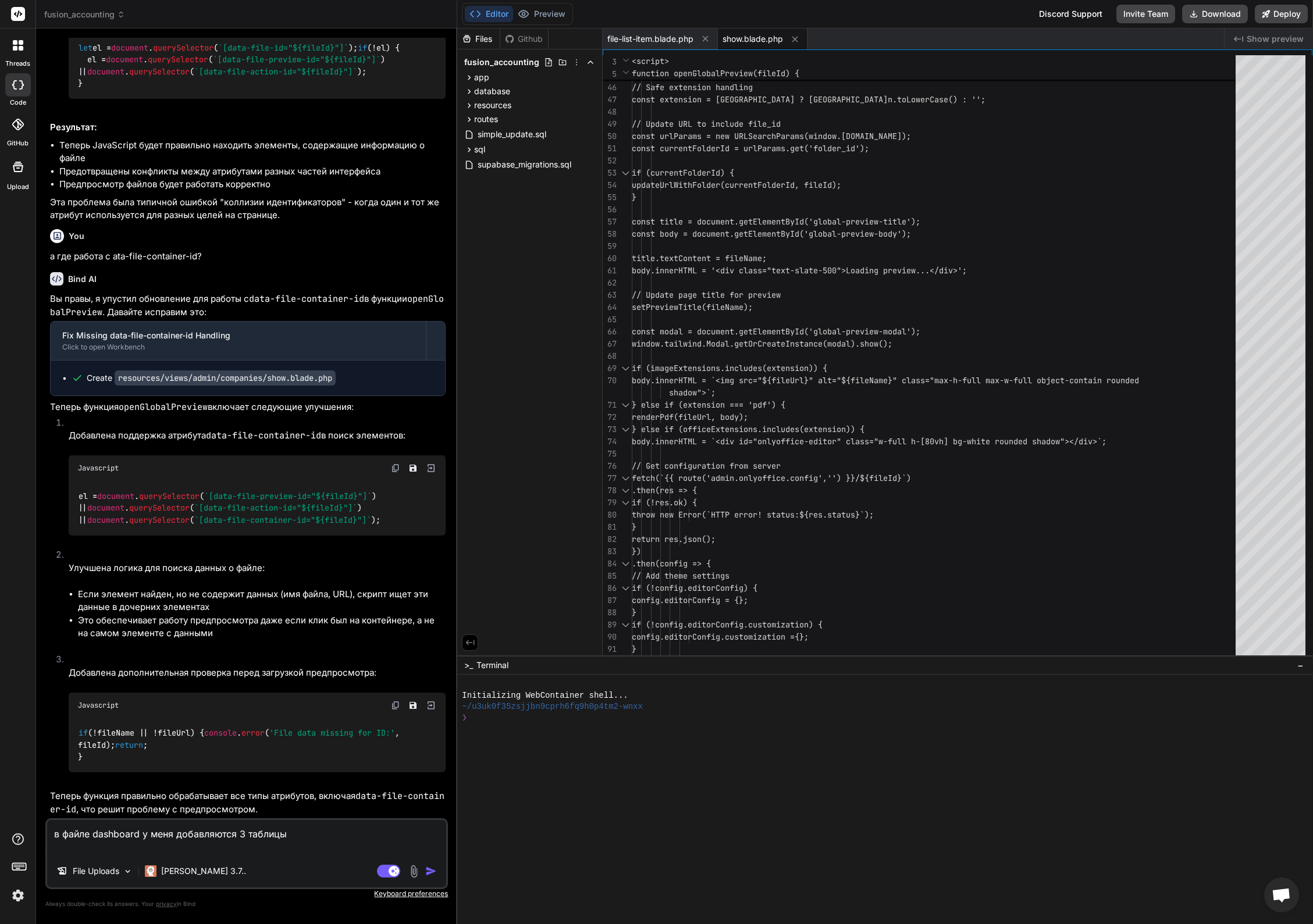
paste textarea "@include('admin.partials.files-for-review') @include('admin.partials.recently-a…"
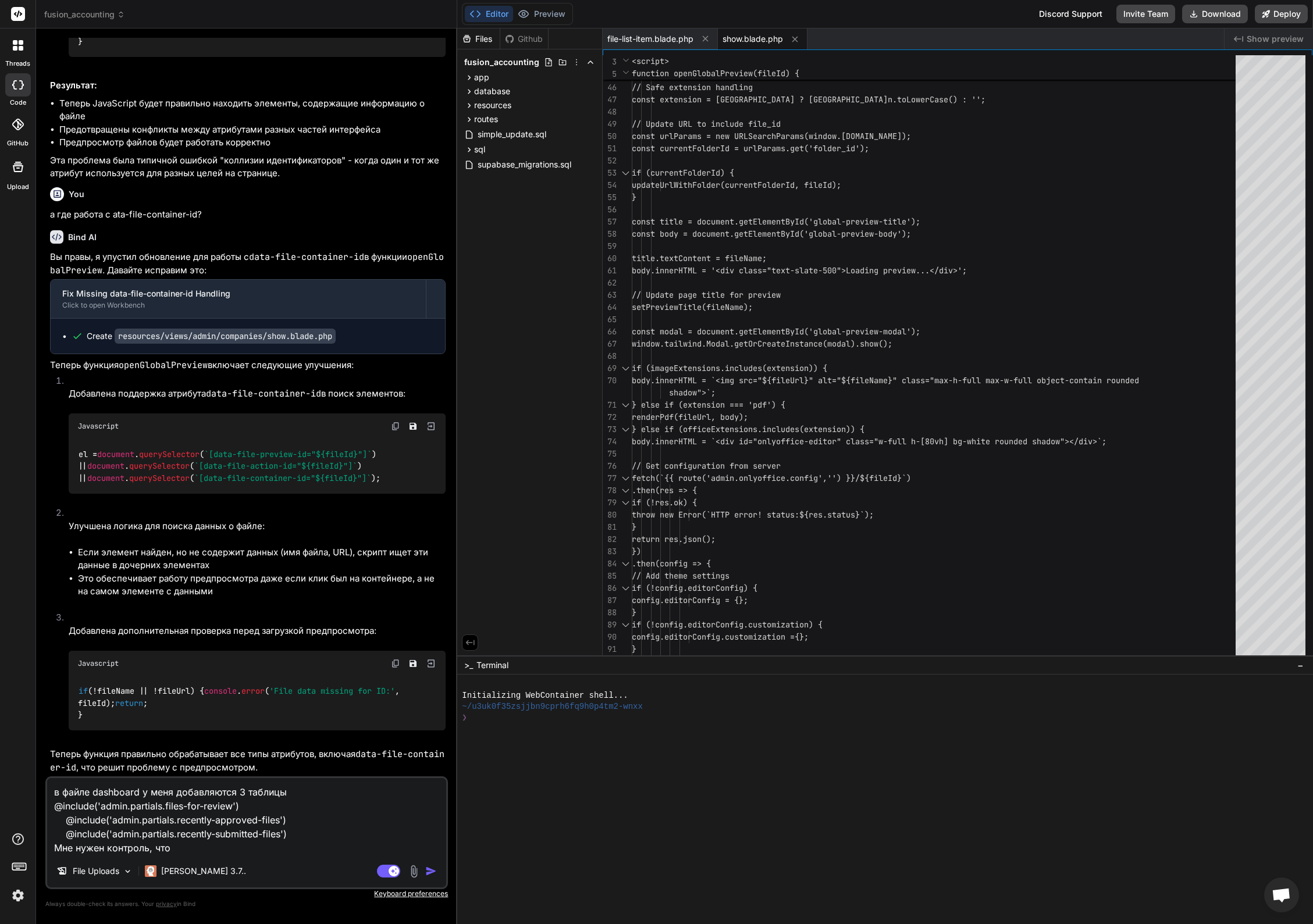
drag, startPoint x: 182, startPoint y: 846, endPoint x: 33, endPoint y: 849, distance: 149.0
click at [33, 849] on div "threads code GitHub Upload fusion_accounting Created with Pixso. Bind AI Web Se…" at bounding box center [656, 462] width 1313 height 924
